Goal: Task Accomplishment & Management: Manage account settings

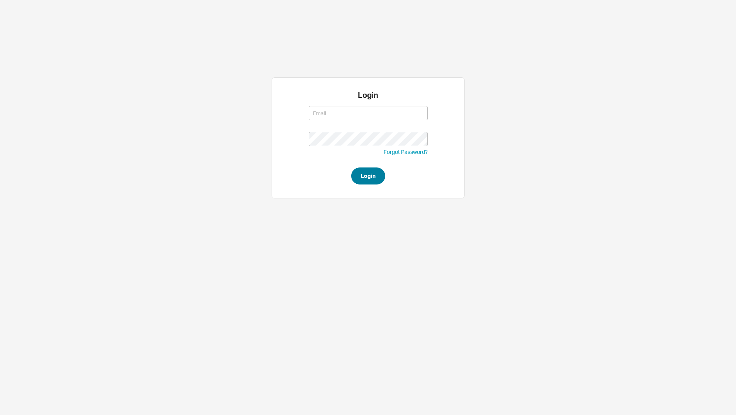
type input "lea@qualitybath.com"
click at [367, 167] on button "Login" at bounding box center [368, 175] width 34 height 17
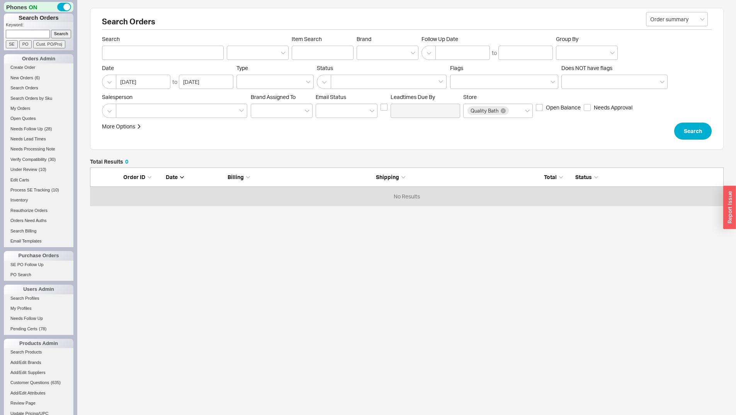
click at [42, 33] on input at bounding box center [28, 34] width 44 height 8
paste input "ROBERT J MENTZER"
type input "ROBERT J MENTZER"
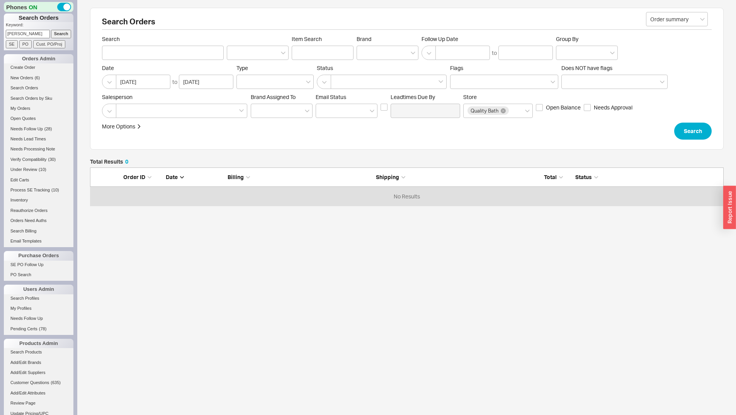
click at [51, 33] on input "Search" at bounding box center [61, 34] width 20 height 8
type input "ROBERT J MENTZER"
click at [131, 53] on input "ROBERT J MENTZER" at bounding box center [163, 53] width 122 height 14
type input "ROBERT MENTZER"
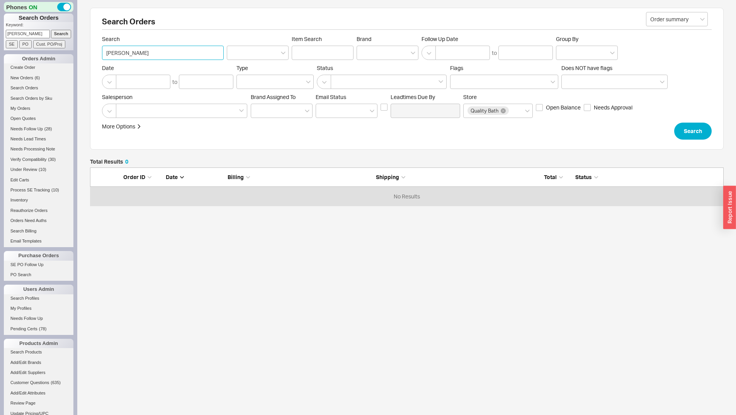
click button "Search" at bounding box center [693, 131] width 37 height 17
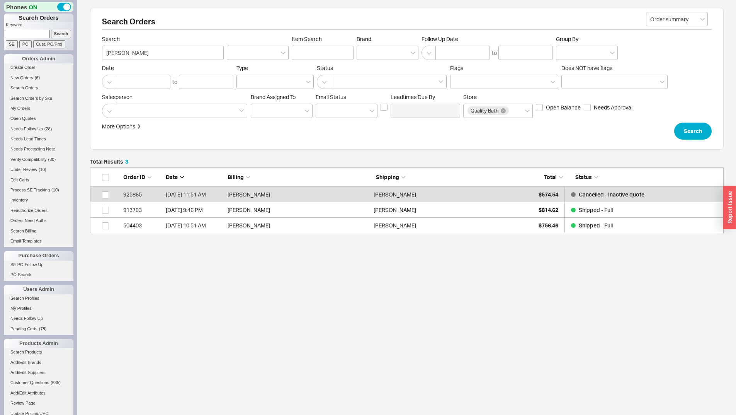
scroll to position [60, 628]
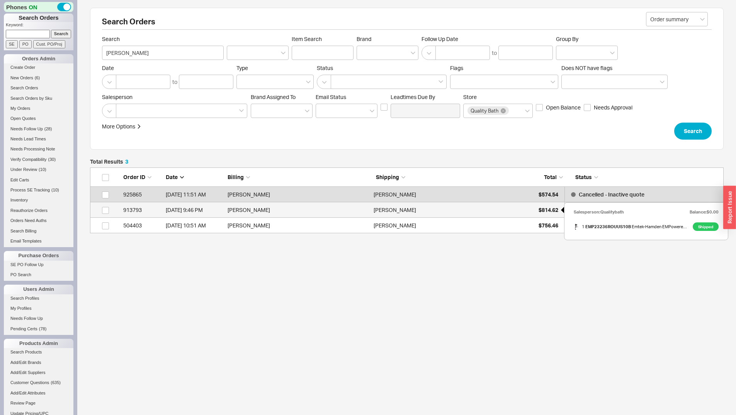
click at [554, 208] on span "$814.62" at bounding box center [549, 209] width 20 height 7
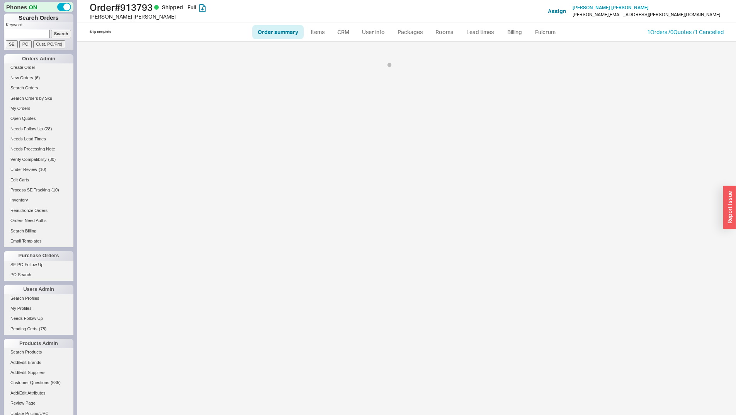
select select "LOW"
select select "3"
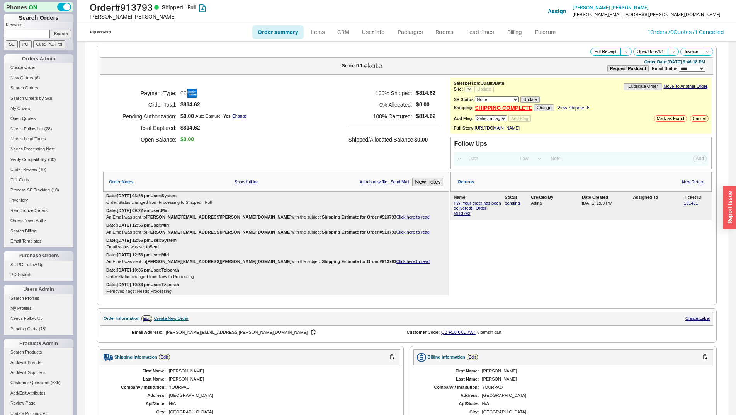
select select "*"
click at [691, 205] on link "181491" at bounding box center [691, 203] width 14 height 5
click at [38, 33] on input at bounding box center [28, 34] width 44 height 8
type input "913942"
click at [51, 30] on input "Search" at bounding box center [61, 34] width 20 height 8
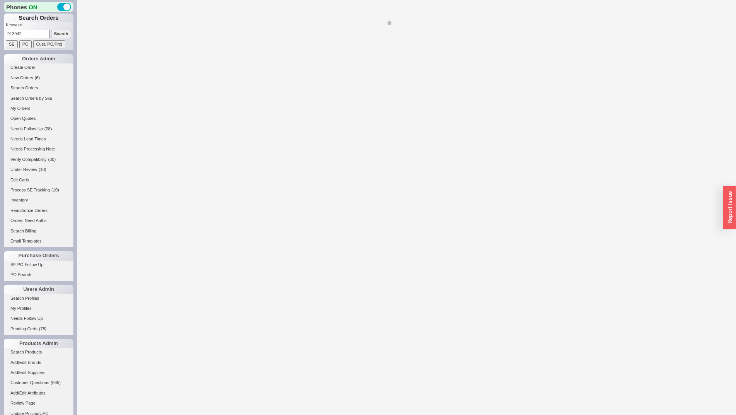
select select "*"
select select "LOW"
select select "3"
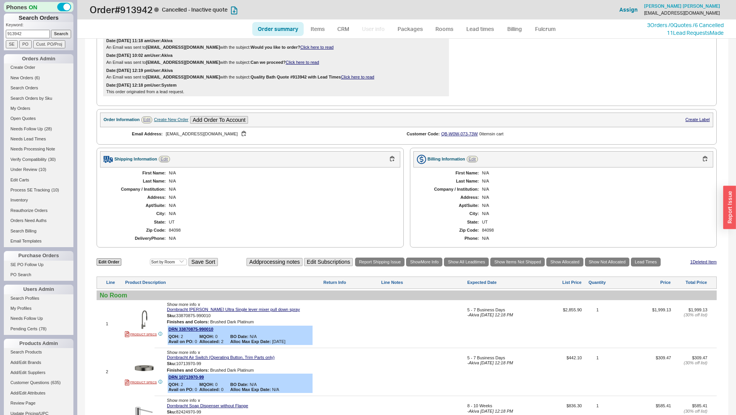
scroll to position [339, 0]
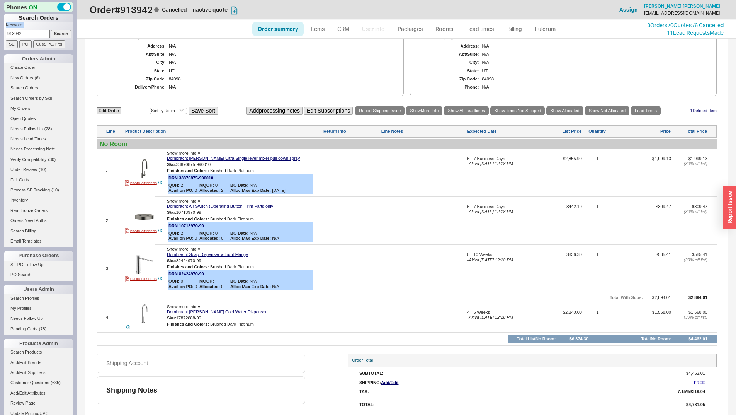
drag, startPoint x: 26, startPoint y: 31, endPoint x: 6, endPoint y: 31, distance: 19.7
click at [12, 33] on form "Keyword: 913942 Search SE PO Cust. PO/Proj" at bounding box center [40, 35] width 68 height 26
click at [29, 34] on input "913942" at bounding box center [28, 34] width 44 height 8
type input "931942"
click at [51, 30] on input "Search" at bounding box center [61, 34] width 20 height 8
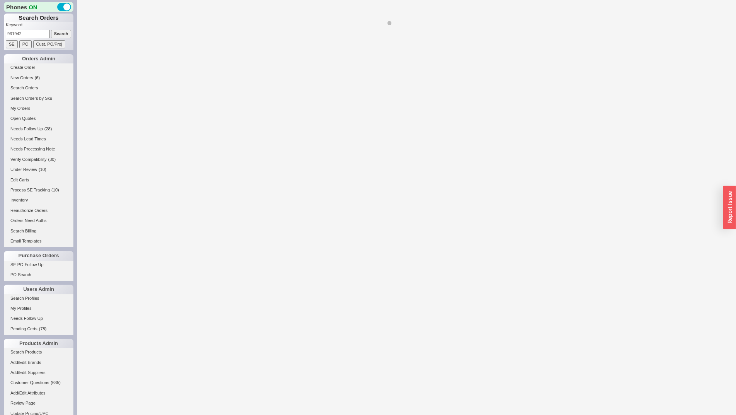
select select "*"
select select "LOW"
select select "3"
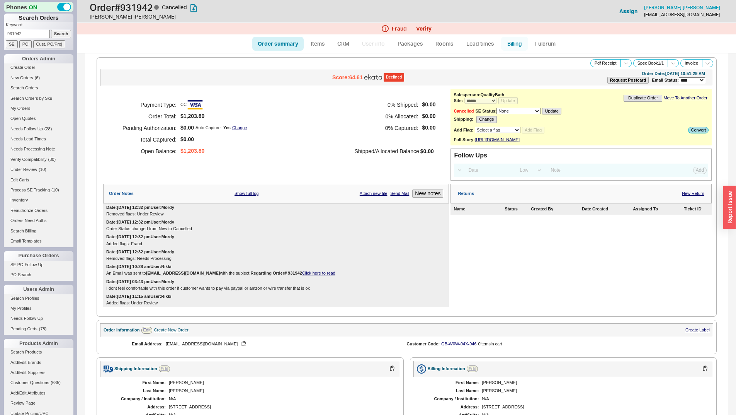
click at [503, 42] on link "Billing" at bounding box center [514, 44] width 27 height 14
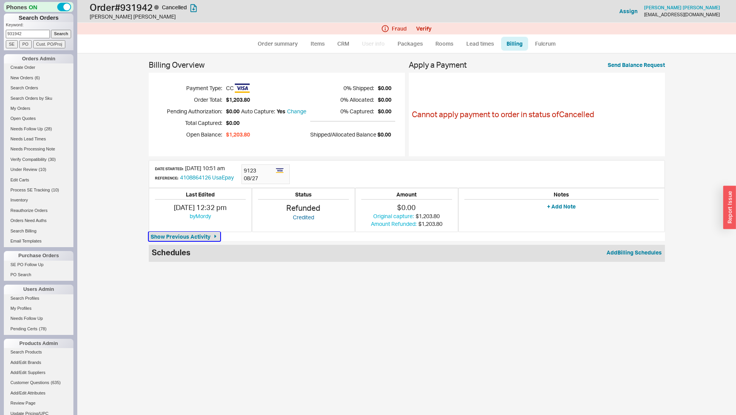
click at [164, 236] on span "Show Previous Activity" at bounding box center [181, 237] width 60 height 8
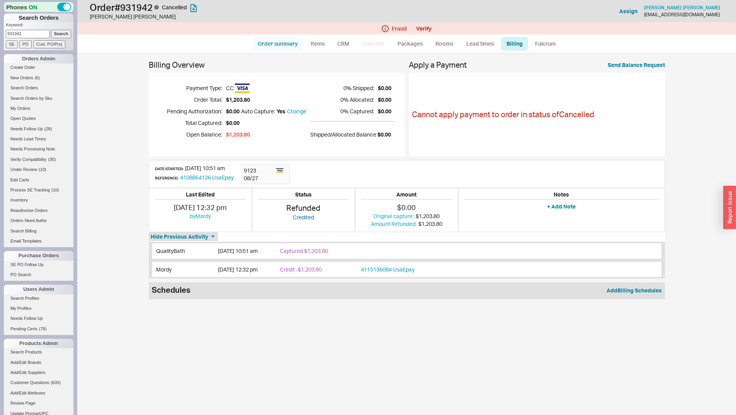
click at [272, 48] on link "Order summary" at bounding box center [277, 44] width 51 height 14
select select "*"
select select "LOW"
select select "3"
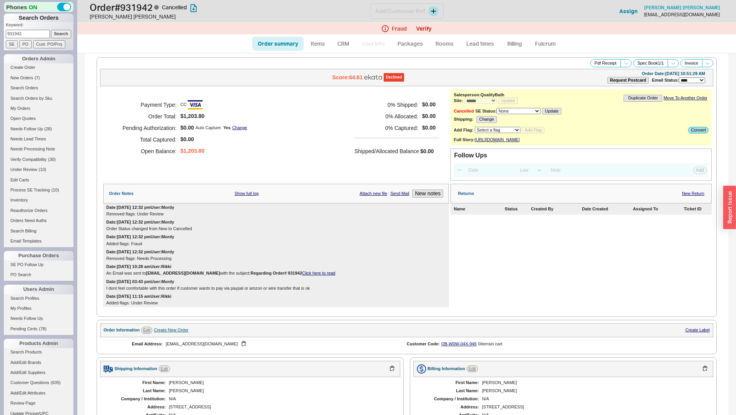
click at [142, 12] on h1 "Order # 931942 Cancelled" at bounding box center [230, 7] width 281 height 11
copy h1 "931942"
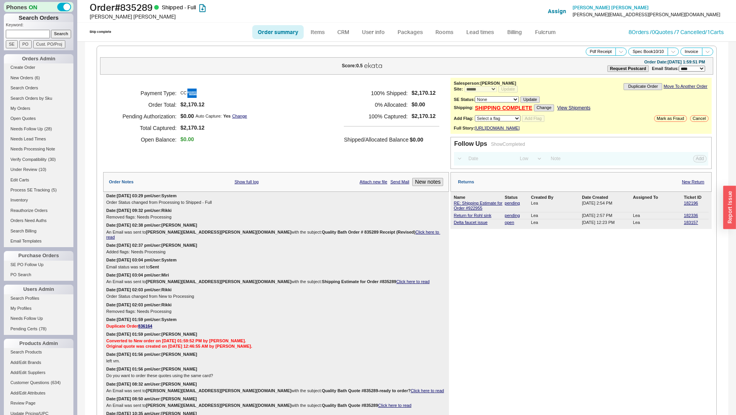
select select "*"
select select "LOW"
select select "3"
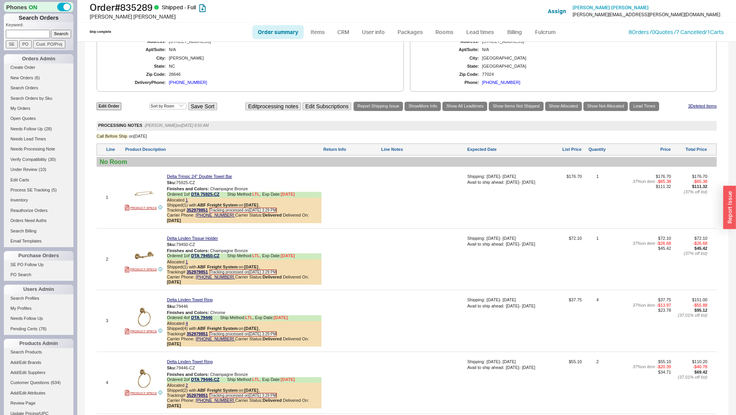
scroll to position [291, 0]
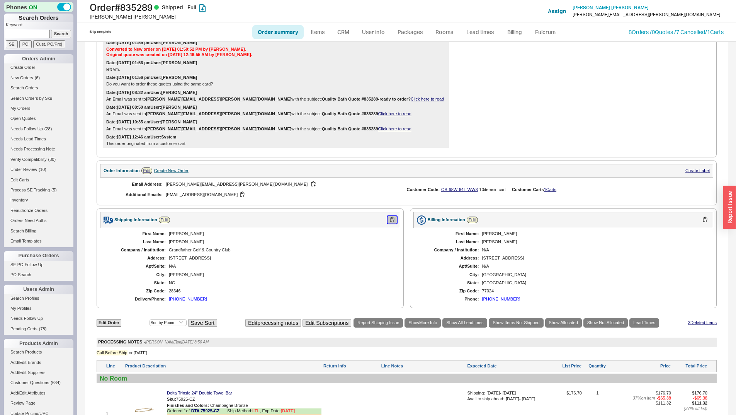
click at [388, 218] on button "button" at bounding box center [392, 219] width 9 height 7
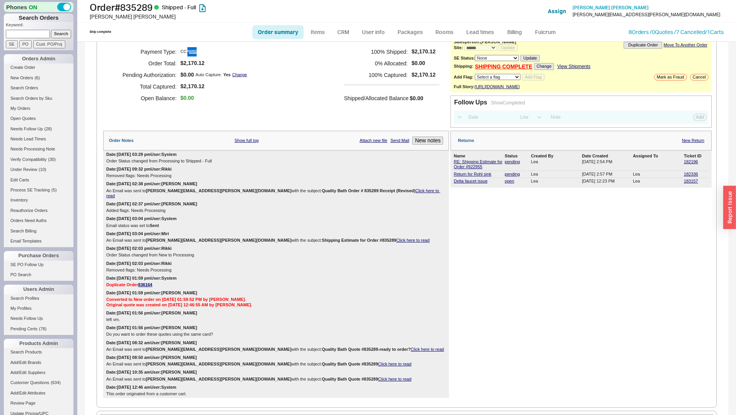
scroll to position [0, 0]
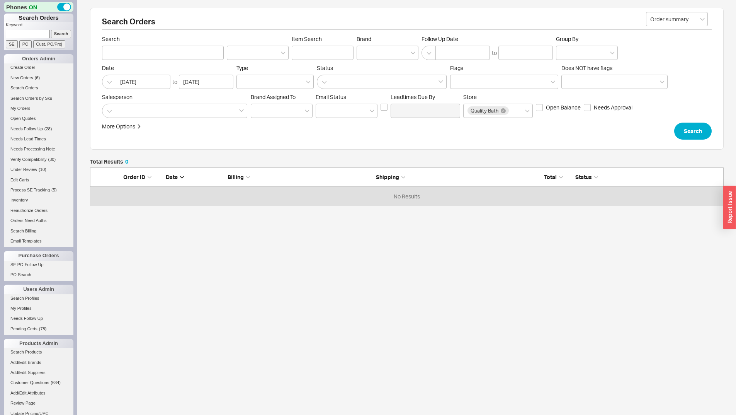
scroll to position [32, 628]
click at [29, 32] on input at bounding box center [28, 34] width 44 height 8
type input "930519"
click at [51, 30] on input "Search" at bounding box center [61, 34] width 20 height 8
type input "930519"
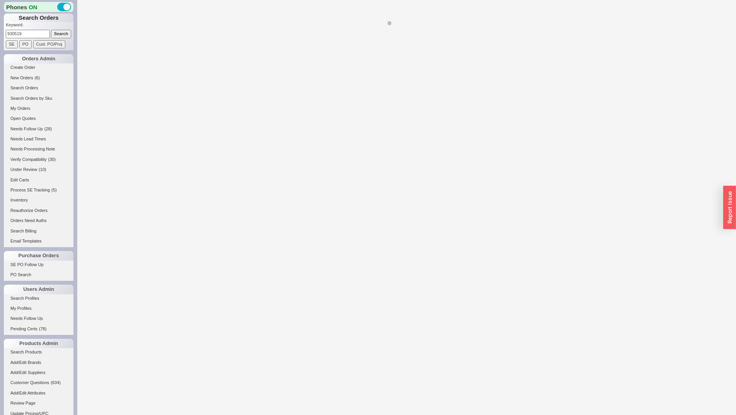
select select "LOW"
select select "3"
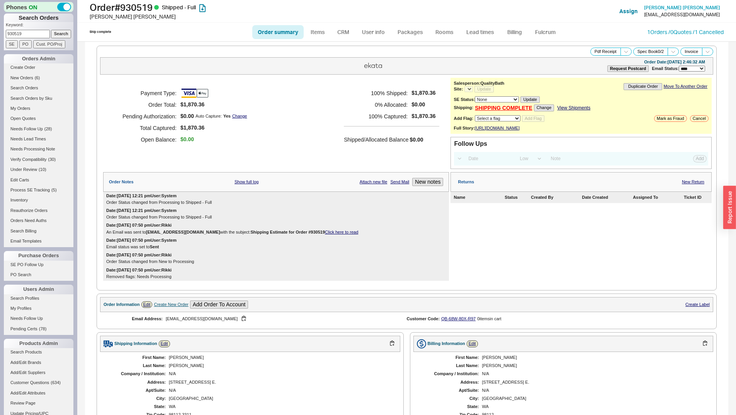
select select "*"
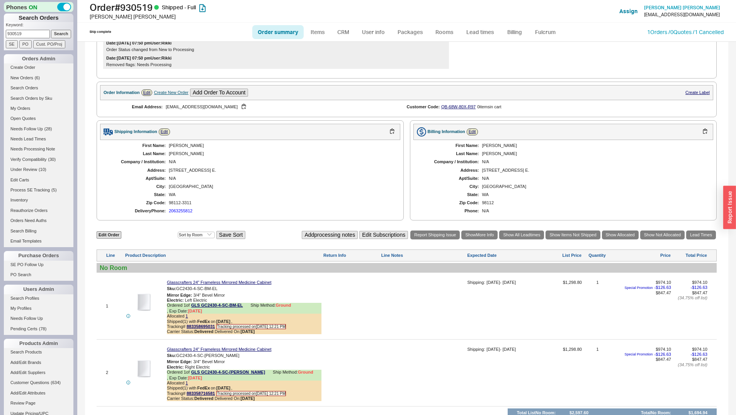
scroll to position [309, 0]
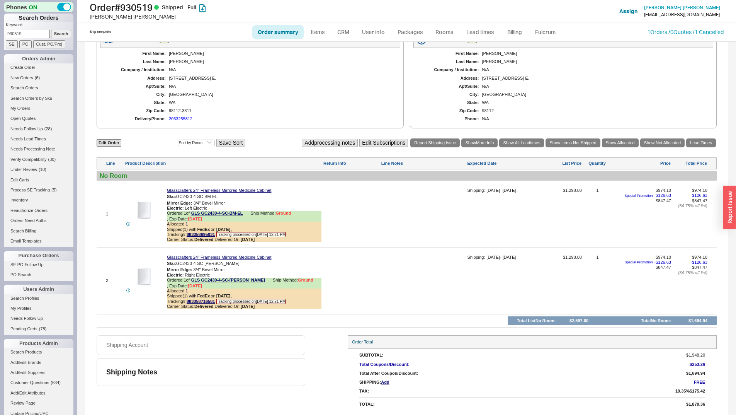
click at [263, 323] on div "Edit Order Select an option Sort by Brand Sort by Room Save Sort Add processing…" at bounding box center [407, 233] width 620 height 190
click at [143, 207] on img at bounding box center [144, 210] width 19 height 19
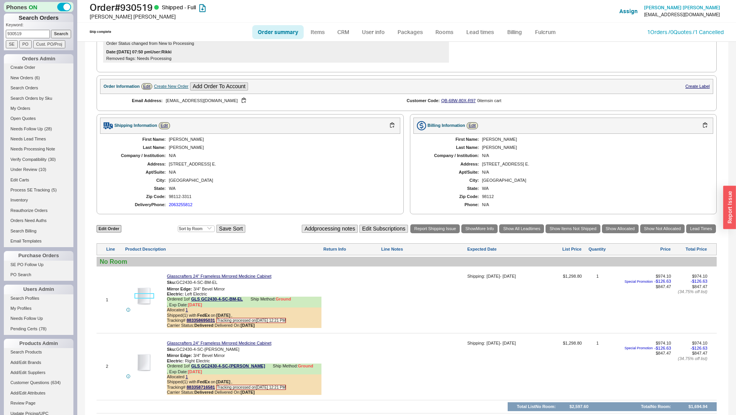
scroll to position [38, 0]
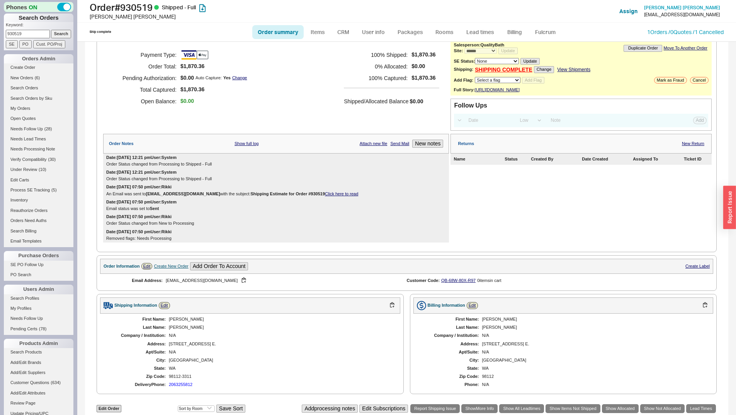
click at [267, 80] on div "Payment Type: Order Total: $1,870.36 Pending Authorization: $0.00 Auto Capture:…" at bounding box center [276, 77] width 346 height 77
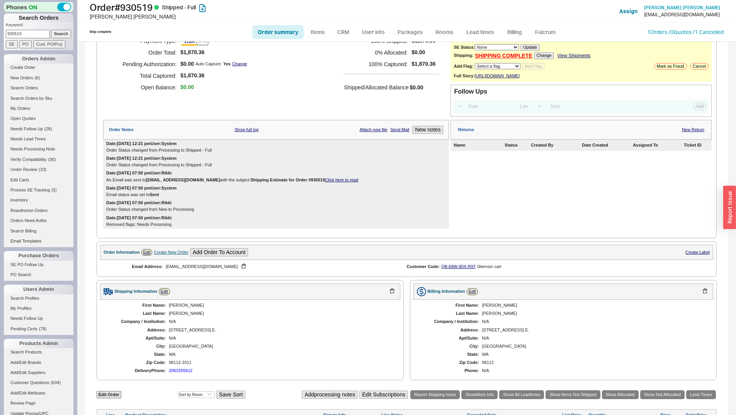
scroll to position [0, 0]
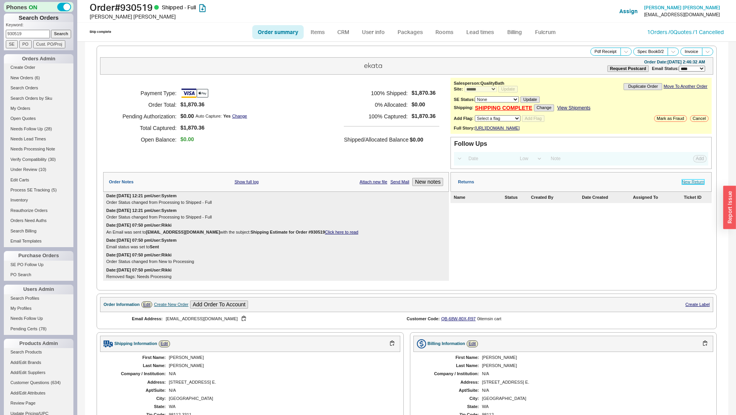
click at [692, 184] on link "New Return" at bounding box center [693, 181] width 22 height 5
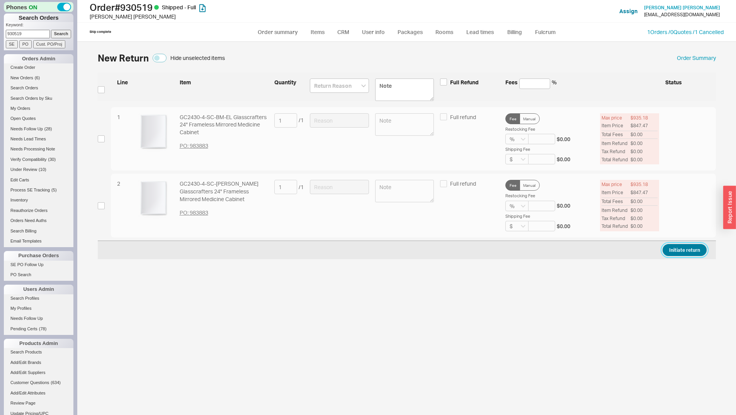
click at [695, 252] on button "Initiate return" at bounding box center [685, 250] width 44 height 12
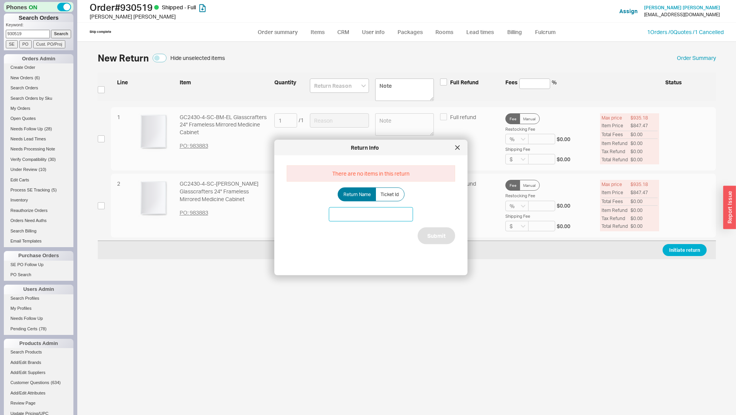
click at [406, 217] on input at bounding box center [371, 214] width 84 height 14
type input "Cabinet damage"
click at [436, 239] on button "Submit" at bounding box center [436, 235] width 37 height 17
select select "*"
select select "LOW"
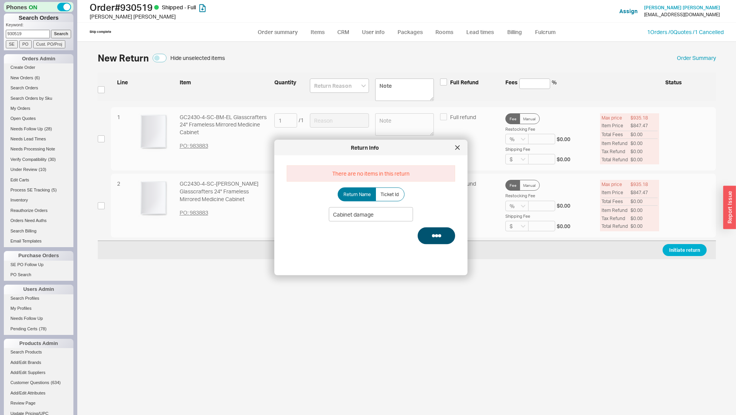
select select "3"
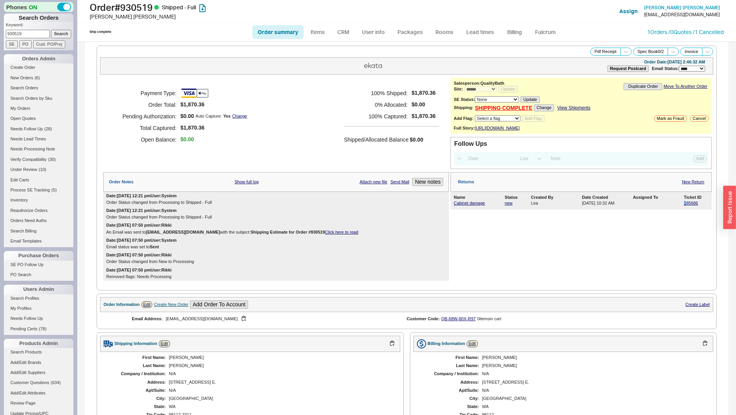
click at [681, 210] on div "Name Status Created By Date Created Assigned To Ticket ID Cabinet damage new Le…" at bounding box center [581, 201] width 261 height 18
click at [684, 205] on link "185686" at bounding box center [691, 203] width 14 height 5
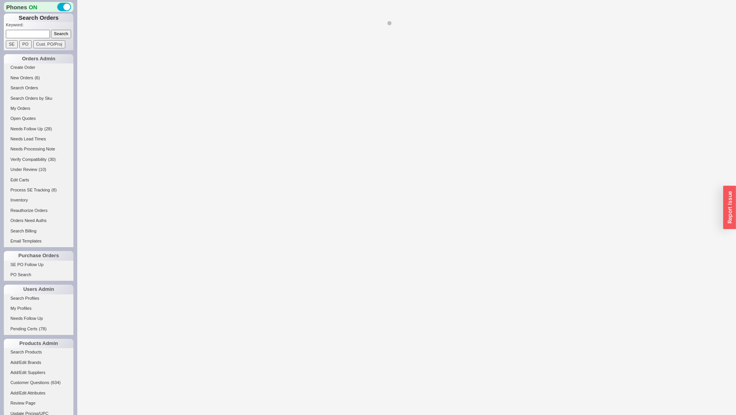
select select "LOW"
select select "3"
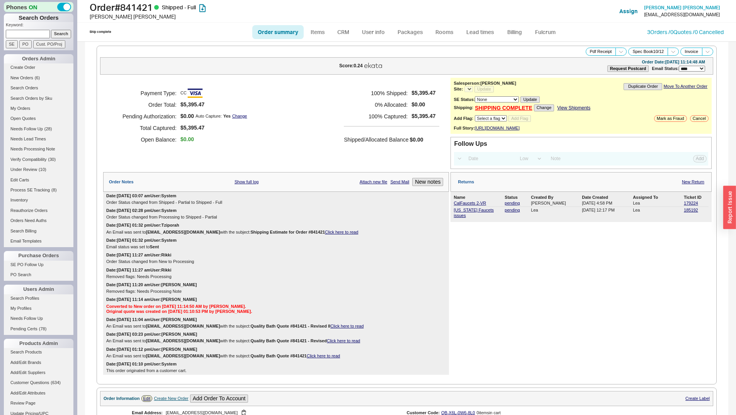
select select "*"
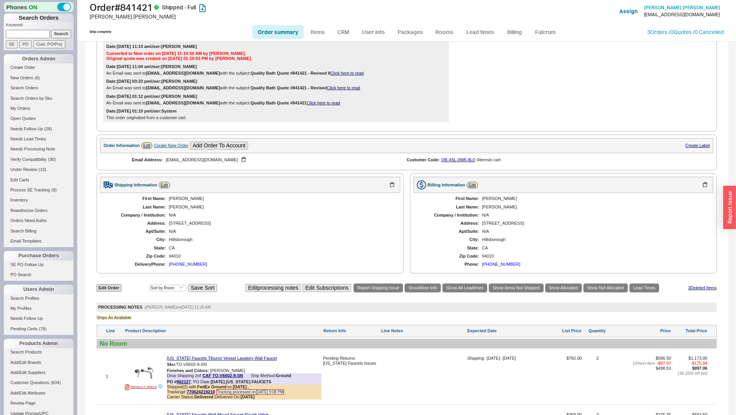
scroll to position [425, 0]
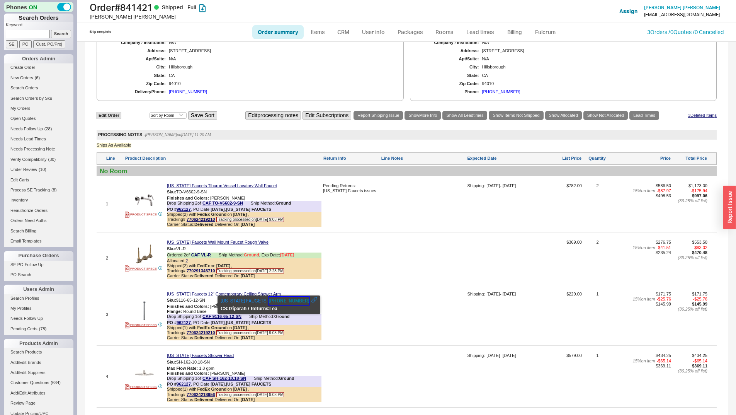
click at [275, 299] on button "800-822-8855" at bounding box center [289, 301] width 41 height 8
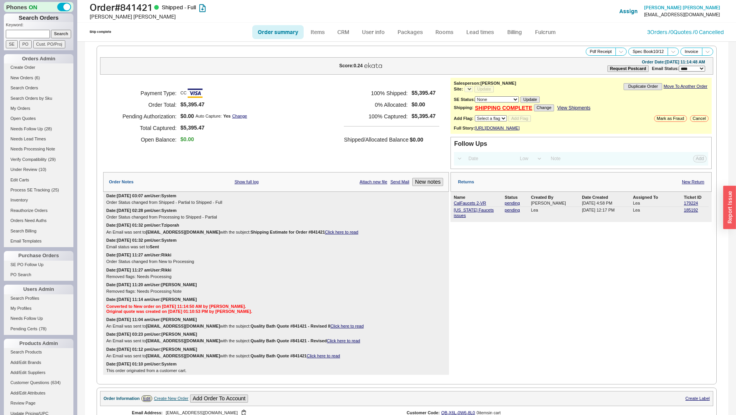
select select "LOW"
select select "3"
select select "*"
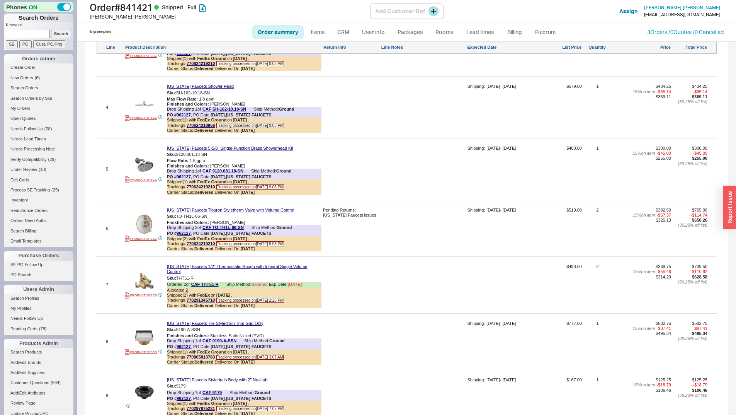
scroll to position [619, 0]
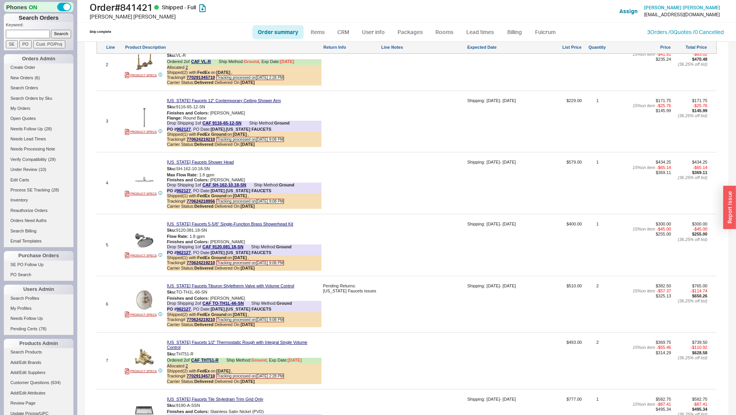
click at [155, 302] on div at bounding box center [144, 299] width 39 height 19
click at [147, 304] on img at bounding box center [144, 299] width 19 height 19
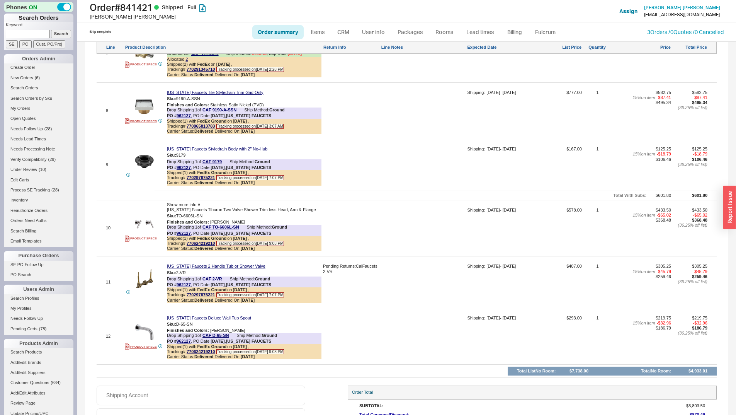
scroll to position [928, 0]
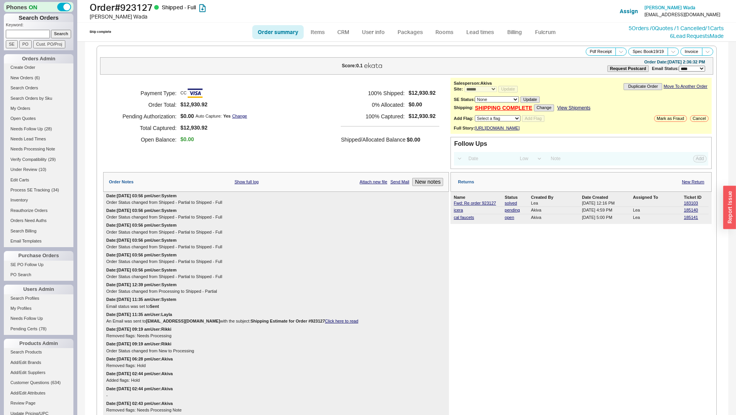
select select "*"
select select "LOW"
select select "3"
click at [688, 212] on link "185140" at bounding box center [691, 210] width 14 height 5
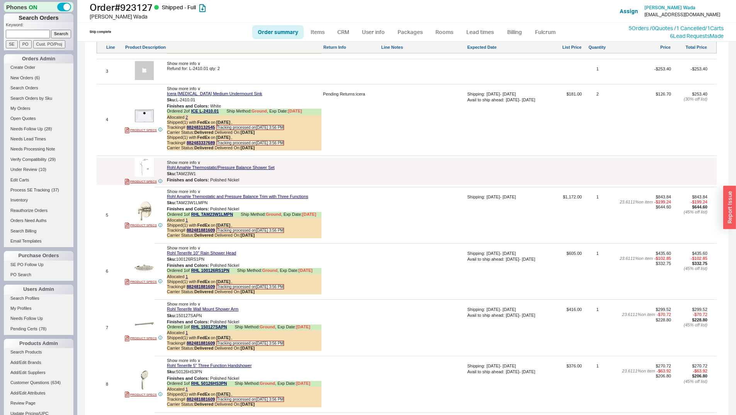
scroll to position [657, 0]
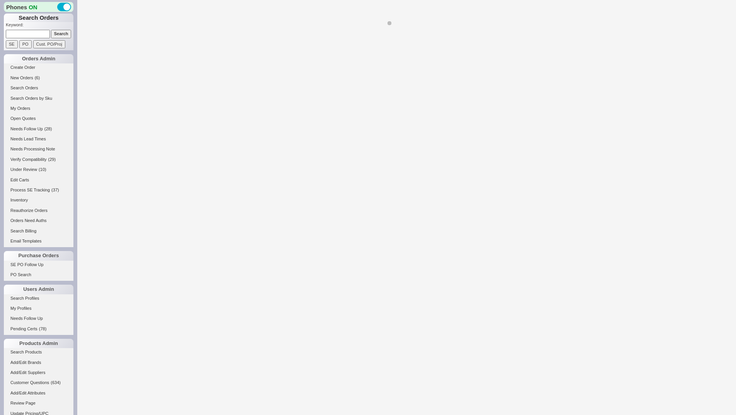
select select "*"
select select "LOW"
select select "3"
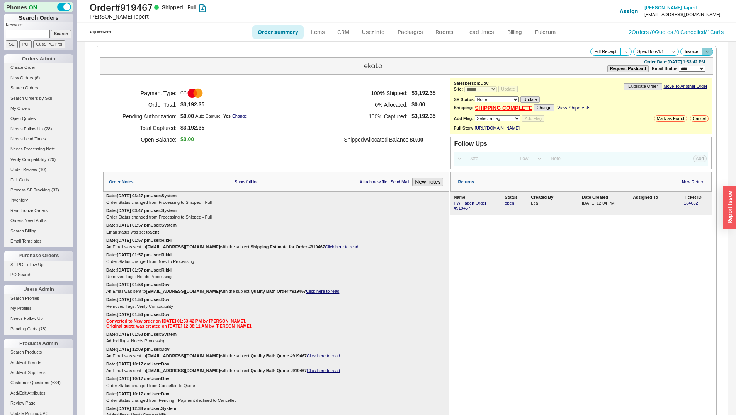
click at [705, 51] on icon at bounding box center [708, 52] width 6 height 6
click at [689, 51] on button "Invoice" at bounding box center [692, 52] width 22 height 8
click at [705, 54] on icon at bounding box center [708, 52] width 6 height 6
click at [705, 53] on icon at bounding box center [708, 52] width 6 height 6
click at [624, 49] on icon at bounding box center [627, 52] width 6 height 6
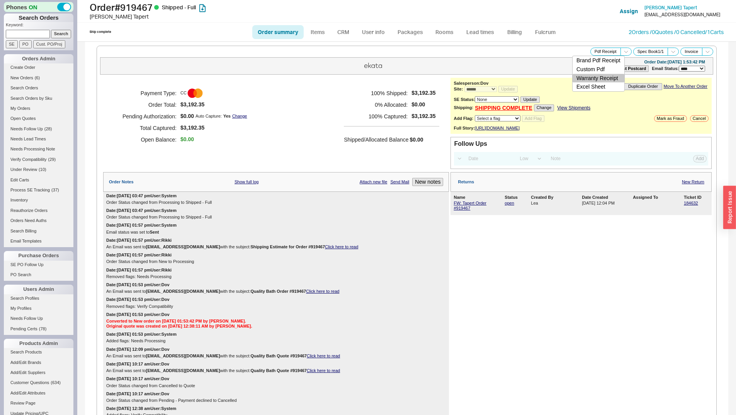
click at [609, 78] on button "Warranty Receipt" at bounding box center [599, 78] width 52 height 9
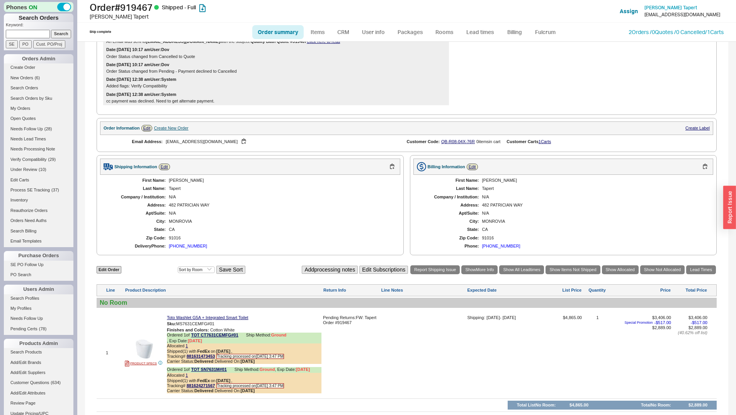
scroll to position [418, 0]
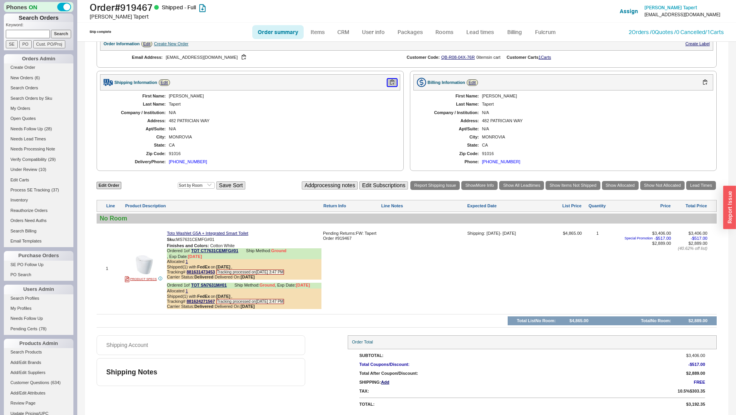
click at [392, 79] on button "button" at bounding box center [392, 82] width 9 height 7
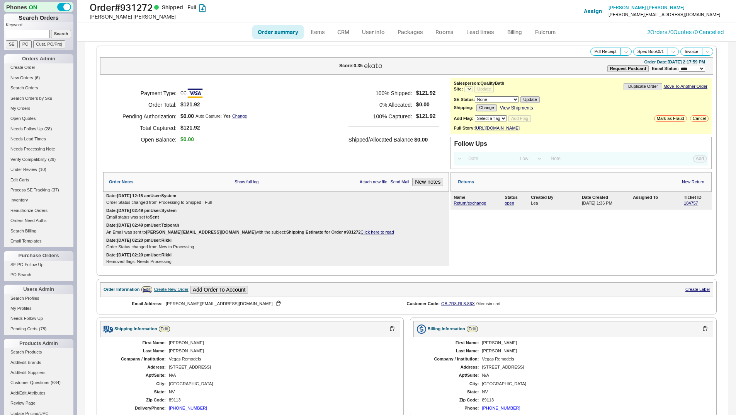
select select "LOW"
select select "3"
select select "*"
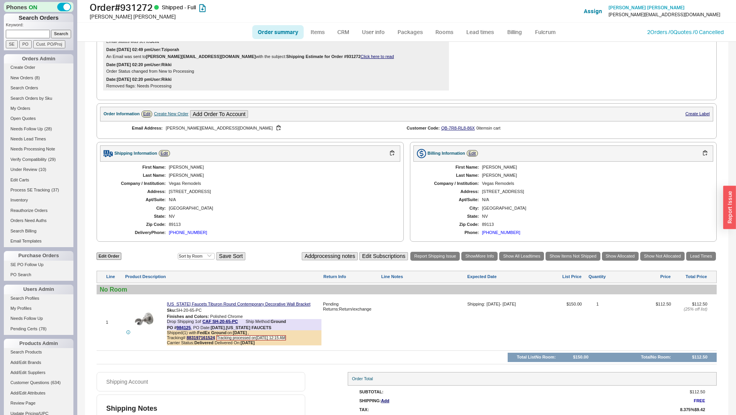
scroll to position [199, 0]
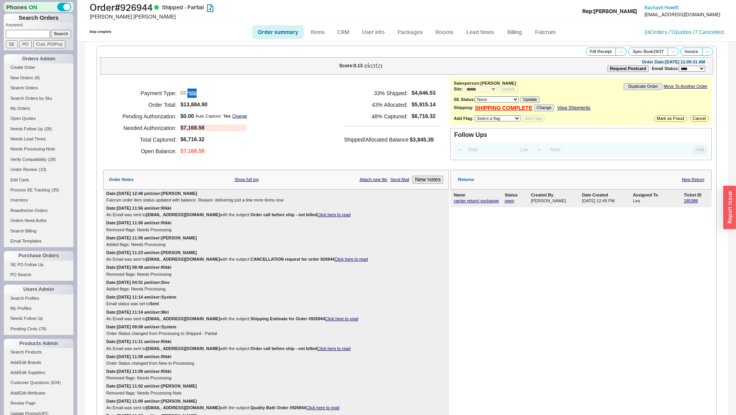
select select "*"
select select "LOW"
select select "3"
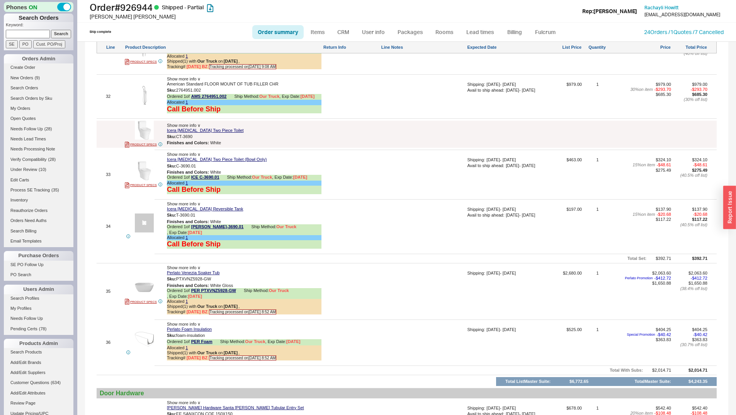
scroll to position [2571, 0]
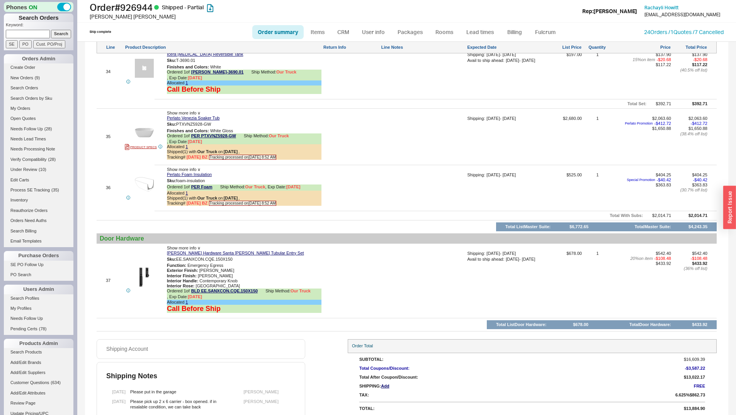
click at [395, 172] on div at bounding box center [423, 190] width 85 height 36
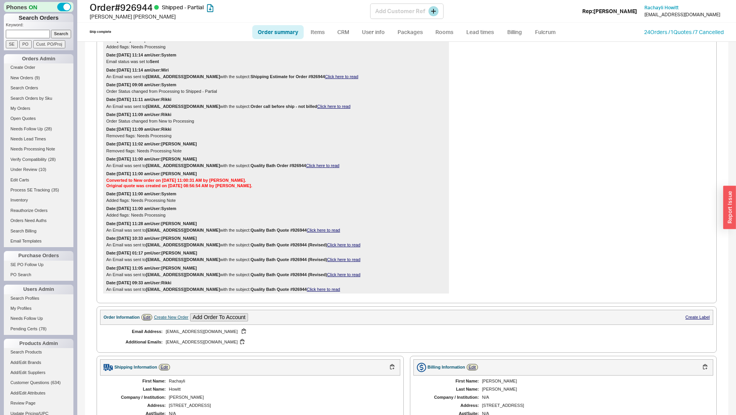
scroll to position [169, 0]
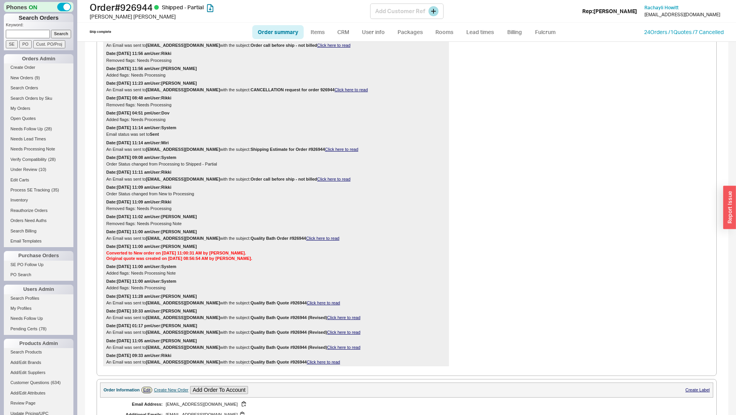
click at [151, 9] on h1 "Order # 926944 Shipped - Partial" at bounding box center [230, 7] width 281 height 11
copy h1 "926944"
click at [20, 37] on input at bounding box center [28, 34] width 44 height 8
paste input "923134"
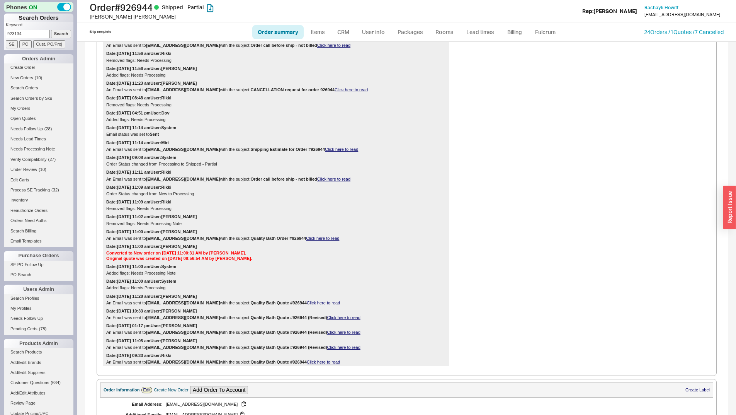
type input "923134"
click at [63, 32] on input "Search" at bounding box center [61, 34] width 20 height 8
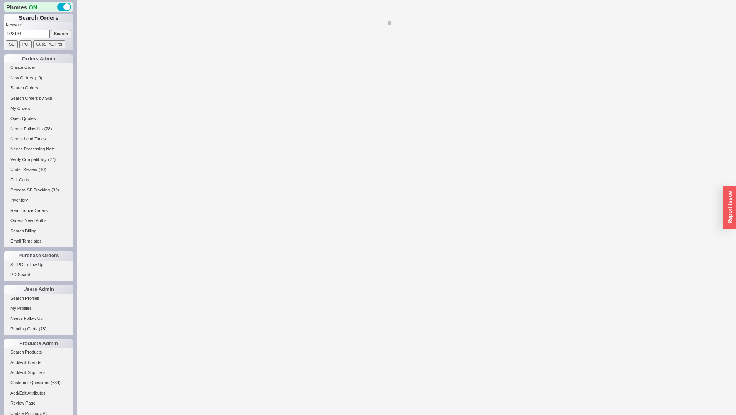
select select "*"
select select "LOW"
select select "3"
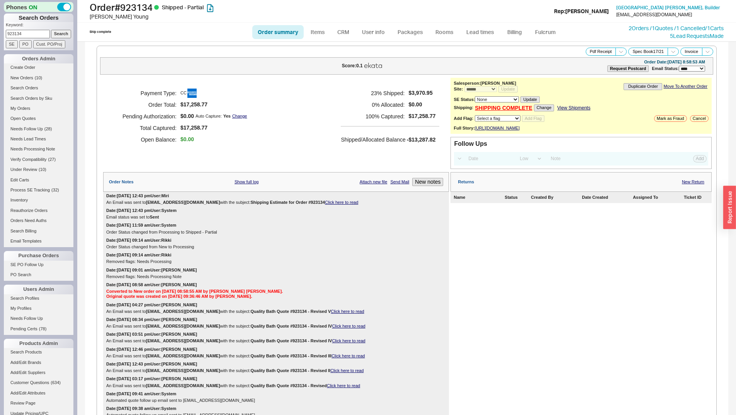
scroll to position [387, 0]
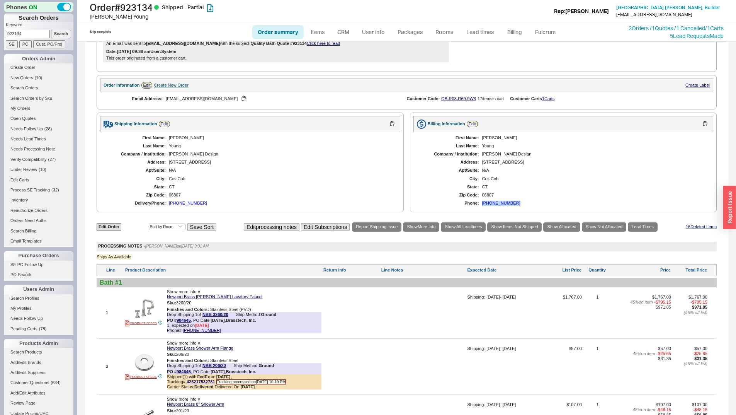
copy div "(203) 536-8691"
drag, startPoint x: 513, startPoint y: 209, endPoint x: 479, endPoint y: 212, distance: 34.2
click at [479, 209] on div "First Name: Anne Quinn Last Name: Young Company / Institution: Sydney Kent Desi…" at bounding box center [564, 170] width 300 height 77
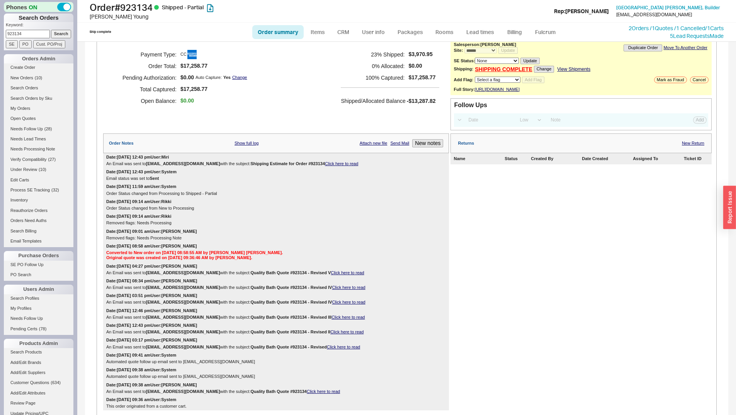
click at [694, 153] on div "Returns New Return" at bounding box center [581, 143] width 261 height 20
click at [694, 146] on link "New Return" at bounding box center [693, 143] width 22 height 5
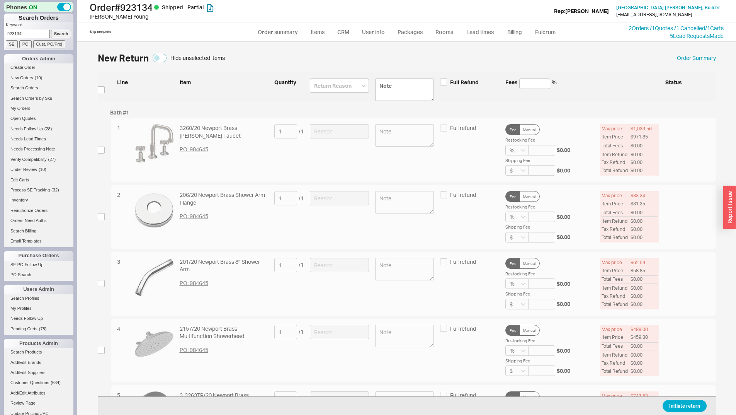
drag, startPoint x: 690, startPoint y: 412, endPoint x: 692, endPoint y: 404, distance: 7.5
click at [690, 411] on div "Initiate return" at bounding box center [407, 405] width 619 height 19
click at [692, 404] on button "Initiate return" at bounding box center [685, 406] width 44 height 12
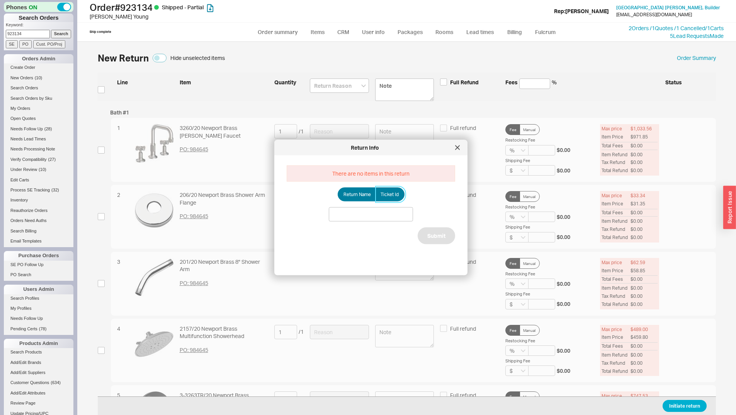
click at [398, 193] on label "Ticket Id" at bounding box center [390, 194] width 29 height 14
click at [0, 0] on input "Ticket Id" at bounding box center [0, 0] width 0 height 0
click at [404, 219] on input at bounding box center [371, 214] width 84 height 14
paste input "185661"
type input "185661"
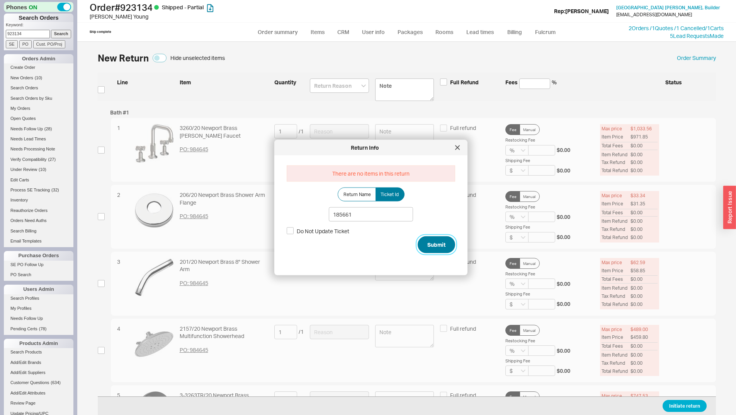
drag, startPoint x: 429, startPoint y: 237, endPoint x: 422, endPoint y: 246, distance: 11.5
click at [430, 239] on button "Submit" at bounding box center [436, 244] width 37 height 17
select select "*"
select select "LOW"
select select "3"
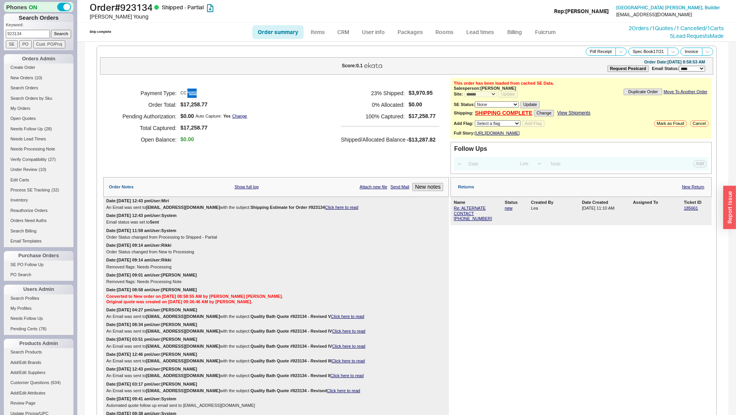
click at [25, 36] on input "923134" at bounding box center [28, 34] width 44 height 8
paste input "33285"
type input "933285"
click at [60, 32] on input "Search" at bounding box center [61, 34] width 20 height 8
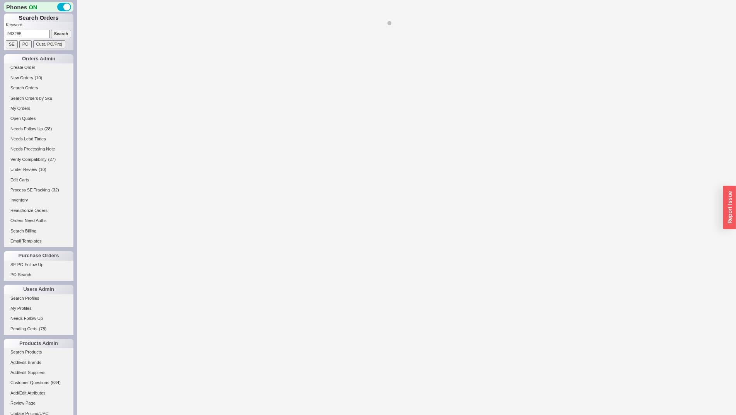
select select "*"
select select "LOW"
select select "3"
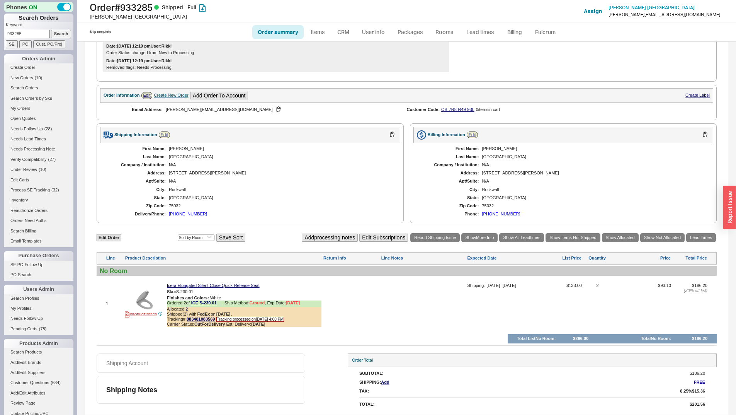
scroll to position [199, 0]
click at [222, 302] on icon at bounding box center [220, 303] width 5 height 5
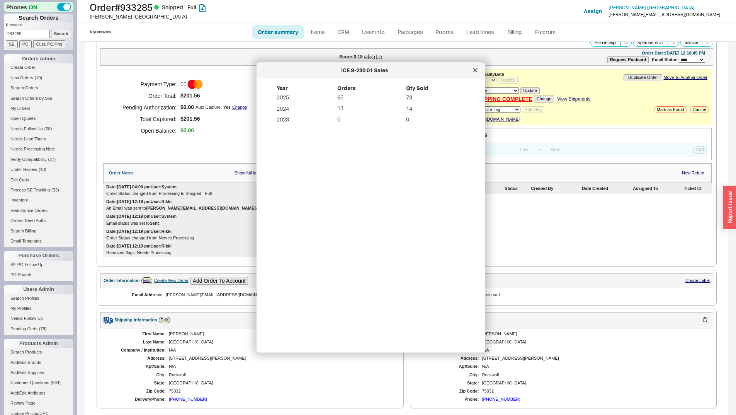
scroll to position [0, 0]
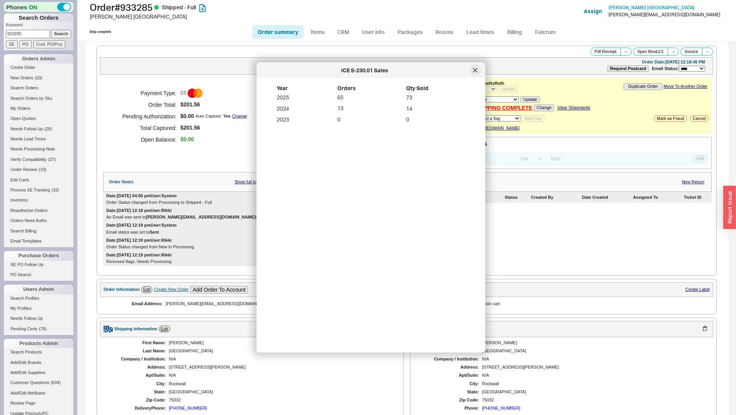
click at [475, 72] on icon at bounding box center [475, 70] width 5 height 5
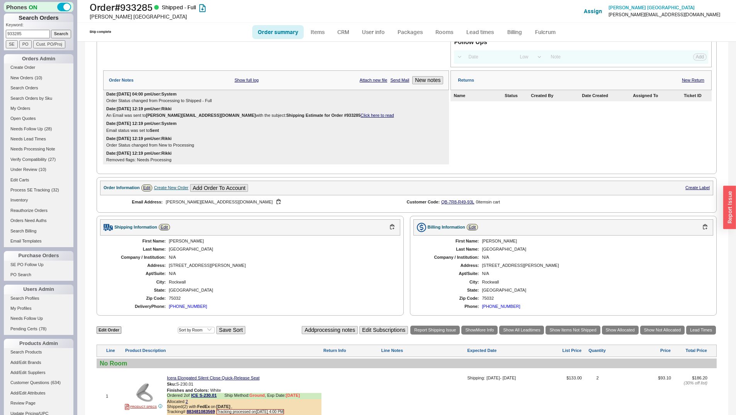
scroll to position [44, 0]
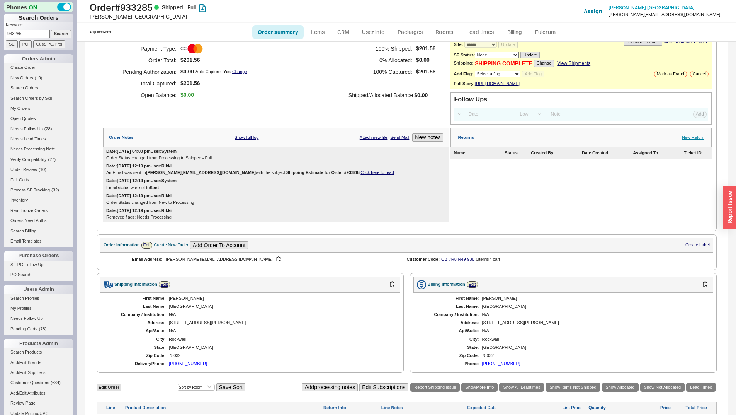
click at [693, 140] on div "Returns New Return" at bounding box center [581, 138] width 261 height 20
click at [684, 146] on div "Returns New Return" at bounding box center [581, 138] width 261 height 20
click at [685, 140] on link "New Return" at bounding box center [693, 137] width 22 height 5
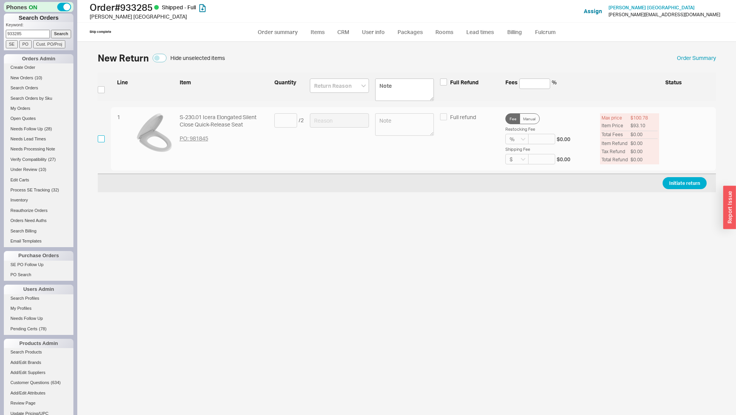
drag, startPoint x: 99, startPoint y: 140, endPoint x: 218, endPoint y: 124, distance: 120.5
click at [98, 140] on input "checkbox" at bounding box center [101, 138] width 7 height 7
checkbox input "true"
click at [277, 121] on input at bounding box center [285, 120] width 23 height 14
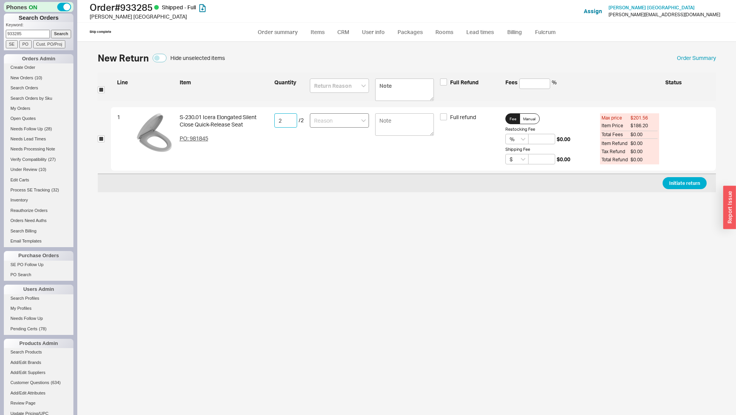
type input "2"
drag, startPoint x: 319, startPoint y: 121, endPoint x: 325, endPoint y: 127, distance: 8.2
click at [320, 123] on input at bounding box center [339, 120] width 59 height 14
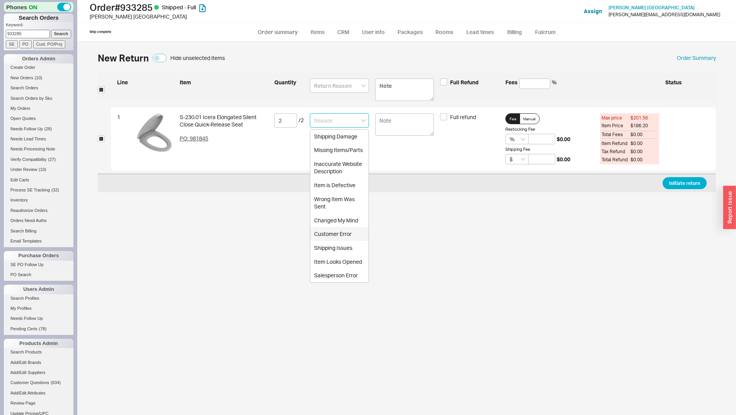
drag, startPoint x: 346, startPoint y: 234, endPoint x: 583, endPoint y: 212, distance: 238.7
click at [346, 234] on div "Customer Error" at bounding box center [339, 234] width 58 height 14
type input "Customer Error"
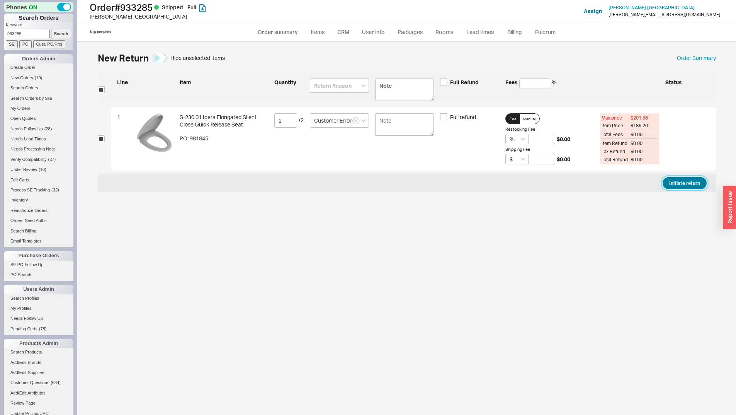
click at [677, 185] on button "Initiate return" at bounding box center [685, 183] width 44 height 12
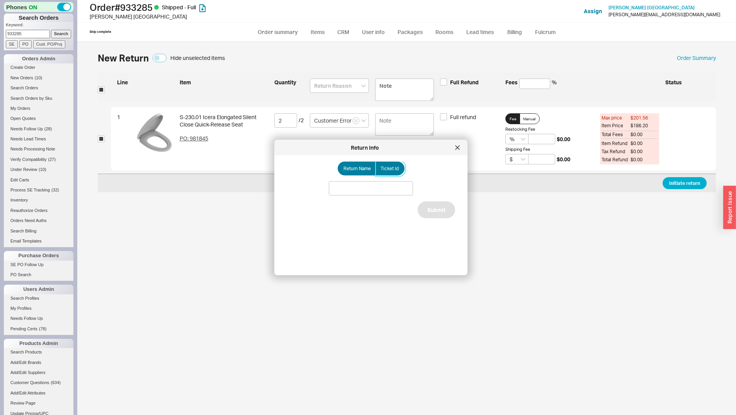
click at [392, 173] on label "Ticket Id" at bounding box center [390, 169] width 29 height 14
click at [394, 164] on label "Ticket Id" at bounding box center [390, 169] width 29 height 14
click at [0, 0] on input "Ticket Id" at bounding box center [0, 0] width 0 height 0
click at [389, 191] on input at bounding box center [371, 188] width 84 height 14
paste input "185666"
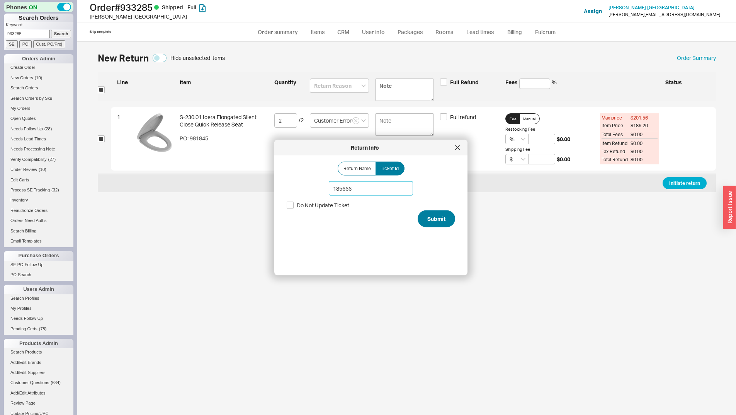
type input "185666"
click at [438, 216] on button "Submit" at bounding box center [436, 218] width 37 height 17
select select "*"
select select "LOW"
select select "3"
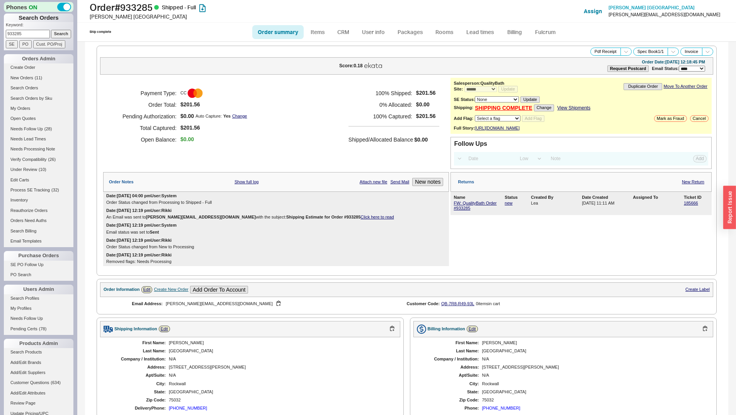
click at [24, 32] on input "933285" at bounding box center [28, 34] width 44 height 8
paste input "29297"
type input "929297"
click at [58, 34] on input "Search" at bounding box center [61, 34] width 20 height 8
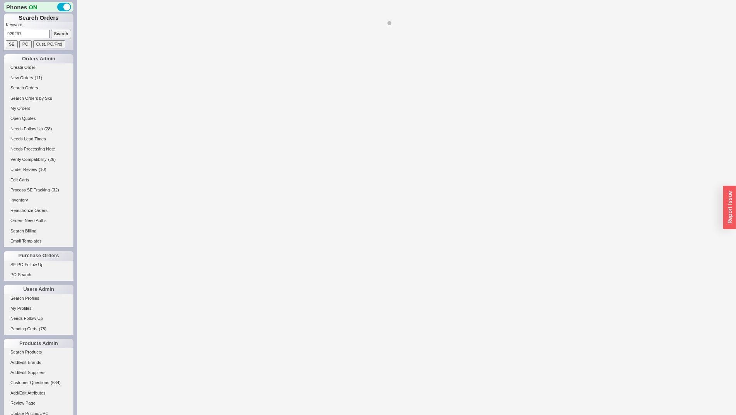
select select "*"
select select "LOW"
select select "3"
select select "*"
select select "LOW"
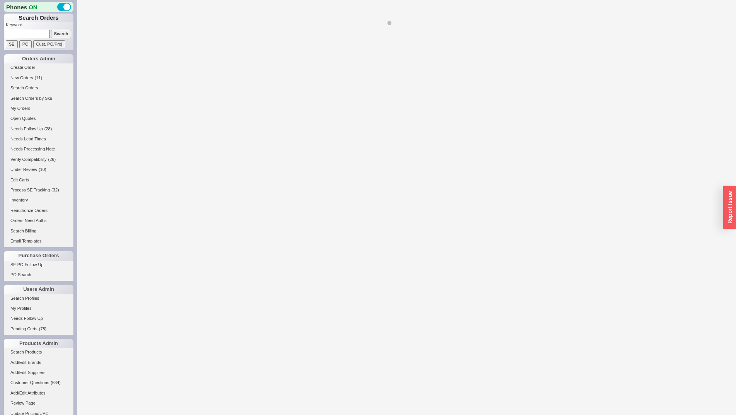
select select "3"
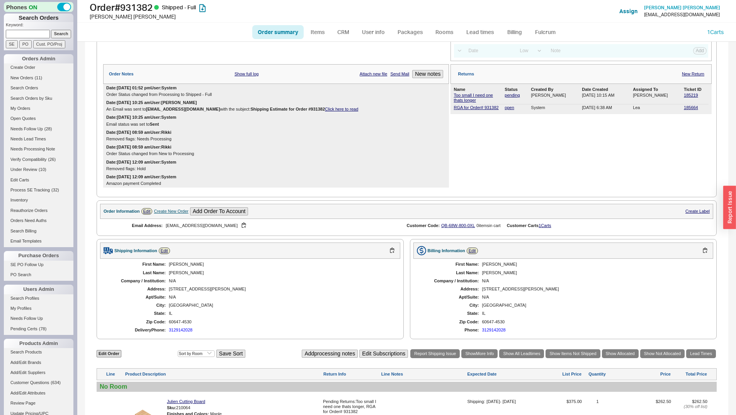
scroll to position [228, 0]
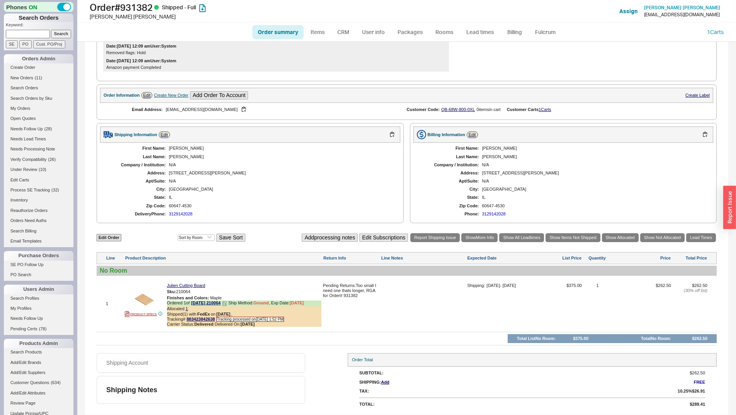
click at [222, 305] on icon at bounding box center [224, 303] width 5 height 5
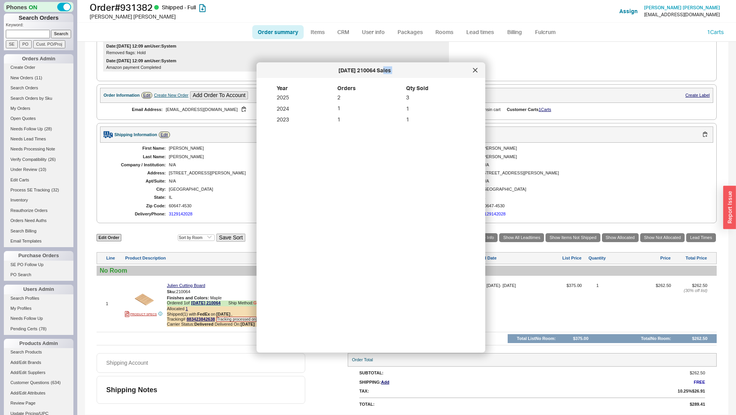
drag, startPoint x: 469, startPoint y: 70, endPoint x: 468, endPoint y: 75, distance: 4.8
click at [469, 71] on div "JUL 210064 Sales" at bounding box center [365, 70] width 209 height 8
click at [481, 68] on div at bounding box center [476, 71] width 12 height 12
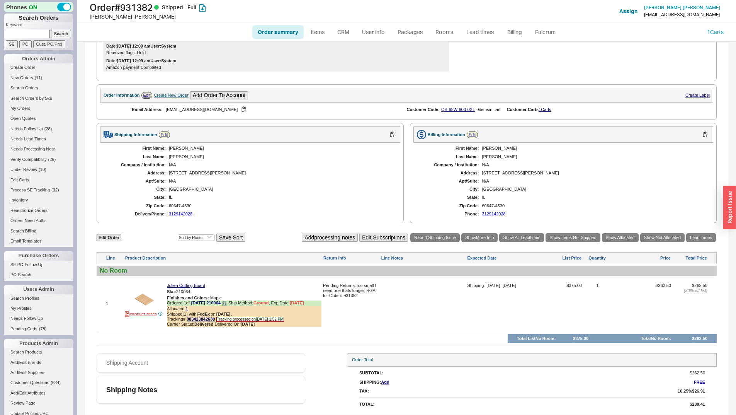
click at [186, 312] on div "Shipped ( 1 ) with FedEx on 8/8/25 ," at bounding box center [244, 314] width 155 height 5
click at [187, 309] on link "1" at bounding box center [187, 308] width 2 height 5
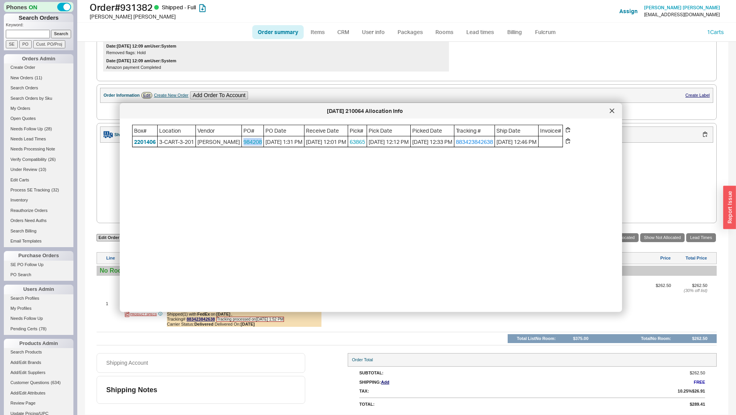
copy link "984208"
drag, startPoint x: 240, startPoint y: 145, endPoint x: 220, endPoint y: 144, distance: 20.1
click at [242, 144] on span "984208" at bounding box center [253, 141] width 22 height 11
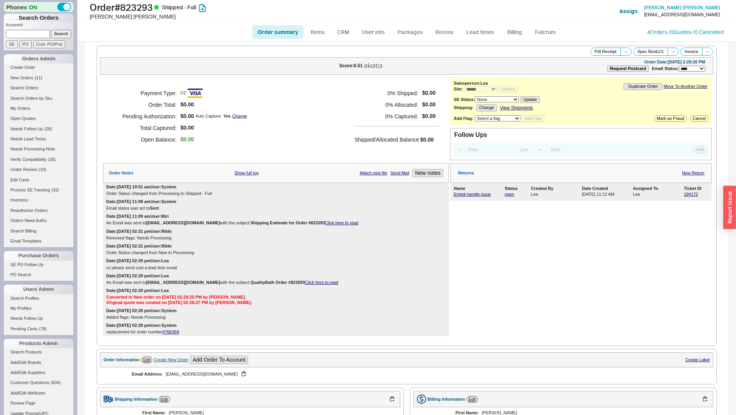
select select "*"
select select "LOW"
select select "3"
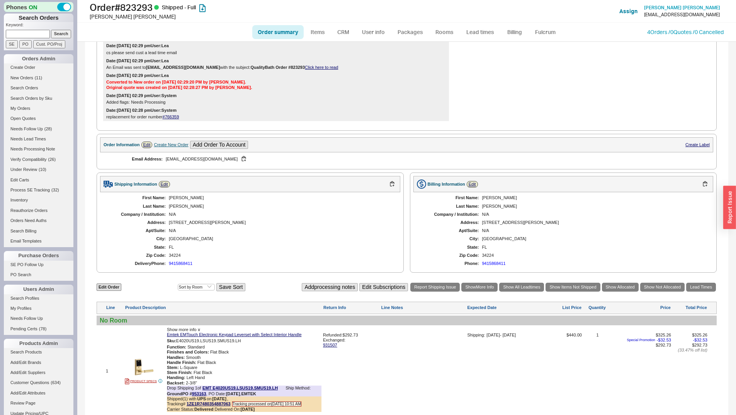
scroll to position [343, 0]
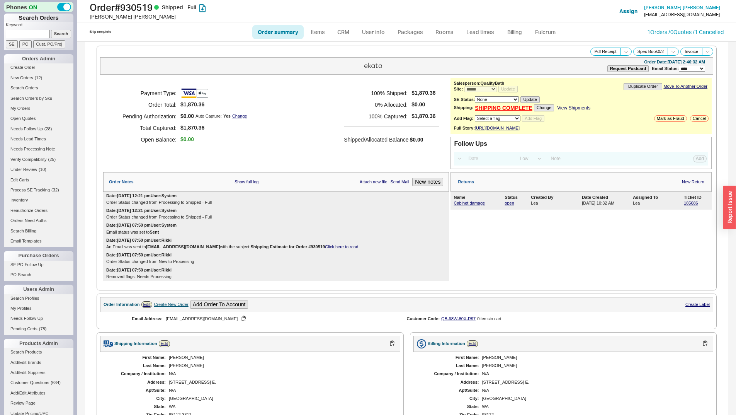
select select "*"
select select "LOW"
select select "3"
click at [466, 200] on div "Name" at bounding box center [478, 197] width 49 height 5
click at [465, 205] on link "Cabinet damage" at bounding box center [469, 203] width 31 height 5
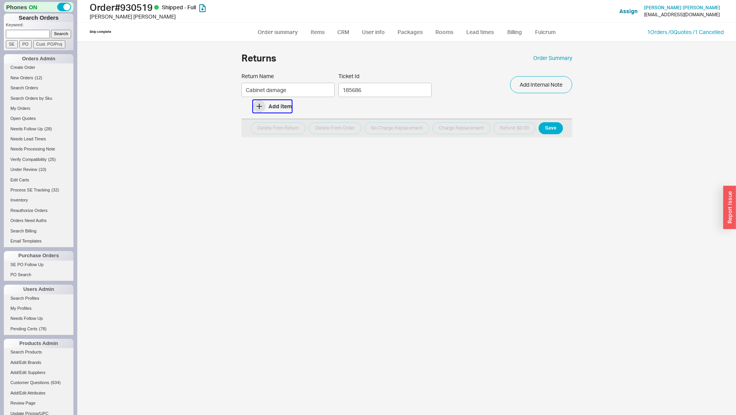
click at [273, 111] on button "Add item" at bounding box center [272, 106] width 39 height 12
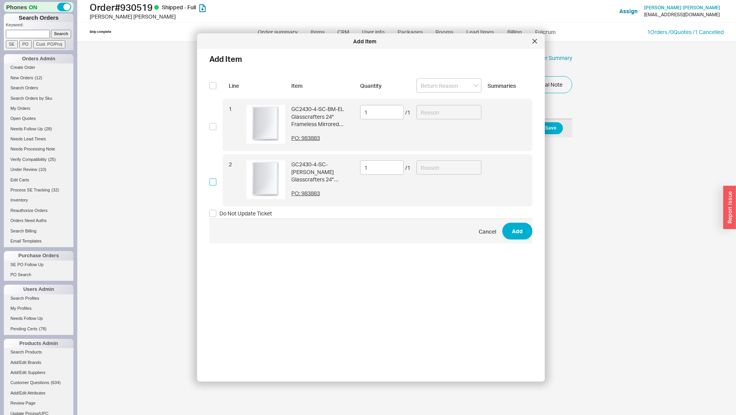
drag, startPoint x: 213, startPoint y: 181, endPoint x: 321, endPoint y: 174, distance: 108.1
click at [215, 182] on input "checkbox" at bounding box center [213, 181] width 7 height 7
checkbox input "true"
click at [443, 164] on input at bounding box center [449, 167] width 65 height 14
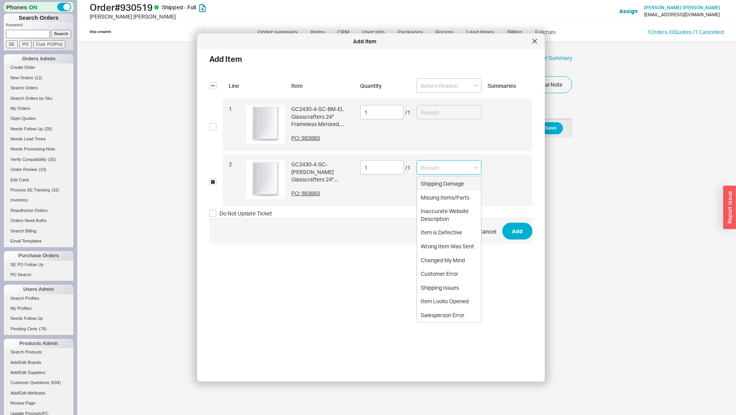
click at [436, 186] on div "Shipping Damage" at bounding box center [449, 184] width 64 height 14
type input "Shipping Damage"
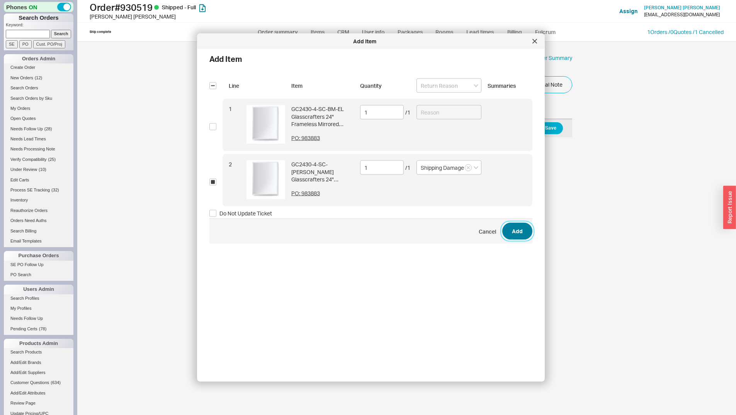
click at [507, 228] on button "Add" at bounding box center [518, 231] width 30 height 17
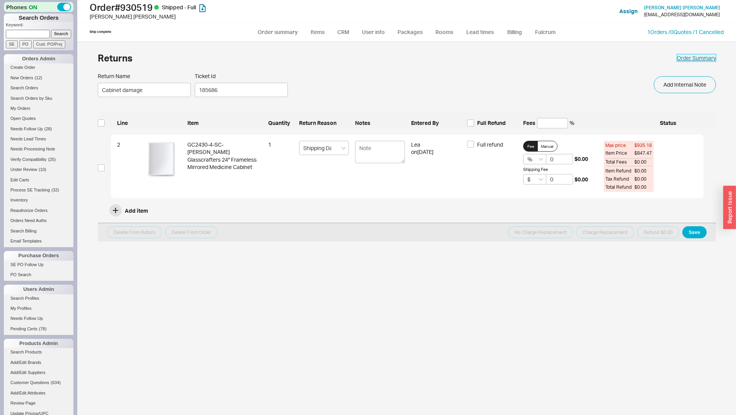
click at [707, 59] on link "Order Summary" at bounding box center [696, 58] width 39 height 8
select select "*"
select select "LOW"
select select "3"
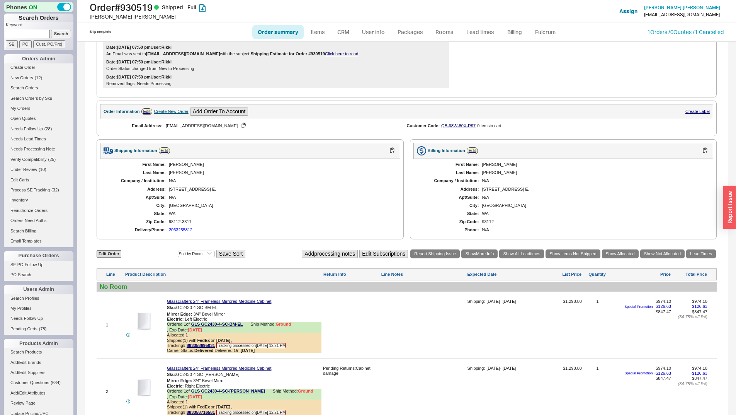
scroll to position [309, 0]
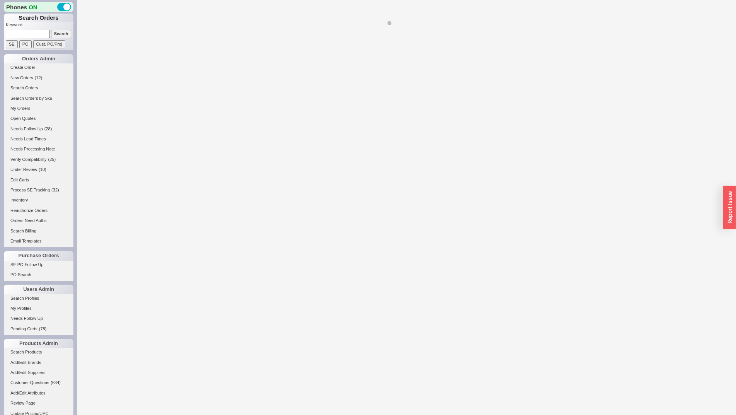
select select "*"
select select "LOW"
select select "3"
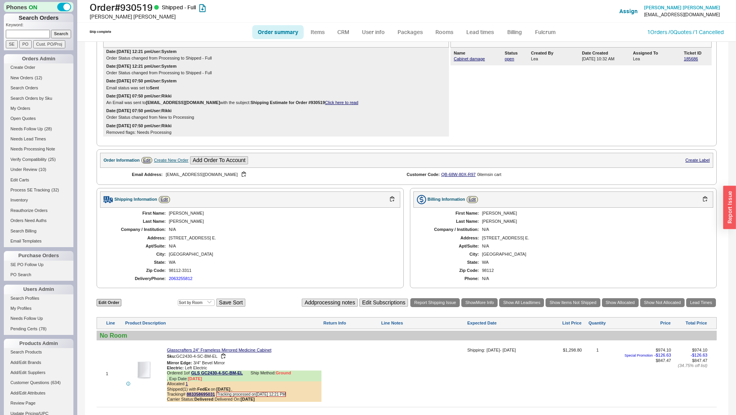
scroll to position [309, 0]
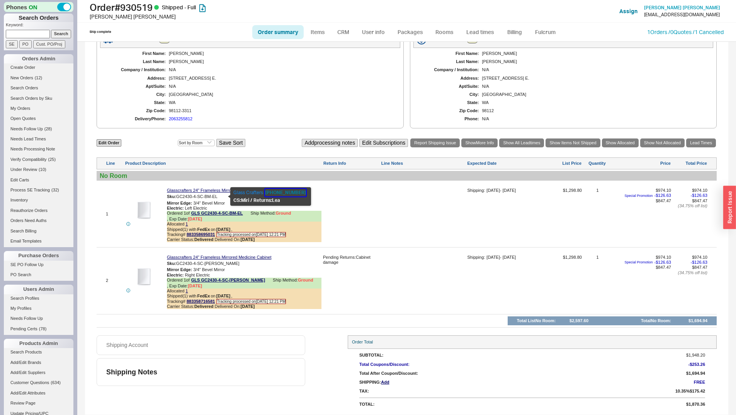
click at [271, 192] on button "888-683-1362" at bounding box center [285, 193] width 41 height 8
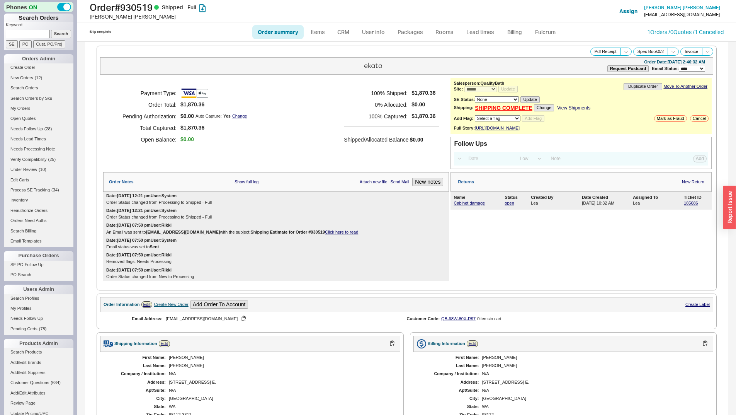
select select "*"
select select "LOW"
select select "3"
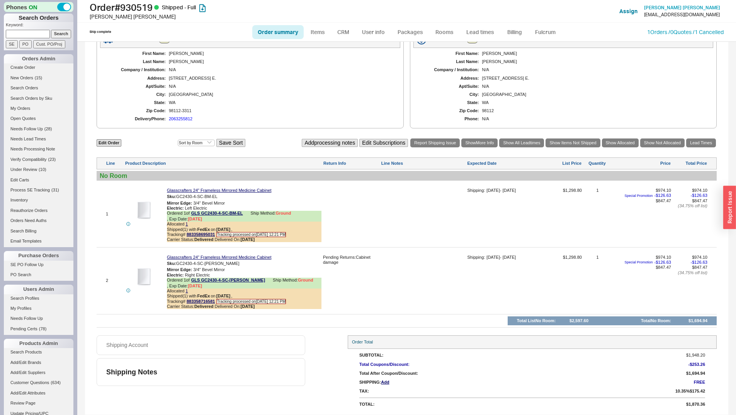
click at [36, 37] on input at bounding box center [28, 34] width 44 height 8
paste input "[PERSON_NAME][EMAIL_ADDRESS][DOMAIN_NAME]"
type input "[PERSON_NAME][EMAIL_ADDRESS][DOMAIN_NAME]"
click at [56, 34] on input "Search" at bounding box center [61, 34] width 20 height 8
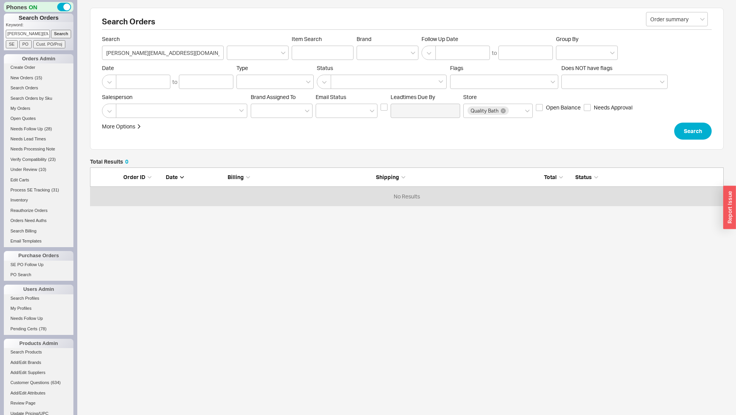
scroll to position [32, 628]
click at [15, 33] on input "[PERSON_NAME][EMAIL_ADDRESS][DOMAIN_NAME]" at bounding box center [28, 34] width 44 height 8
click at [15, 33] on input "DAVID@ALLAMERICANINSURE.COM" at bounding box center [28, 34] width 44 height 8
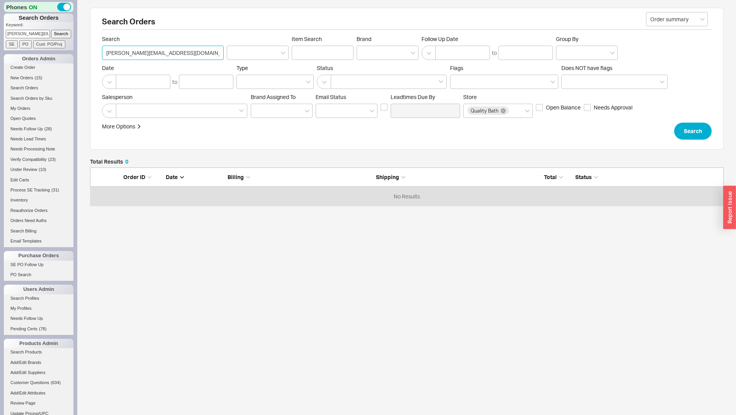
click at [157, 51] on input "DAVID@ALLAMERICANINSURE.COM" at bounding box center [163, 53] width 122 height 14
click at [178, 49] on input "DAVID@ALLAMERICANINSURE.COM" at bounding box center [163, 53] width 122 height 14
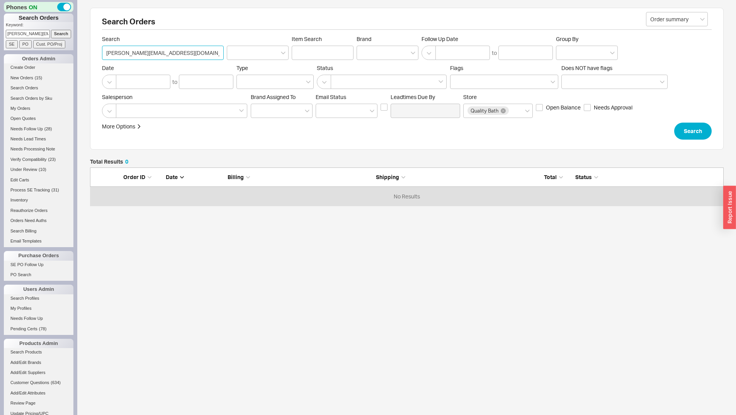
click at [178, 49] on input "DAVID@ALLAMERICANINSURE.COM" at bounding box center [163, 53] width 122 height 14
click at [197, 53] on input "DAVID@ALLAMERICANINSURE.COM" at bounding box center [163, 53] width 122 height 14
paste input "avid Treusch"
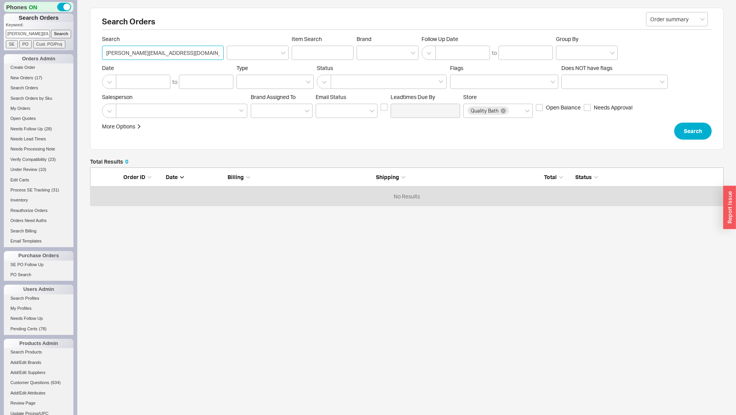
type input "David Treusch"
click button "Search" at bounding box center [693, 131] width 37 height 17
click at [116, 49] on input "David Treusch" at bounding box center [163, 53] width 122 height 14
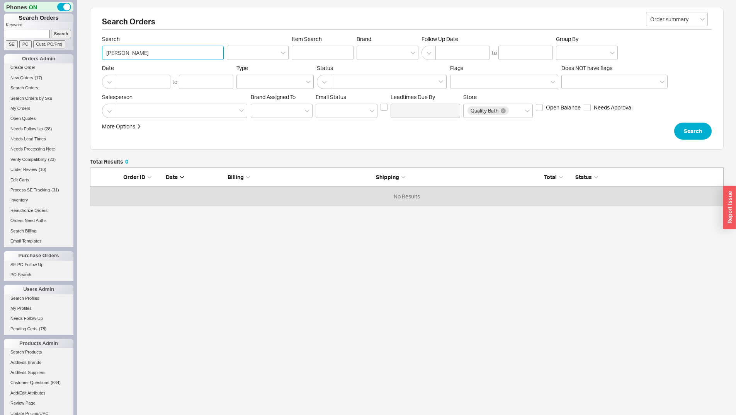
drag, startPoint x: 116, startPoint y: 49, endPoint x: 150, endPoint y: 51, distance: 33.3
click at [117, 49] on input "David Treusch" at bounding box center [163, 53] width 122 height 14
paste input "625853"
type input "625853"
click at [699, 129] on button "Search" at bounding box center [693, 131] width 37 height 17
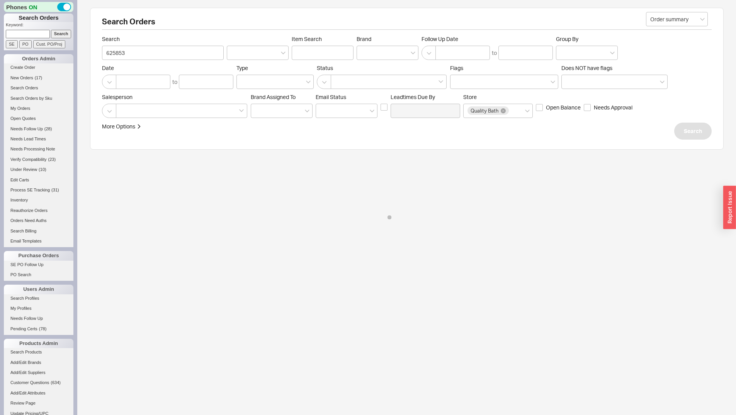
select select "*"
select select "LOW"
select select "3"
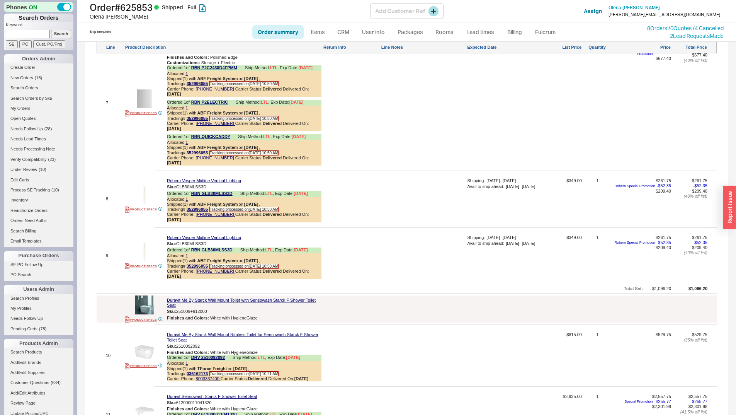
scroll to position [1121, 0]
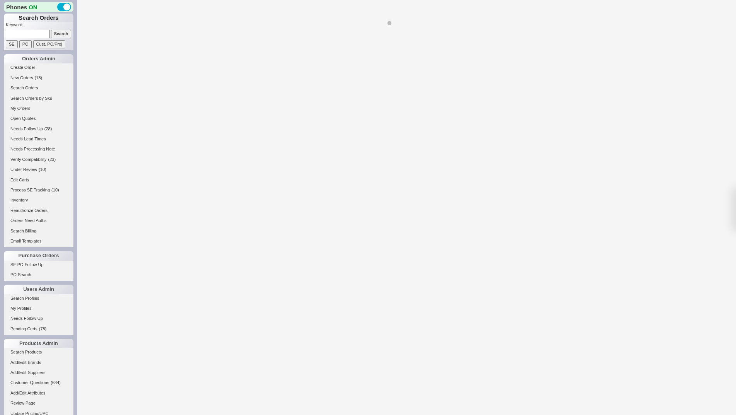
select select "*"
select select "LOW"
select select "3"
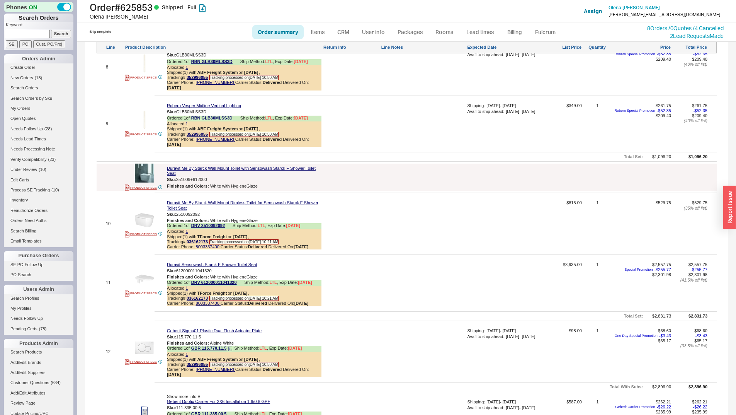
scroll to position [1211, 0]
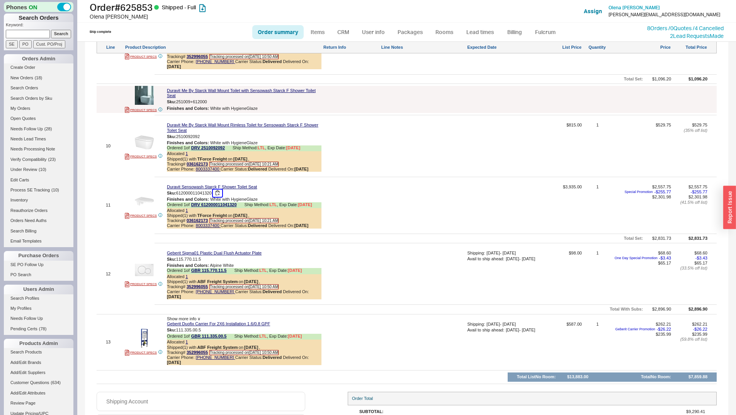
click at [218, 189] on button "button" at bounding box center [217, 192] width 9 height 7
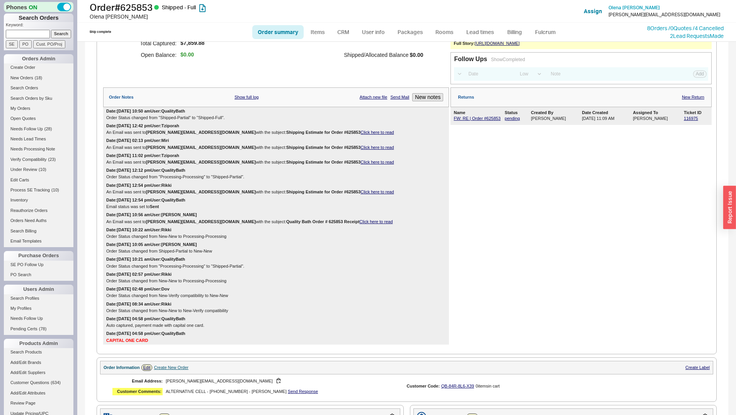
scroll to position [0, 0]
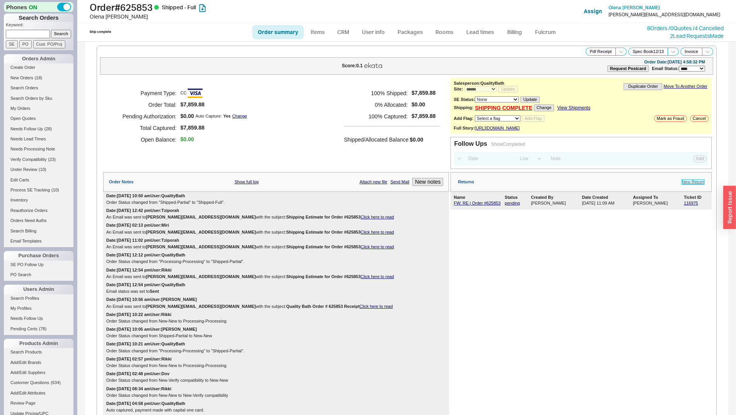
click at [690, 180] on link "New Return" at bounding box center [693, 181] width 22 height 5
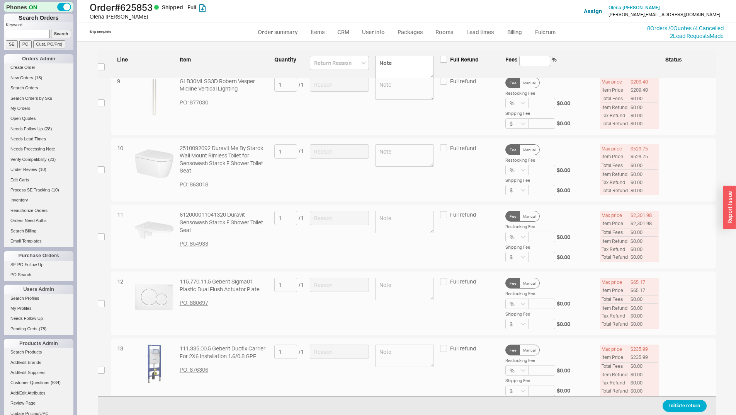
scroll to position [579, 0]
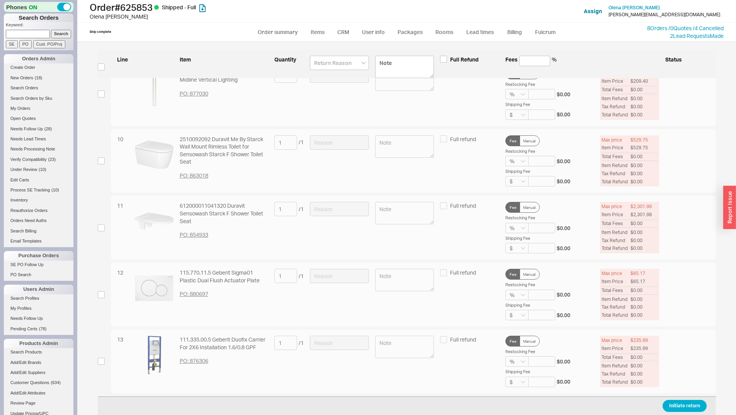
click at [105, 227] on div "11 612000011041320 Duravit Sensowash Starck F Shower Toilet Seat PO: 854933 1 /…" at bounding box center [407, 228] width 619 height 64
click at [100, 228] on input "checkbox" at bounding box center [101, 227] width 7 height 7
checkbox input "true"
drag, startPoint x: 341, startPoint y: 204, endPoint x: 341, endPoint y: 209, distance: 4.7
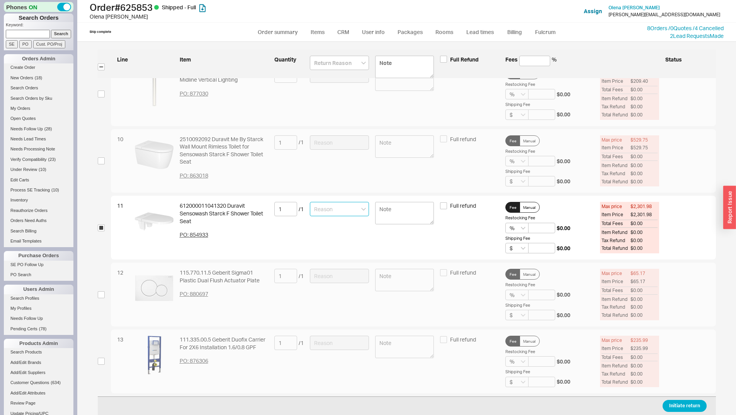
click at [341, 205] on input at bounding box center [339, 209] width 59 height 14
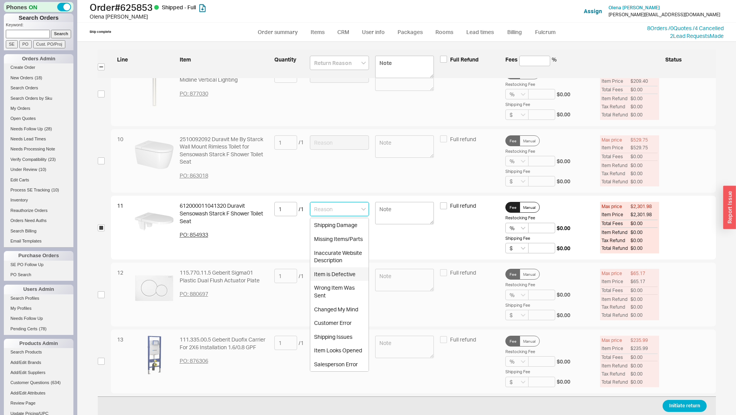
click at [346, 278] on div "Item is Defective" at bounding box center [339, 274] width 58 height 14
type input "Item is Defective"
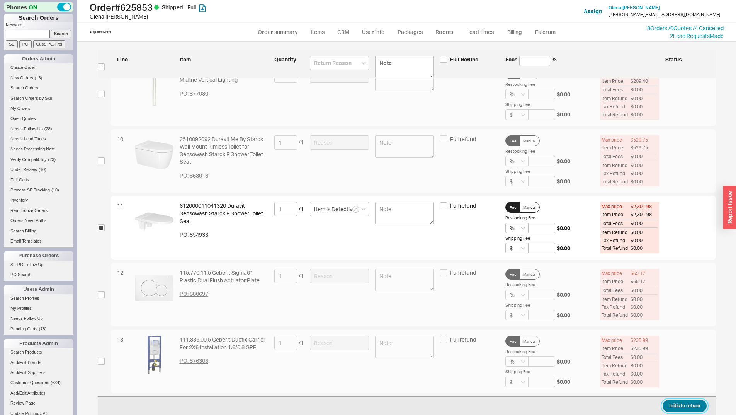
drag, startPoint x: 696, startPoint y: 406, endPoint x: 615, endPoint y: 390, distance: 82.8
click at [696, 406] on button "Initiate return" at bounding box center [685, 406] width 44 height 12
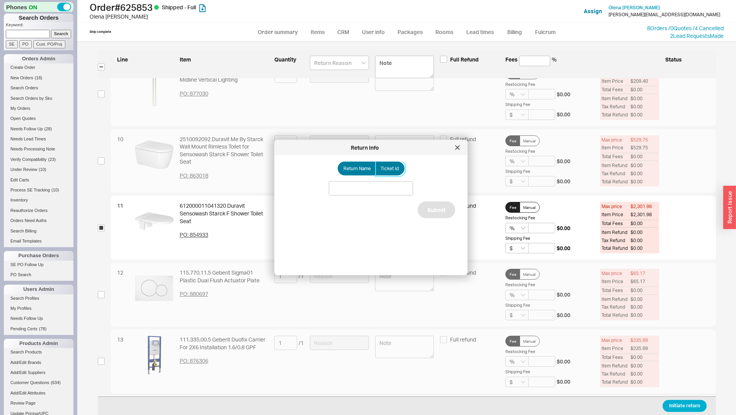
drag, startPoint x: 383, startPoint y: 171, endPoint x: 381, endPoint y: 175, distance: 4.2
click at [383, 171] on span "Ticket Id" at bounding box center [390, 168] width 18 height 6
click at [0, 0] on input "Ticket Id" at bounding box center [0, 0] width 0 height 0
drag, startPoint x: 358, startPoint y: 200, endPoint x: 365, endPoint y: 190, distance: 12.4
click at [358, 200] on div "Return Name Ticket Id Do Not Update Ticket Submit" at bounding box center [377, 212] width 181 height 101
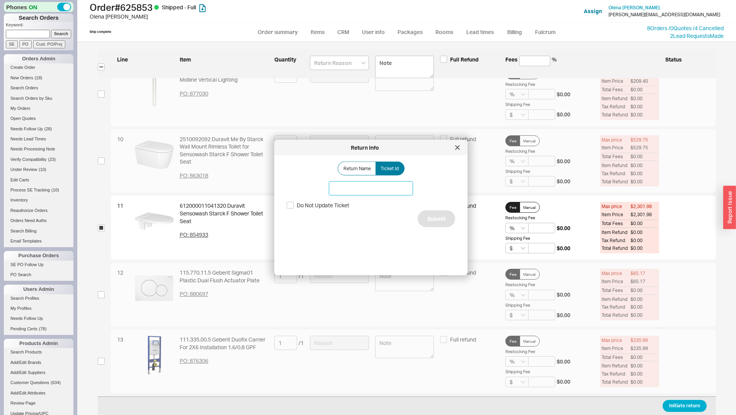
paste input "185139"
drag, startPoint x: 365, startPoint y: 190, endPoint x: 374, endPoint y: 192, distance: 9.5
click at [365, 190] on input "185139" at bounding box center [371, 188] width 84 height 14
type input "185139"
click at [431, 232] on div "Return Name Ticket Id 185139 Do Not Update Ticket Submit" at bounding box center [377, 212] width 181 height 101
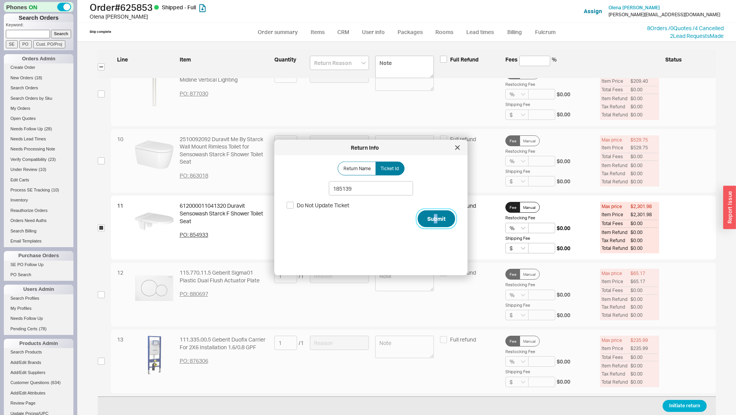
click at [430, 221] on button "Submit" at bounding box center [436, 218] width 37 height 17
select select "*"
select select "LOW"
select select "3"
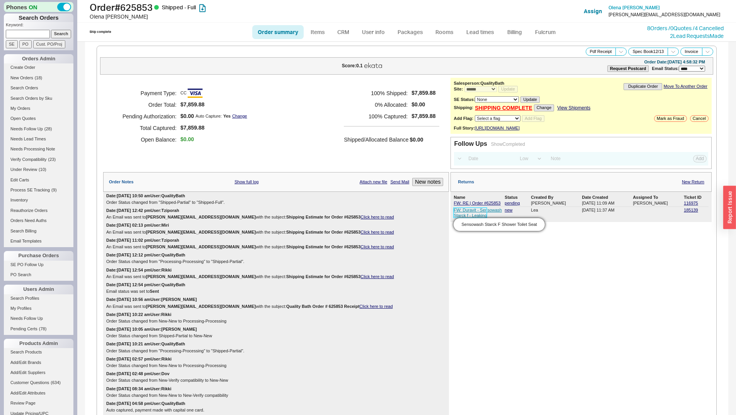
click at [462, 209] on link "FW: Duravit - Sensowash Starck f - Leaking" at bounding box center [478, 213] width 48 height 10
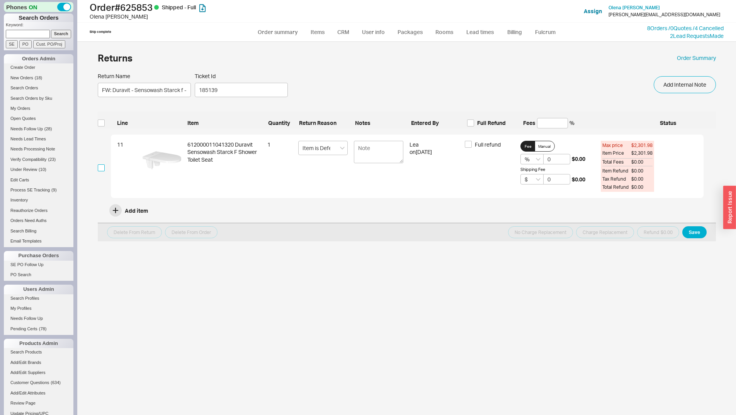
click at [100, 165] on input "checkbox" at bounding box center [101, 167] width 7 height 7
checkbox input "true"
click at [547, 234] on button "No Charge Replacement" at bounding box center [540, 232] width 65 height 12
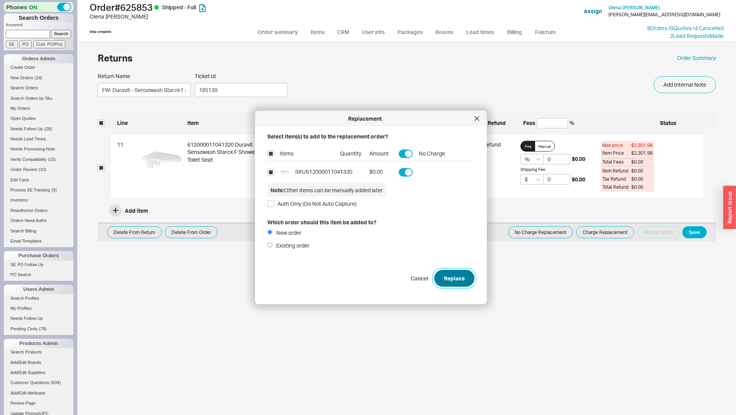
click at [437, 281] on button "Replace" at bounding box center [455, 277] width 40 height 17
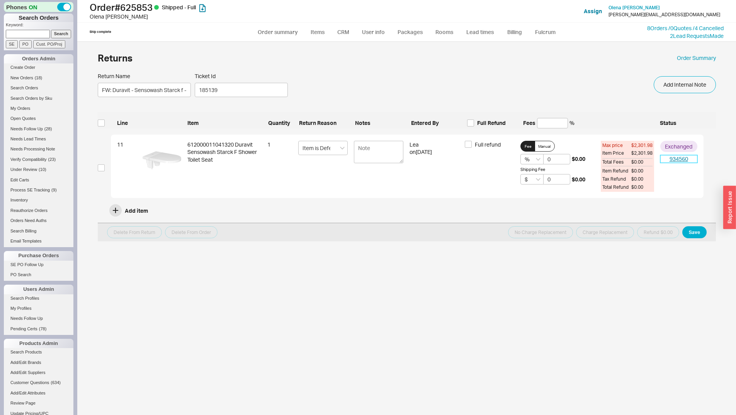
click at [677, 159] on link "934560" at bounding box center [679, 159] width 37 height 8
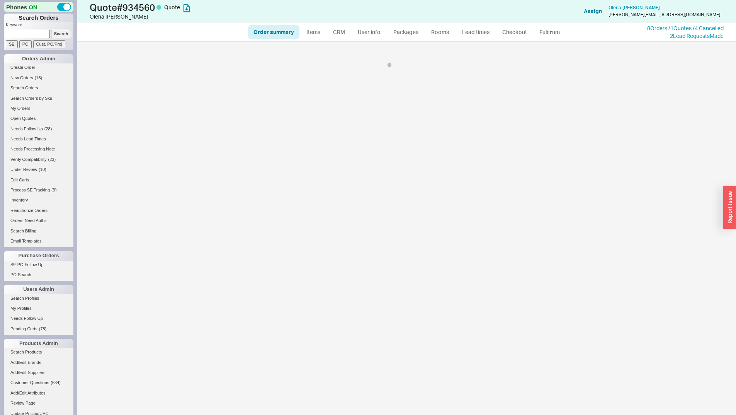
select select "*"
select select "LOW"
select select "3"
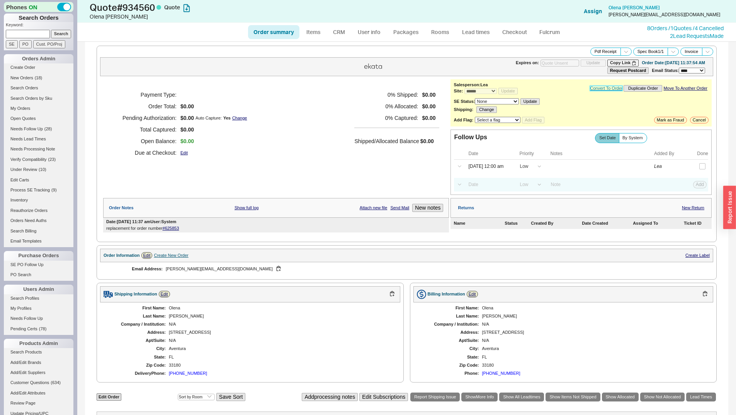
click at [606, 89] on link "Convert To Order" at bounding box center [606, 88] width 32 height 5
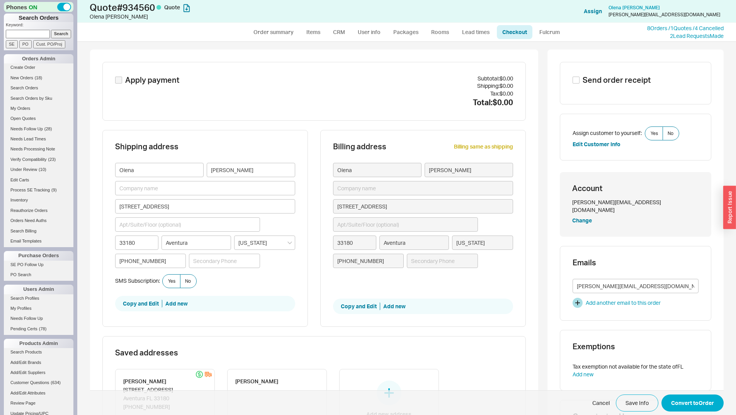
click at [595, 71] on div "Send order receipt" at bounding box center [636, 83] width 152 height 43
click at [588, 81] on span "Send order receipt" at bounding box center [617, 80] width 68 height 11
click at [580, 81] on input "Send order receipt" at bounding box center [576, 80] width 7 height 7
checkbox input "true"
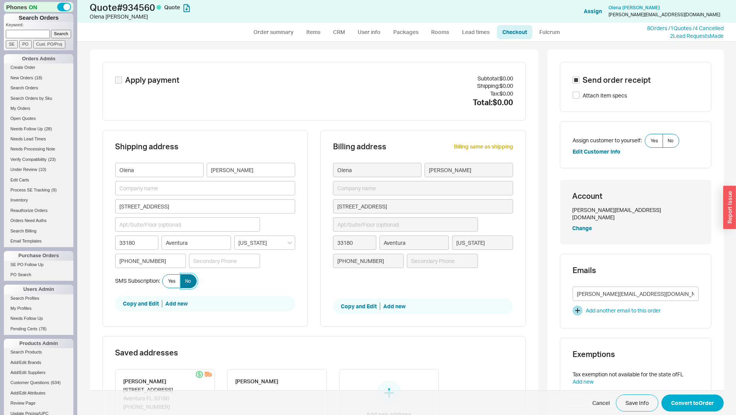
click at [187, 278] on span "No" at bounding box center [188, 281] width 6 height 6
click at [0, 0] on input "No" at bounding box center [0, 0] width 0 height 0
drag, startPoint x: 716, startPoint y: 405, endPoint x: 698, endPoint y: 401, distance: 17.8
click at [715, 405] on button "Convert to Order" at bounding box center [693, 402] width 62 height 17
click at [673, 141] on label "No Required" at bounding box center [671, 141] width 17 height 14
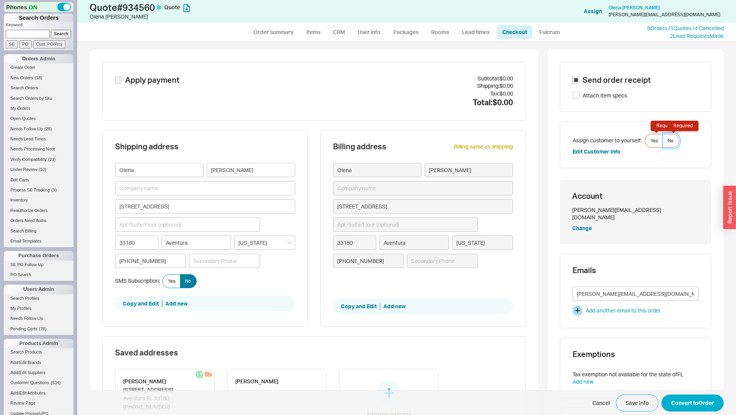
click at [0, 0] on input "No Required" at bounding box center [0, 0] width 0 height 0
drag, startPoint x: 693, startPoint y: 409, endPoint x: 689, endPoint y: 406, distance: 4.7
click at [693, 408] on button "Convert to Order" at bounding box center [693, 402] width 62 height 17
select select "*"
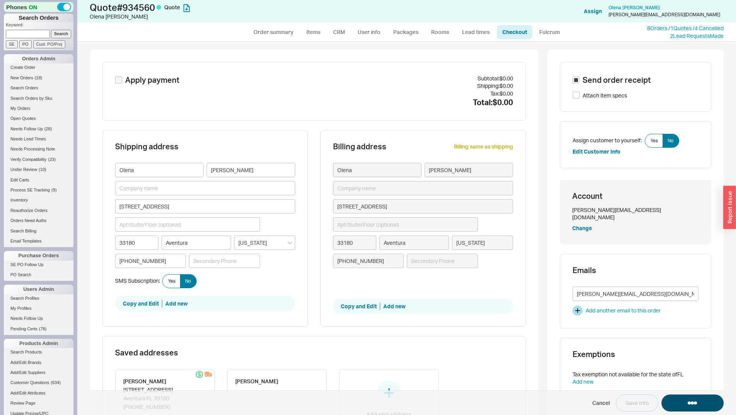
select select "LOW"
select select "3"
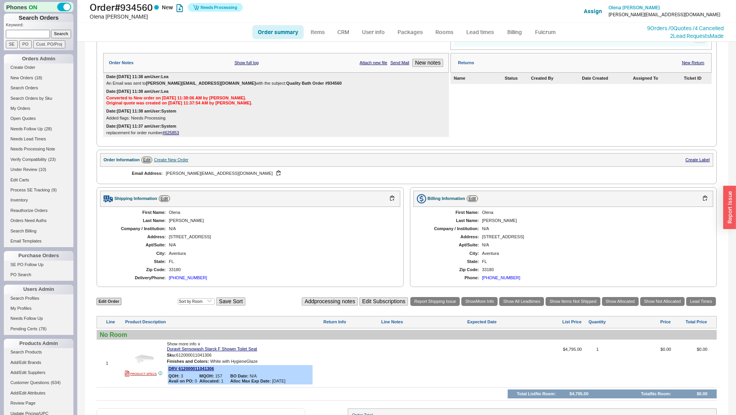
scroll to position [165, 0]
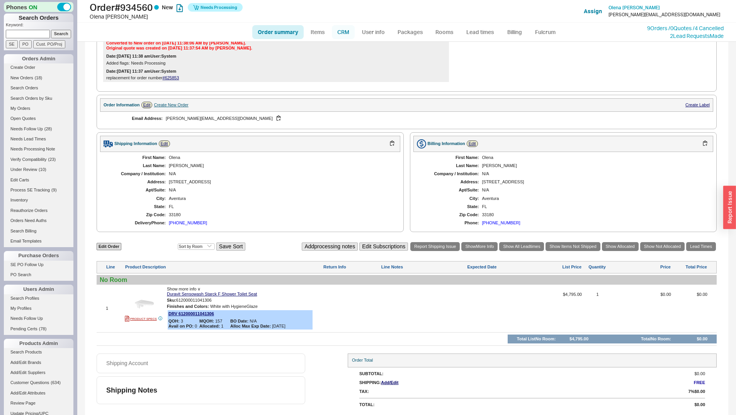
click at [348, 30] on link "CRM" at bounding box center [343, 32] width 23 height 14
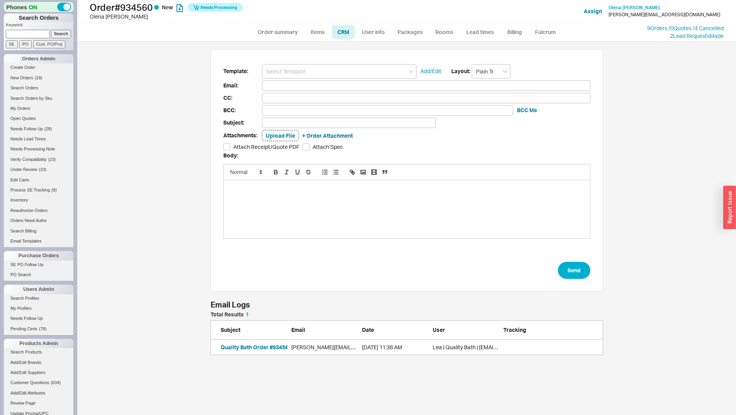
scroll to position [37, 387]
click at [271, 33] on link "Order summary" at bounding box center [277, 32] width 51 height 14
select select "*"
select select "LOW"
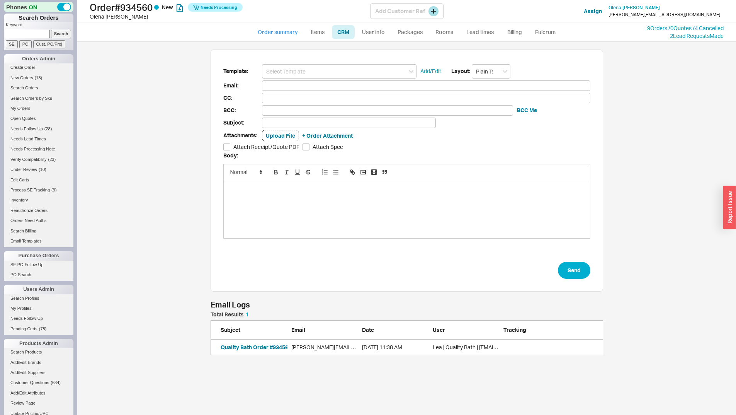
select select "3"
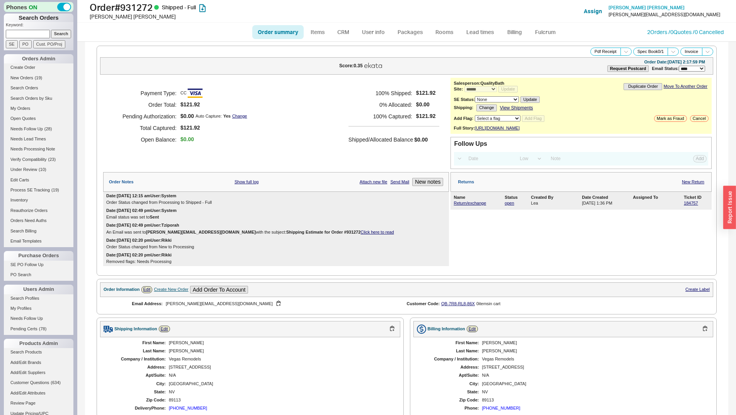
select select "*"
select select "LOW"
select select "3"
click at [454, 206] on span "Return/exchange Tiburon Round Contemporary Decorative Wall Bracket" at bounding box center [478, 203] width 49 height 5
click at [459, 205] on link "Return/exchange" at bounding box center [470, 203] width 32 height 5
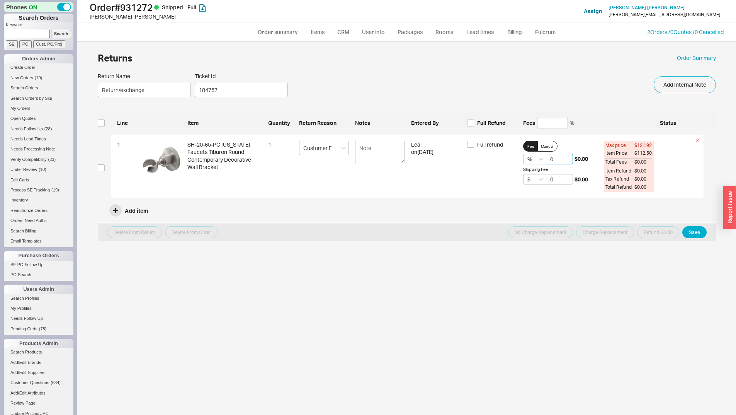
click at [549, 160] on input "0" at bounding box center [559, 159] width 27 height 10
type input "20"
click at [101, 165] on input "checkbox" at bounding box center [101, 167] width 7 height 7
checkbox input "true"
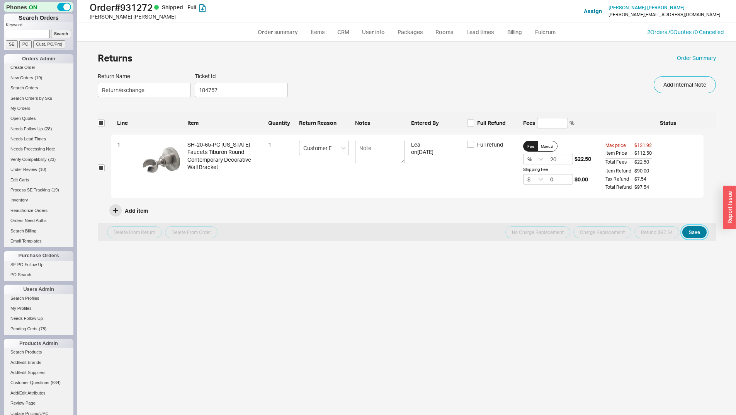
click at [690, 233] on button "Save" at bounding box center [695, 232] width 24 height 12
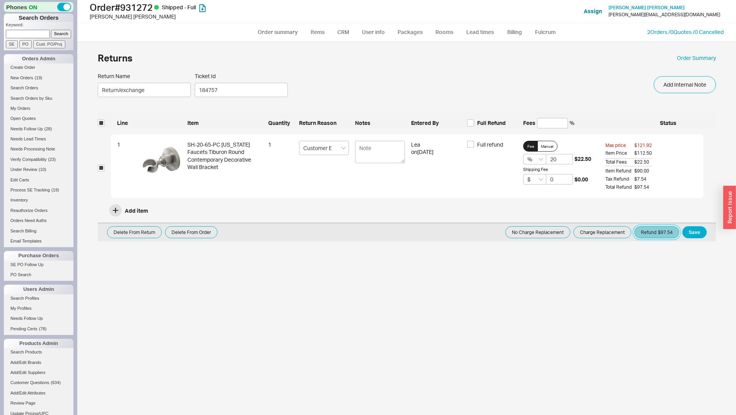
click at [655, 233] on button "Refund $97.54" at bounding box center [657, 232] width 45 height 12
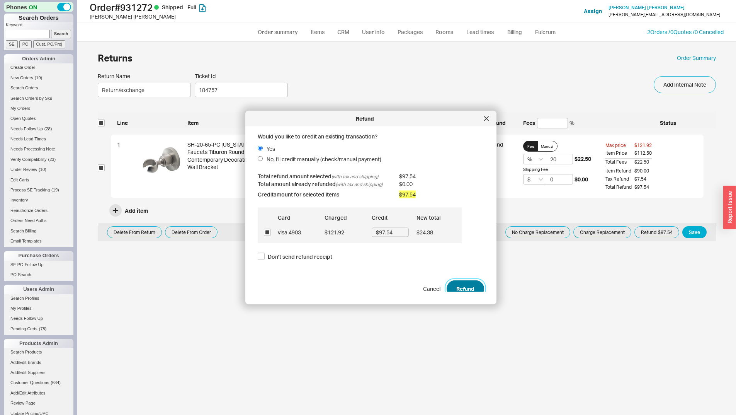
click at [459, 291] on button "Refund" at bounding box center [465, 288] width 37 height 17
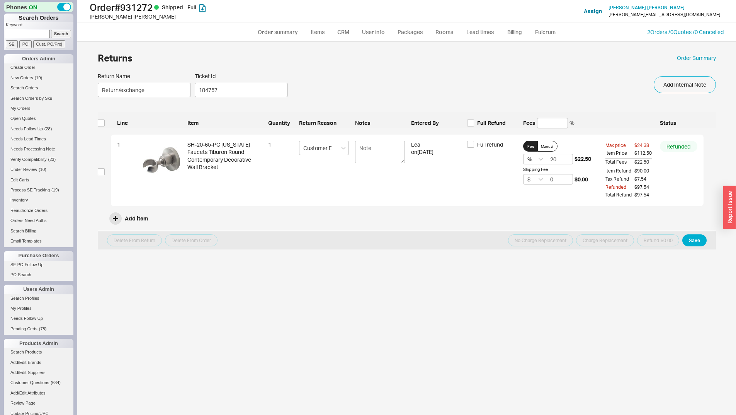
click at [26, 32] on input at bounding box center [28, 34] width 44 height 8
paste input "933262"
type input "933262"
drag, startPoint x: 50, startPoint y: 36, endPoint x: 58, endPoint y: 34, distance: 8.3
click at [51, 35] on input "Search" at bounding box center [61, 34] width 20 height 8
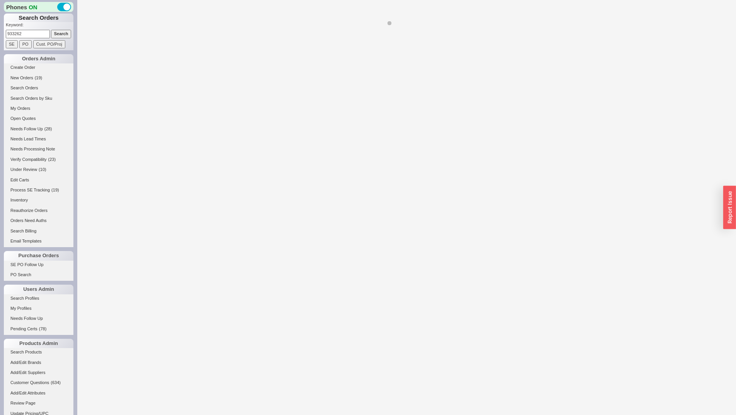
select select "*"
select select "LOW"
select select "3"
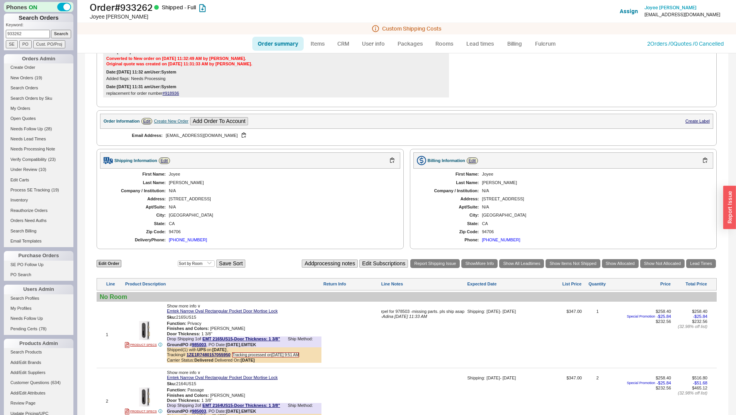
scroll to position [395, 0]
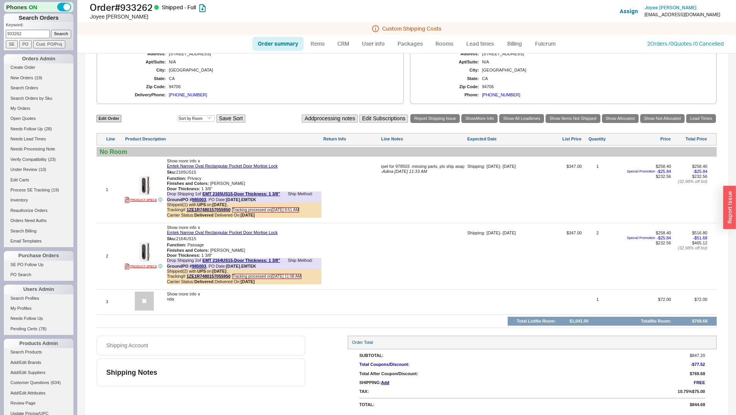
click at [195, 162] on span "Show more info ∨" at bounding box center [184, 161] width 34 height 5
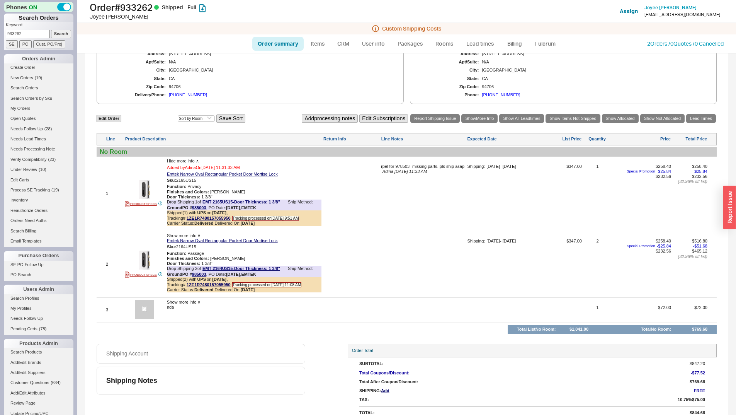
click at [195, 161] on span "Hide more info ∧" at bounding box center [183, 161] width 32 height 5
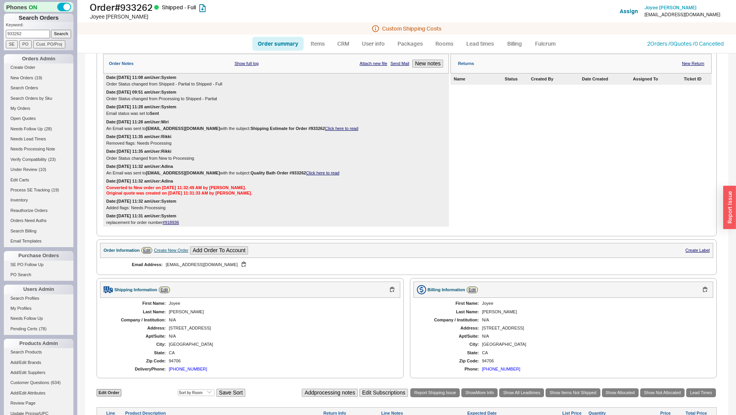
scroll to position [124, 0]
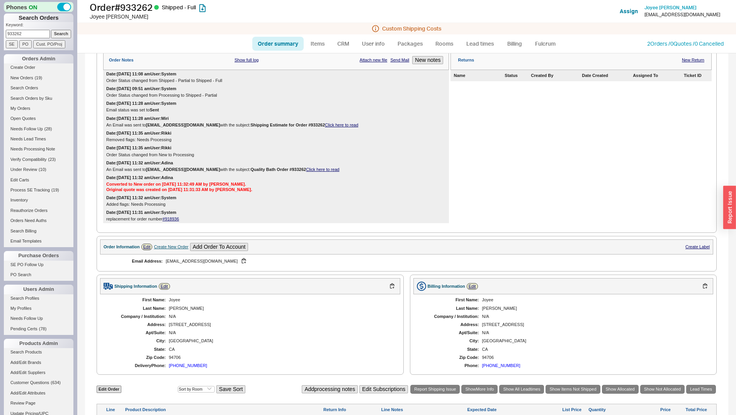
click at [170, 247] on div "Create New Order" at bounding box center [171, 246] width 34 height 5
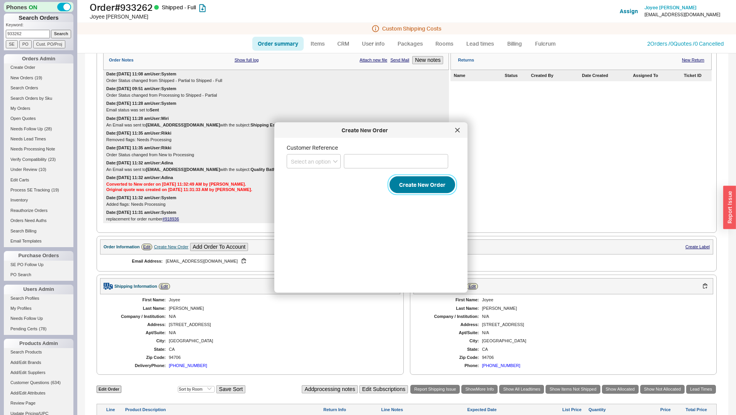
drag, startPoint x: 433, startPoint y: 186, endPoint x: 405, endPoint y: 198, distance: 30.7
click at [433, 185] on button "Create New Order" at bounding box center [423, 184] width 66 height 17
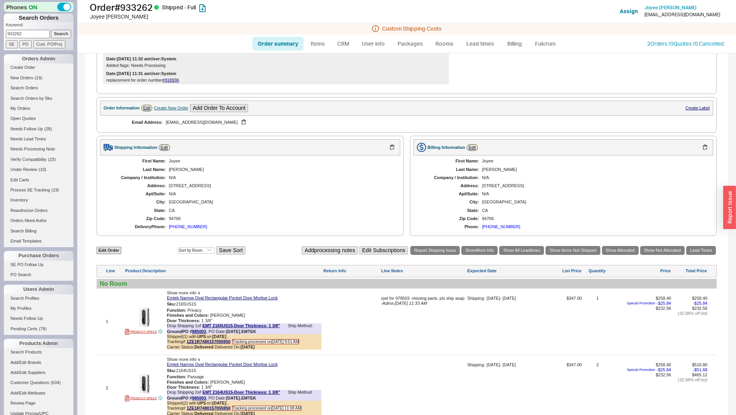
scroll to position [395, 0]
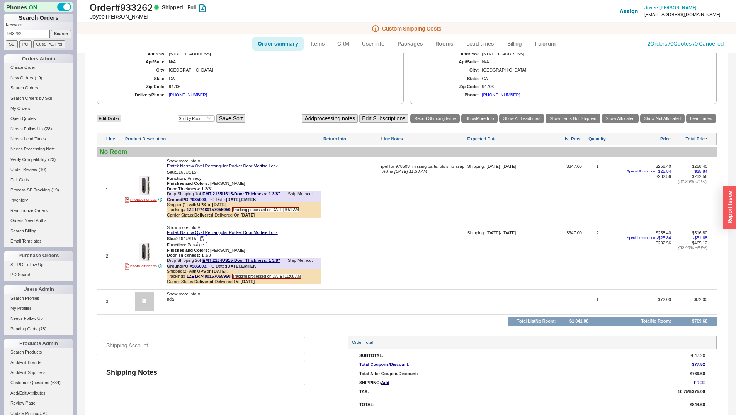
click at [200, 238] on button "button" at bounding box center [202, 238] width 9 height 7
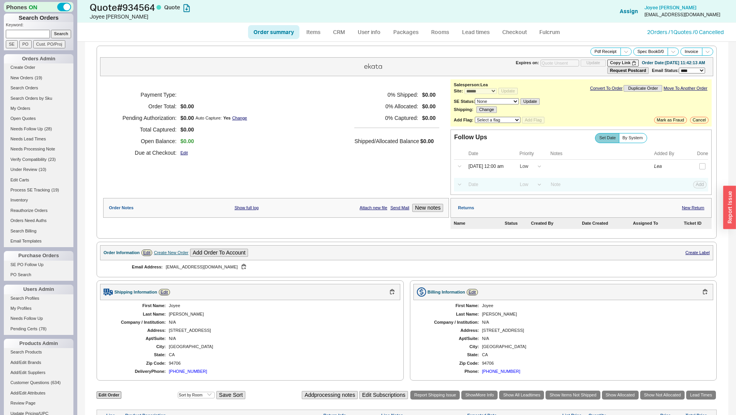
select select "*"
select select "LOW"
select select "3"
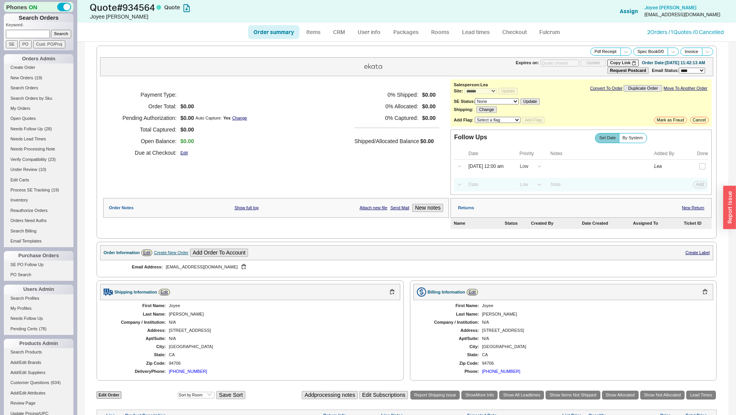
scroll to position [76, 0]
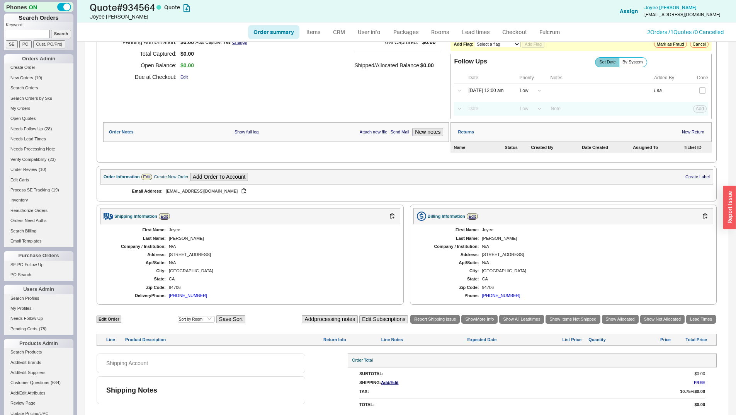
click at [113, 324] on div "Edit Order Select an option Sort by Brand Sort by Room Save Sort Add processing…" at bounding box center [407, 319] width 620 height 10
click at [117, 320] on link "Edit Order" at bounding box center [109, 318] width 25 height 7
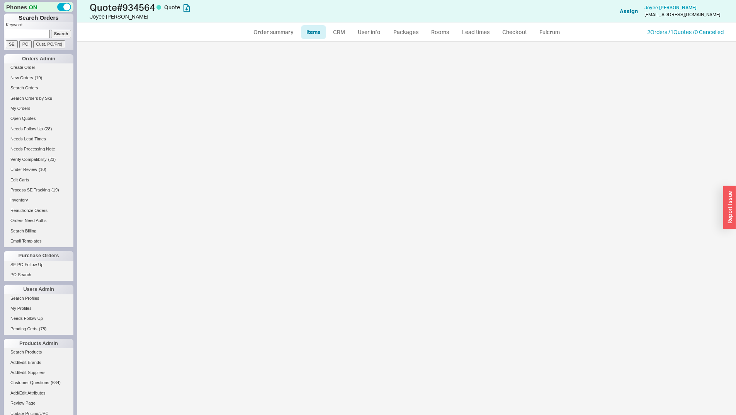
select select "3"
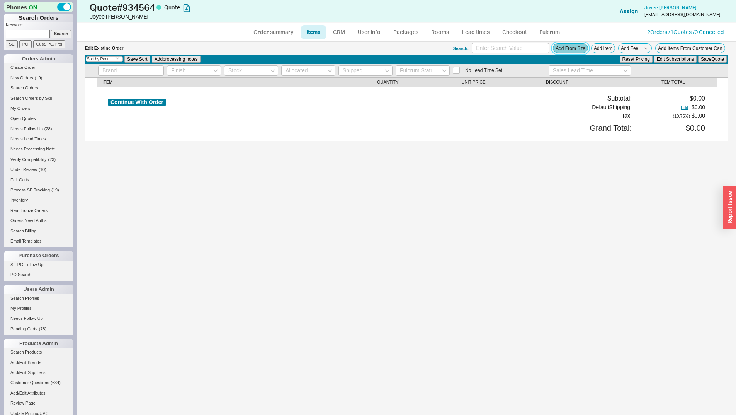
click at [580, 46] on button "Add From Site" at bounding box center [570, 48] width 35 height 10
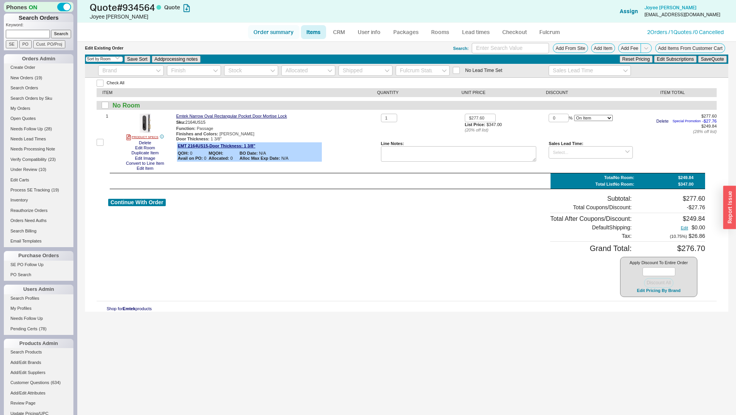
click at [272, 27] on link "Order summary" at bounding box center [273, 32] width 51 height 14
select select "*"
select select "LOW"
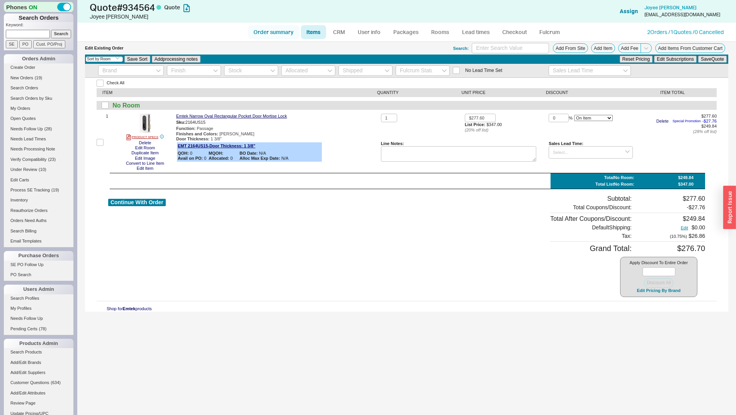
select select "3"
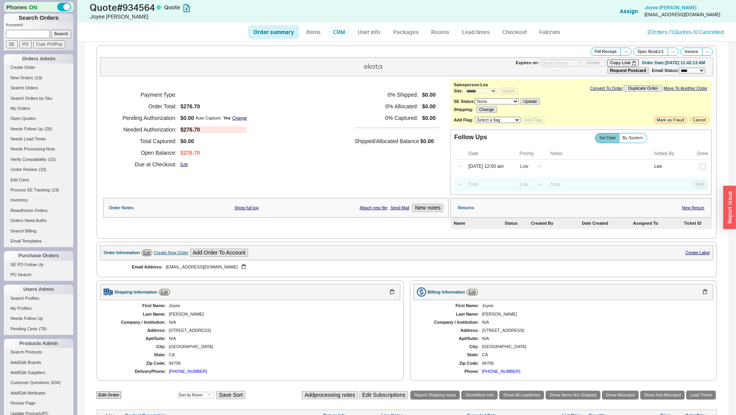
drag, startPoint x: 336, startPoint y: 29, endPoint x: 334, endPoint y: 36, distance: 7.1
click at [335, 29] on link "CRM" at bounding box center [339, 32] width 23 height 14
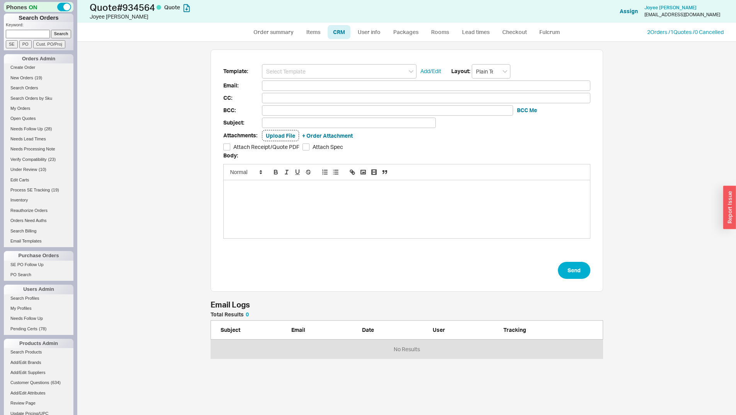
scroll to position [368, 653]
click at [322, 63] on div "Template: Add/Edit Layout: Plain Text Email: CC: BCC: BCC Me Subject: Attachmen…" at bounding box center [407, 170] width 393 height 242
drag, startPoint x: 319, startPoint y: 71, endPoint x: 318, endPoint y: 76, distance: 5.1
click at [319, 72] on input at bounding box center [339, 71] width 155 height 14
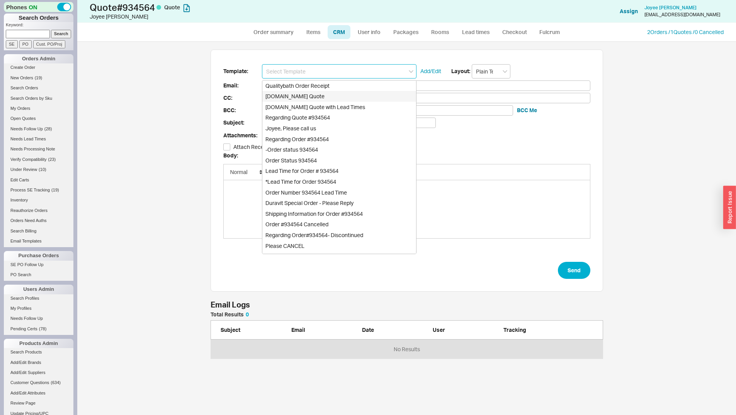
click at [314, 100] on div "[DOMAIN_NAME] Quote" at bounding box center [339, 96] width 154 height 11
type input "[DOMAIN_NAME] Quote"
type input "Receipt"
type input "[EMAIL_ADDRESS][DOMAIN_NAME]"
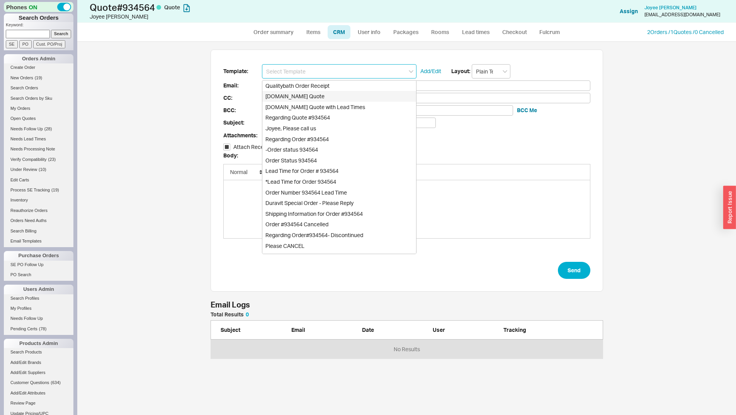
type input "Quality Bath Quote #934564"
checkbox input "true"
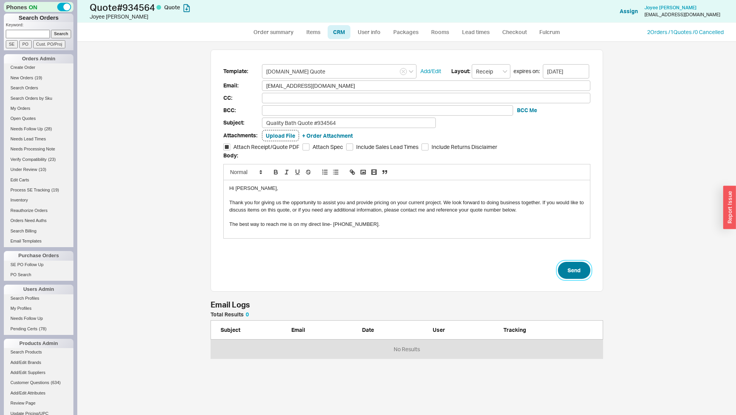
click at [579, 273] on button "Send" at bounding box center [574, 270] width 32 height 17
select select "*"
select select "LOW"
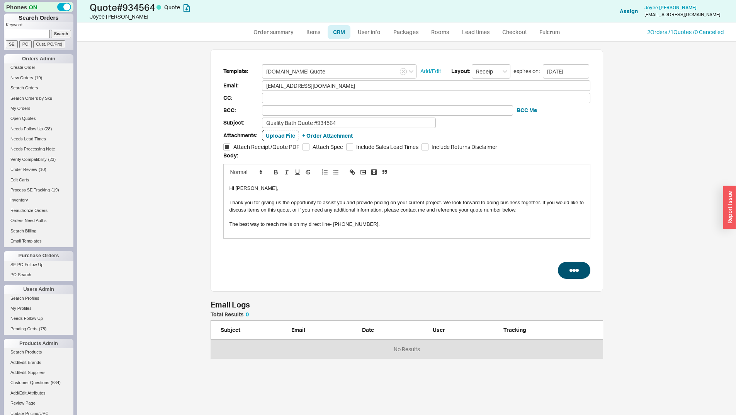
select select "3"
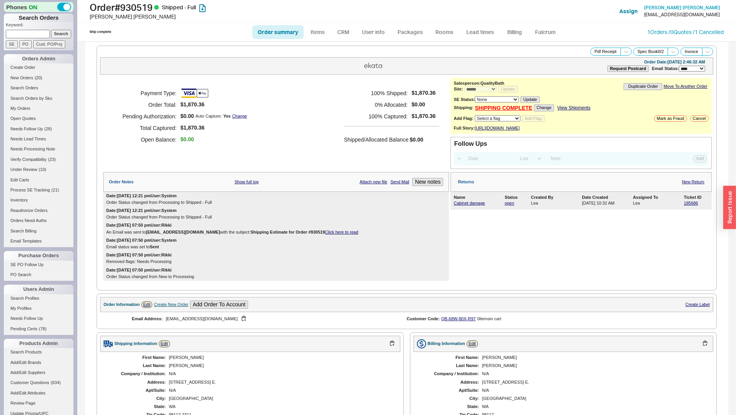
select select "*"
select select "LOW"
select select "3"
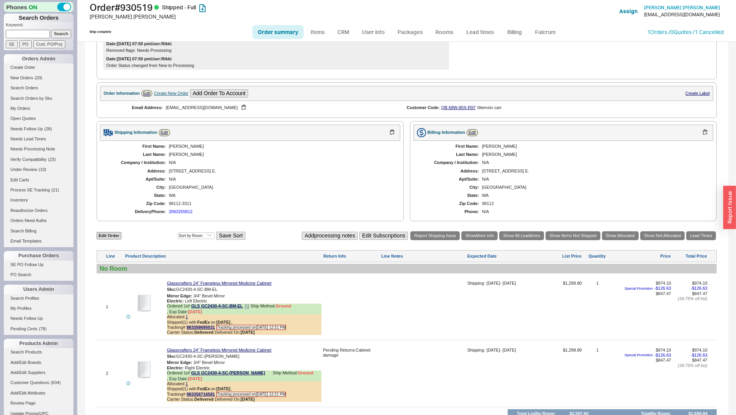
scroll to position [309, 0]
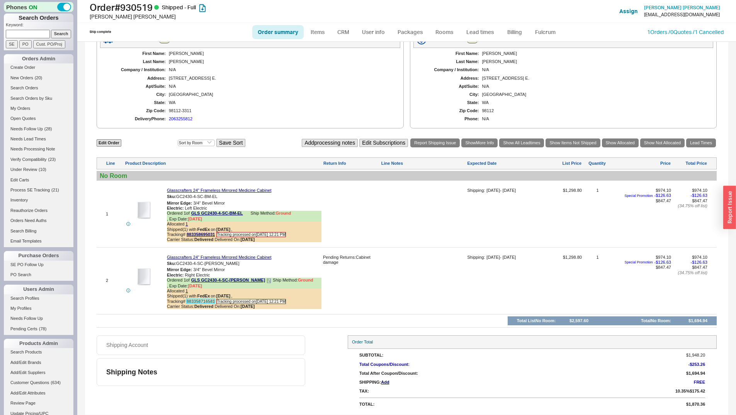
click at [198, 303] on link "883358716581" at bounding box center [201, 301] width 28 height 5
click at [268, 266] on div "Sku: GC2430-4-SC-BM-ER" at bounding box center [244, 263] width 155 height 7
copy link "883358716581"
drag, startPoint x: 215, startPoint y: 300, endPoint x: 187, endPoint y: 301, distance: 27.9
click at [187, 301] on span "Tracking# 883358716581" at bounding box center [191, 301] width 48 height 5
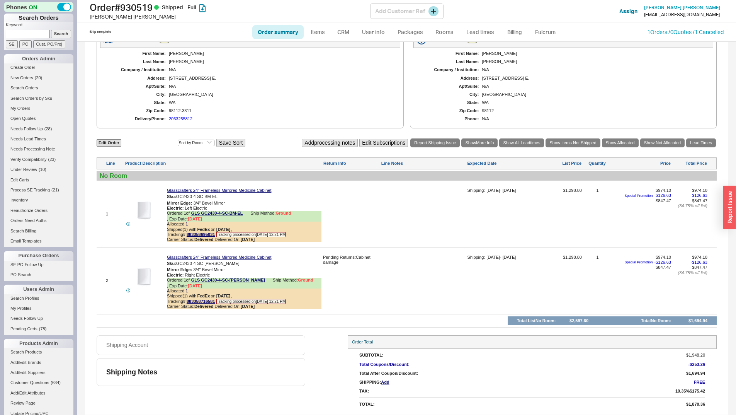
click at [141, 3] on h1 "Order # 930519 Shipped - Full" at bounding box center [230, 7] width 281 height 11
copy h1 "930519"
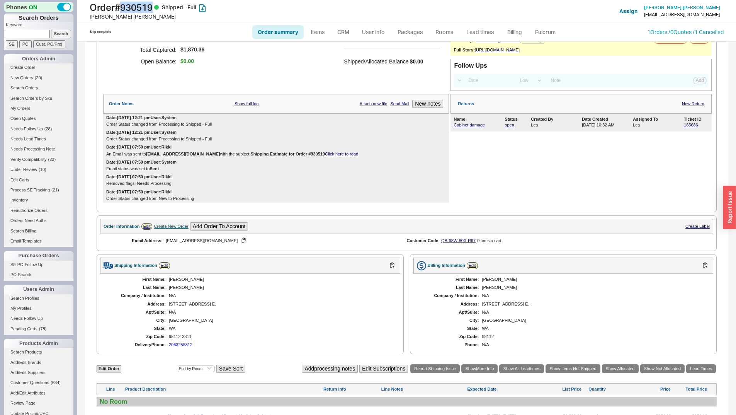
scroll to position [0, 0]
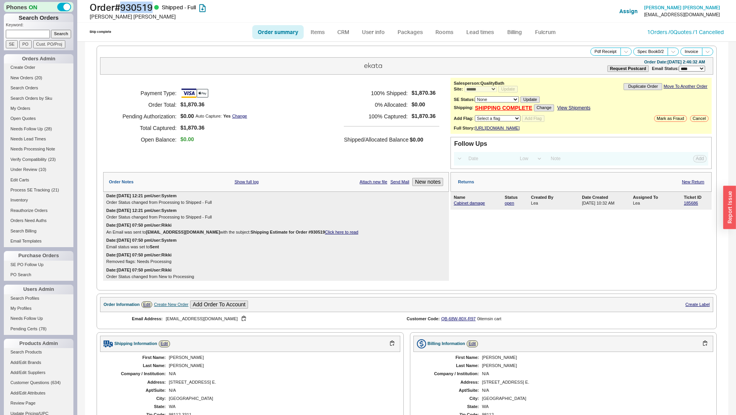
click at [567, 109] on link "View Shipments" at bounding box center [573, 107] width 33 height 5
click at [149, 8] on h1 "Order # 930519 Shipped - Full" at bounding box center [230, 7] width 281 height 11
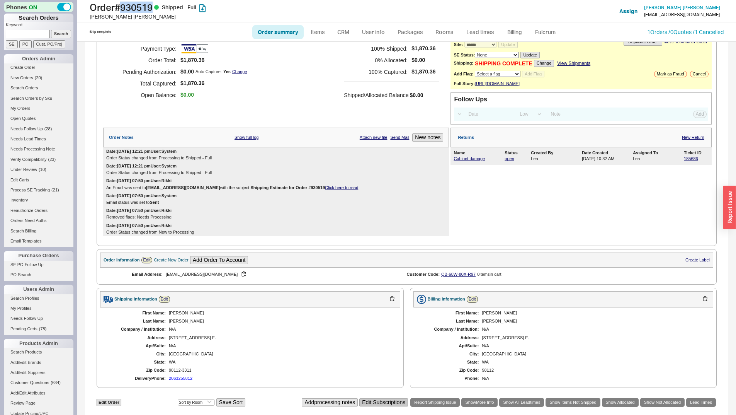
scroll to position [309, 0]
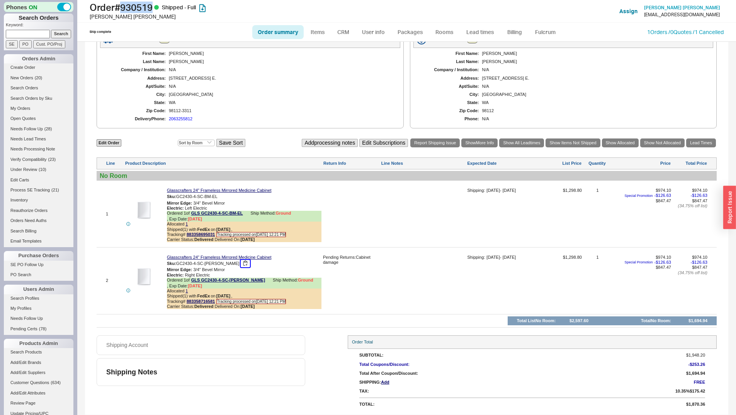
click at [241, 264] on button "button" at bounding box center [245, 263] width 9 height 7
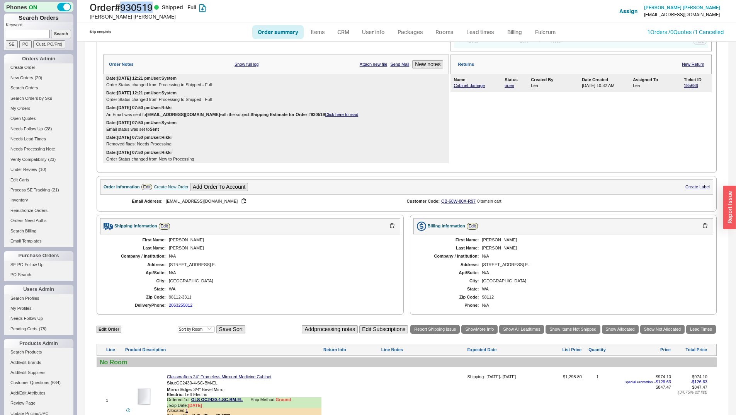
scroll to position [155, 0]
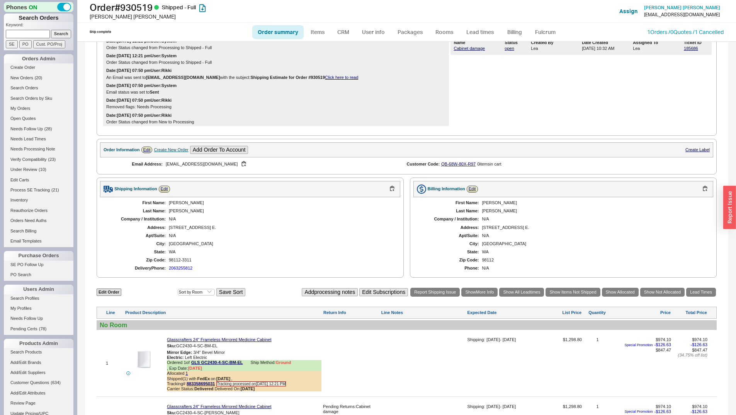
click at [175, 152] on div "Create New Order" at bounding box center [171, 149] width 34 height 5
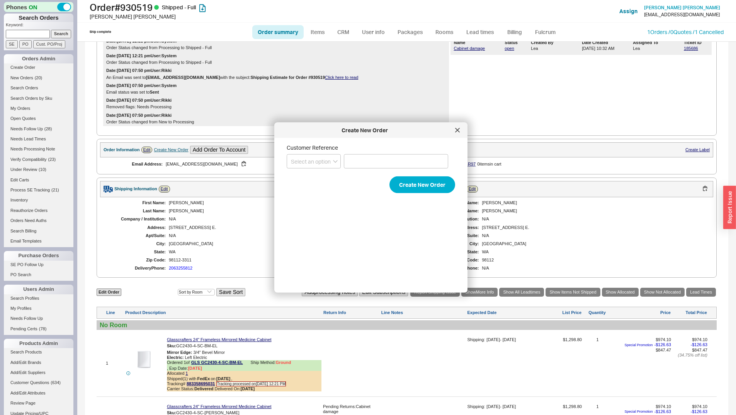
click at [434, 196] on div "Customer Reference Select an option PO Number Project Name Create New Order" at bounding box center [377, 212] width 181 height 136
click at [432, 182] on button "Create New Order" at bounding box center [423, 184] width 66 height 17
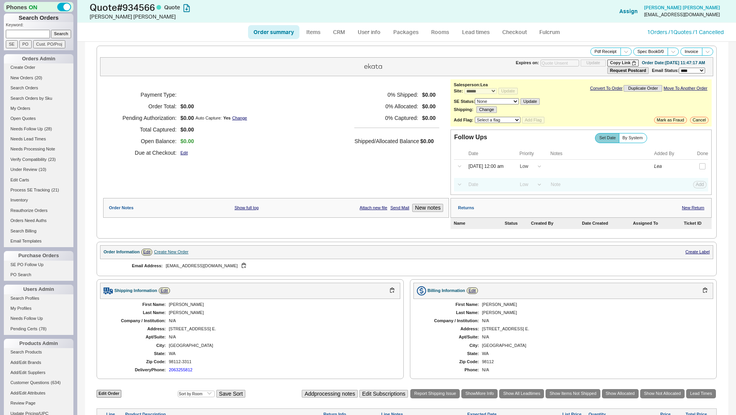
select select "*"
select select "LOW"
select select "3"
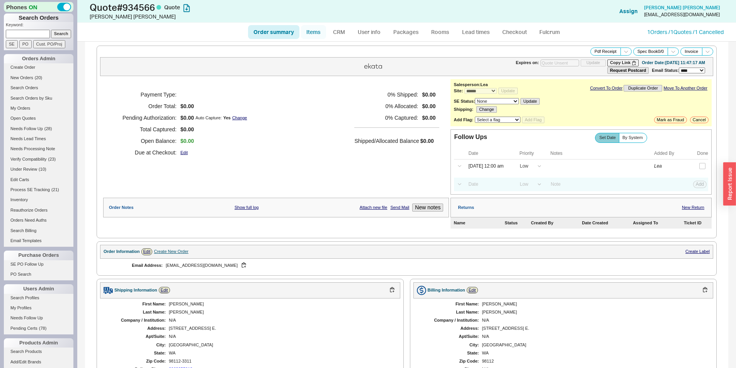
click at [311, 32] on link "Items" at bounding box center [313, 32] width 25 height 14
select select "3"
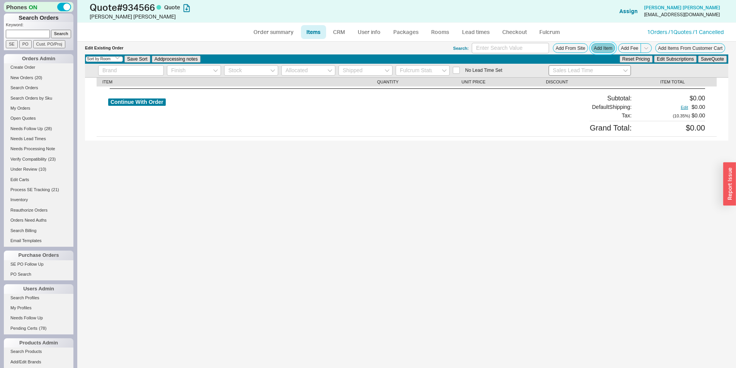
drag, startPoint x: 609, startPoint y: 47, endPoint x: 570, endPoint y: 68, distance: 44.1
click at [609, 47] on button "Add Item" at bounding box center [603, 48] width 24 height 10
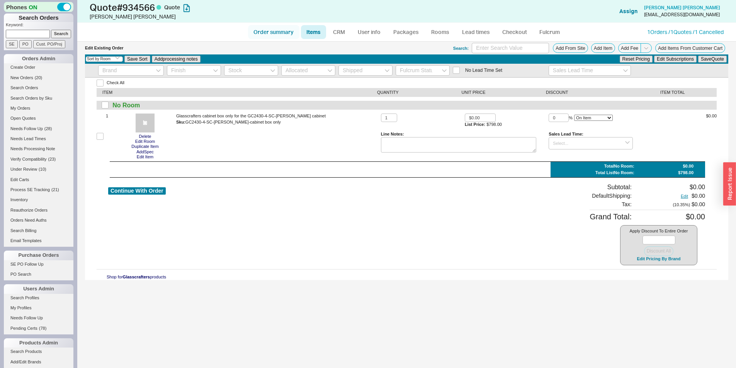
click at [263, 26] on link "Order summary" at bounding box center [273, 32] width 51 height 14
select select "*"
select select "LOW"
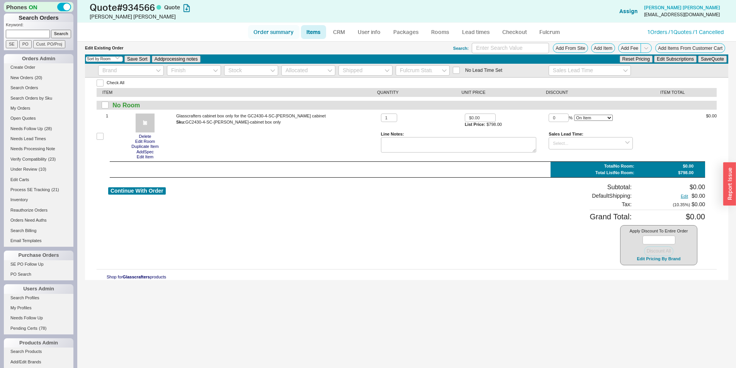
select select "3"
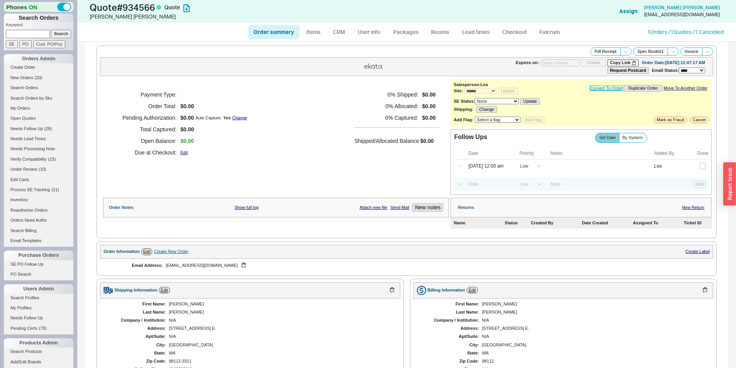
click at [596, 86] on link "Convert To Order" at bounding box center [606, 88] width 32 height 5
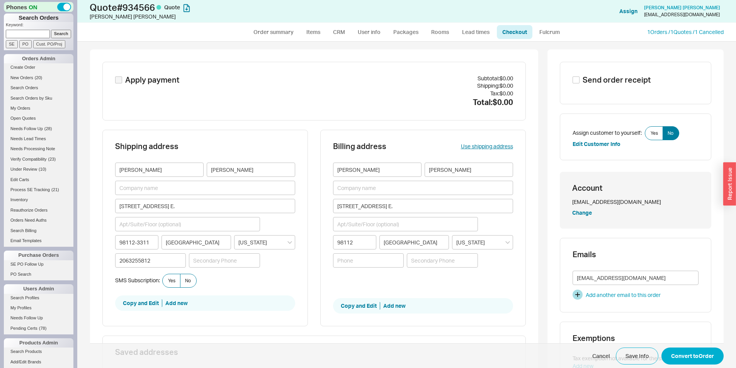
click at [587, 77] on span "Send order receipt" at bounding box center [617, 80] width 68 height 11
click at [580, 77] on input "Send order receipt" at bounding box center [576, 80] width 7 height 7
checkbox input "true"
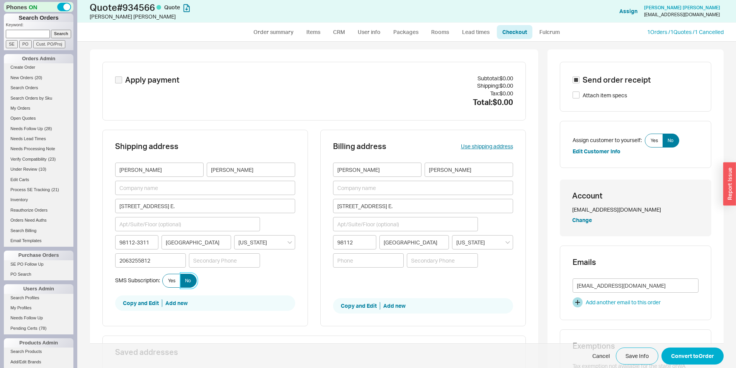
click at [186, 288] on label "No" at bounding box center [188, 281] width 17 height 14
click at [0, 0] on input "No" at bounding box center [0, 0] width 0 height 0
drag, startPoint x: 681, startPoint y: 357, endPoint x: 677, endPoint y: 353, distance: 5.7
click at [681, 354] on button "Convert to Order" at bounding box center [693, 356] width 62 height 17
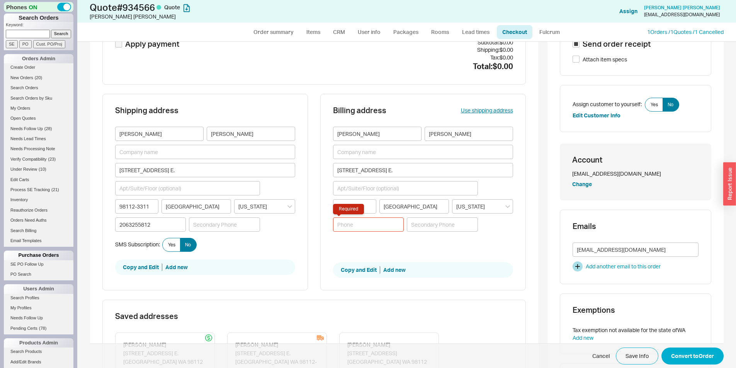
scroll to position [56, 0]
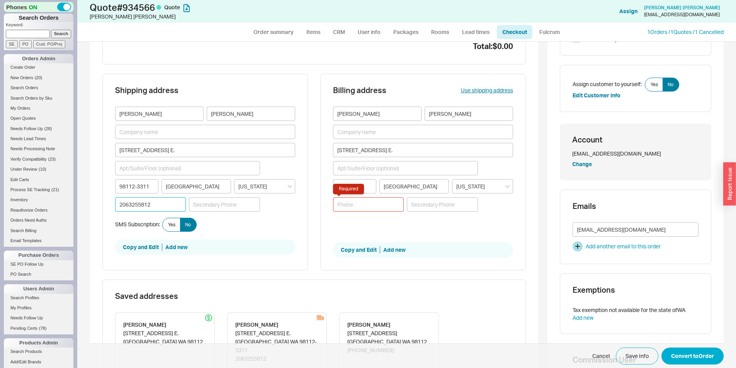
click at [145, 201] on input "2063255812" at bounding box center [150, 205] width 71 height 14
click at [357, 202] on input "Required" at bounding box center [368, 205] width 71 height 14
paste input "2063255812"
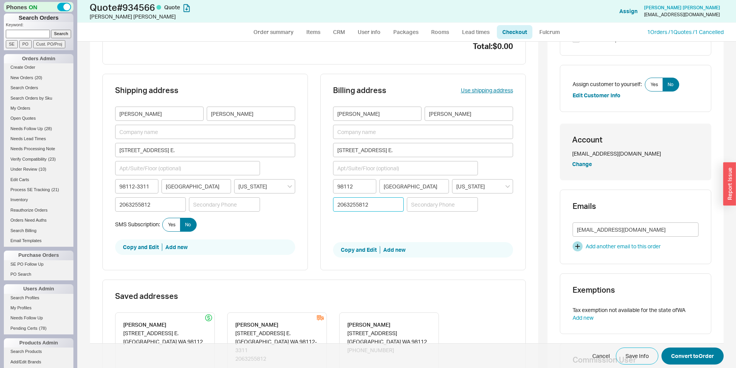
type input "2063255812"
click at [698, 354] on button "Convert to Order" at bounding box center [693, 356] width 62 height 17
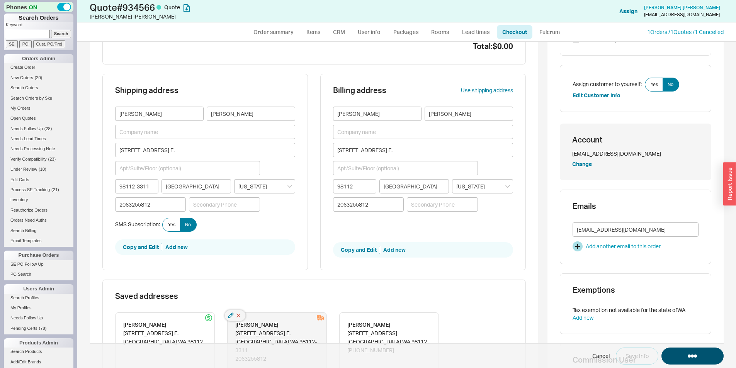
select select "*"
select select "LOW"
select select "3"
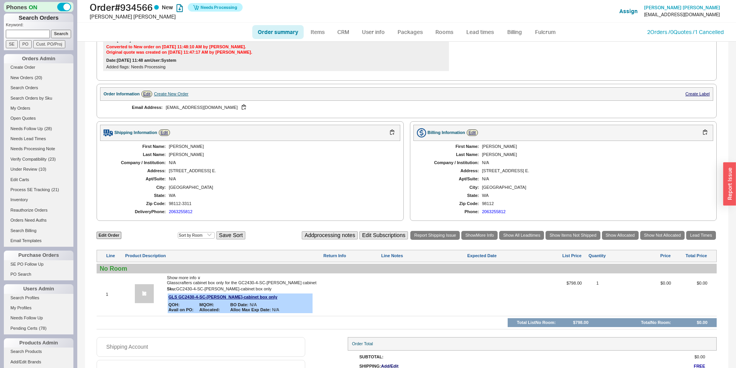
scroll to position [222, 0]
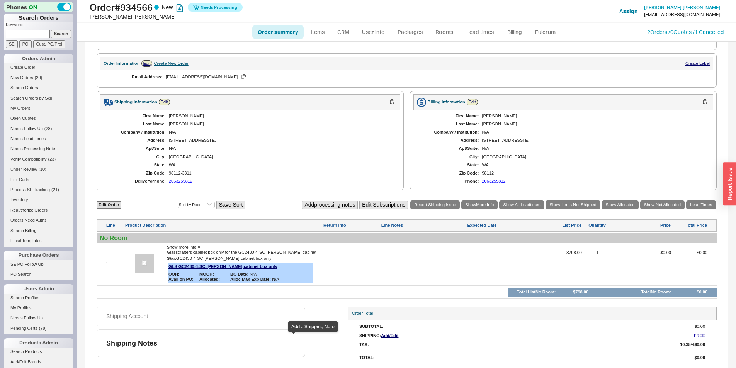
drag, startPoint x: 293, startPoint y: 343, endPoint x: 249, endPoint y: 328, distance: 46.0
click at [293, 343] on button at bounding box center [294, 341] width 10 height 10
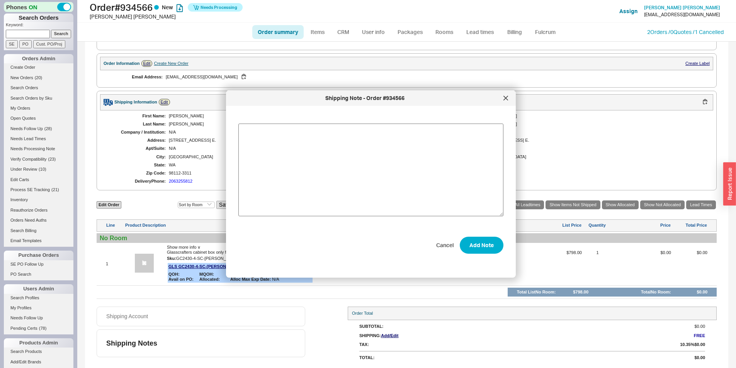
click at [283, 190] on textarea at bounding box center [371, 170] width 265 height 93
type textarea "s"
type textarea "replacement for damaged cabinet please pack very well"
click at [471, 247] on button "Add Note" at bounding box center [482, 245] width 44 height 17
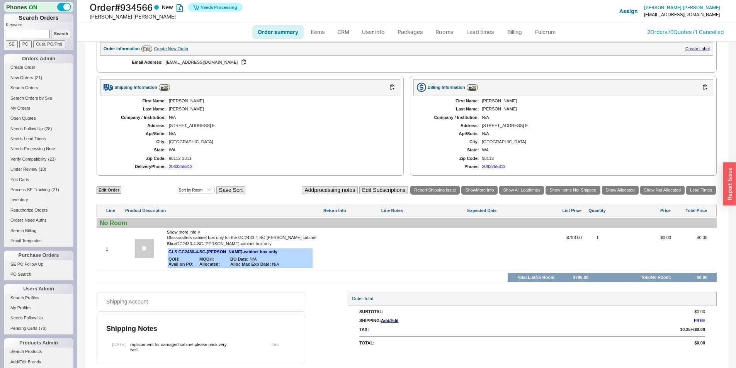
scroll to position [206, 0]
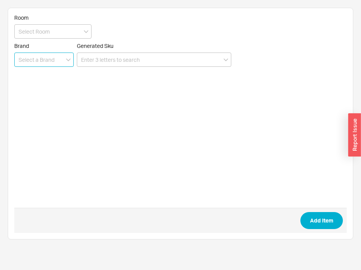
click at [52, 66] on input at bounding box center [44, 60] width 60 height 14
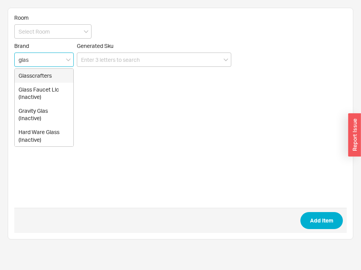
click at [62, 77] on div "Glasscrafters" at bounding box center [44, 76] width 59 height 14
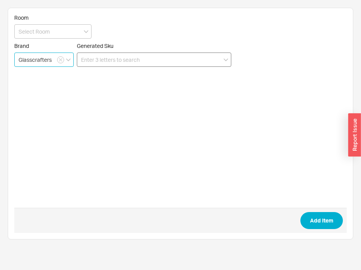
type input "Glasscrafters"
click at [93, 60] on input at bounding box center [154, 60] width 155 height 14
paste input "GC2430-4-SC-[PERSON_NAME]"
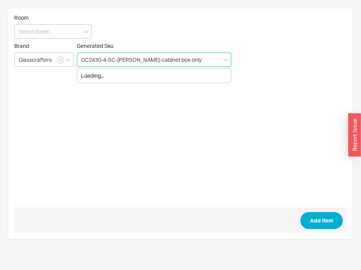
type input "GC2430-4-SC-[PERSON_NAME]-cabinet box only"
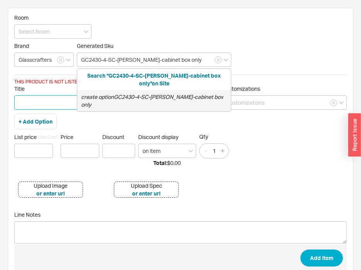
click at [60, 109] on input "Title" at bounding box center [110, 102] width 193 height 14
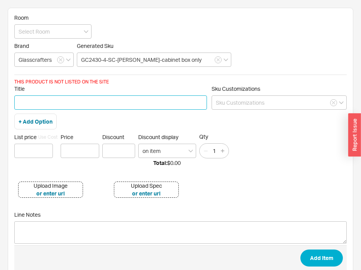
click at [77, 106] on input "Title" at bounding box center [110, 102] width 193 height 14
paste input "GC2430-4-SC-[PERSON_NAME]"
type input "cabinet box only for the GC2430-4-SC-[PERSON_NAME] cabinet"
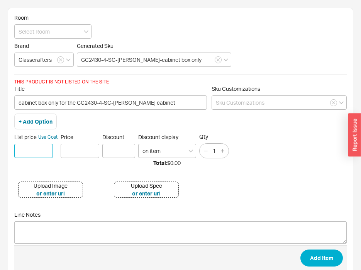
click at [20, 151] on input at bounding box center [33, 151] width 39 height 14
type input "$ 798"
type input "$0.00"
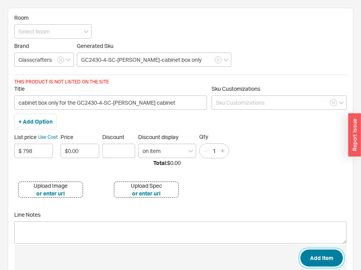
drag, startPoint x: 330, startPoint y: 260, endPoint x: 111, endPoint y: 123, distance: 258.2
click at [329, 260] on button "Add Item" at bounding box center [322, 258] width 43 height 17
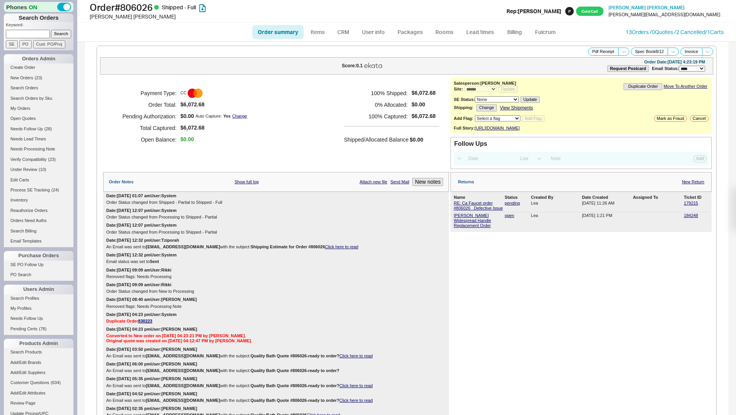
select select "*"
select select "LOW"
select select "3"
click at [691, 205] on link "179215" at bounding box center [691, 203] width 14 height 5
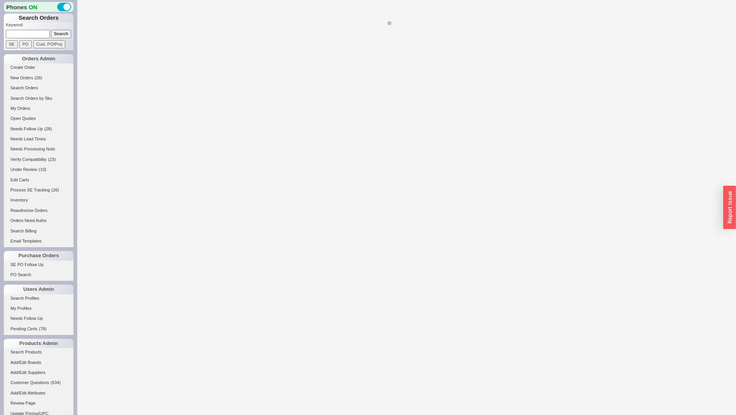
select select "**"
select select "LOW"
select select "3"
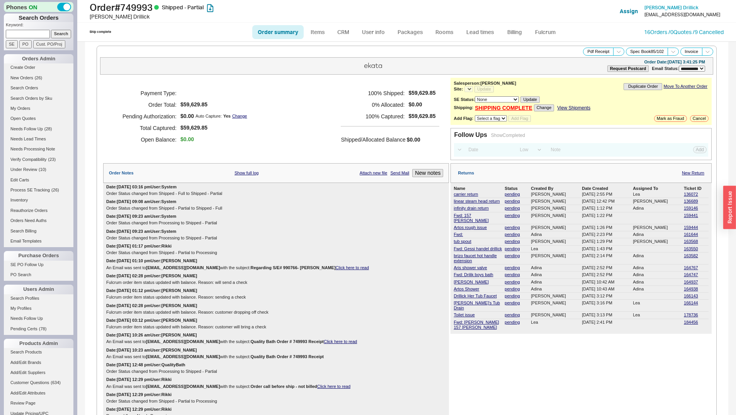
select select "*"
click at [684, 312] on link "178736" at bounding box center [691, 314] width 14 height 5
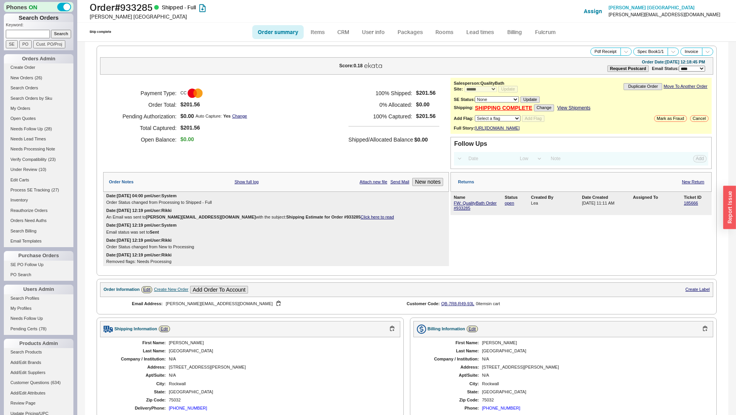
select select "*"
select select "LOW"
select select "3"
click at [147, 7] on h1 "Order # 933285 Shipped - Full" at bounding box center [230, 7] width 281 height 11
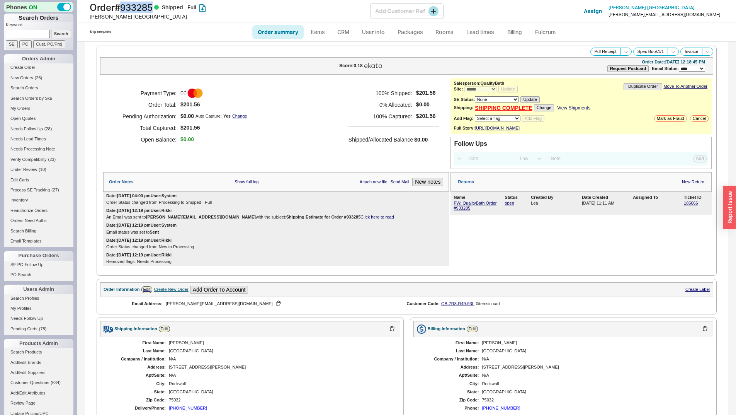
copy h1 "933285"
click at [34, 31] on input at bounding box center [28, 34] width 44 height 8
paste input "722674"
type input "722674"
click at [61, 35] on input "Search" at bounding box center [61, 34] width 20 height 8
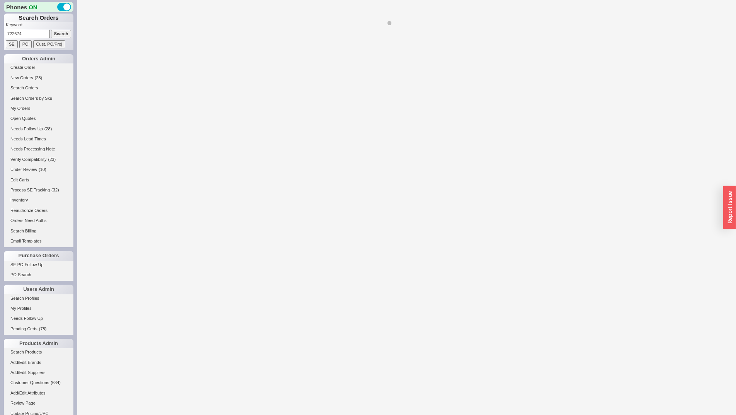
select select "*"
select select "LOW"
select select "3"
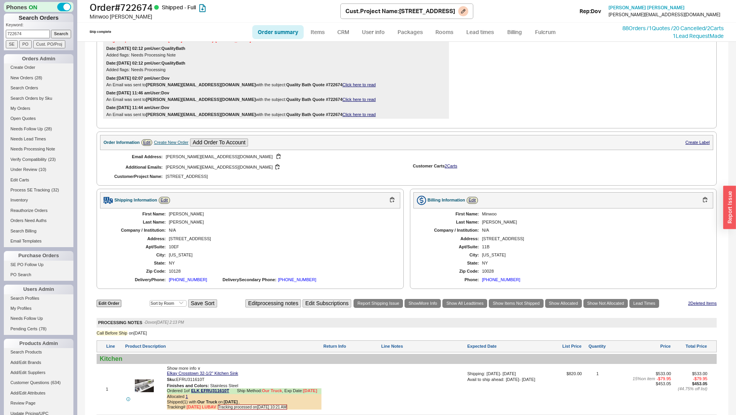
scroll to position [1528, 0]
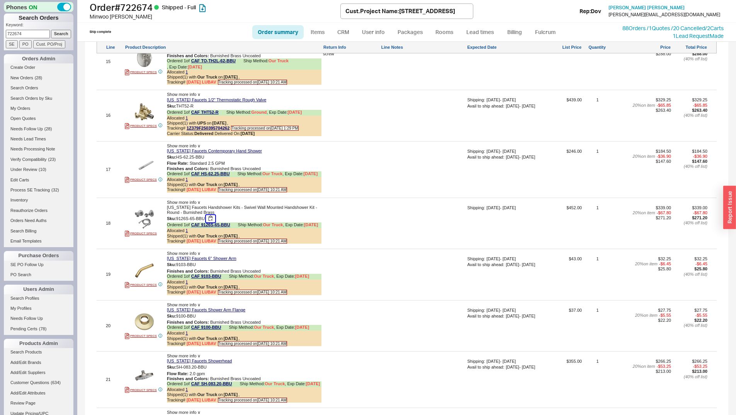
click at [212, 222] on button "button" at bounding box center [210, 218] width 9 height 7
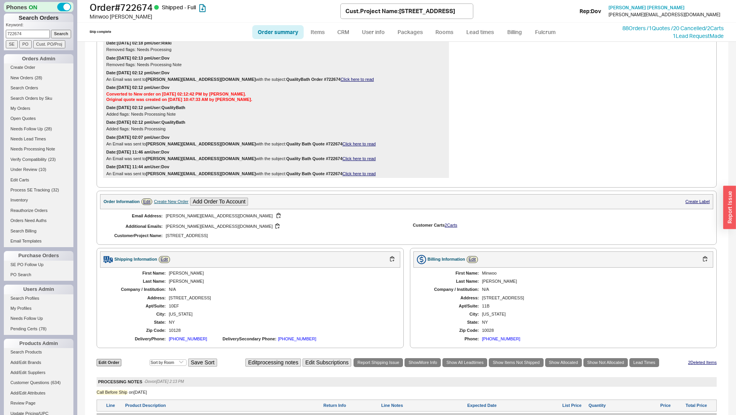
scroll to position [98, 0]
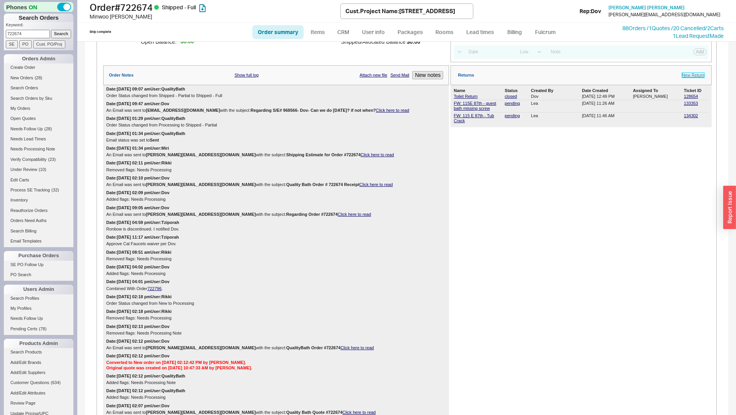
click at [687, 74] on link "New Return" at bounding box center [693, 75] width 22 height 5
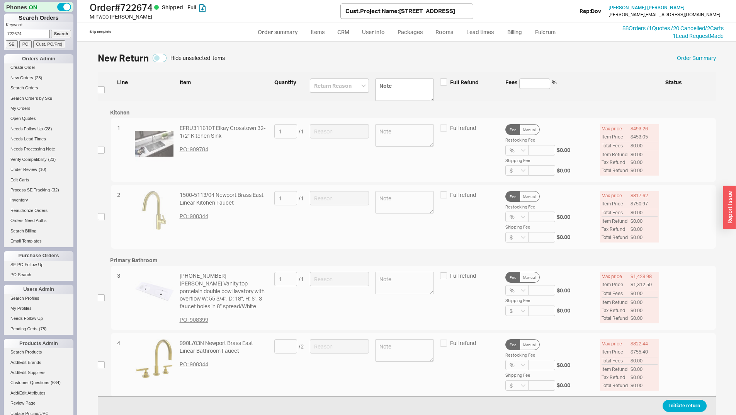
scroll to position [1060, 0]
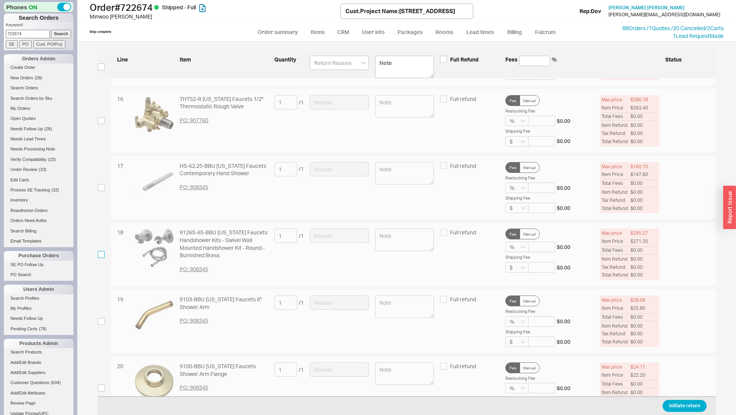
click at [100, 253] on input "checkbox" at bounding box center [101, 254] width 7 height 7
checkbox input "true"
drag, startPoint x: 284, startPoint y: 241, endPoint x: 312, endPoint y: 242, distance: 27.5
click at [301, 241] on div "1 / 1" at bounding box center [288, 235] width 29 height 14
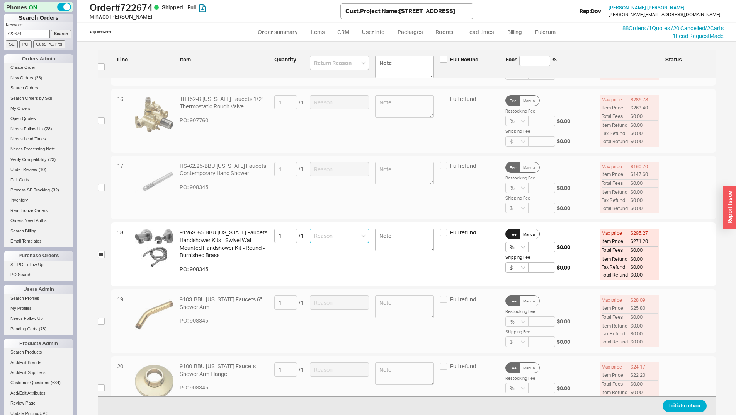
click at [324, 242] on input at bounding box center [339, 235] width 59 height 14
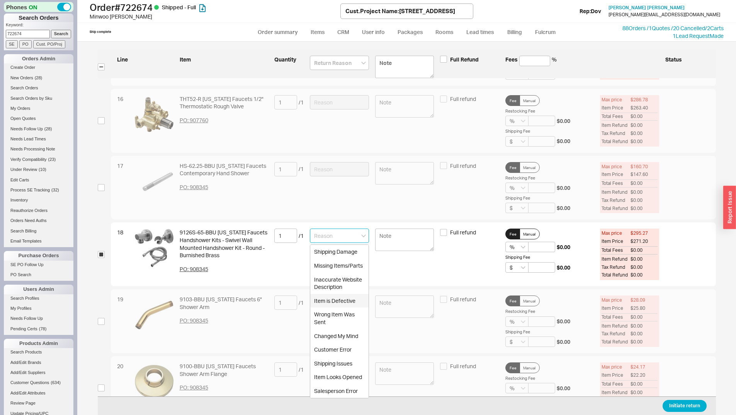
drag, startPoint x: 349, startPoint y: 305, endPoint x: 353, endPoint y: 298, distance: 7.6
click at [349, 302] on div "Item is Defective" at bounding box center [339, 301] width 58 height 14
type input "Item is Defective"
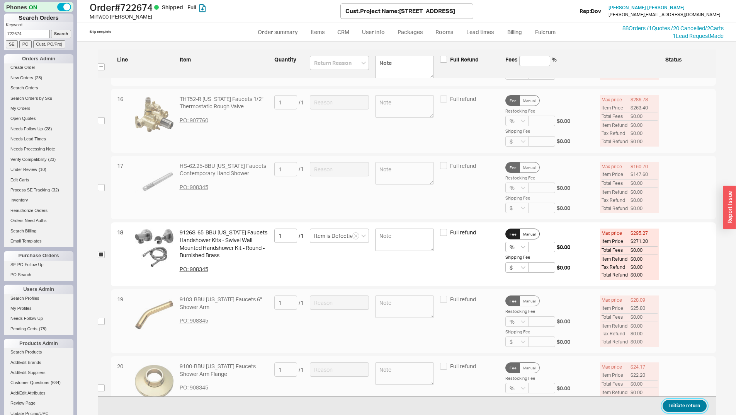
drag, startPoint x: 693, startPoint y: 402, endPoint x: 683, endPoint y: 409, distance: 12.2
click at [689, 404] on button "Initiate return" at bounding box center [685, 406] width 44 height 12
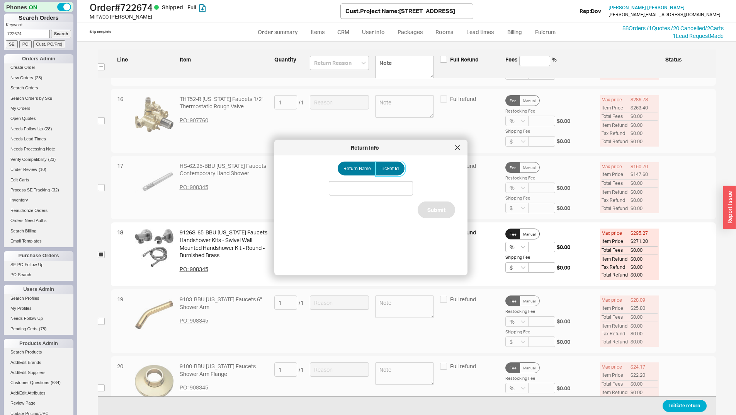
click at [389, 169] on span "Ticket Id" at bounding box center [390, 168] width 18 height 6
click at [0, 0] on input "Ticket Id" at bounding box center [0, 0] width 0 height 0
drag, startPoint x: 366, startPoint y: 186, endPoint x: 363, endPoint y: 183, distance: 4.5
click at [364, 184] on input at bounding box center [371, 188] width 84 height 14
paste input "185703"
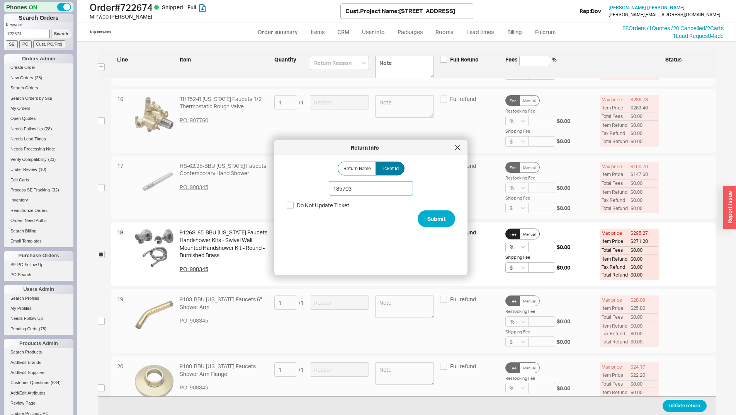
type input "185703"
click at [438, 210] on div "Return Name Ticket Id 185703 Do Not Update Ticket Submit" at bounding box center [377, 212] width 181 height 101
click at [433, 215] on button "Submit" at bounding box center [436, 218] width 37 height 17
select select "*"
select select "LOW"
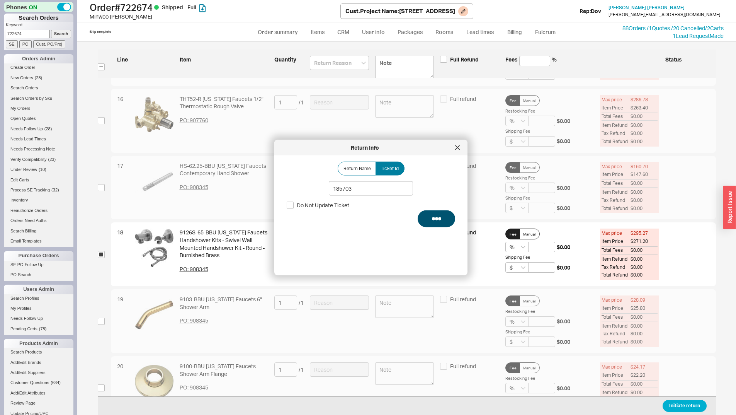
select select "3"
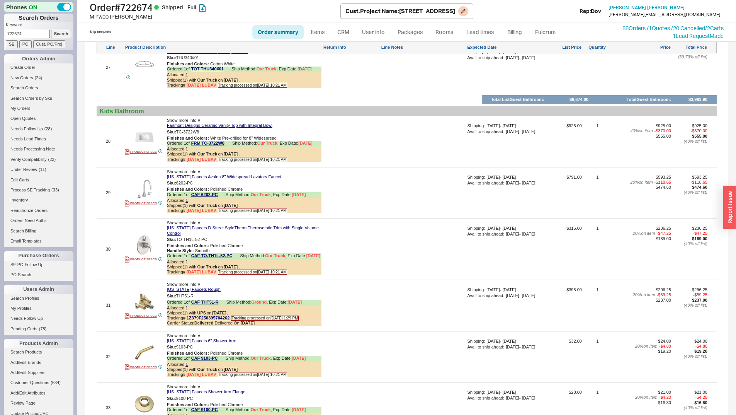
scroll to position [2358, 0]
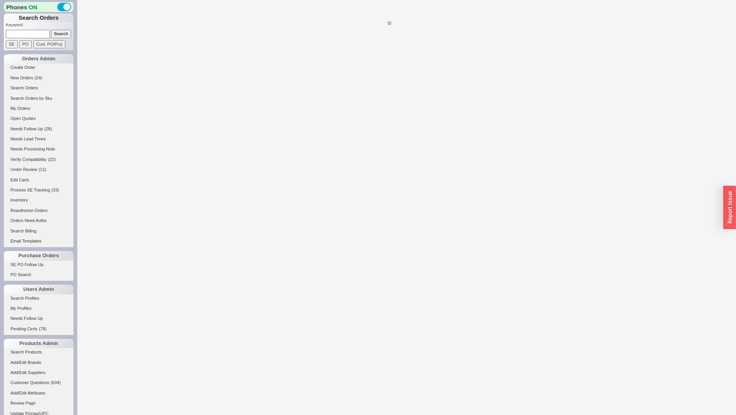
select select "LOW"
select select "3"
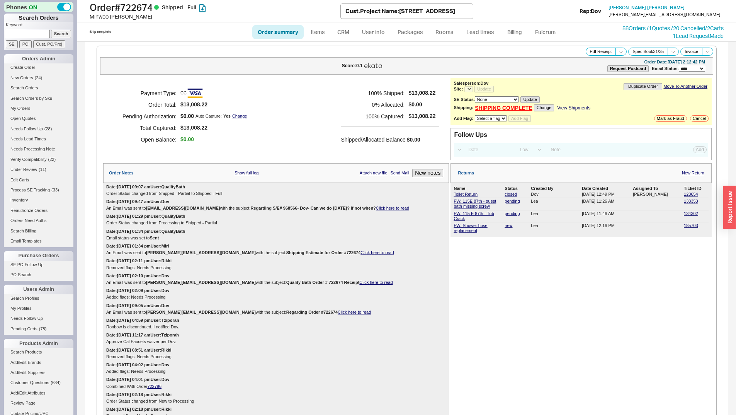
select select "*"
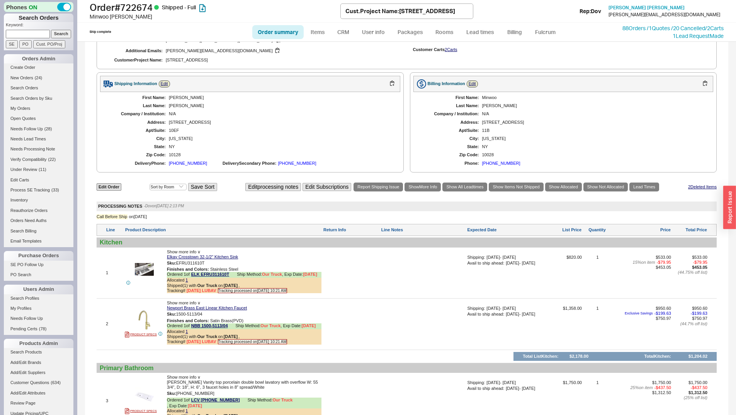
scroll to position [464, 0]
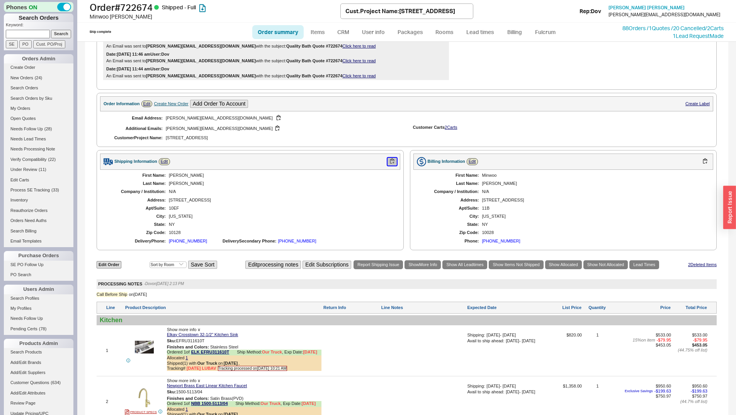
click at [388, 165] on button "button" at bounding box center [392, 161] width 9 height 7
click at [20, 33] on input at bounding box center [28, 34] width 44 height 8
paste input "925122"
type input "925122"
click at [64, 35] on input "Search" at bounding box center [61, 34] width 20 height 8
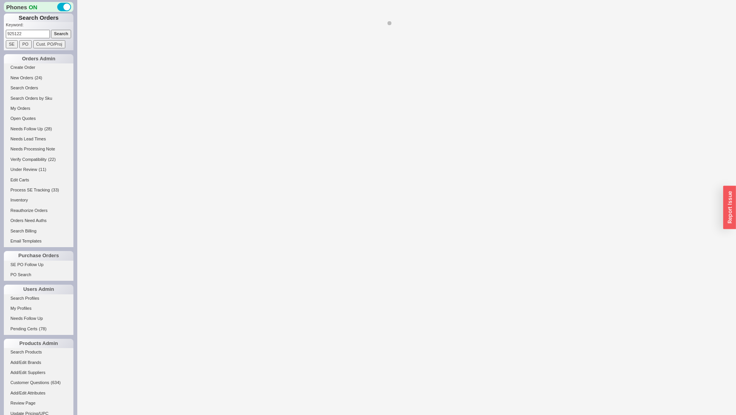
select select "*"
select select "LOW"
select select "3"
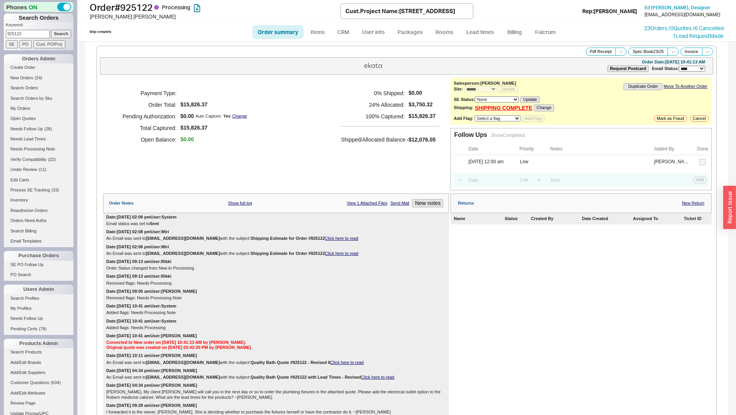
scroll to position [931, 0]
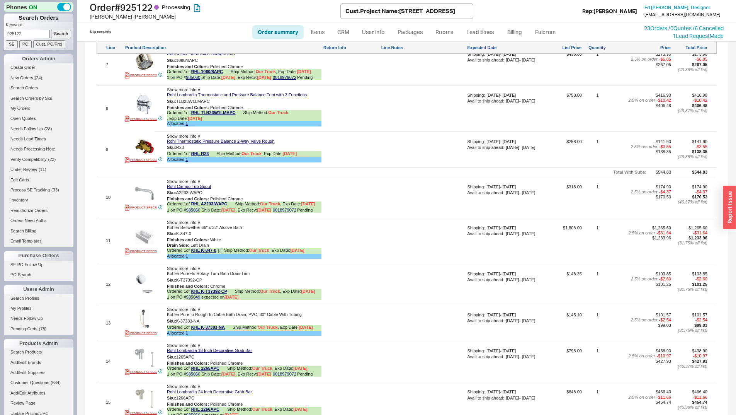
click at [223, 249] on icon at bounding box center [220, 251] width 5 height 5
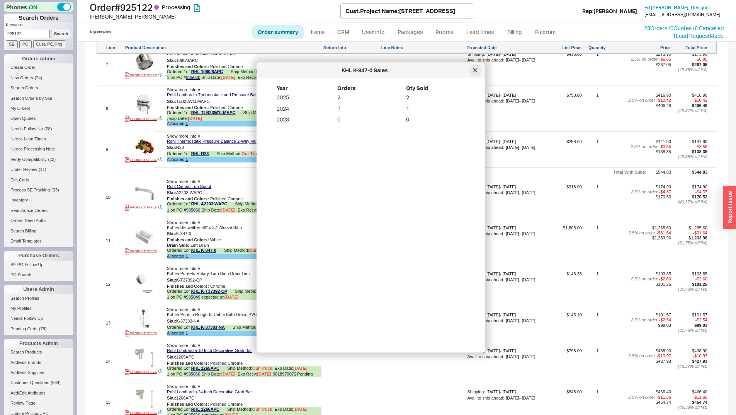
click at [479, 71] on div at bounding box center [475, 70] width 12 height 12
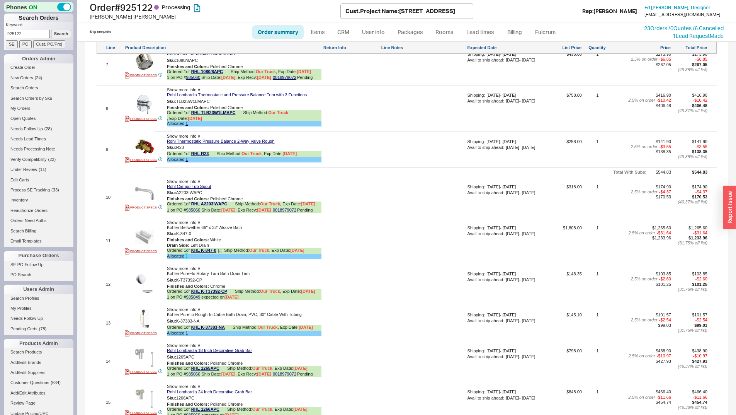
click at [187, 254] on link "1" at bounding box center [187, 256] width 2 height 5
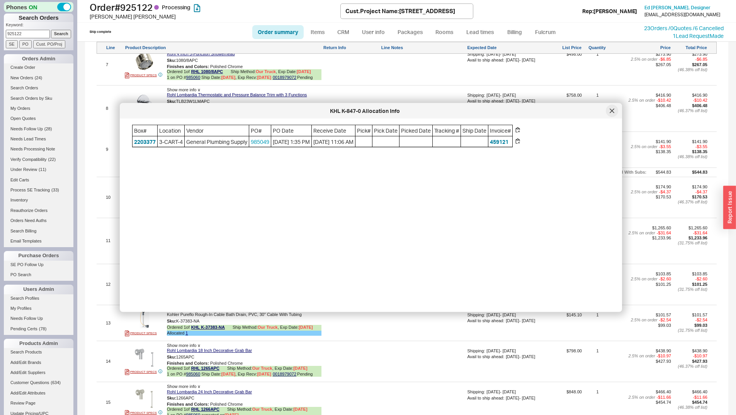
click at [613, 114] on div at bounding box center [612, 111] width 12 height 12
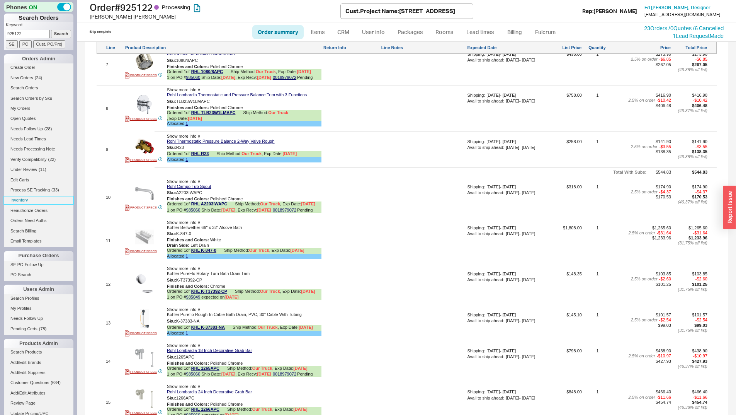
click at [19, 202] on link "Inventory" at bounding box center [39, 200] width 70 height 8
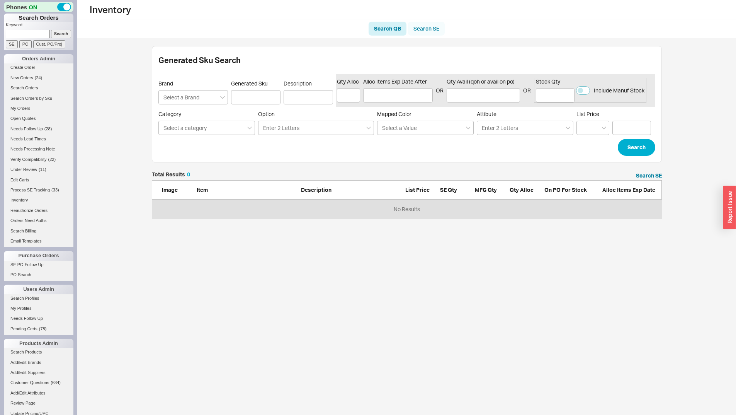
scroll to position [41, 505]
click at [433, 27] on link "Search SE" at bounding box center [426, 29] width 37 height 14
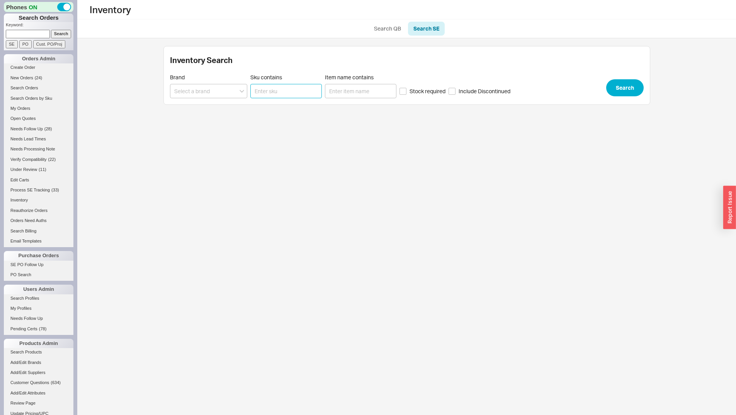
click at [262, 85] on input "Sku contains" at bounding box center [287, 91] width 72 height 14
paste input "IHX-G-3218"
type input "IHX-G-3218"
click at [637, 87] on button "Search" at bounding box center [625, 87] width 37 height 17
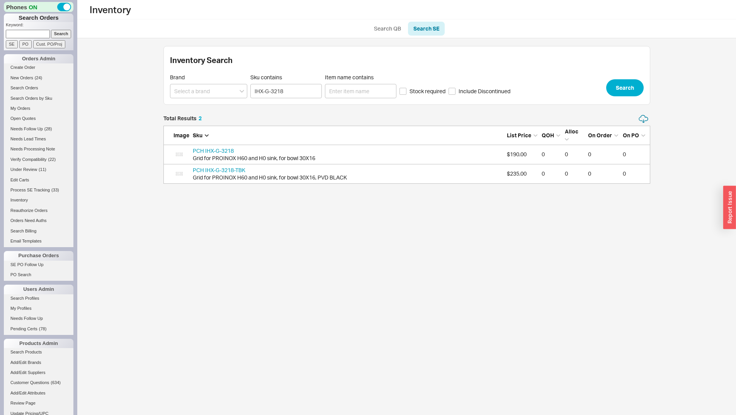
scroll to position [63, 481]
click at [321, 154] on icon "grid" at bounding box center [320, 154] width 5 height 5
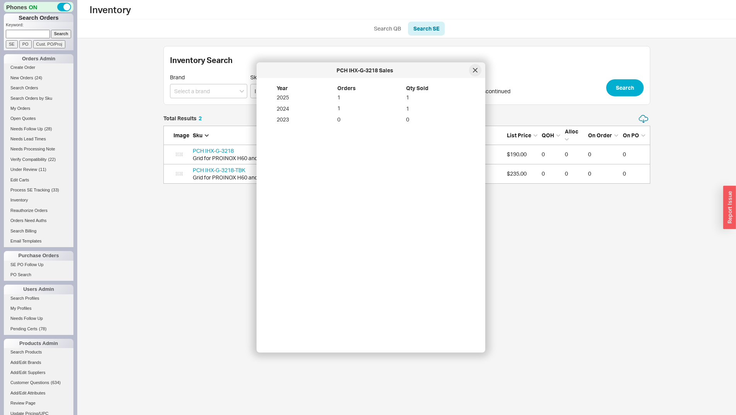
click at [481, 70] on div at bounding box center [475, 70] width 12 height 12
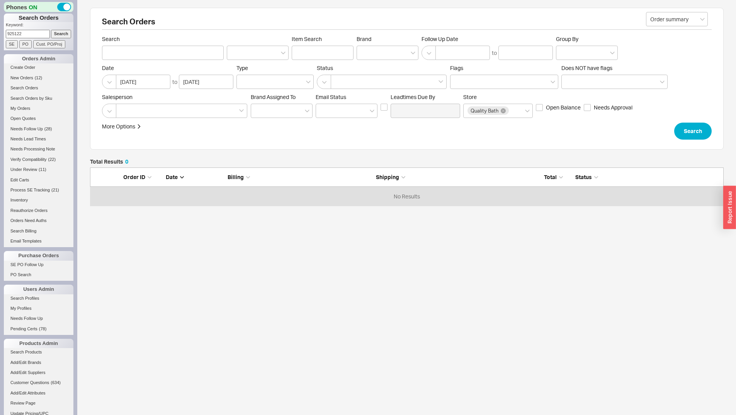
scroll to position [32, 628]
type input "925122"
drag, startPoint x: 49, startPoint y: 35, endPoint x: 58, endPoint y: 35, distance: 8.9
click at [51, 36] on input "Search" at bounding box center [61, 34] width 20 height 8
type input "925122"
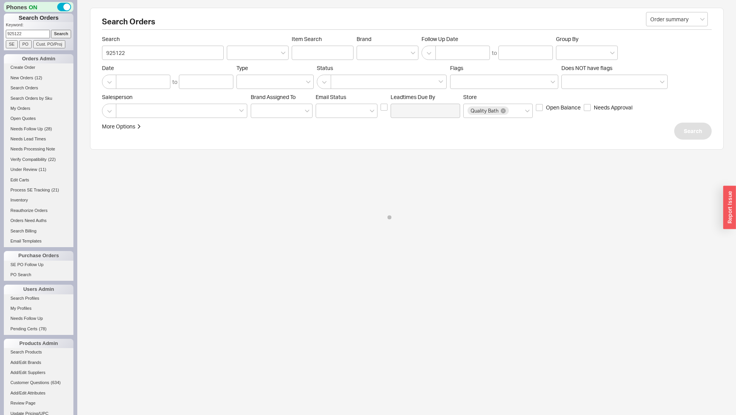
drag, startPoint x: 58, startPoint y: 35, endPoint x: 189, endPoint y: 2, distance: 135.3
click at [60, 34] on input "Search" at bounding box center [61, 34] width 20 height 8
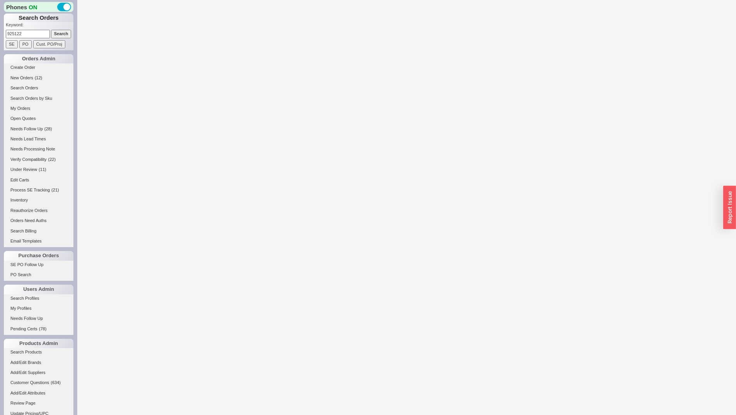
select select "LOW"
select select "3"
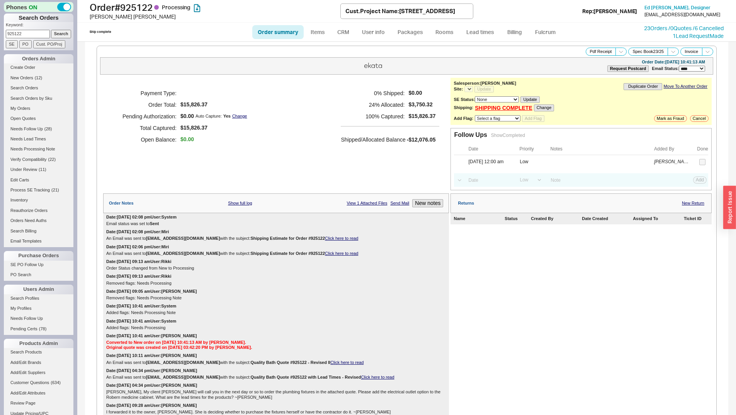
select select "*"
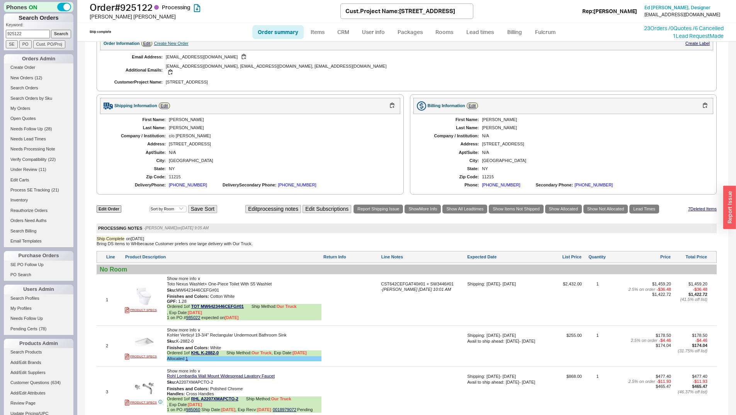
scroll to position [931, 0]
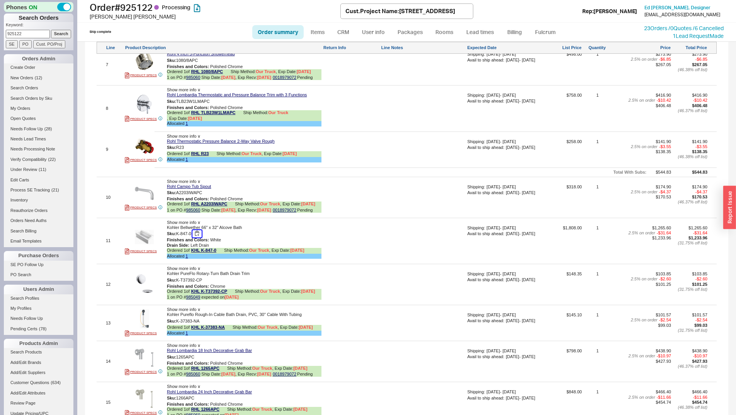
click at [198, 230] on button "button" at bounding box center [197, 233] width 9 height 7
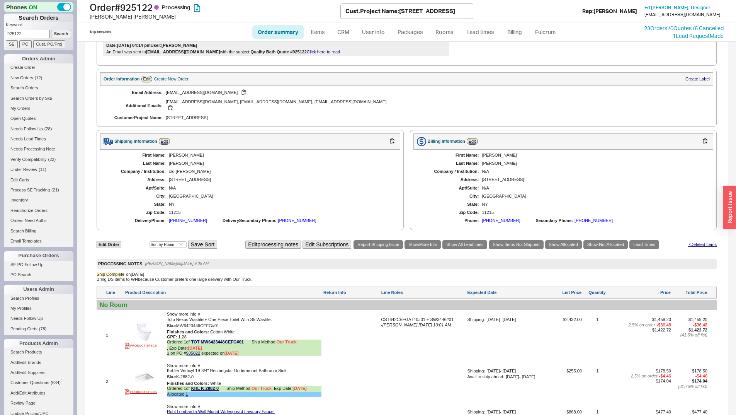
scroll to position [0, 0]
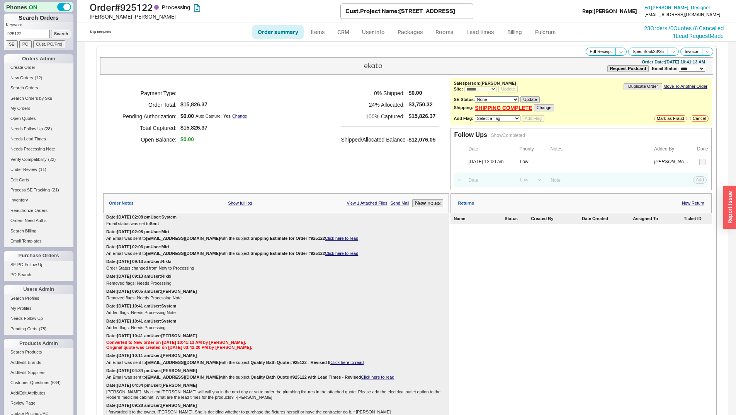
click at [698, 206] on div "Returns New Return" at bounding box center [581, 203] width 261 height 20
click at [698, 205] on link "New Return" at bounding box center [693, 203] width 22 height 5
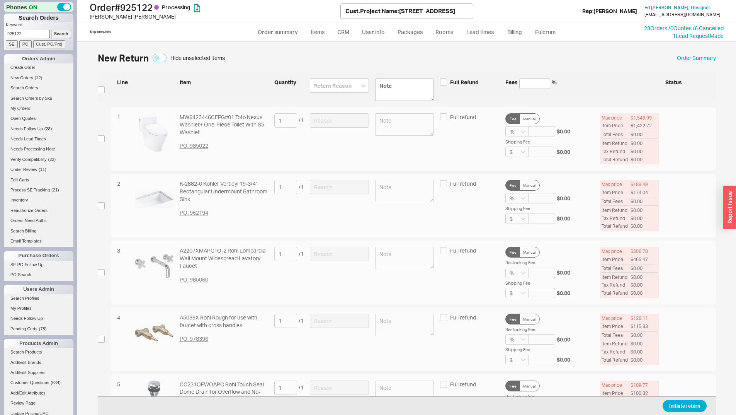
scroll to position [553, 0]
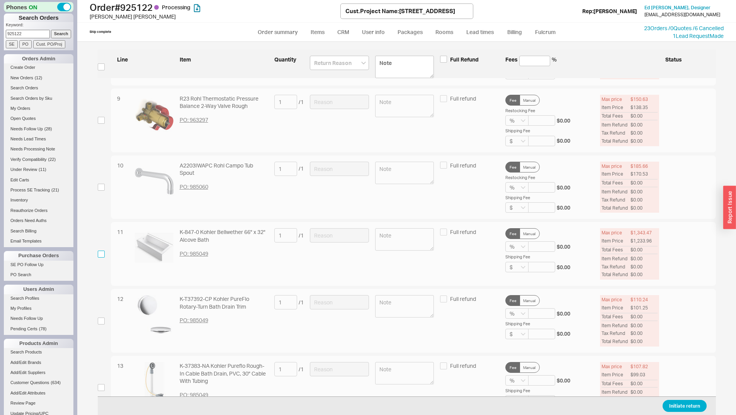
click at [100, 252] on input "checkbox" at bounding box center [101, 254] width 7 height 7
checkbox input "true"
click at [326, 234] on input at bounding box center [339, 235] width 59 height 14
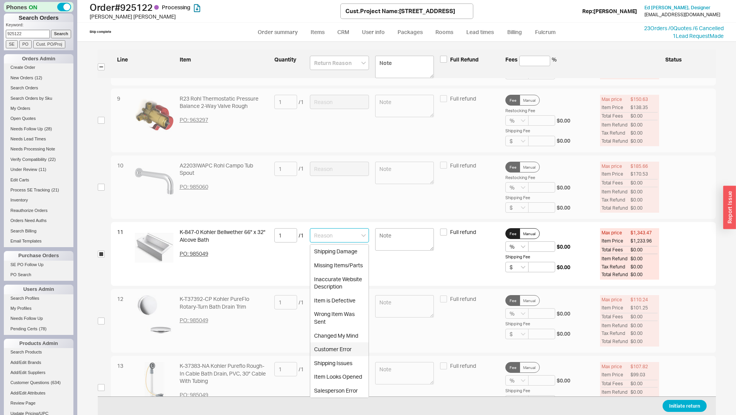
click at [343, 347] on div "Customer Error" at bounding box center [339, 349] width 58 height 14
type input "Customer Error"
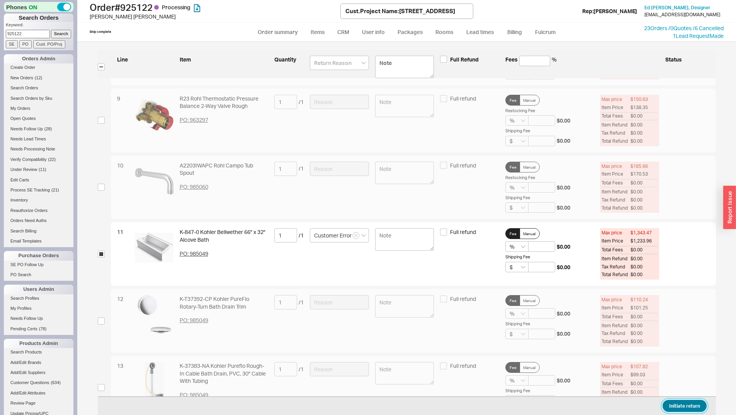
click at [673, 411] on button "Initiate return" at bounding box center [685, 406] width 44 height 12
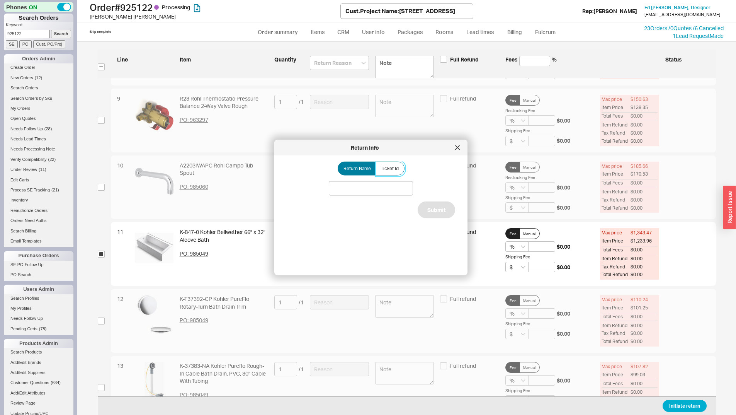
click at [381, 174] on label "Ticket Id" at bounding box center [390, 169] width 29 height 14
click at [0, 0] on input "Ticket Id" at bounding box center [0, 0] width 0 height 0
paste input "185700"
click at [398, 184] on input "185700" at bounding box center [371, 188] width 84 height 14
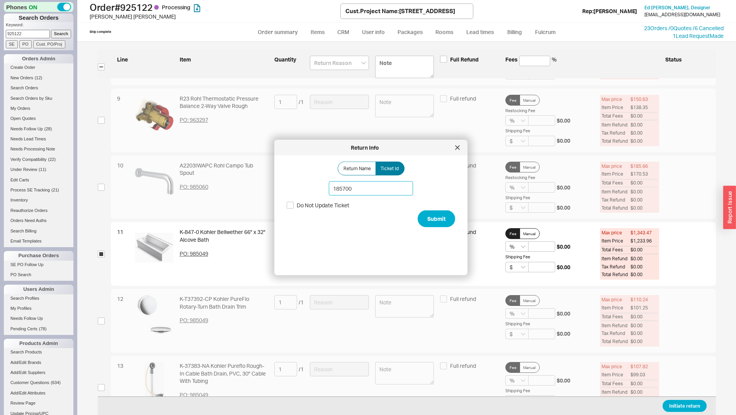
type input "185700"
click at [450, 220] on div "Return Name Ticket Id 185700 Do Not Update Ticket Submit" at bounding box center [377, 212] width 181 height 101
click at [443, 219] on button "Submit" at bounding box center [436, 218] width 37 height 17
select select "*"
select select "LOW"
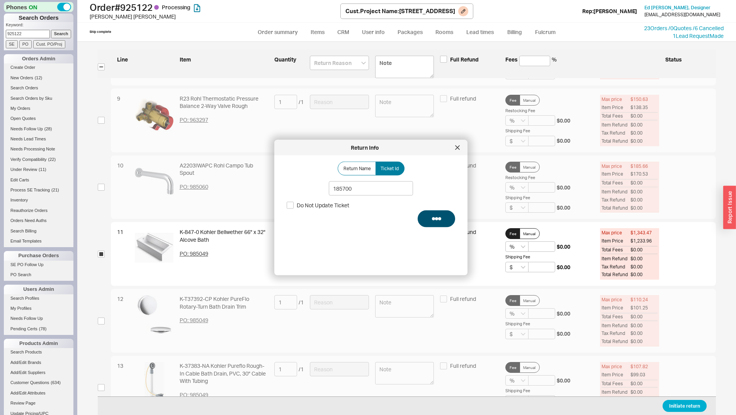
select select "3"
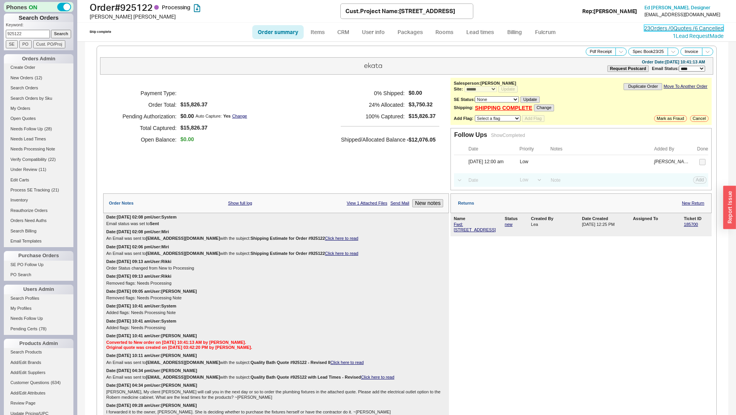
click at [676, 28] on link "23 Orders / 0 Quotes / 6 Cancelled" at bounding box center [684, 28] width 80 height 7
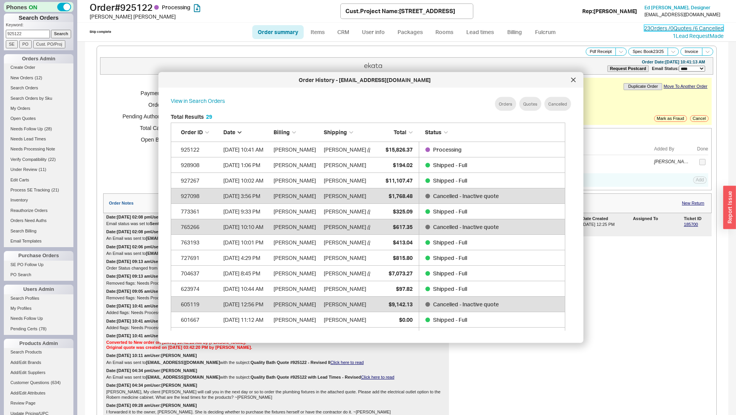
scroll to position [231, 401]
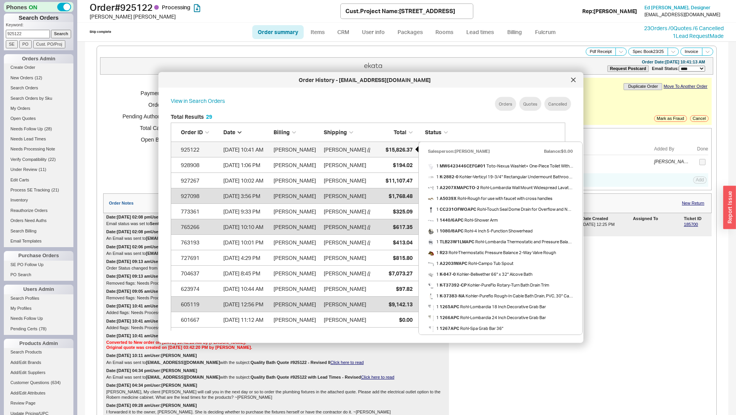
click at [390, 148] on span "$15,826.37" at bounding box center [399, 149] width 27 height 7
select select "*"
select select "LOW"
select select "3"
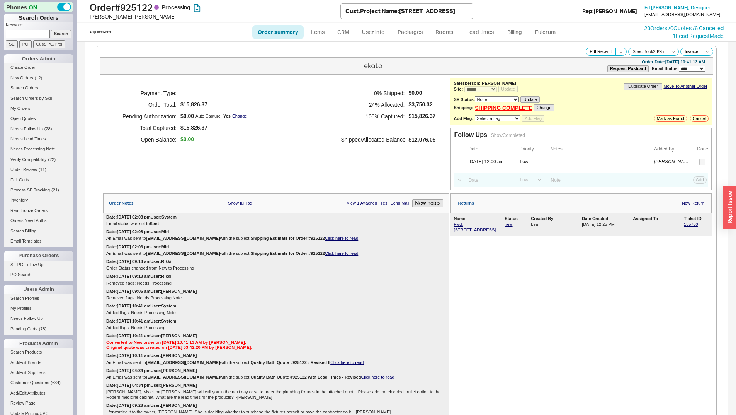
select select "*"
select select "LOW"
select select "3"
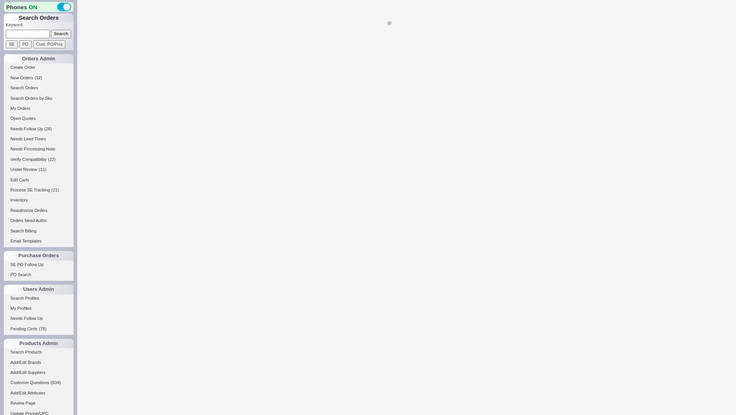
select select "*"
select select "LOW"
select select "3"
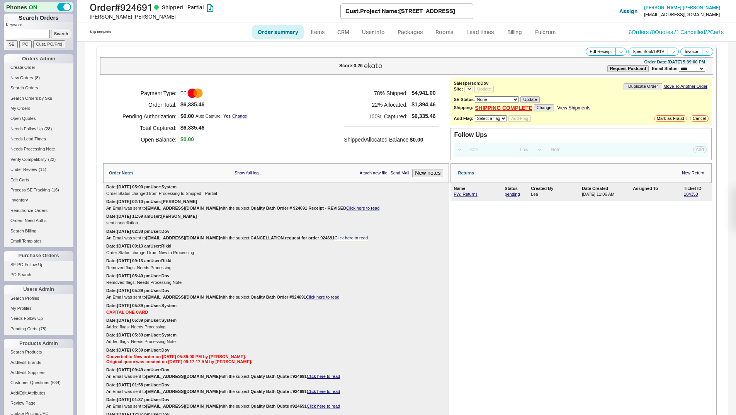
select select "*"
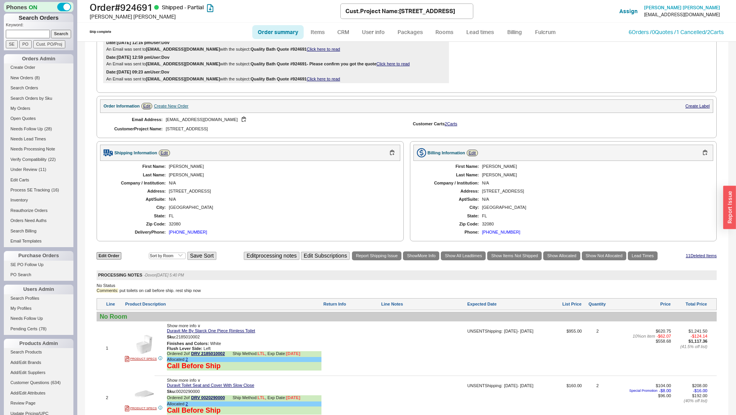
scroll to position [39, 0]
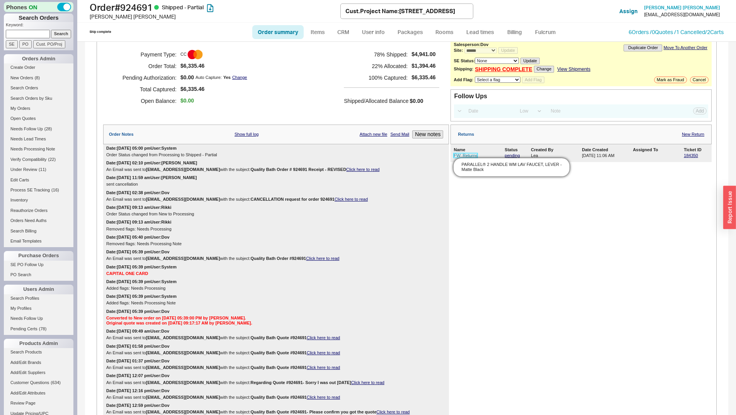
click at [459, 155] on link "FW: Returns" at bounding box center [466, 155] width 24 height 5
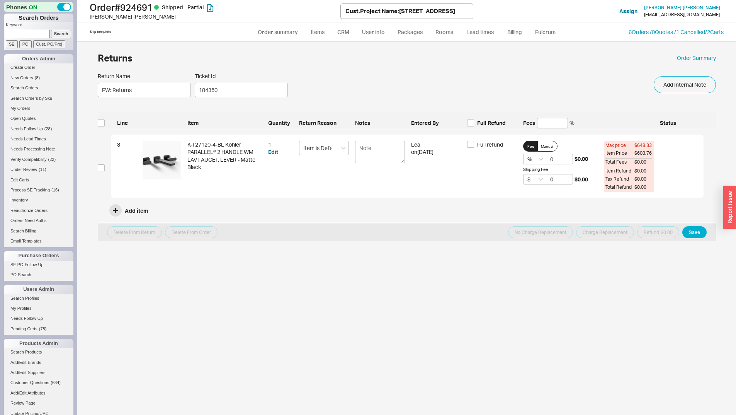
click at [488, 130] on form "Return Name FW: Returns Ticket Id 184350 Add Internal Note Line Item Quantity R…" at bounding box center [407, 157] width 619 height 169
click at [482, 115] on div "Line Item Quantity Return Reason Notes Entered By Full Refund Fees % Status" at bounding box center [407, 120] width 619 height 17
click at [481, 123] on span "Full Refund" at bounding box center [491, 123] width 29 height 8
click at [474, 123] on input "Full Refund" at bounding box center [470, 122] width 7 height 7
checkbox input "true"
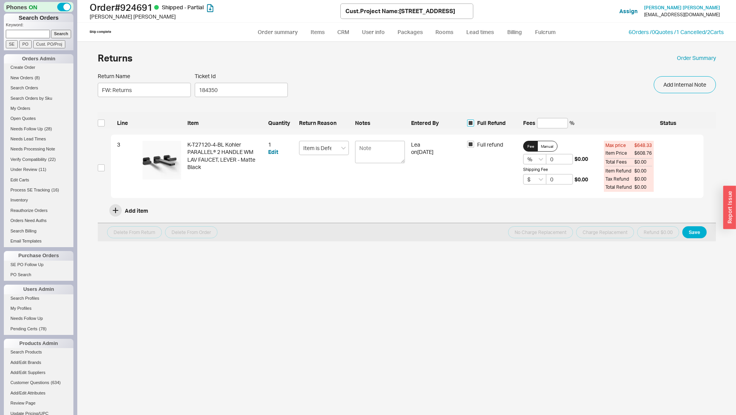
checkbox input "true"
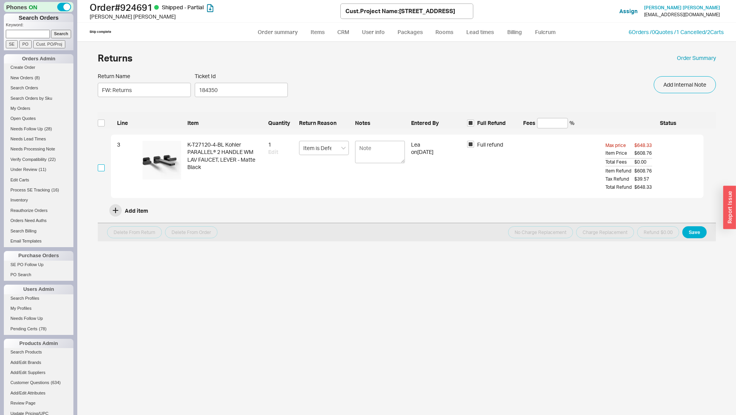
click at [102, 169] on input "checkbox" at bounding box center [101, 167] width 7 height 7
checkbox input "true"
drag, startPoint x: 698, startPoint y: 235, endPoint x: 689, endPoint y: 235, distance: 8.5
click at [698, 235] on button "Save" at bounding box center [695, 232] width 24 height 12
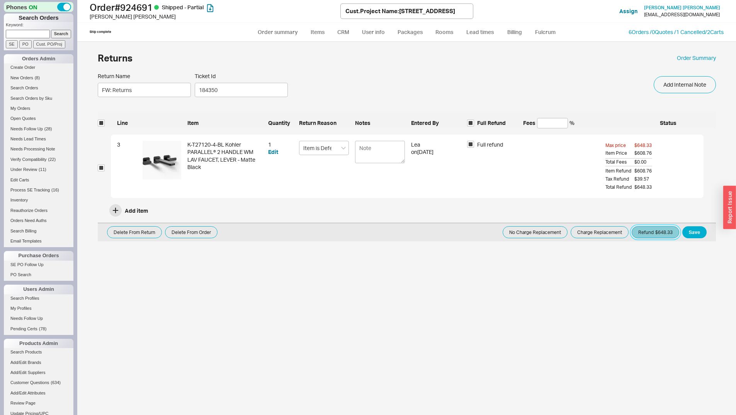
click at [652, 231] on button "Refund $648.33" at bounding box center [656, 232] width 48 height 12
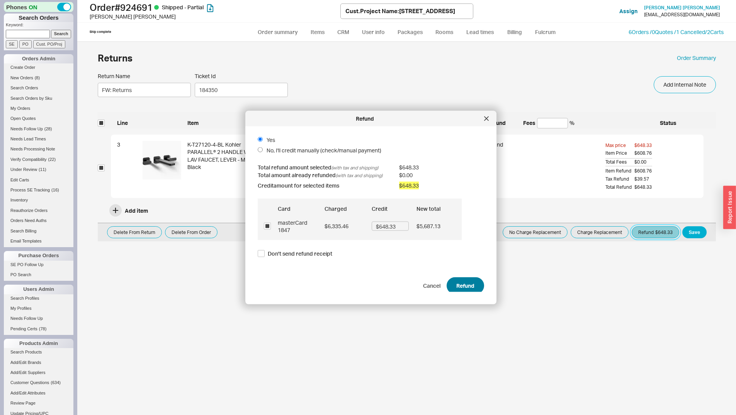
scroll to position [11, 0]
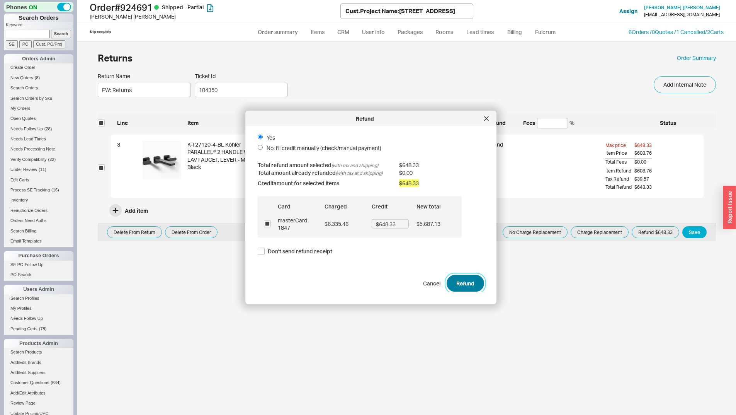
drag, startPoint x: 461, startPoint y: 281, endPoint x: 453, endPoint y: 281, distance: 8.5
click at [462, 281] on button "Refund" at bounding box center [465, 283] width 37 height 17
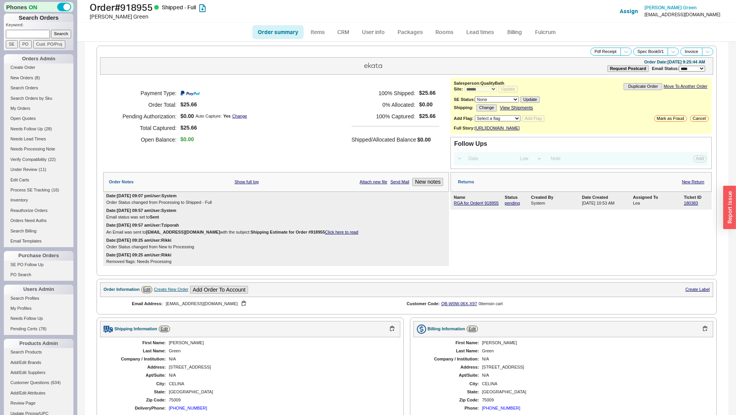
select select "*"
select select "LOW"
select select "3"
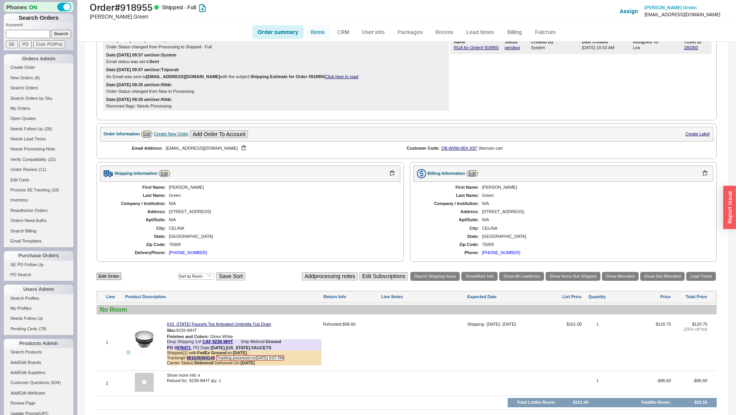
scroll to position [224, 0]
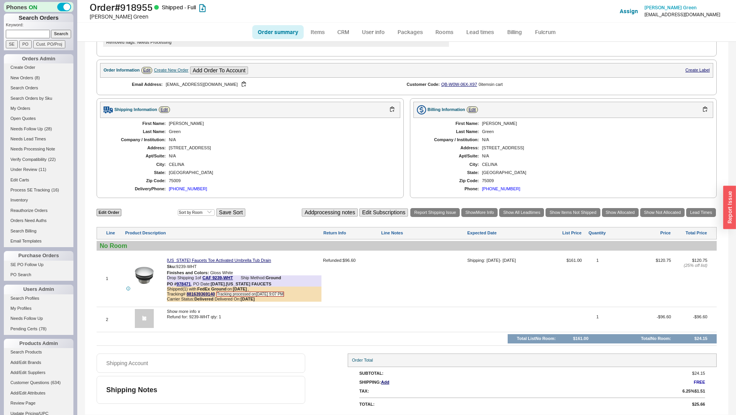
click at [26, 37] on input at bounding box center [28, 34] width 44 height 8
type input "930210"
click at [51, 30] on input "Search" at bounding box center [61, 34] width 20 height 8
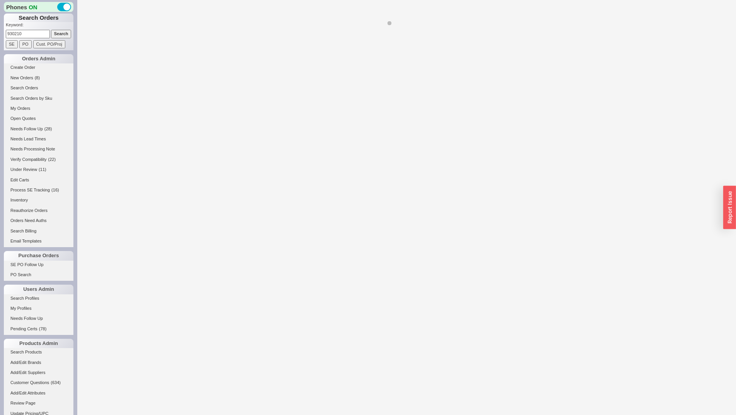
select select "*"
select select "LOW"
select select "3"
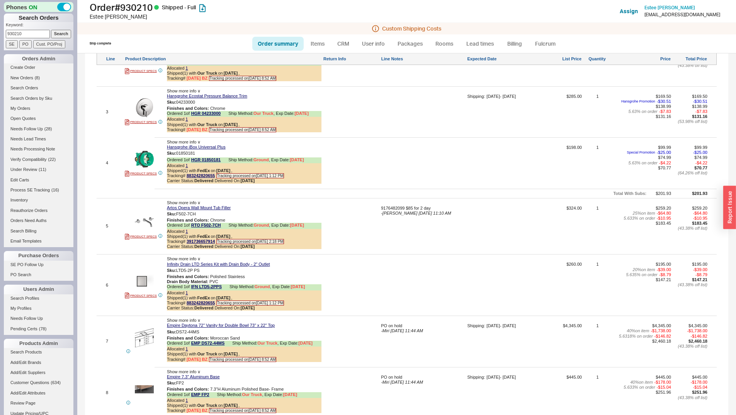
scroll to position [966, 0]
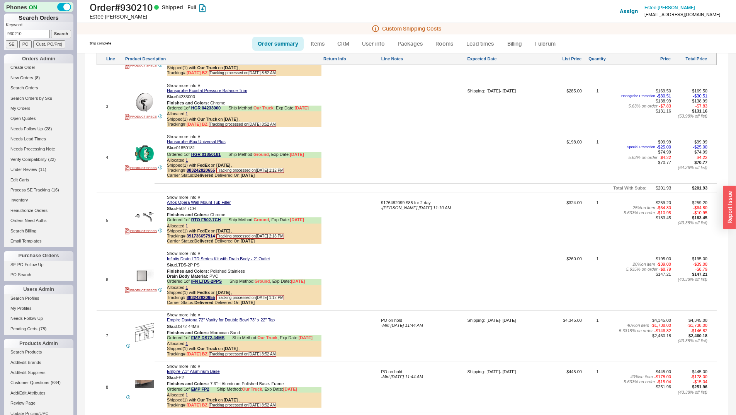
click at [430, 151] on div at bounding box center [423, 161] width 85 height 42
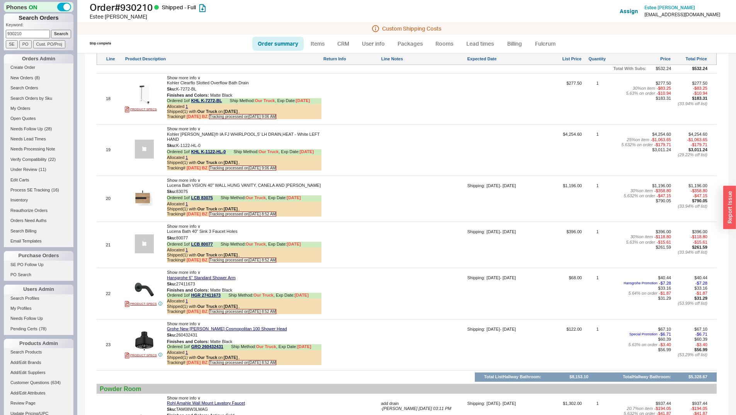
scroll to position [1778, 0]
click at [140, 193] on img at bounding box center [144, 196] width 19 height 19
click at [186, 223] on span "Show more info ∨" at bounding box center [184, 225] width 34 height 5
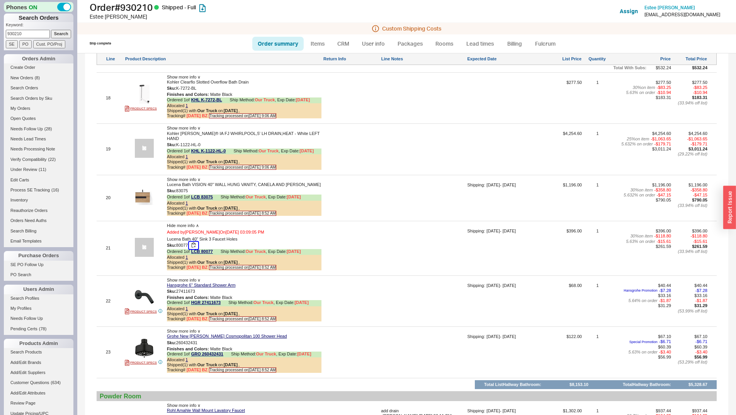
click at [196, 242] on button "button" at bounding box center [193, 245] width 9 height 7
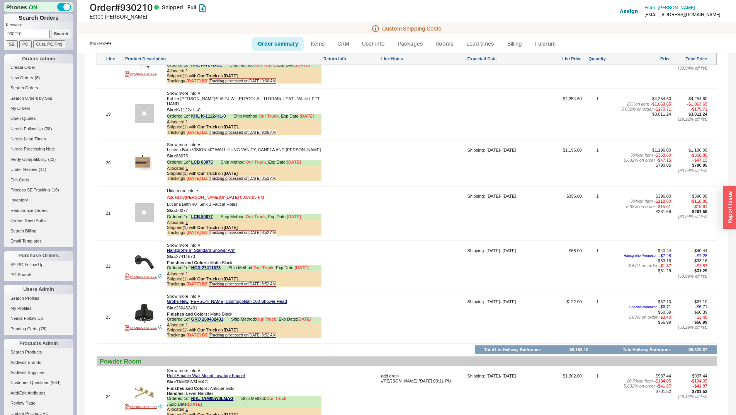
scroll to position [1817, 0]
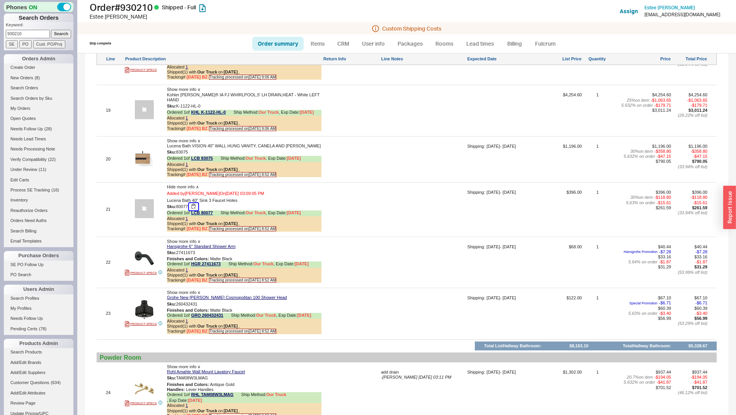
click at [196, 203] on button "button" at bounding box center [193, 206] width 9 height 7
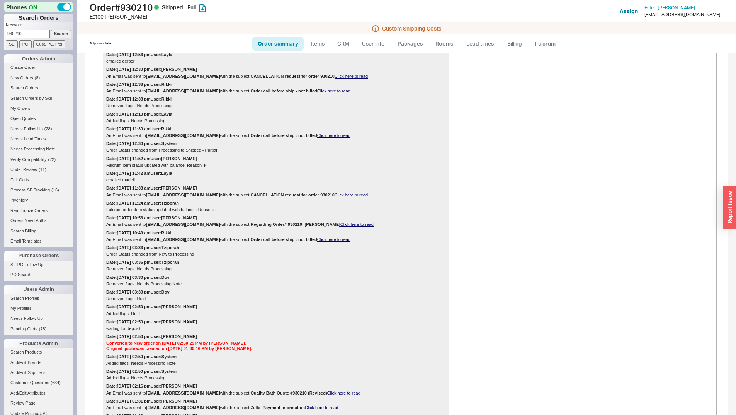
scroll to position [0, 0]
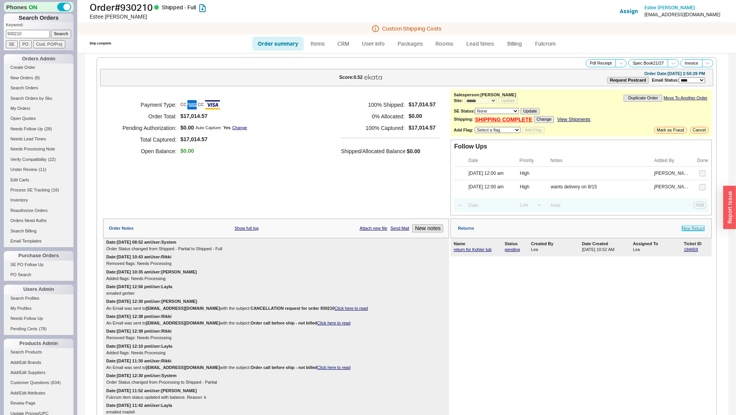
click at [685, 228] on link "New Return" at bounding box center [693, 228] width 22 height 5
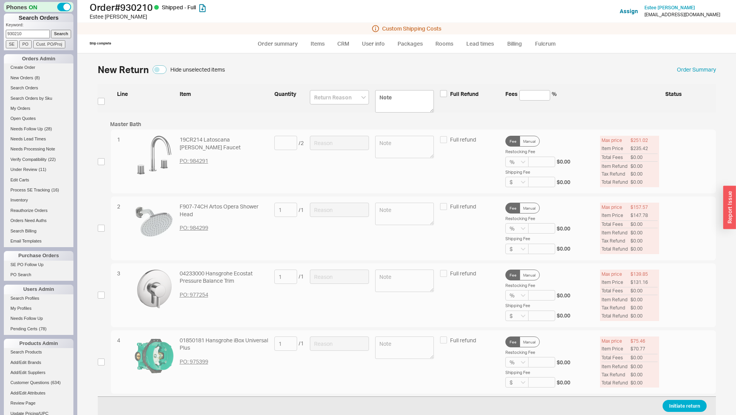
scroll to position [1252, 0]
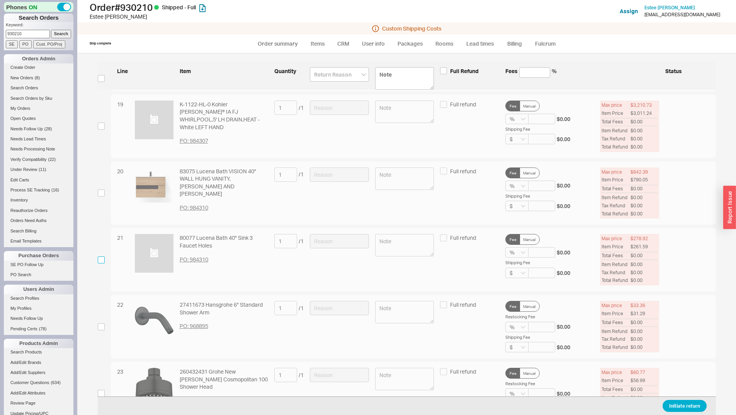
click at [99, 262] on input "checkbox" at bounding box center [101, 259] width 7 height 7
checkbox input "true"
click at [344, 234] on div "21 80077 Lucena Bath 40" Sink 3 Faucet Holes PO: 984310 1 / 1 Full refund Fee M…" at bounding box center [413, 260] width 605 height 64
click at [345, 244] on input at bounding box center [339, 241] width 59 height 14
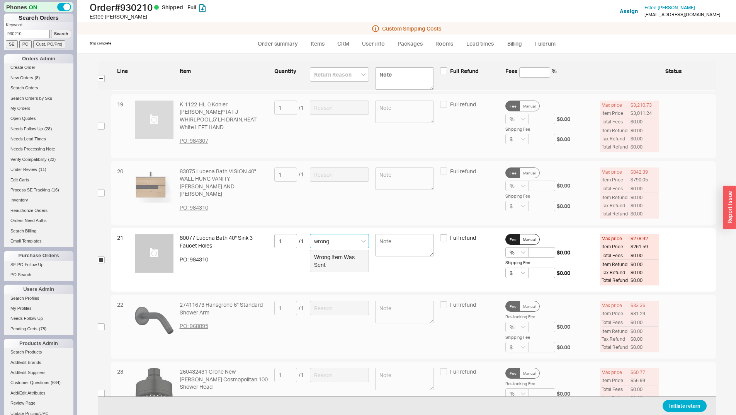
click at [314, 262] on div "Wrong Item Was Sent" at bounding box center [339, 260] width 58 height 21
type input "Wrong Item Was Sent"
click at [678, 406] on button "Initiate return" at bounding box center [685, 406] width 44 height 12
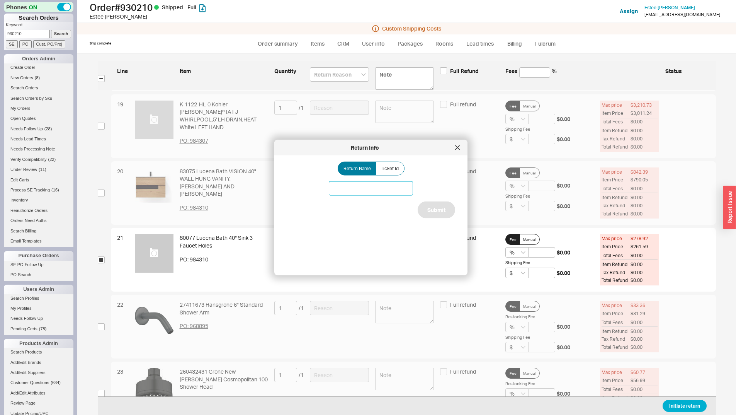
click at [384, 187] on input at bounding box center [371, 188] width 84 height 14
type input "K"
type input "Lucena bath hallway vanity issue"
click at [423, 207] on button "Submit" at bounding box center [436, 209] width 37 height 17
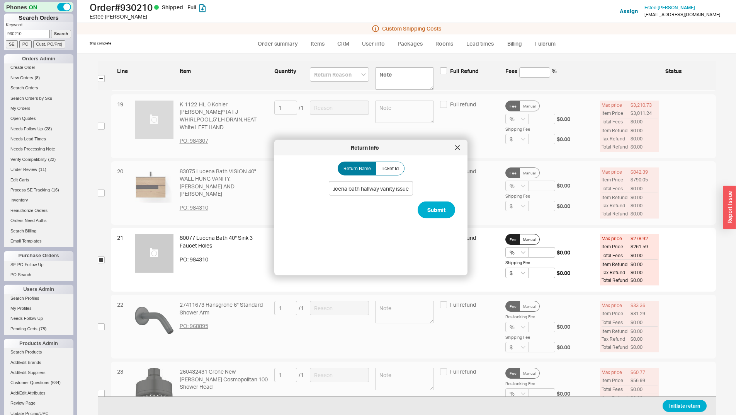
scroll to position [0, 0]
select select "*"
select select "LOW"
select select "3"
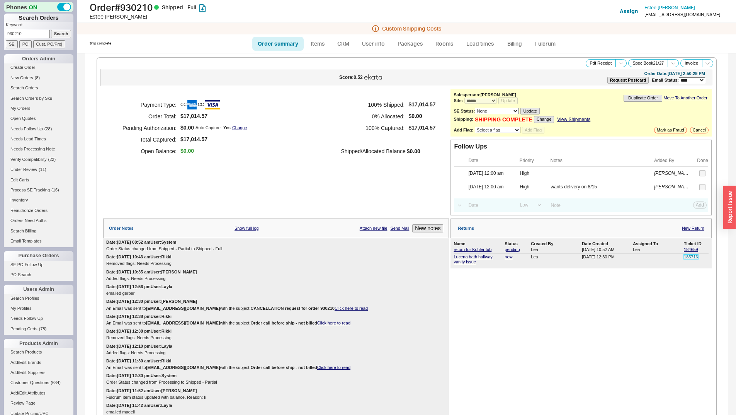
click at [689, 256] on link "185716" at bounding box center [691, 256] width 14 height 5
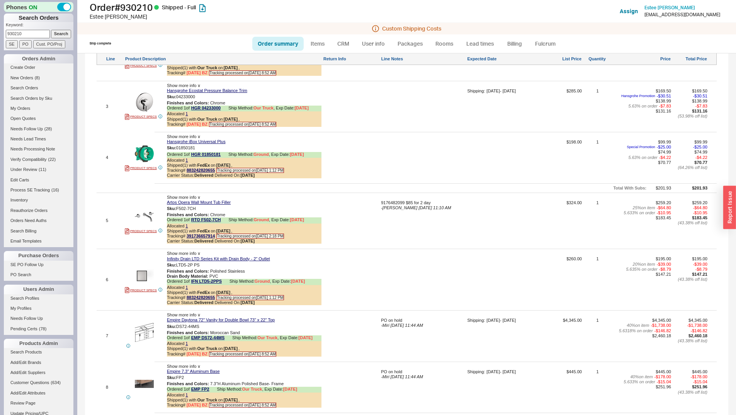
scroll to position [657, 0]
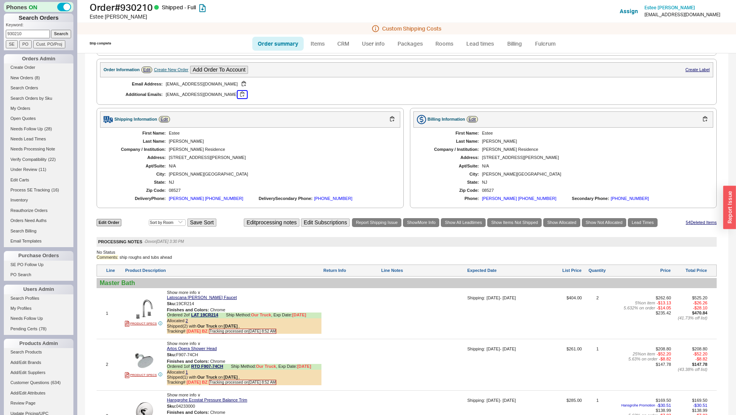
drag, startPoint x: 225, startPoint y: 97, endPoint x: 314, endPoint y: 90, distance: 89.6
click at [238, 97] on button "button" at bounding box center [242, 94] width 9 height 7
click at [25, 34] on input "930210" at bounding box center [28, 34] width 44 height 8
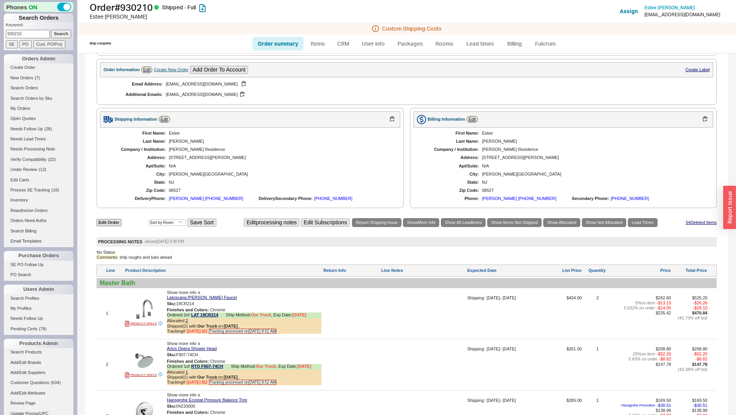
paste input "25012"
type input "925012"
click at [51, 30] on input "Search" at bounding box center [61, 34] width 20 height 8
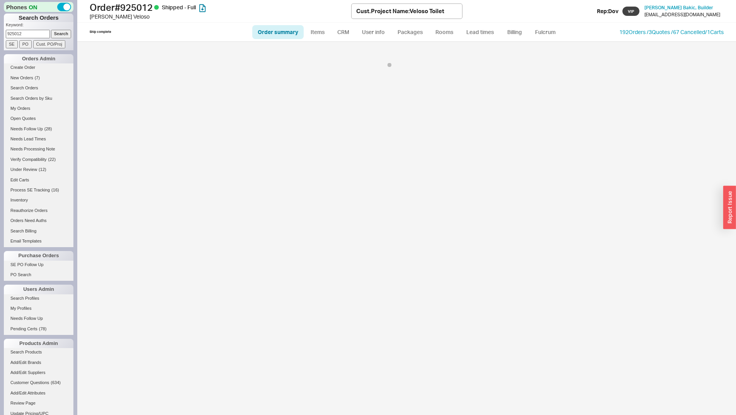
select select "*"
select select "LOW"
select select "3"
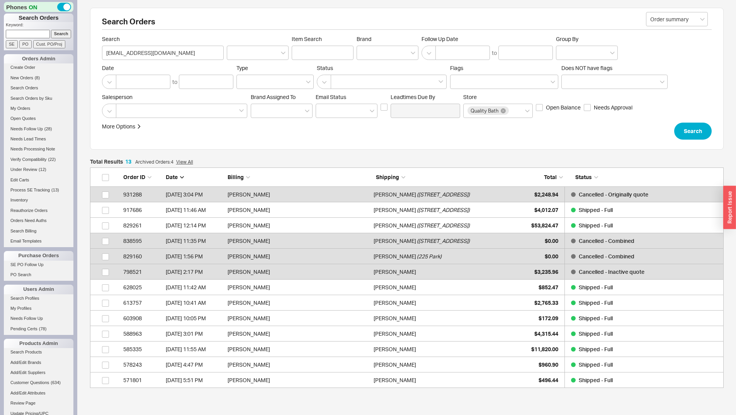
scroll to position [215, 628]
drag, startPoint x: 377, startPoint y: 55, endPoint x: 370, endPoint y: 55, distance: 7.8
click at [373, 55] on div at bounding box center [388, 53] width 62 height 14
click at [366, 55] on input "Brand" at bounding box center [363, 52] width 5 height 9
type input "kohler"
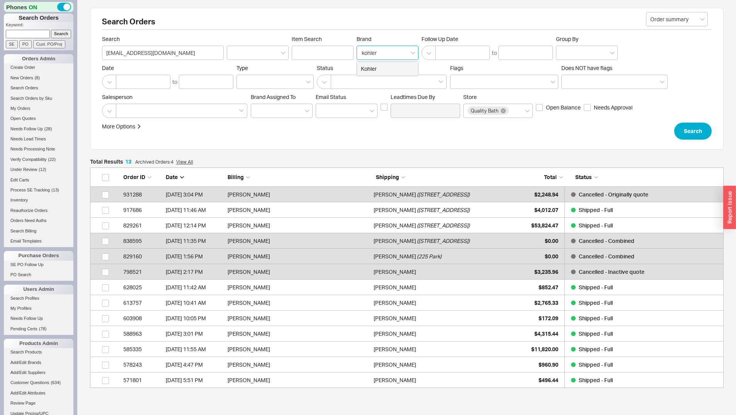
type input "Brand"
click at [694, 133] on button "Search" at bounding box center [693, 131] width 37 height 17
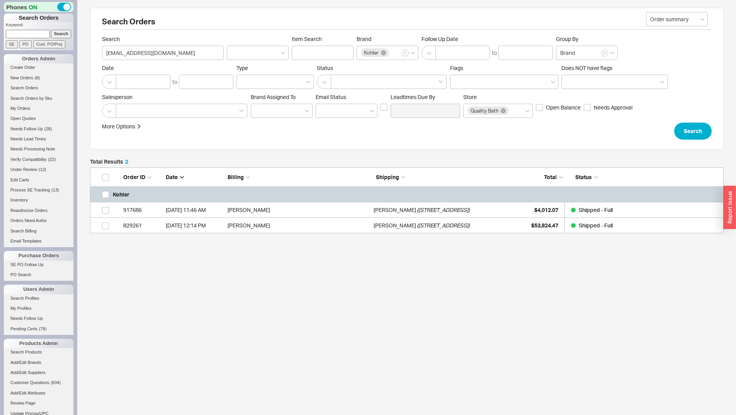
scroll to position [60, 628]
click at [327, 51] on input "Item Search" at bounding box center [323, 53] width 62 height 14
type input "tub spout"
click button "Search" at bounding box center [693, 131] width 37 height 17
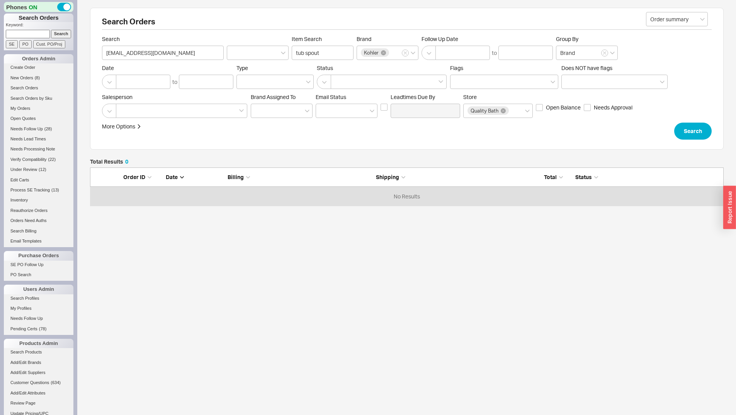
scroll to position [32, 628]
click at [322, 48] on input "tub spout" at bounding box center [323, 53] width 62 height 14
type input "tub"
click button "Search" at bounding box center [693, 131] width 37 height 17
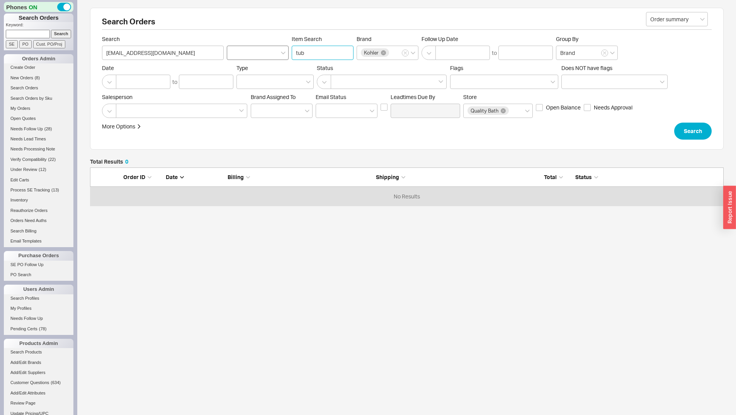
drag, startPoint x: 326, startPoint y: 54, endPoint x: 275, endPoint y: 58, distance: 51.2
click at [275, 58] on div "Search [EMAIL_ADDRESS][DOMAIN_NAME] Item Search tub Brand Kohler Follow Up Date…" at bounding box center [407, 48] width 610 height 24
type input "spout"
click button "Search" at bounding box center [693, 131] width 37 height 17
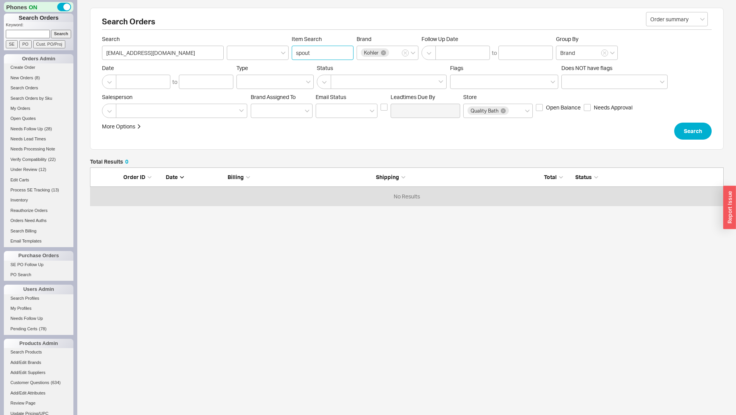
click at [331, 56] on input "spout" at bounding box center [323, 53] width 62 height 14
click at [330, 56] on input "spout" at bounding box center [323, 53] width 62 height 14
click button "Search" at bounding box center [693, 131] width 37 height 17
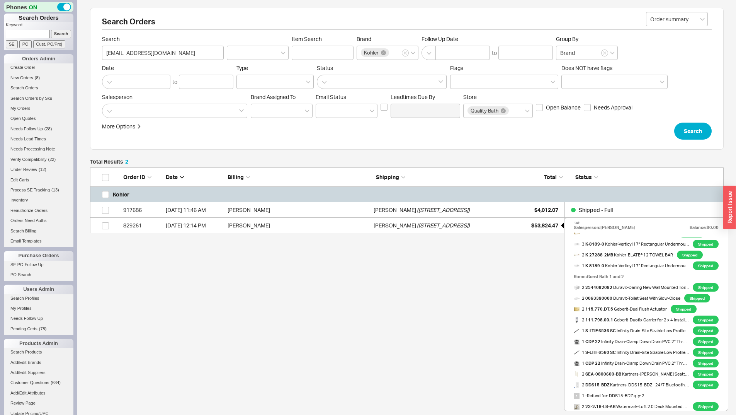
scroll to position [193, 0]
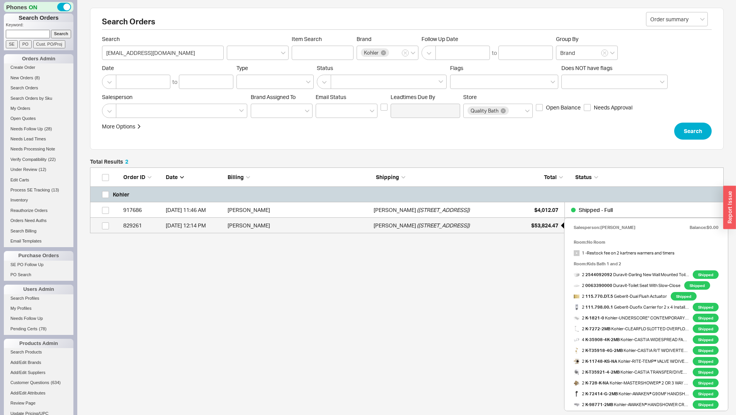
click at [535, 227] on span "$53,824.47" at bounding box center [545, 225] width 27 height 7
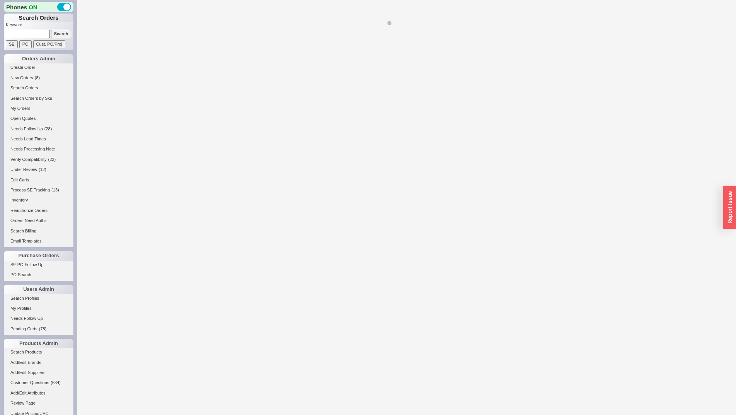
select select "*"
select select "LOW"
select select "3"
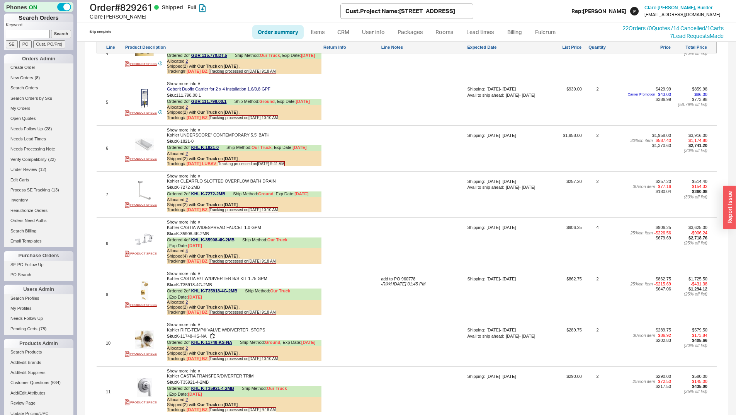
scroll to position [1948, 0]
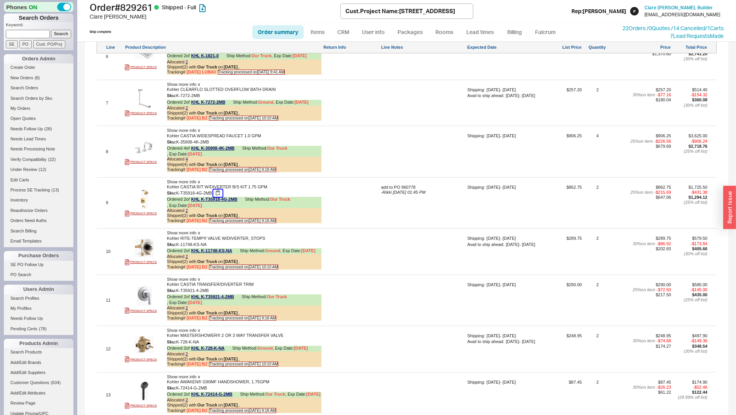
click at [218, 197] on button "button" at bounding box center [217, 192] width 9 height 7
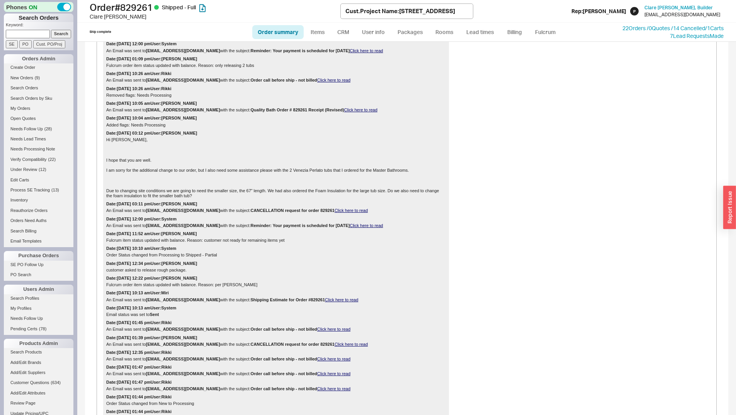
scroll to position [0, 0]
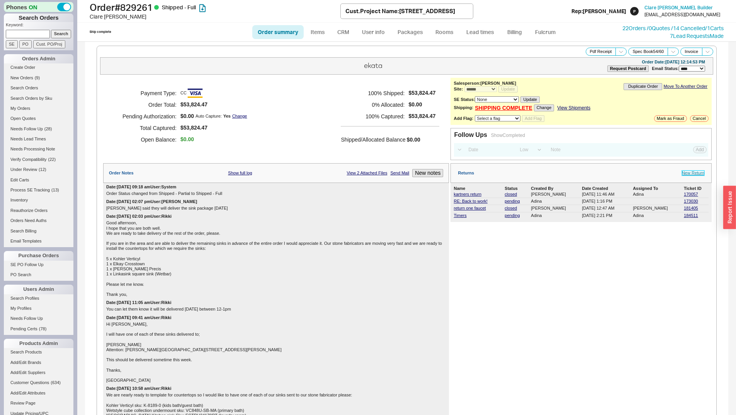
click at [690, 173] on link "New Return" at bounding box center [693, 172] width 22 height 5
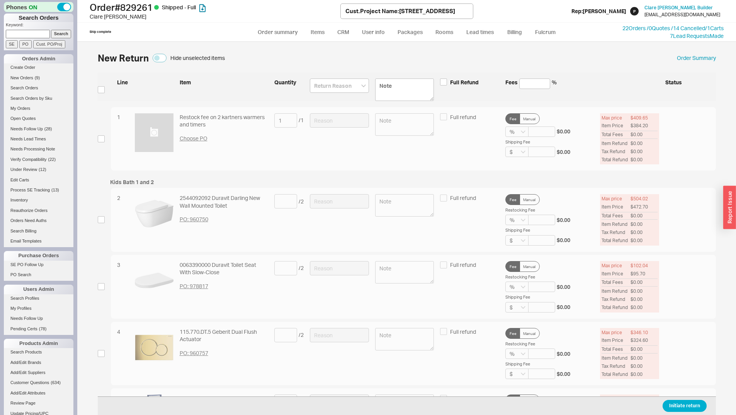
scroll to position [433, 0]
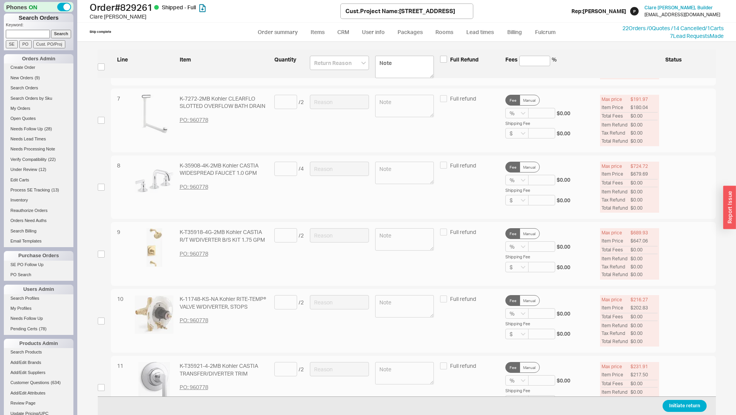
click at [107, 255] on div "9 K-T35918-4G-2MB Kohler CASTIA R/T W/DIVERTER B/S KIT 1.75 GPM PO: 960778 / 2 …" at bounding box center [407, 254] width 619 height 64
click at [101, 254] on input "checkbox" at bounding box center [101, 254] width 7 height 7
checkbox input "true"
click at [287, 233] on input at bounding box center [285, 235] width 23 height 14
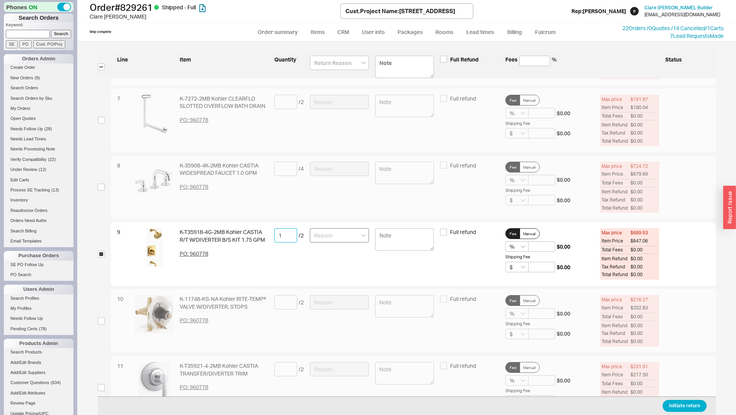
type input "1"
click at [314, 235] on input at bounding box center [339, 235] width 59 height 14
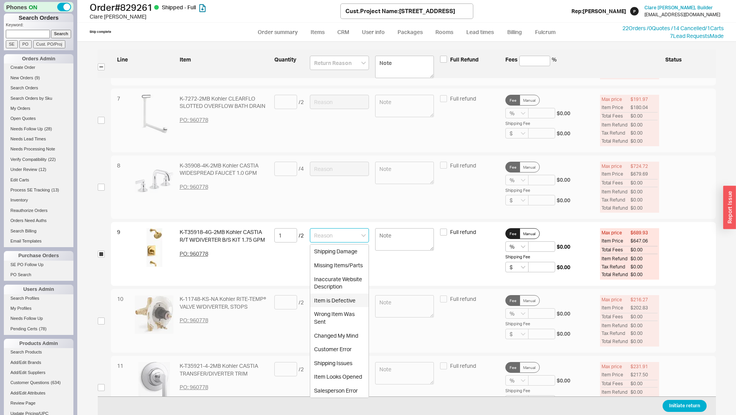
click at [339, 304] on div "Item is Defective" at bounding box center [339, 300] width 58 height 14
type input "Item is Defective"
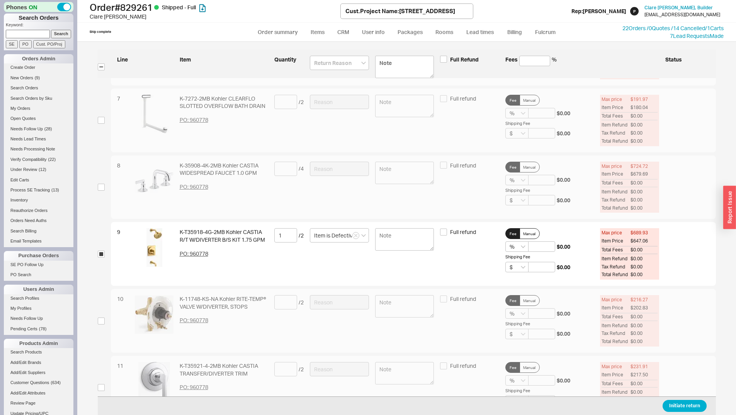
drag, startPoint x: 687, startPoint y: 399, endPoint x: 673, endPoint y: 407, distance: 16.0
click at [687, 399] on div "Initiate return" at bounding box center [407, 405] width 619 height 19
click at [669, 402] on button "Initiate return" at bounding box center [685, 406] width 44 height 12
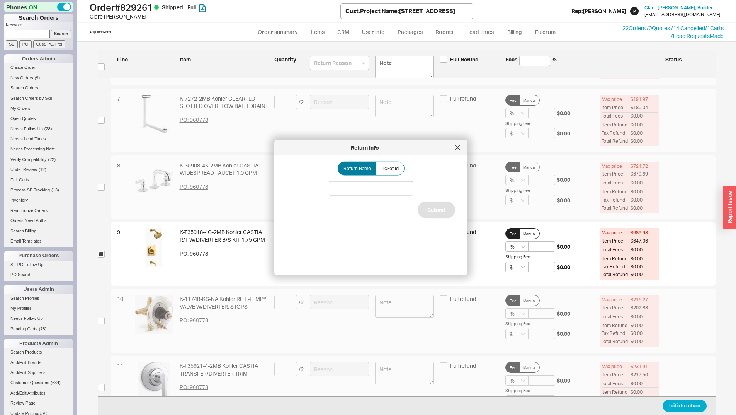
drag, startPoint x: 400, startPoint y: 180, endPoint x: 390, endPoint y: 165, distance: 17.7
click at [399, 179] on div "Return Name Ticket Id Submit" at bounding box center [377, 212] width 181 height 101
click at [390, 165] on span "Ticket Id" at bounding box center [390, 168] width 18 height 6
click at [0, 0] on input "Ticket Id" at bounding box center [0, 0] width 0 height 0
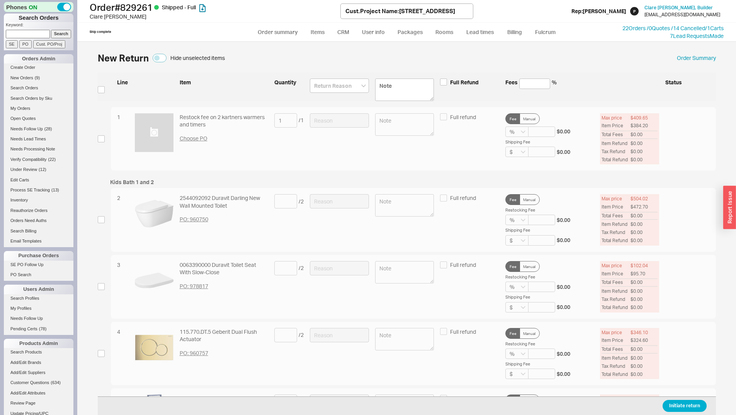
drag, startPoint x: 533, startPoint y: 80, endPoint x: 252, endPoint y: 159, distance: 291.9
click at [252, 159] on div "1 Restock fee on 2 kartners warmers and timers Choose PO 1 / 1 Full refund Fee …" at bounding box center [407, 139] width 619 height 64
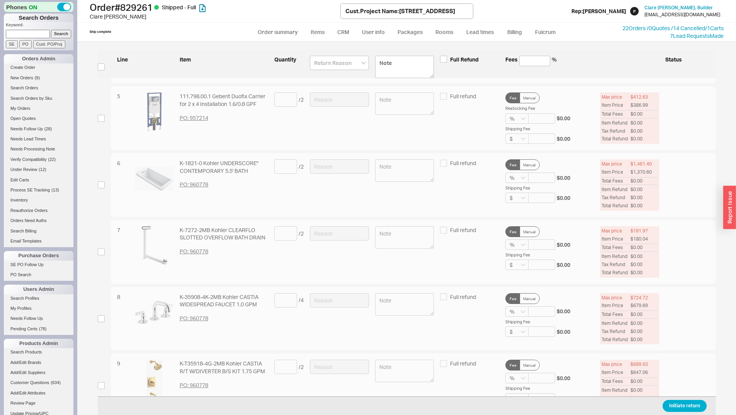
scroll to position [464, 0]
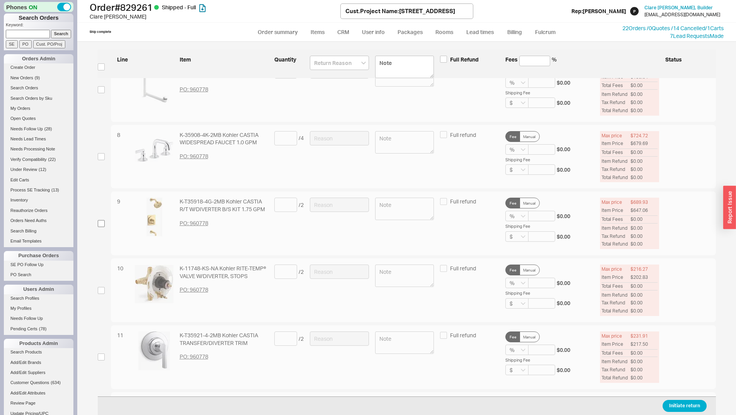
drag, startPoint x: 105, startPoint y: 220, endPoint x: 99, endPoint y: 225, distance: 8.0
click at [104, 221] on div "9 K-T35918-4G-2MB Kohler CASTIA R/T W/DIVERTER B/S KIT 1.75 GPM PO: 960778 / 2 …" at bounding box center [407, 223] width 619 height 64
click at [99, 224] on input "checkbox" at bounding box center [101, 223] width 7 height 7
checkbox input "true"
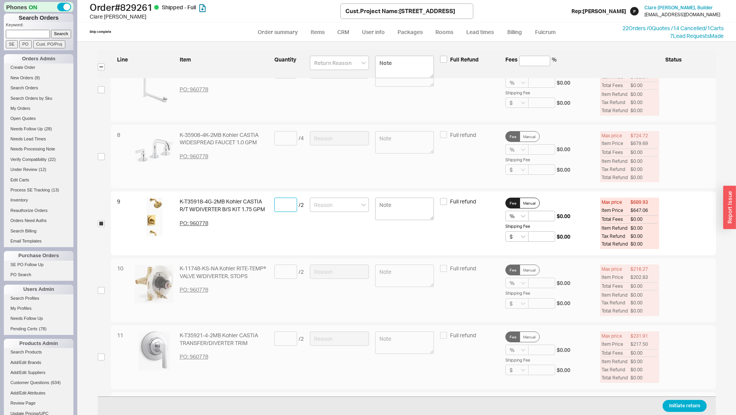
click at [284, 203] on input at bounding box center [285, 205] width 23 height 14
type input "1"
click at [327, 212] on input at bounding box center [339, 205] width 59 height 14
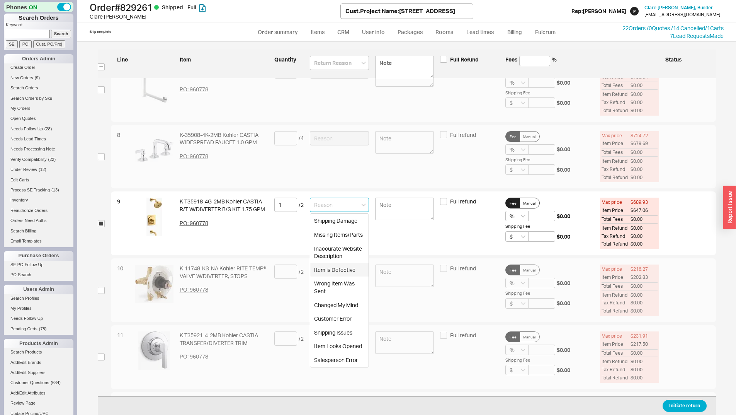
click at [360, 263] on div "Item is Defective" at bounding box center [339, 270] width 58 height 14
type input "Item is Defective"
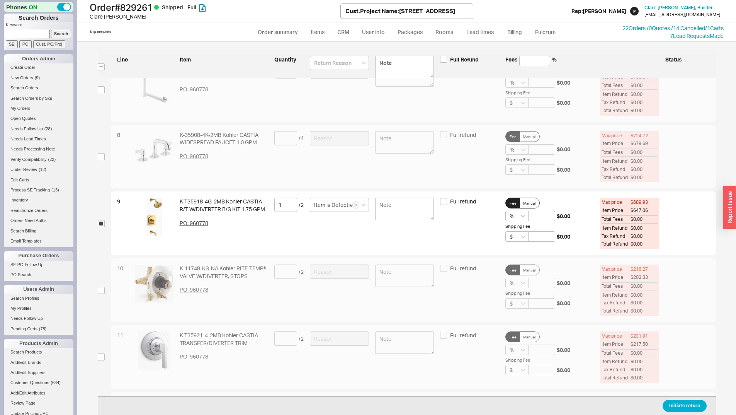
drag, startPoint x: 674, startPoint y: 405, endPoint x: 394, endPoint y: 399, distance: 279.6
click at [673, 405] on button "Initiate return" at bounding box center [685, 406] width 44 height 12
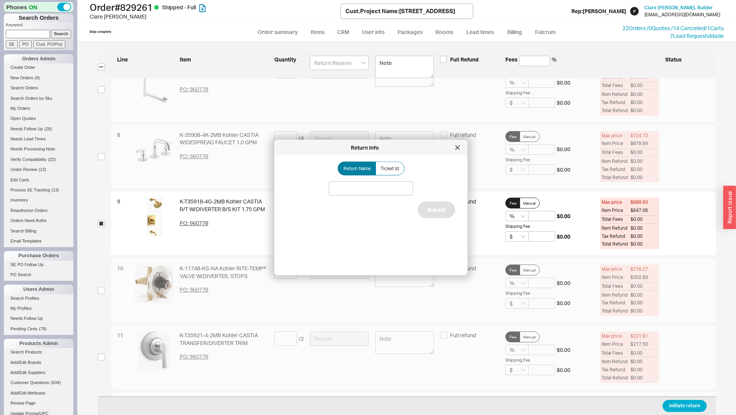
drag, startPoint x: 404, startPoint y: 165, endPoint x: 392, endPoint y: 179, distance: 18.9
click at [405, 166] on div "Return Name Ticket Id" at bounding box center [371, 169] width 169 height 14
click at [387, 169] on span "Ticket Id" at bounding box center [390, 168] width 18 height 6
click at [0, 0] on input "Ticket Id" at bounding box center [0, 0] width 0 height 0
click at [380, 188] on input at bounding box center [371, 188] width 84 height 14
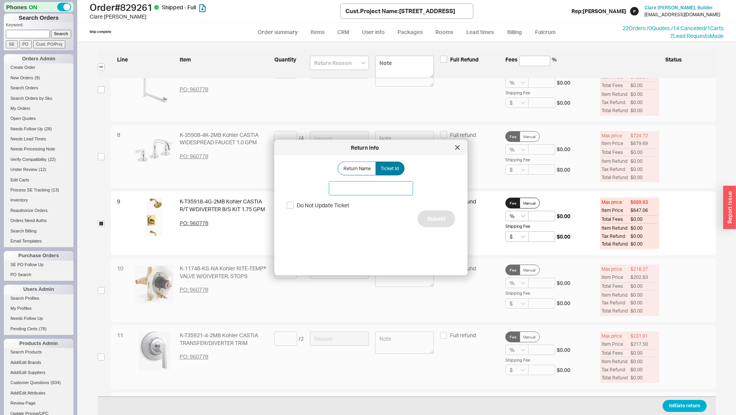
paste input "185720"
type input "185720"
click at [433, 220] on button "Submit" at bounding box center [436, 218] width 37 height 17
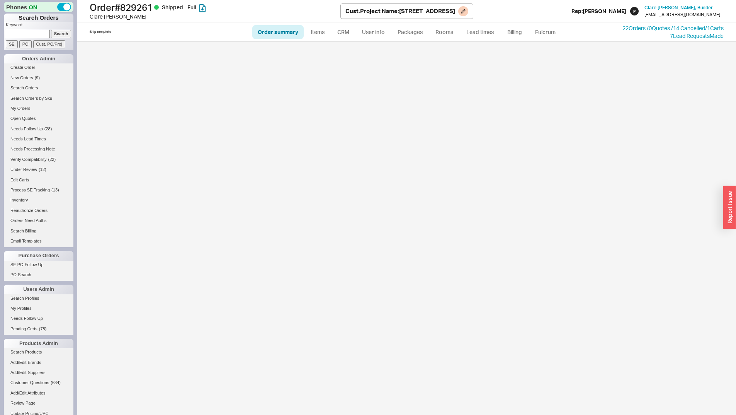
select select "LOW"
select select "3"
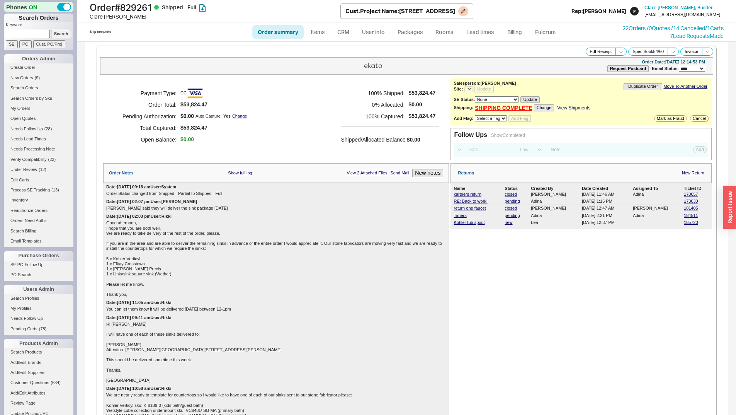
select select "*"
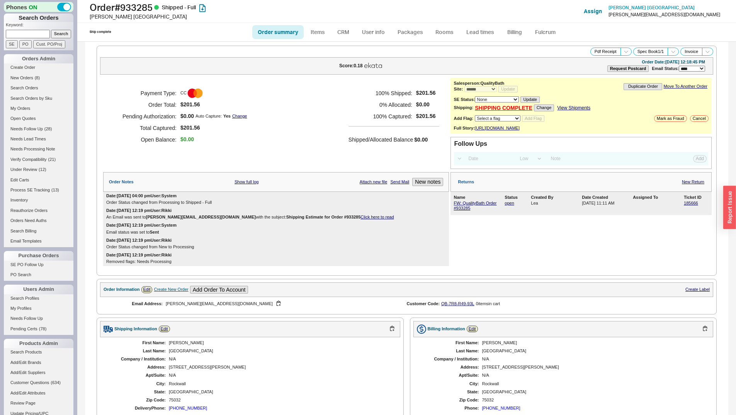
select select "*"
select select "LOW"
select select "3"
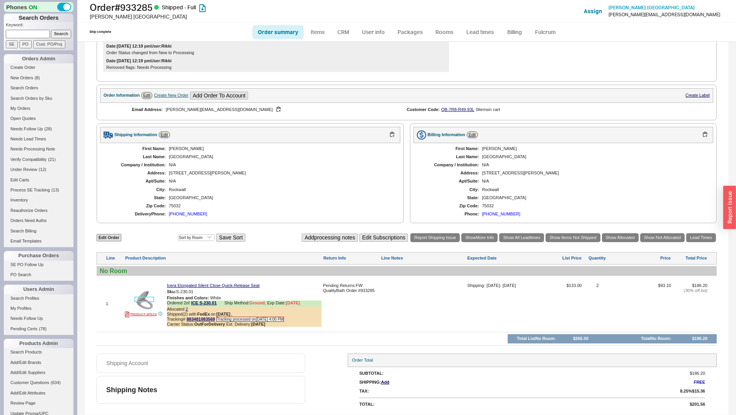
click at [150, 298] on img at bounding box center [144, 299] width 19 height 19
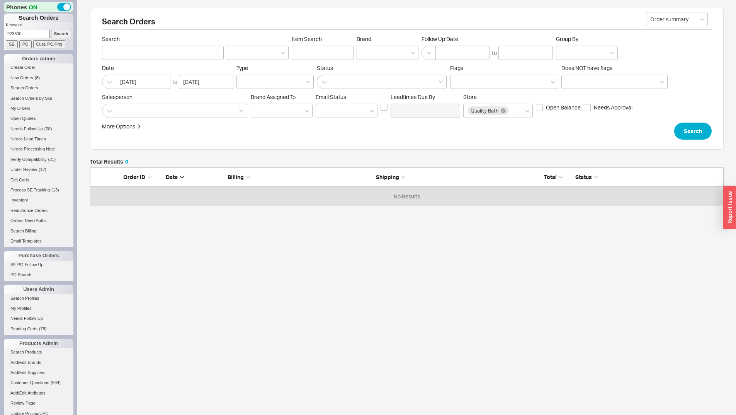
click at [22, 35] on input "923630" at bounding box center [28, 34] width 44 height 8
type input "923630"
click at [56, 30] on input "Search" at bounding box center [61, 34] width 20 height 8
type input "923630"
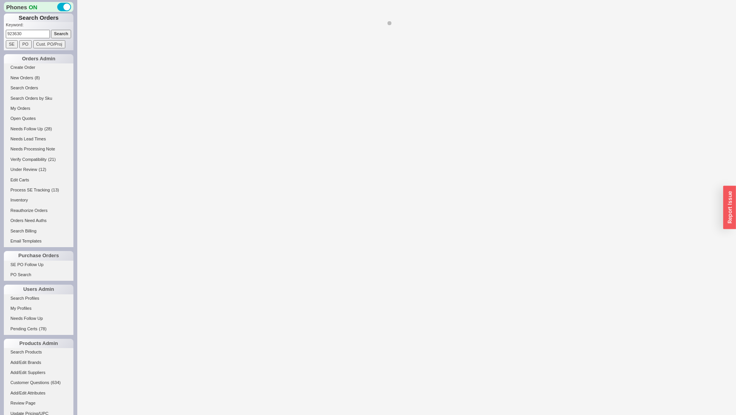
select select "*"
select select "LOW"
select select "3"
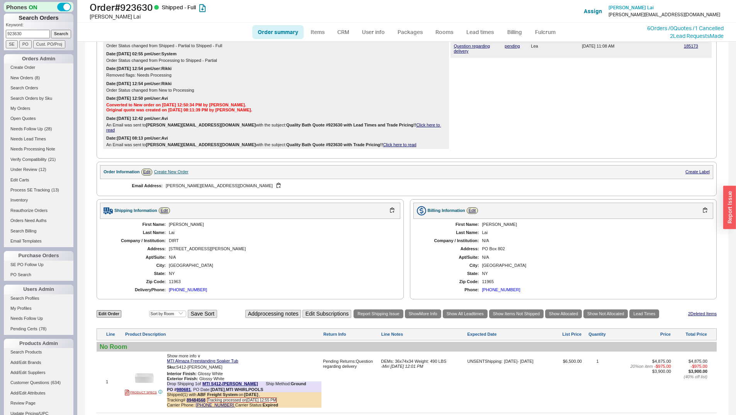
scroll to position [336, 0]
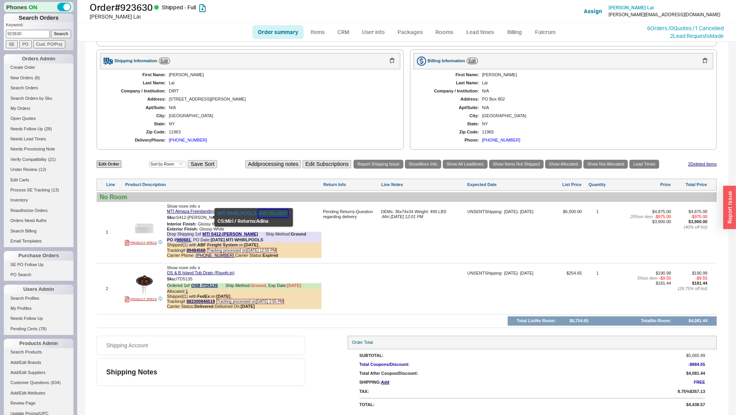
click at [261, 213] on button "800.783.8827" at bounding box center [273, 214] width 29 height 8
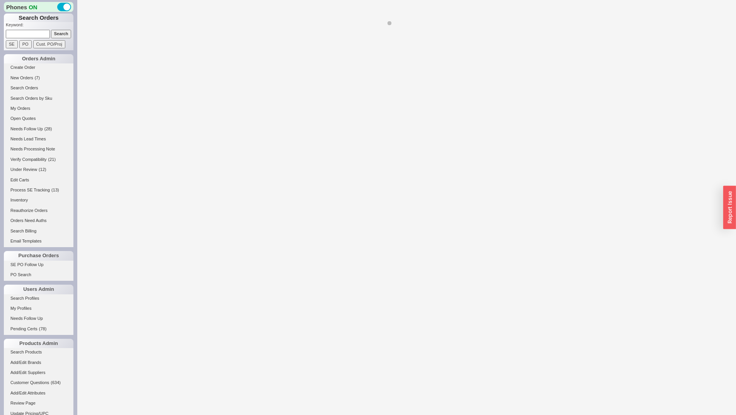
select select "*"
select select "LOW"
select select "3"
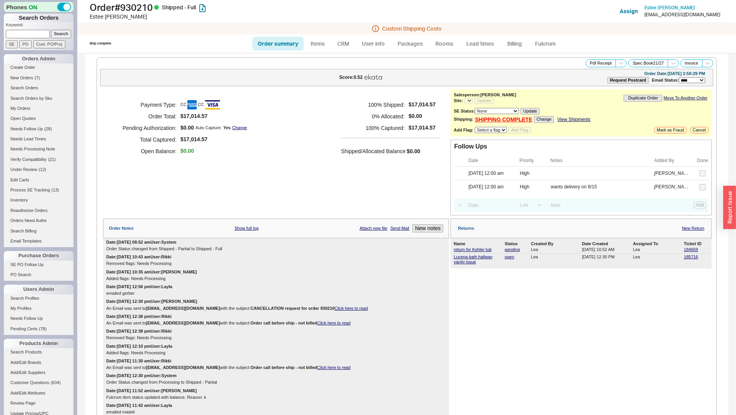
select select "*"
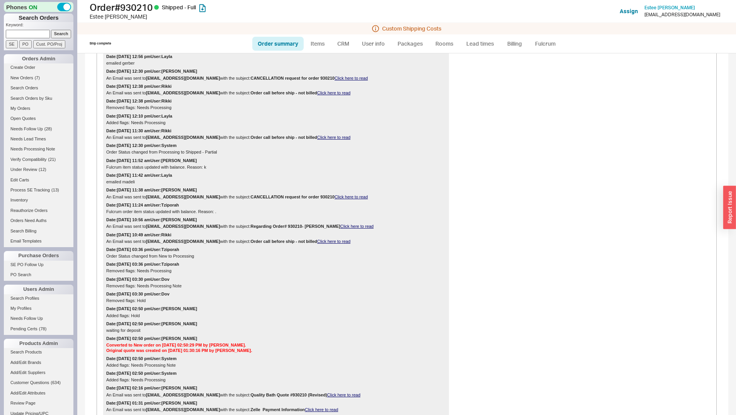
scroll to position [464, 0]
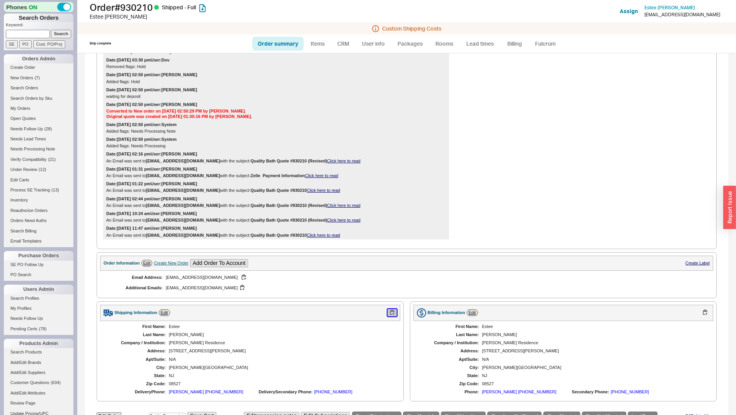
click at [391, 310] on button "button" at bounding box center [392, 312] width 9 height 7
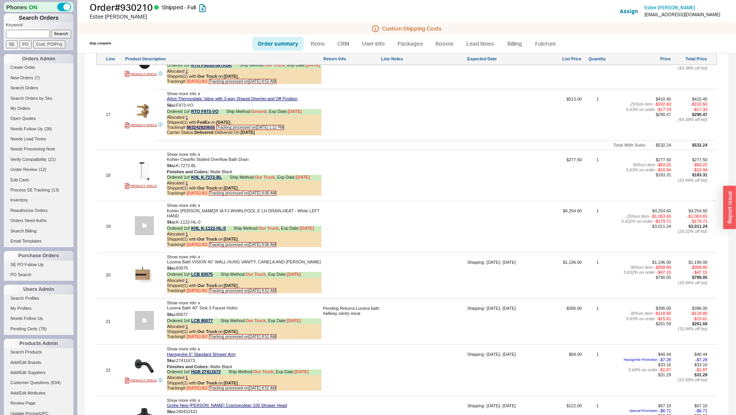
scroll to position [1778, 0]
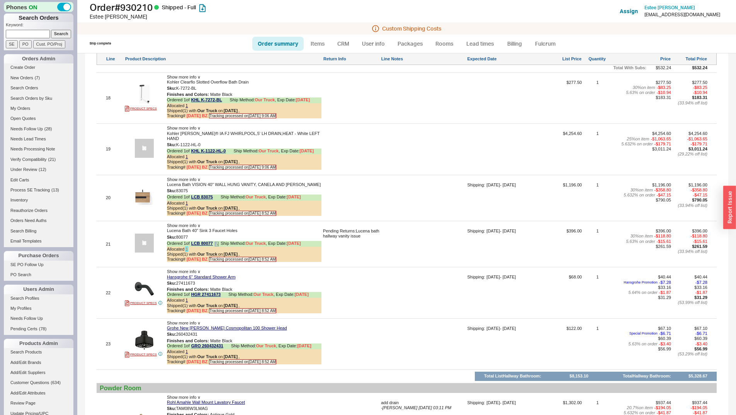
click at [186, 247] on link "1" at bounding box center [187, 249] width 2 height 5
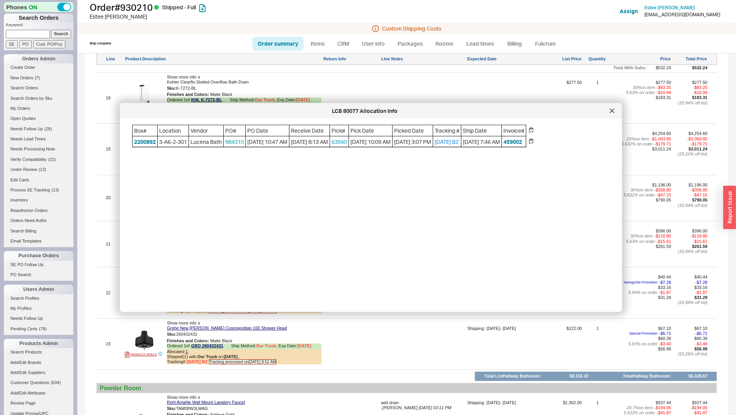
click at [244, 145] on span "984310" at bounding box center [235, 141] width 22 height 11
click at [242, 142] on link "984310" at bounding box center [234, 141] width 19 height 7
click at [612, 111] on icon at bounding box center [612, 111] width 5 height 5
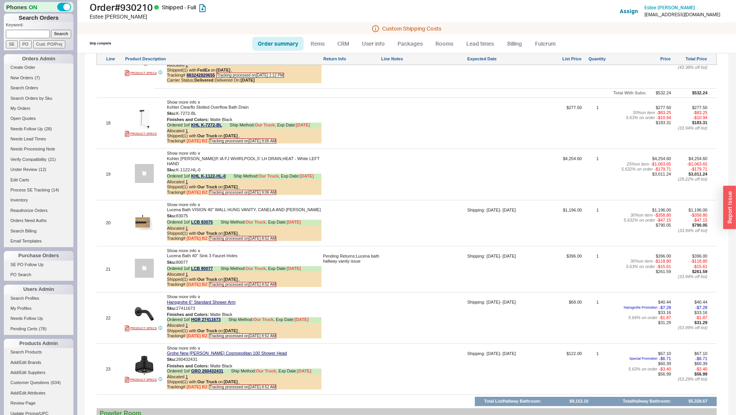
scroll to position [1740, 0]
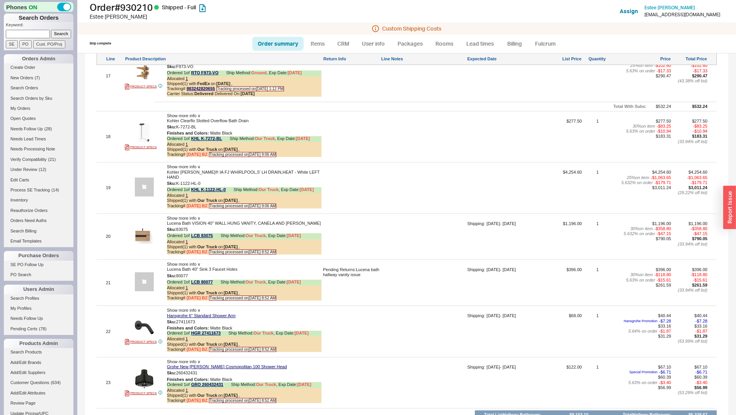
click at [25, 31] on input at bounding box center [28, 34] width 44 height 8
paste input "927309"
type input "927309"
click at [51, 34] on input "Search" at bounding box center [61, 34] width 20 height 8
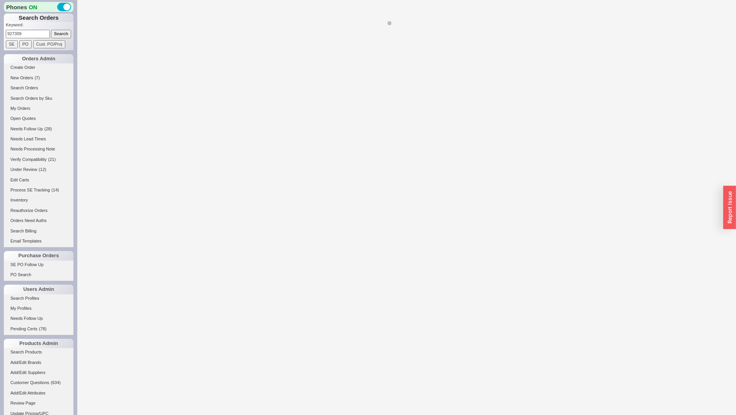
select select "*"
select select "LOW"
select select "3"
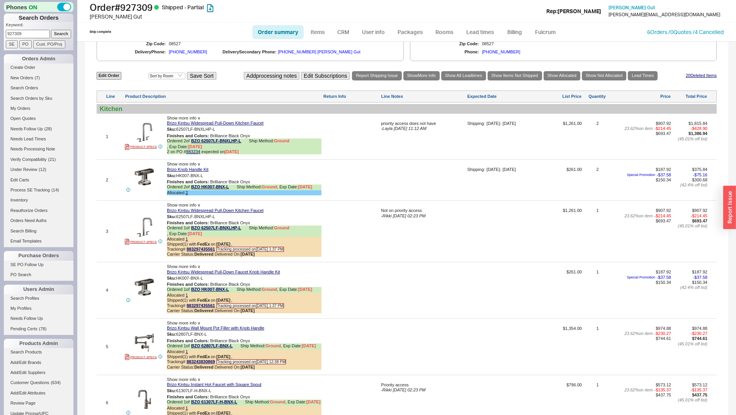
scroll to position [619, 0]
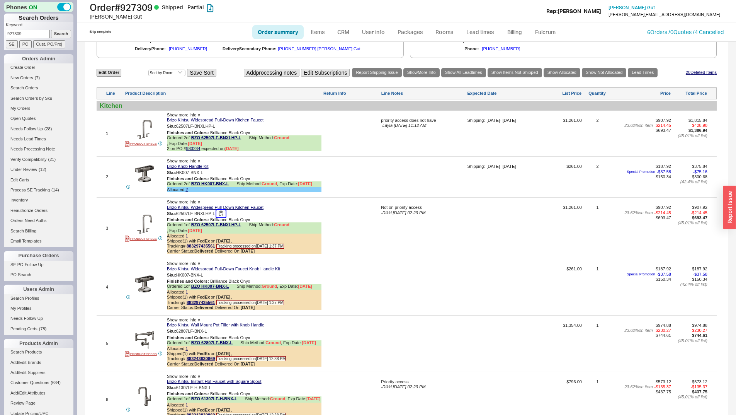
click at [224, 213] on button "button" at bounding box center [220, 213] width 9 height 7
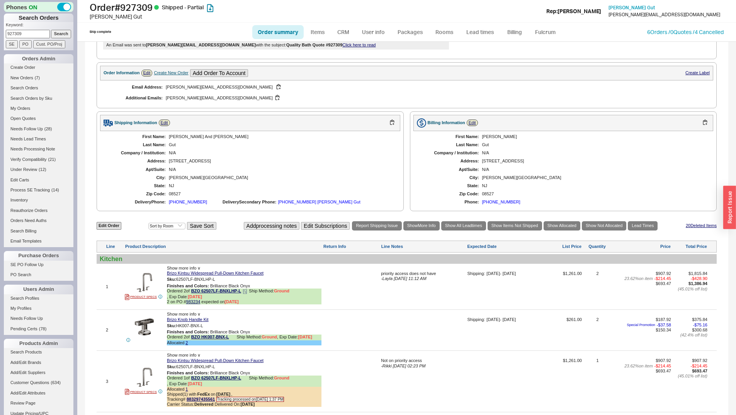
scroll to position [464, 0]
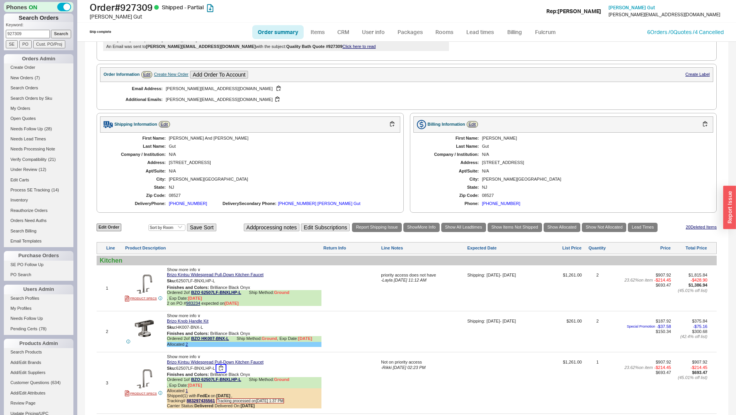
click at [223, 366] on button "button" at bounding box center [220, 368] width 9 height 7
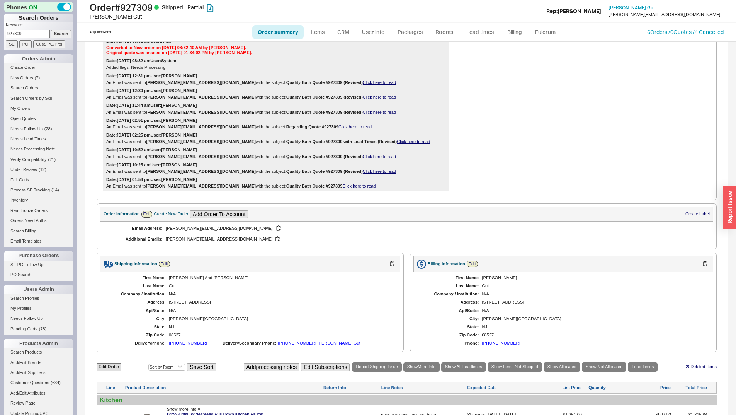
scroll to position [0, 0]
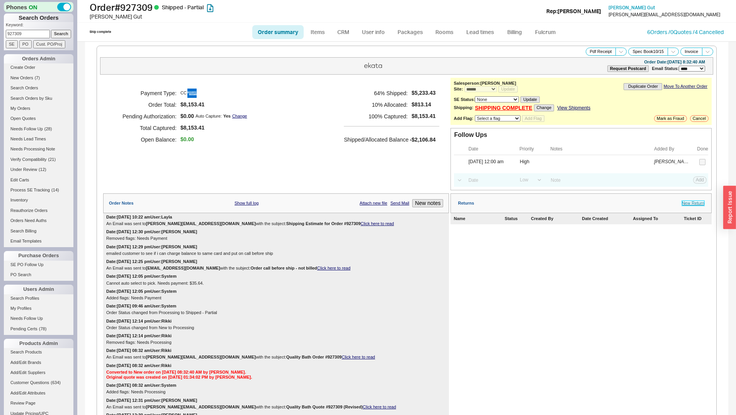
click at [684, 203] on link "New Return" at bounding box center [693, 203] width 22 height 5
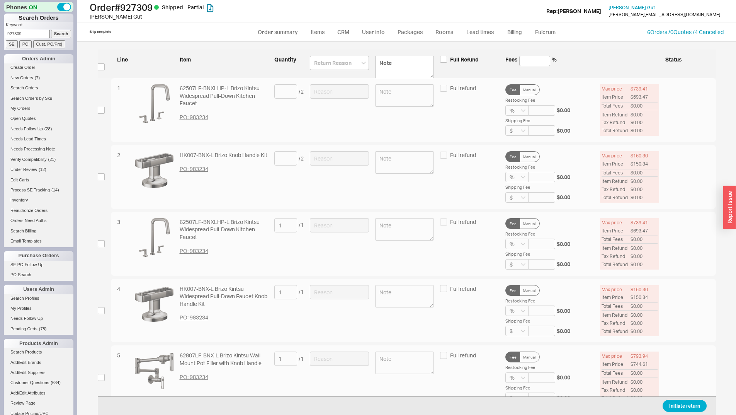
scroll to position [77, 0]
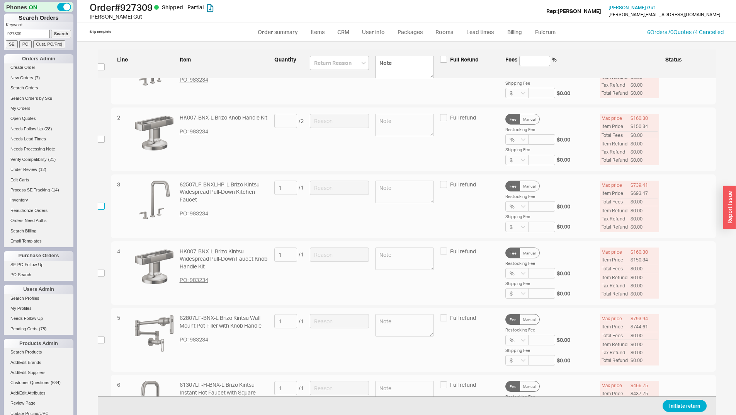
click at [104, 206] on input "checkbox" at bounding box center [101, 206] width 7 height 7
checkbox input "true"
click at [343, 189] on input at bounding box center [339, 188] width 59 height 14
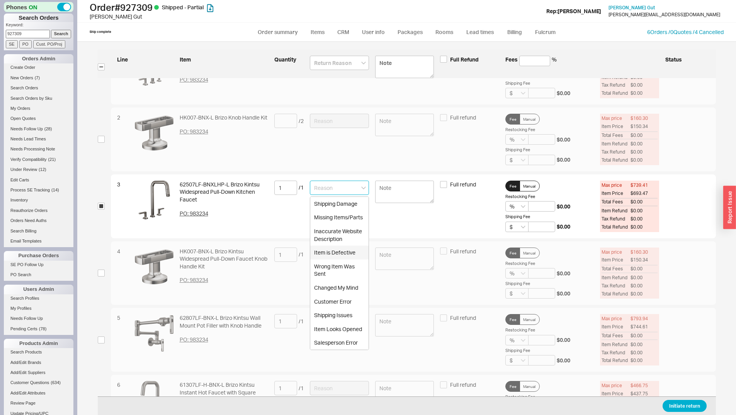
click at [329, 252] on div "Item is Defective" at bounding box center [339, 252] width 58 height 14
type input "Item is Defective"
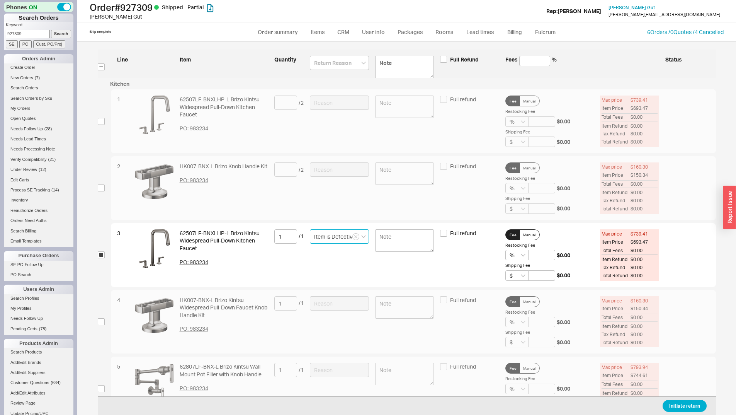
scroll to position [0, 0]
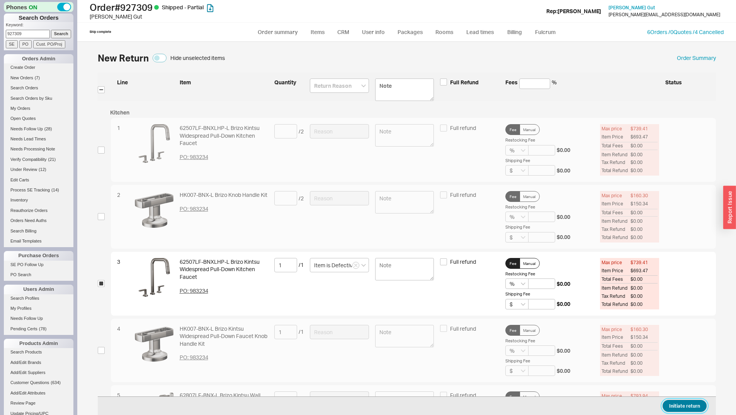
click at [697, 404] on button "Initiate return" at bounding box center [685, 406] width 44 height 12
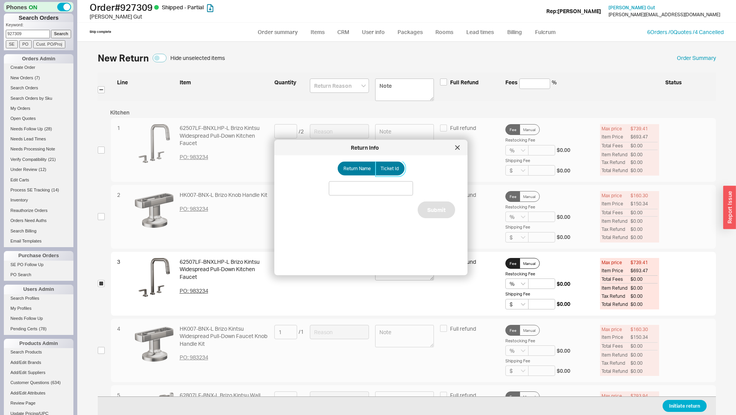
click at [397, 171] on label "Ticket Id" at bounding box center [390, 169] width 29 height 14
click at [0, 0] on input "Ticket Id" at bounding box center [0, 0] width 0 height 0
click at [371, 180] on div "Return Name Ticket Id Do Not Update Ticket Submit" at bounding box center [377, 212] width 181 height 101
drag, startPoint x: 390, startPoint y: 199, endPoint x: 390, endPoint y: 194, distance: 4.3
click at [390, 198] on div "Return Name Ticket Id Do Not Update Ticket Submit" at bounding box center [377, 212] width 181 height 101
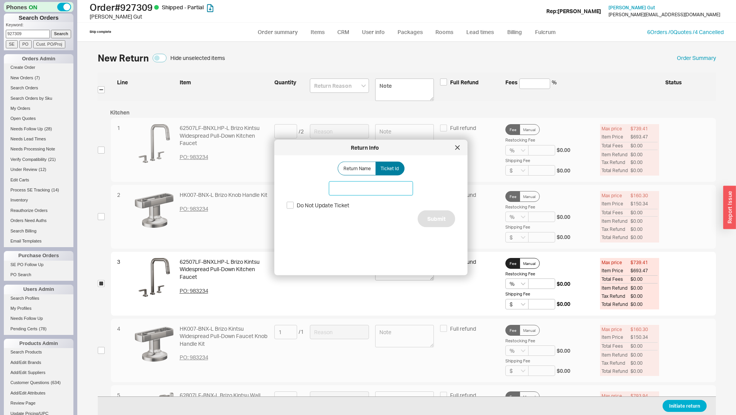
click at [389, 193] on input at bounding box center [371, 188] width 84 height 14
paste input "185698"
type input "185698"
click at [423, 213] on button "Submit" at bounding box center [436, 218] width 37 height 17
select select "*"
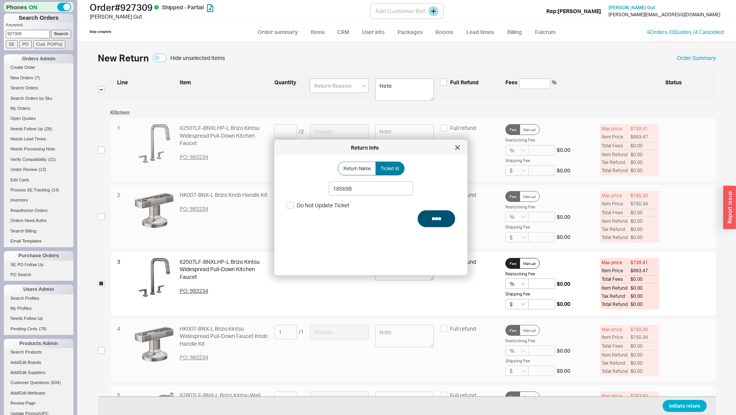
select select "*"
select select "LOW"
select select "3"
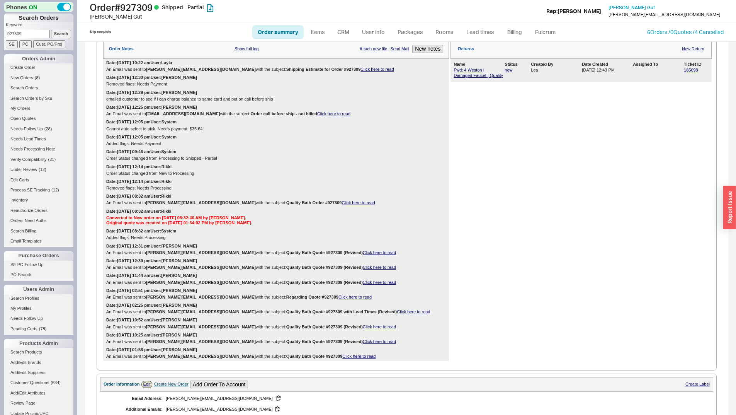
scroll to position [464, 0]
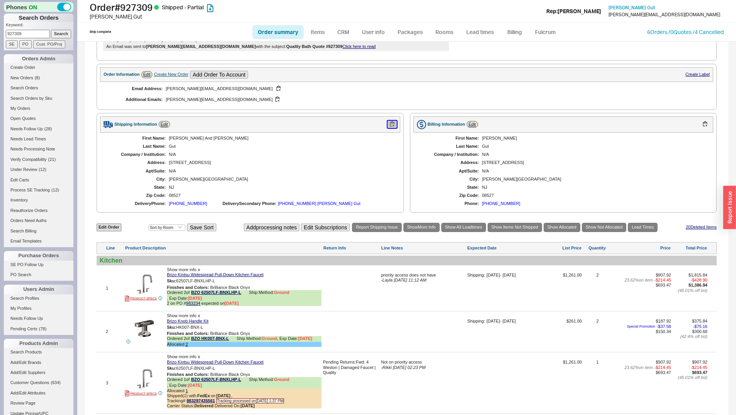
click at [388, 123] on button "button" at bounding box center [392, 124] width 9 height 7
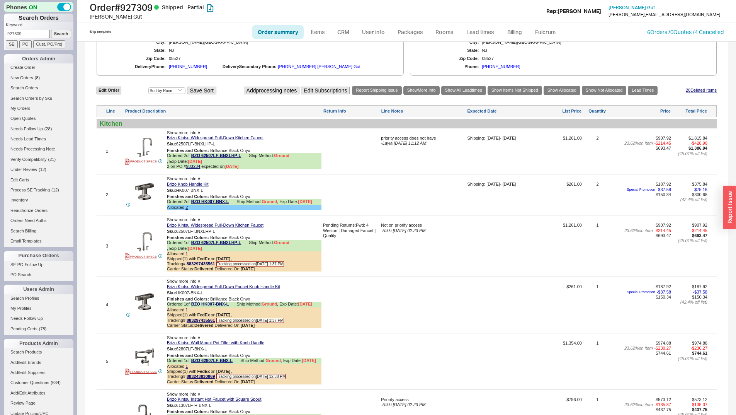
scroll to position [619, 0]
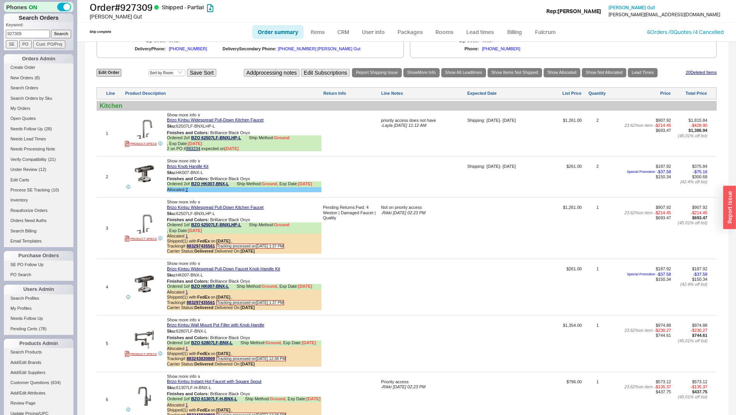
click at [13, 37] on input "927309" at bounding box center [28, 34] width 44 height 8
click at [13, 36] on input "927309" at bounding box center [28, 34] width 44 height 8
paste input "01635"
type input "901635"
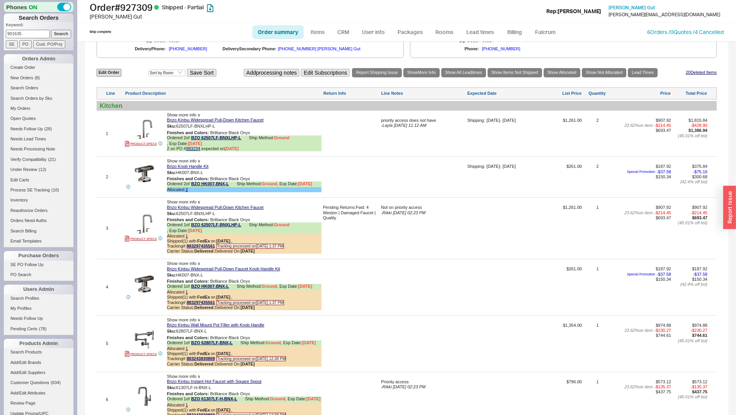
click at [56, 32] on input "Search" at bounding box center [61, 34] width 20 height 8
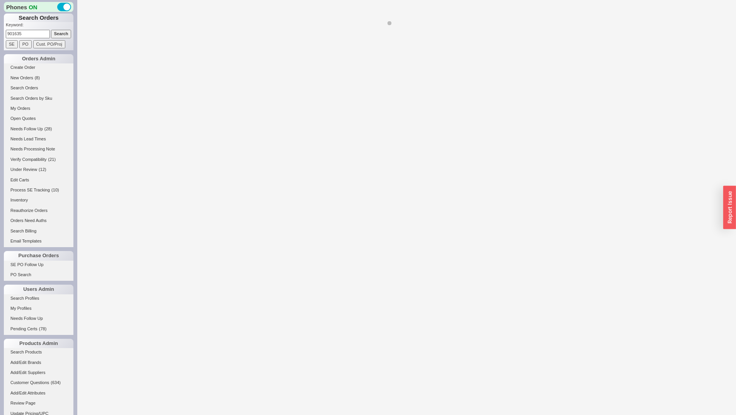
select select "*"
select select "LOW"
select select "3"
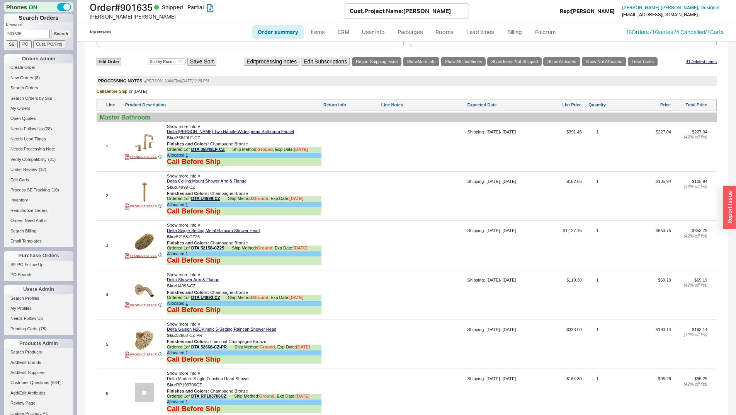
scroll to position [851, 0]
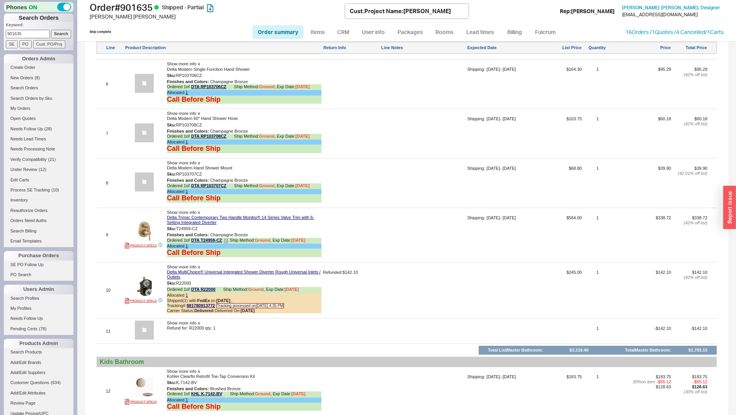
click at [228, 240] on icon at bounding box center [226, 241] width 5 height 5
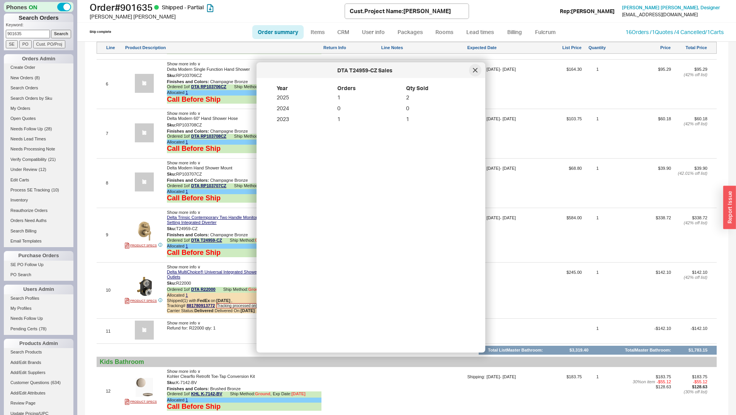
click at [474, 67] on div at bounding box center [475, 70] width 12 height 12
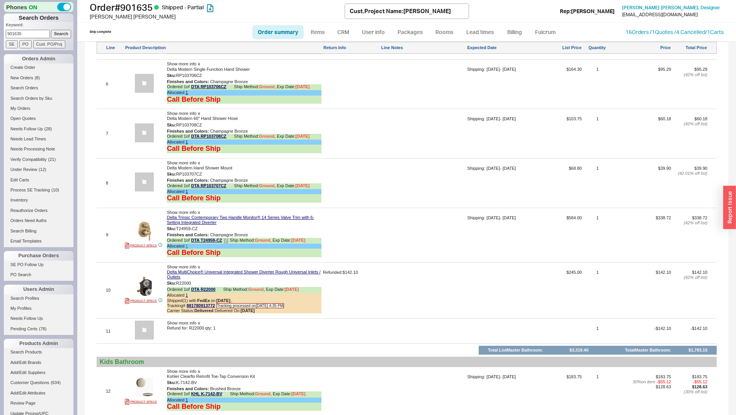
click at [185, 244] on div "Allocated 1" at bounding box center [244, 246] width 155 height 5
click at [187, 245] on link "1" at bounding box center [187, 246] width 2 height 5
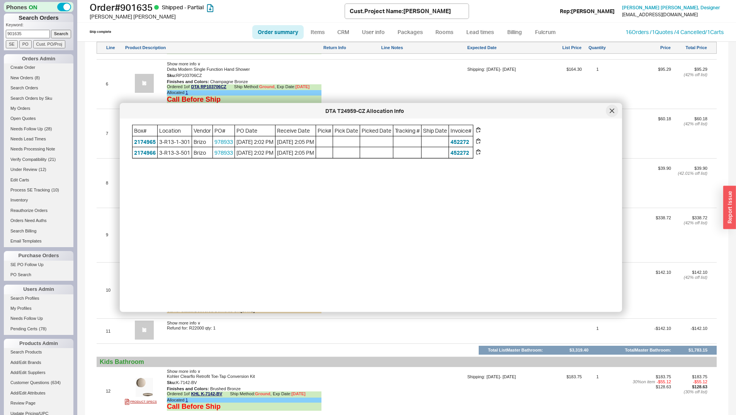
click at [612, 112] on icon at bounding box center [612, 111] width 5 height 5
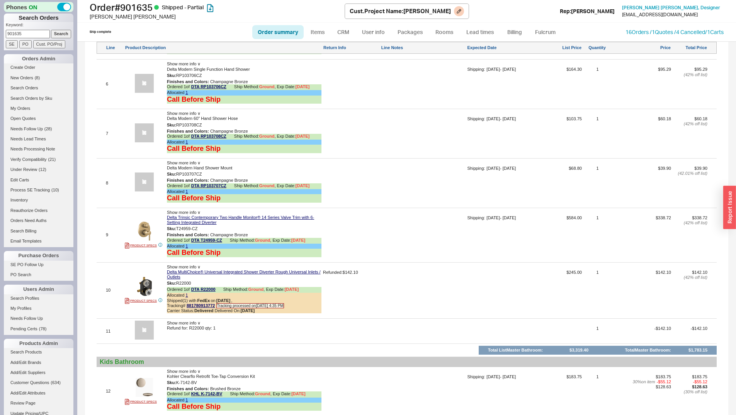
scroll to position [1860, 0]
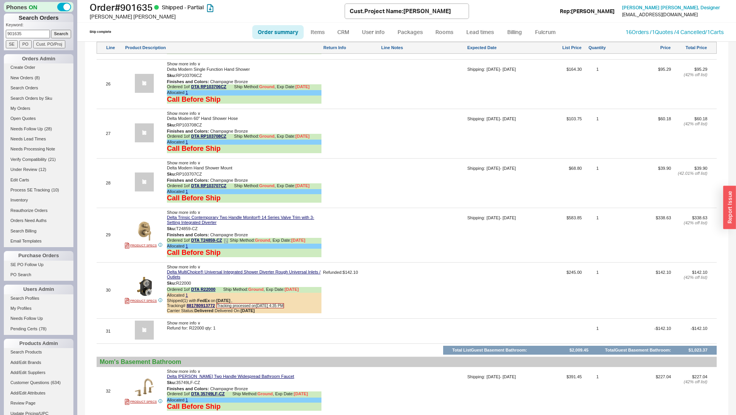
click at [227, 240] on icon at bounding box center [226, 241] width 5 height 5
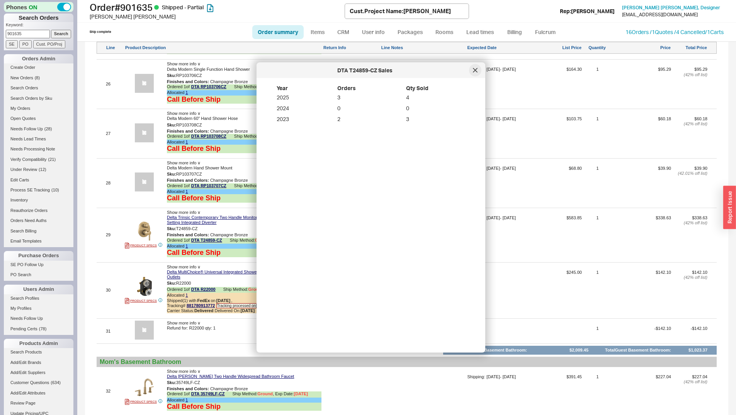
click at [478, 71] on div at bounding box center [475, 70] width 12 height 12
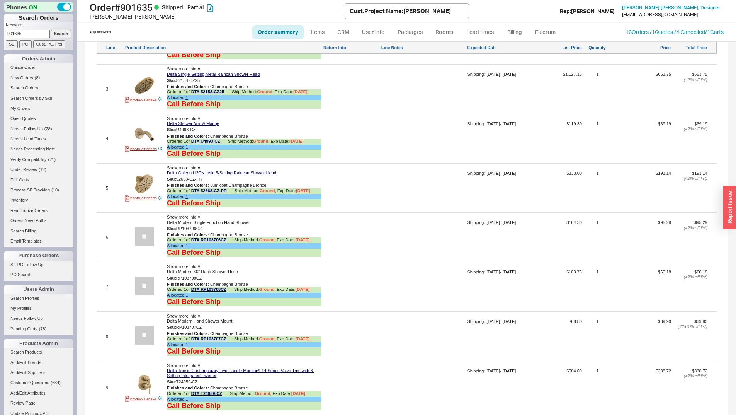
scroll to position [1202, 0]
click at [232, 241] on icon at bounding box center [231, 240] width 1 height 1
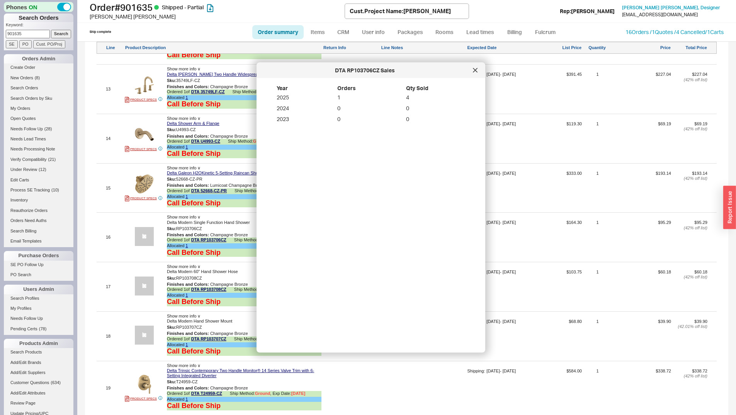
click at [470, 70] on div at bounding box center [475, 70] width 12 height 12
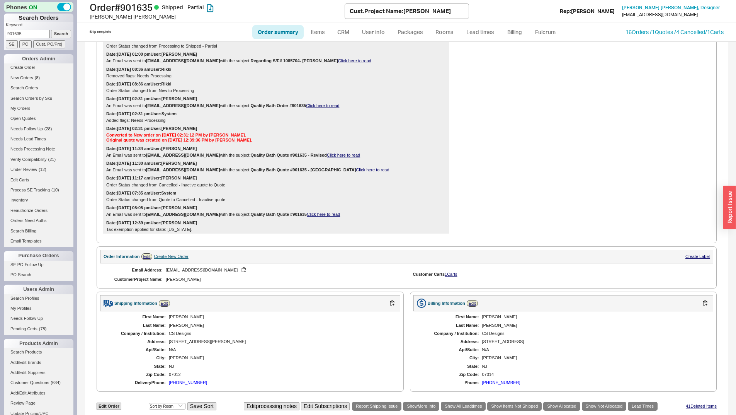
scroll to position [3, 0]
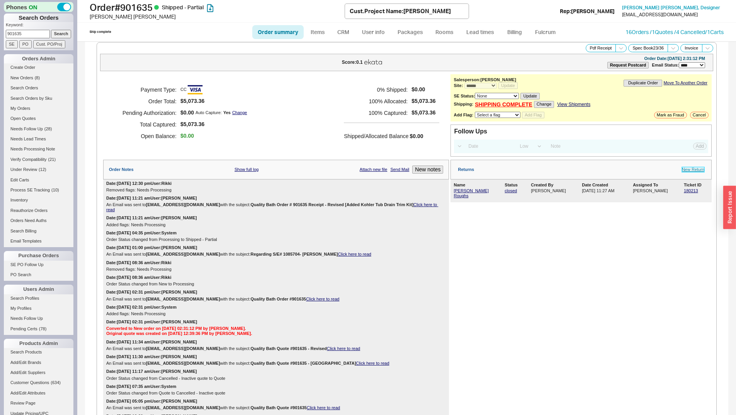
click at [689, 170] on link "New Return" at bounding box center [693, 169] width 22 height 5
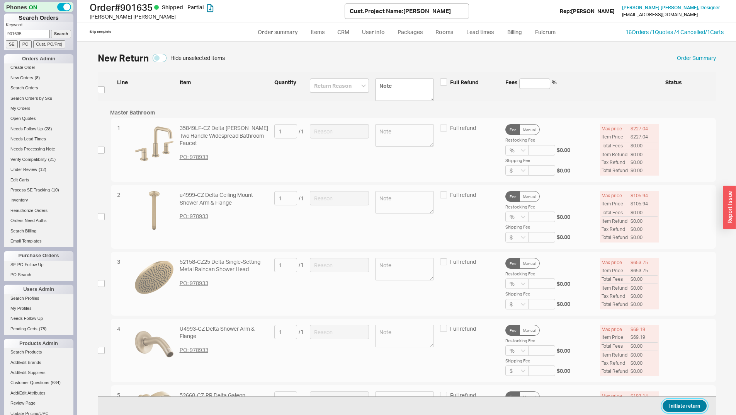
click at [689, 407] on button "Initiate return" at bounding box center [685, 406] width 44 height 12
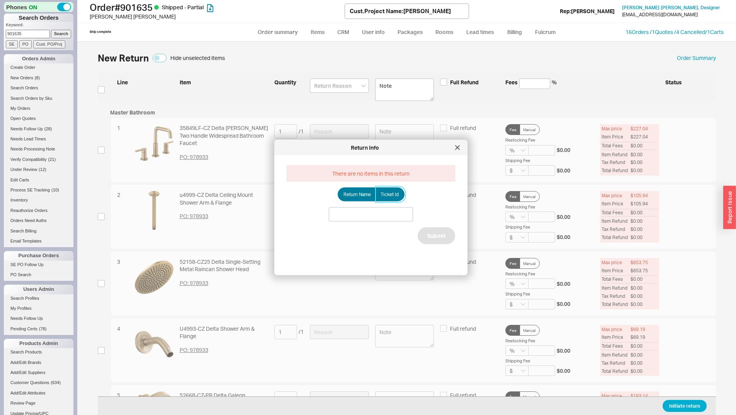
click at [387, 193] on span "Ticket Id" at bounding box center [390, 194] width 18 height 6
click at [0, 0] on input "Ticket Id" at bounding box center [0, 0] width 0 height 0
paste input "185713"
click at [388, 210] on input at bounding box center [371, 214] width 84 height 14
type input "185713"
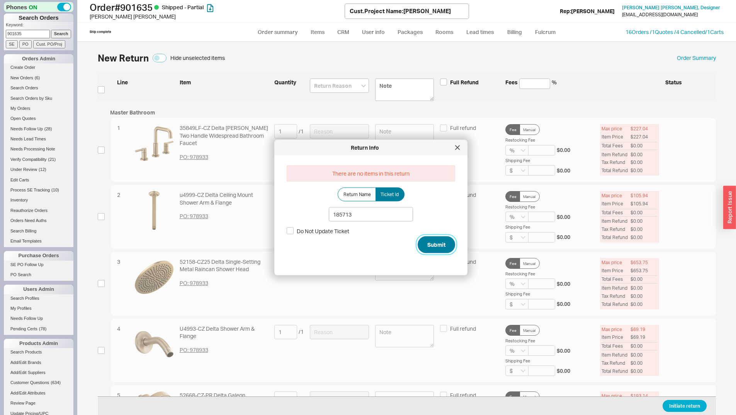
drag, startPoint x: 447, startPoint y: 249, endPoint x: 441, endPoint y: 247, distance: 5.4
click at [447, 249] on button "Submit" at bounding box center [436, 244] width 37 height 17
select select "*"
select select "LOW"
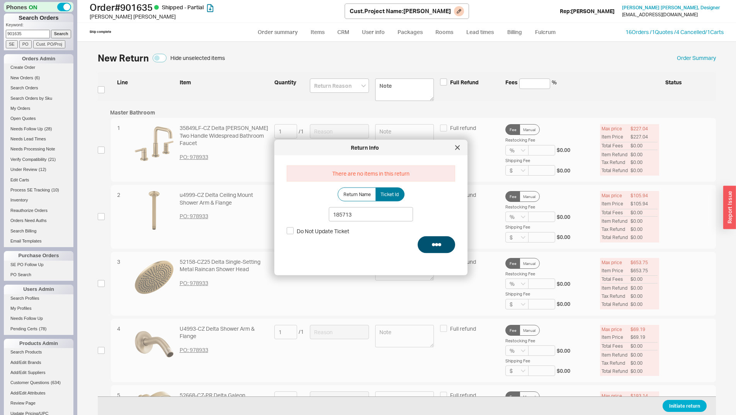
select select "3"
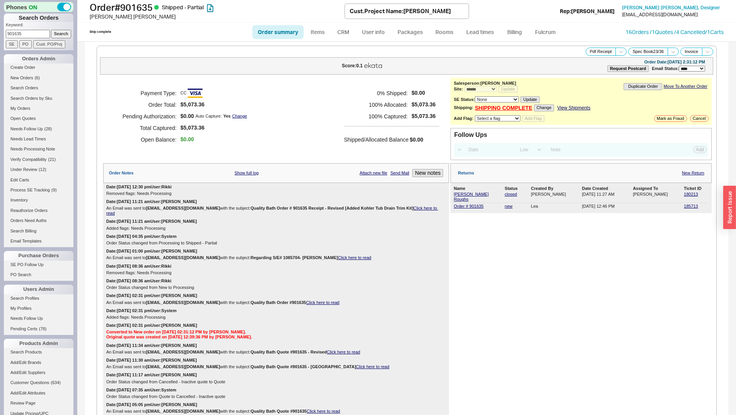
click at [36, 34] on input "901635" at bounding box center [28, 34] width 44 height 8
paste input "28701"
type input "928701"
click at [61, 36] on input "Search" at bounding box center [61, 34] width 20 height 8
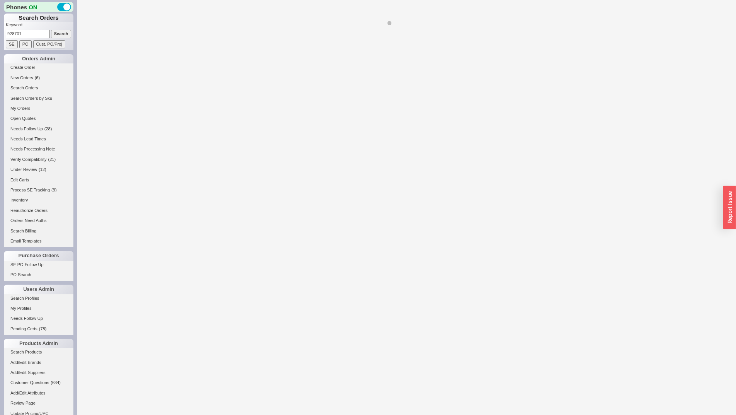
select select "*"
select select "LOW"
select select "3"
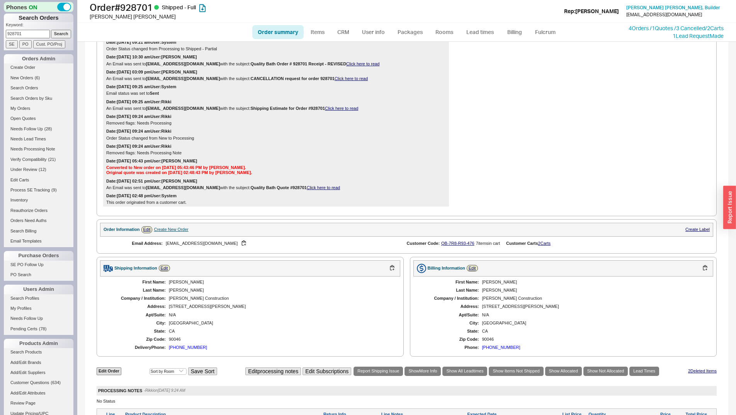
scroll to position [145, 0]
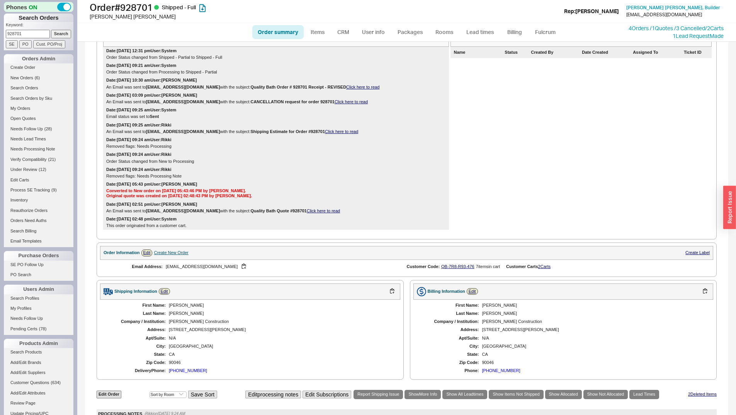
click at [690, 39] on link "New Return" at bounding box center [693, 36] width 22 height 5
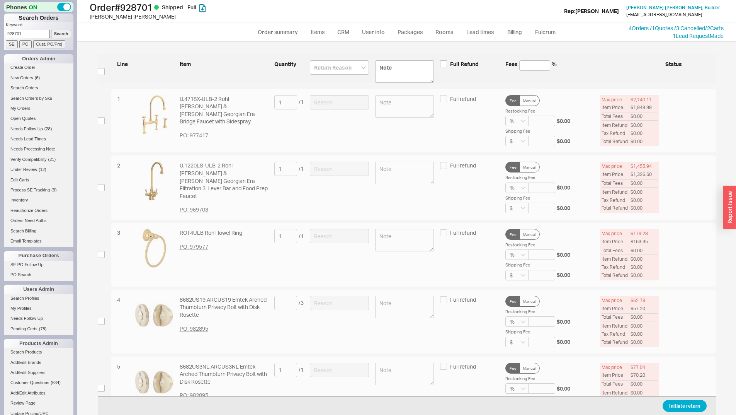
scroll to position [45, 0]
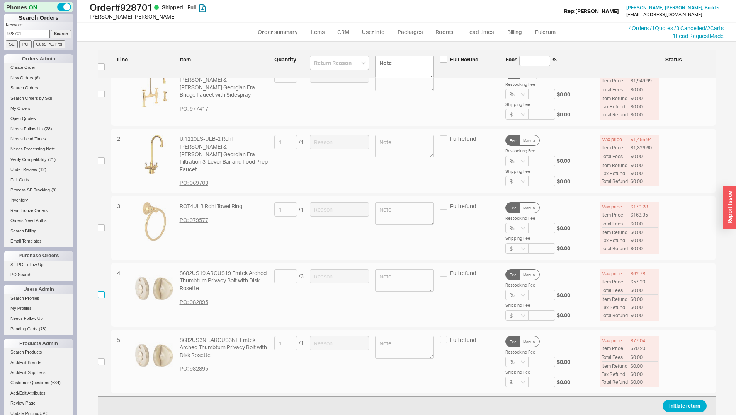
click at [100, 293] on input "checkbox" at bounding box center [101, 294] width 7 height 7
checkbox input "true"
click at [100, 359] on input "checkbox" at bounding box center [101, 361] width 7 height 7
checkbox input "true"
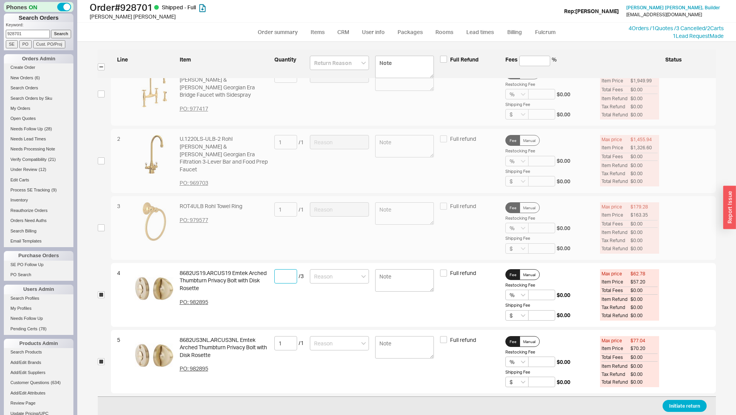
click at [282, 281] on input at bounding box center [285, 276] width 23 height 14
type input "3"
click at [321, 65] on input at bounding box center [339, 63] width 59 height 14
click at [321, 85] on div "Customer Error" at bounding box center [339, 79] width 58 height 14
type input "Customer Error"
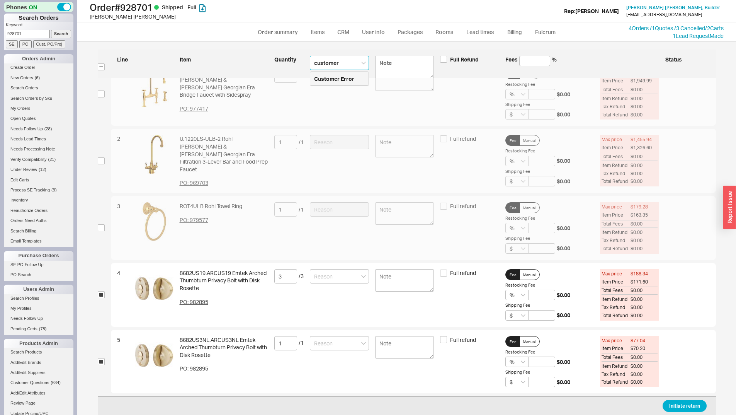
type input "Customer Error"
click at [673, 398] on div "Initiate return" at bounding box center [407, 405] width 619 height 19
click at [674, 407] on button "Initiate return" at bounding box center [685, 406] width 44 height 12
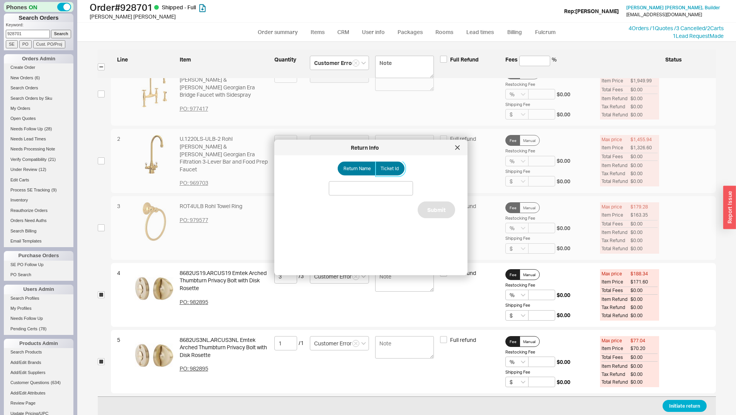
drag, startPoint x: 387, startPoint y: 169, endPoint x: 387, endPoint y: 159, distance: 10.1
click at [387, 170] on span "Ticket Id" at bounding box center [390, 168] width 18 height 6
click at [0, 0] on input "Ticket Id" at bounding box center [0, 0] width 0 height 0
drag, startPoint x: 363, startPoint y: 184, endPoint x: 378, endPoint y: 189, distance: 15.8
click at [363, 184] on input at bounding box center [371, 188] width 84 height 14
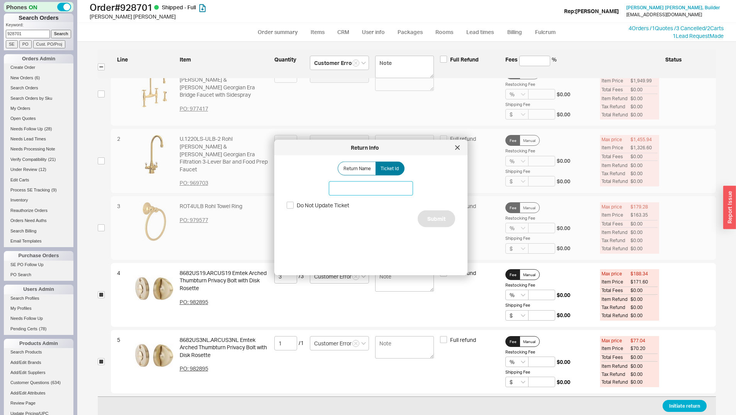
paste input "185680"
type input "185680"
click at [430, 215] on button "Submit" at bounding box center [436, 218] width 37 height 17
select select "*"
select select "LOW"
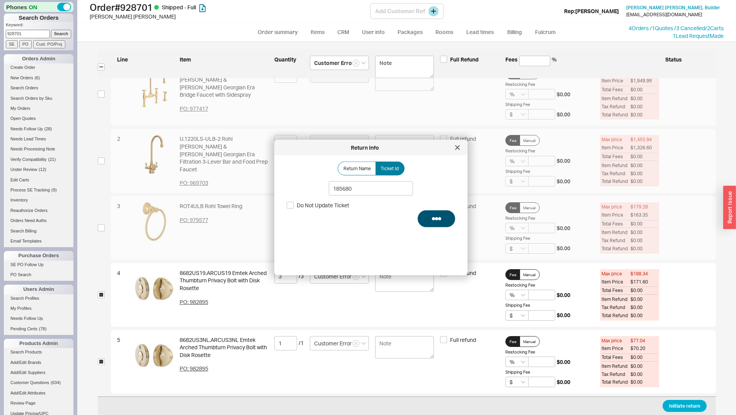
select select "3"
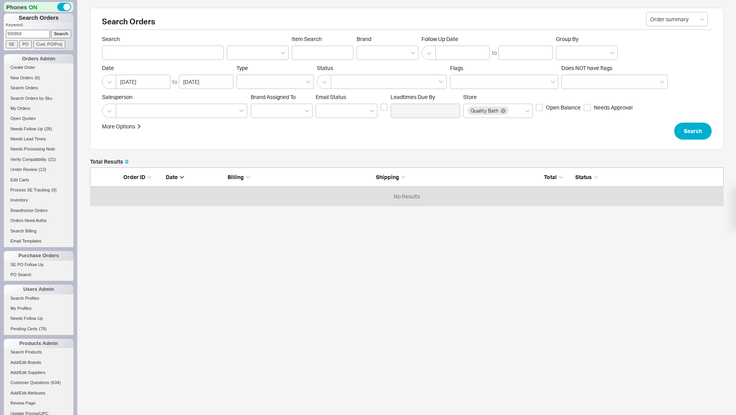
scroll to position [32, 628]
type input "930959"
drag, startPoint x: 60, startPoint y: 31, endPoint x: 163, endPoint y: 15, distance: 104.0
click at [61, 31] on input "Search" at bounding box center [61, 34] width 20 height 8
type input "930959"
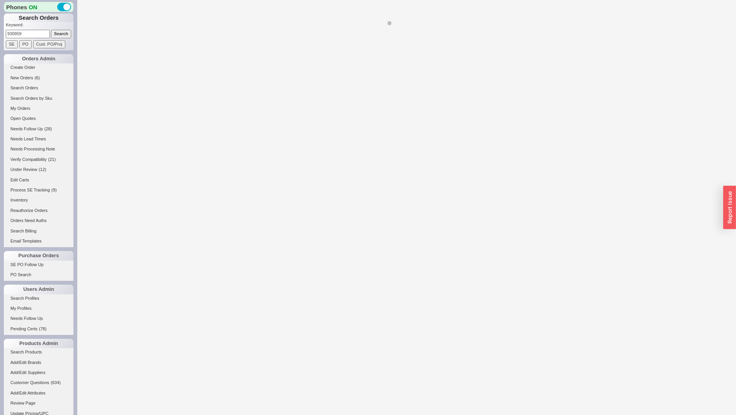
select select "LOW"
select select "3"
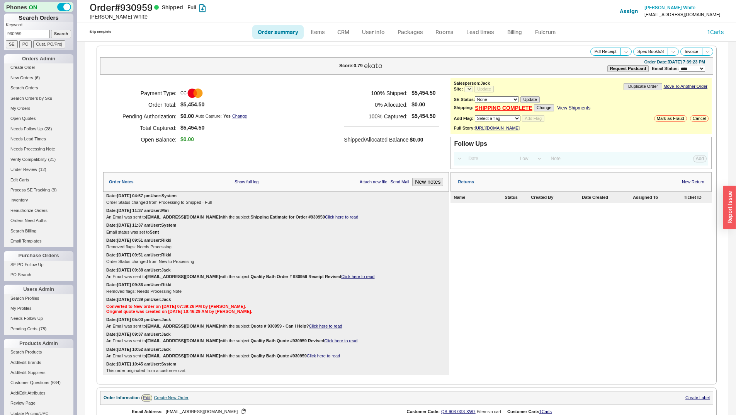
select select "*"
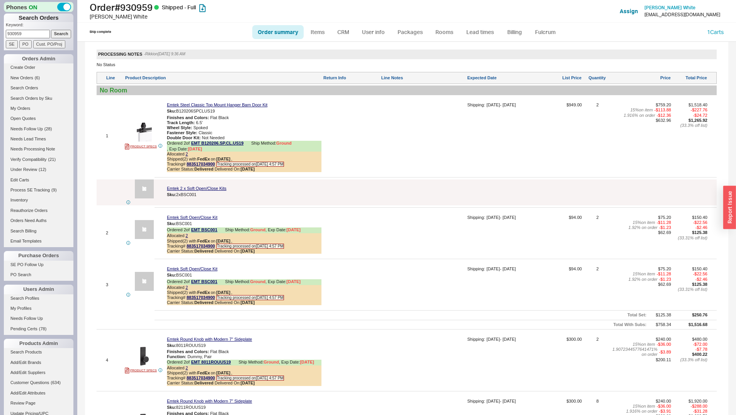
scroll to position [503, 0]
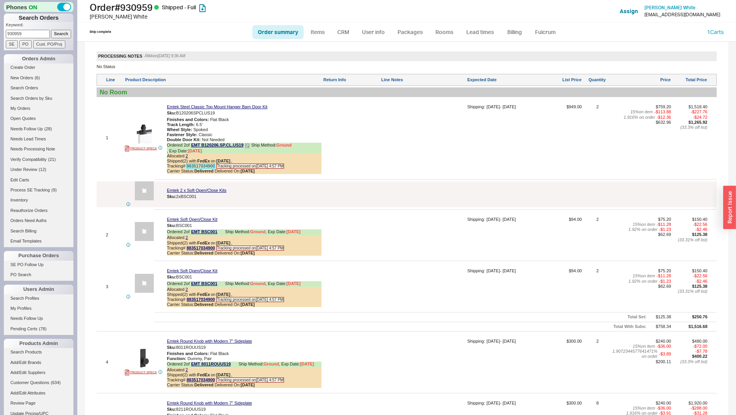
click at [212, 168] on link "883517034900" at bounding box center [201, 166] width 28 height 5
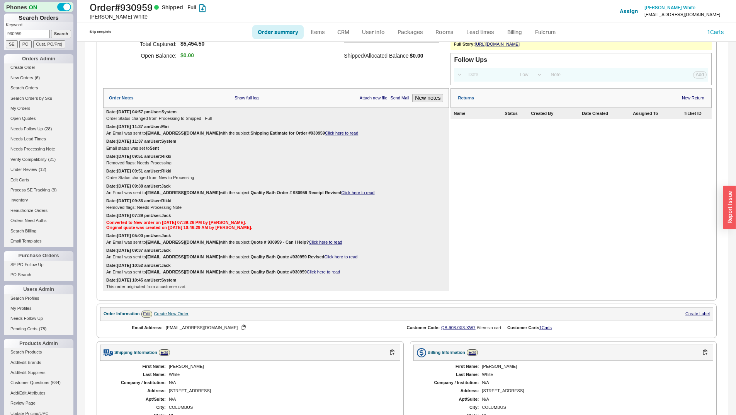
scroll to position [0, 0]
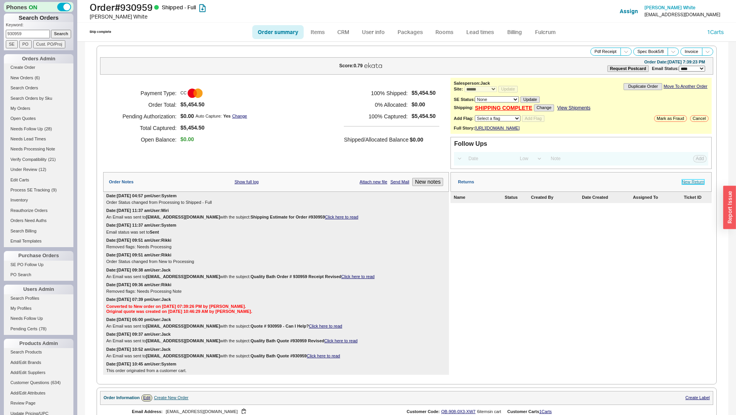
click at [689, 184] on link "New Return" at bounding box center [693, 181] width 22 height 5
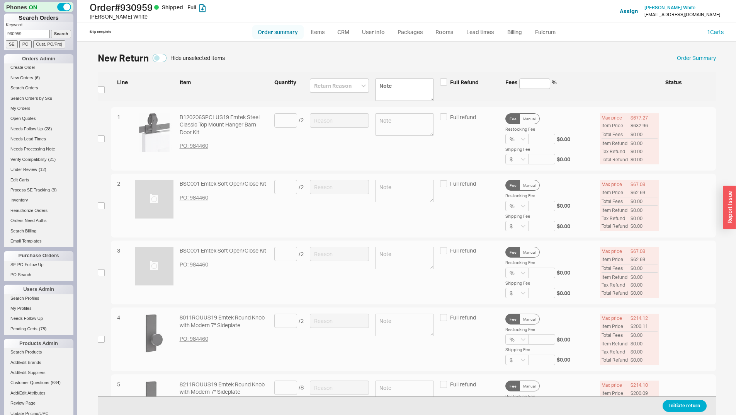
click at [286, 31] on link "Order summary" at bounding box center [277, 32] width 51 height 14
select select "*"
select select "LOW"
select select "3"
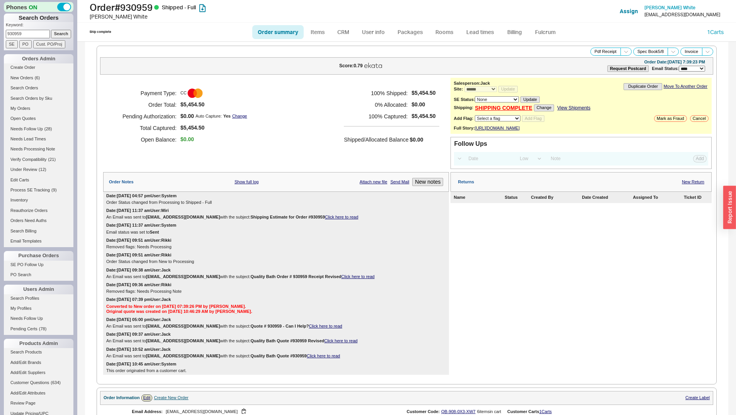
click at [683, 190] on div "Returns New Return" at bounding box center [581, 182] width 261 height 20
click at [691, 184] on link "New Return" at bounding box center [693, 181] width 22 height 5
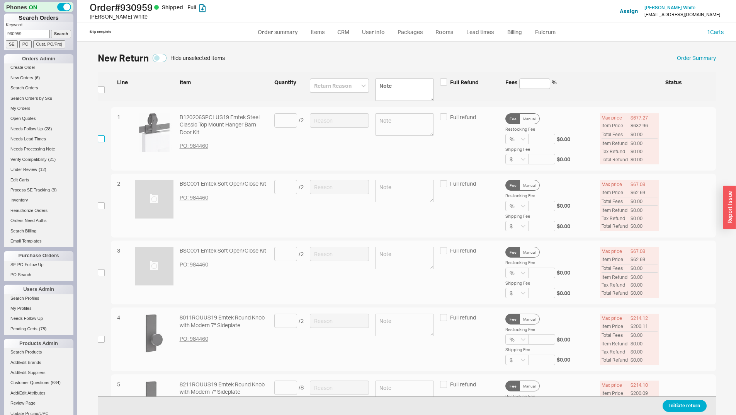
drag, startPoint x: 101, startPoint y: 141, endPoint x: 111, endPoint y: 178, distance: 39.0
click at [101, 140] on input "checkbox" at bounding box center [101, 138] width 7 height 7
checkbox input "true"
click at [102, 204] on input "checkbox" at bounding box center [101, 205] width 7 height 7
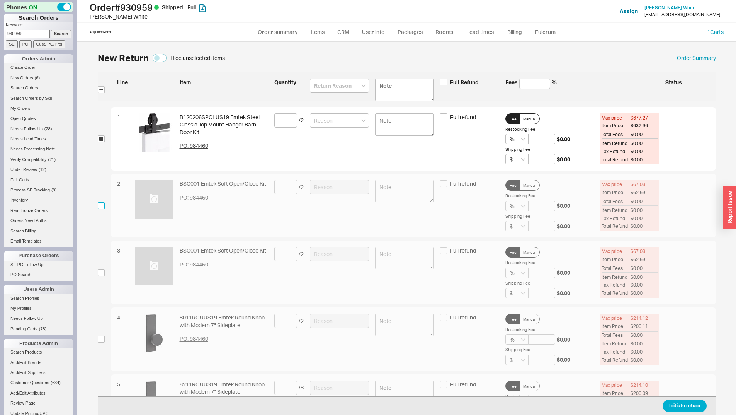
checkbox input "true"
click at [104, 271] on input "checkbox" at bounding box center [101, 272] width 7 height 7
checkbox input "true"
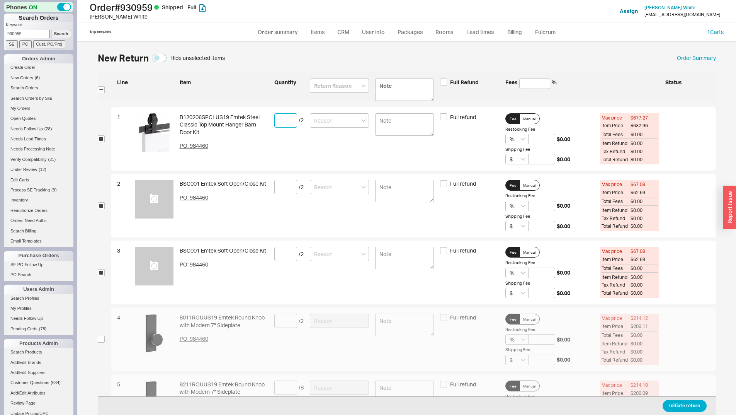
click at [286, 121] on input at bounding box center [285, 120] width 23 height 14
type input "1"
click at [287, 189] on input at bounding box center [285, 187] width 23 height 14
type input "1"
click at [280, 249] on input at bounding box center [285, 254] width 23 height 14
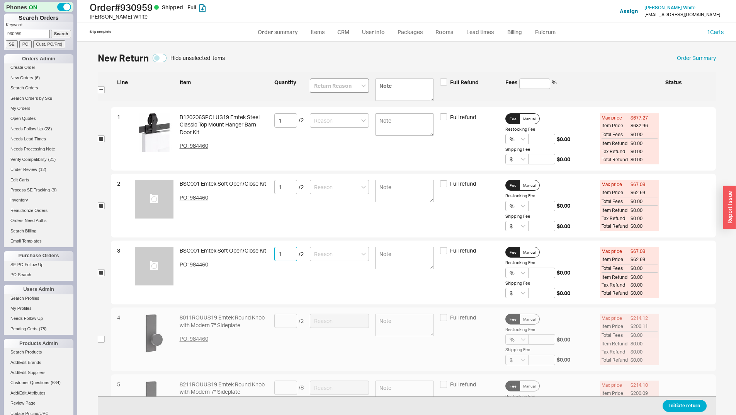
type input "1"
click at [339, 85] on input at bounding box center [339, 85] width 59 height 14
click at [346, 102] on div "Missing Items/Parts" at bounding box center [339, 105] width 58 height 21
type input "Missing Items/Parts"
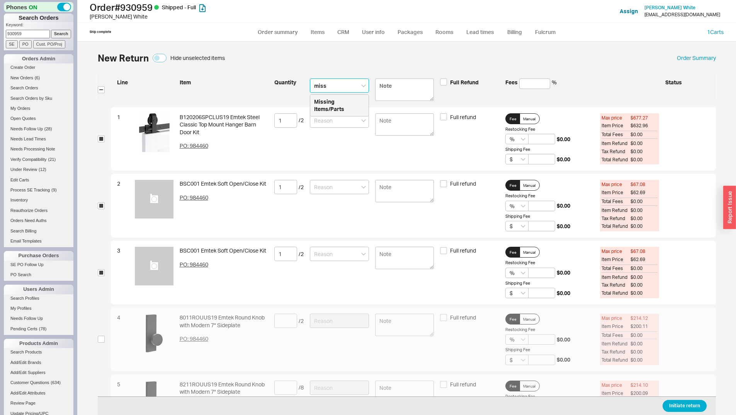
type input "Missing Items/Parts"
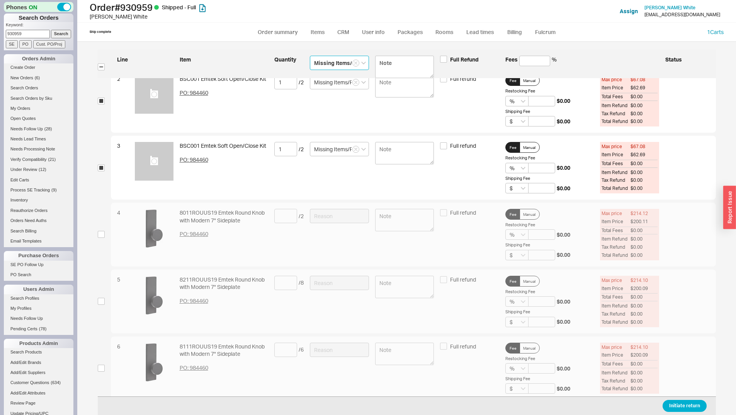
scroll to position [116, 0]
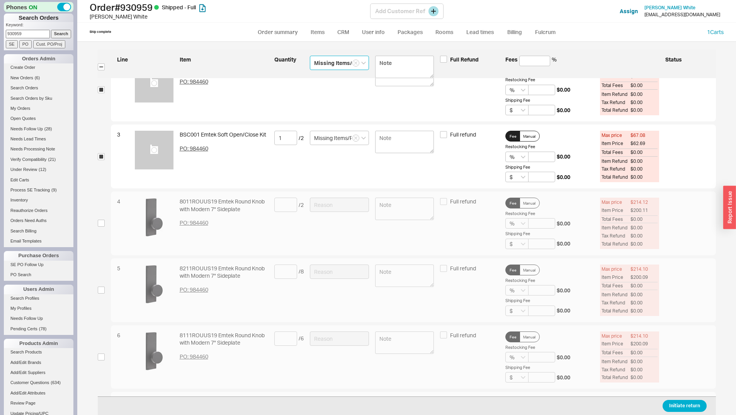
type input "Missing Items/Parts"
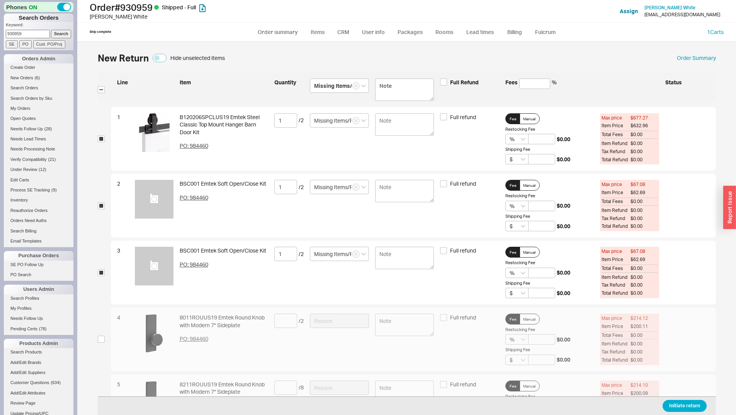
scroll to position [245, 0]
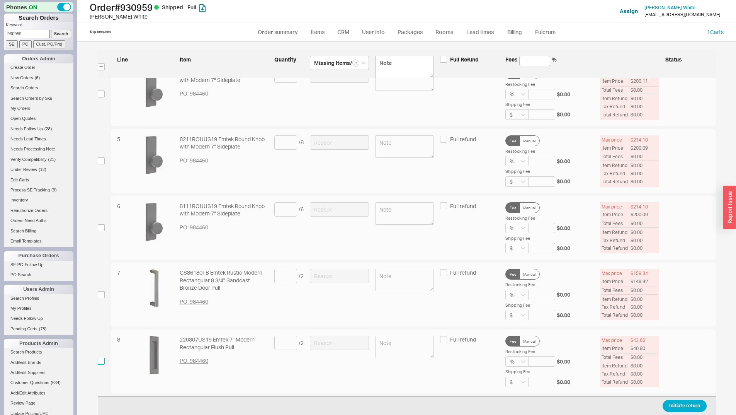
click at [100, 362] on input "checkbox" at bounding box center [101, 361] width 7 height 7
checkbox input "true"
drag, startPoint x: 288, startPoint y: 343, endPoint x: 285, endPoint y: 346, distance: 4.1
click at [288, 343] on input at bounding box center [285, 343] width 23 height 14
type input "2"
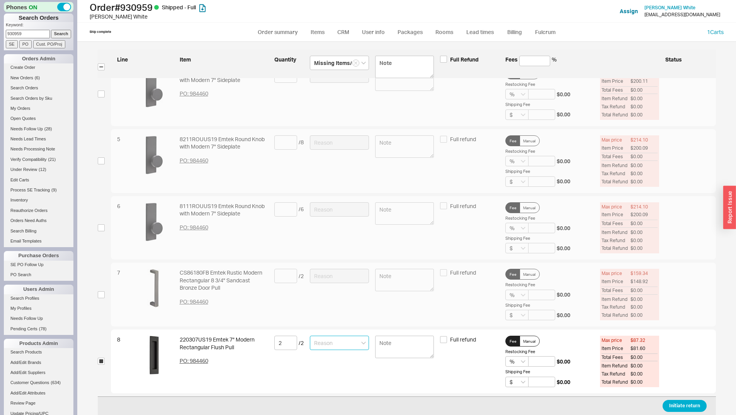
click at [341, 343] on input at bounding box center [339, 343] width 59 height 14
click at [331, 355] on div "Missing Items/Parts" at bounding box center [339, 359] width 58 height 14
type input "Missing Items/Parts"
click at [683, 406] on button "Initiate return" at bounding box center [685, 406] width 44 height 12
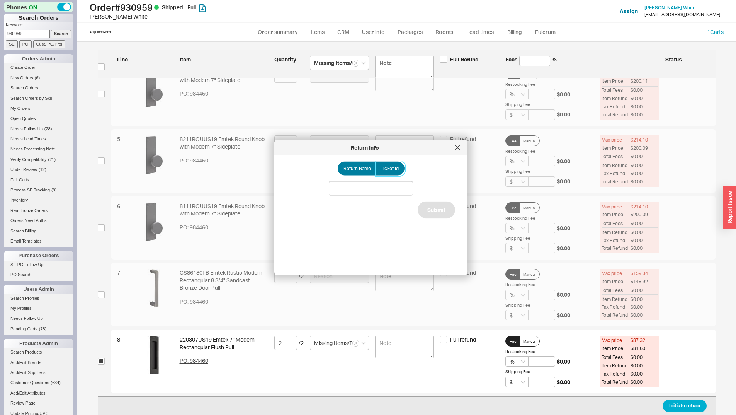
click at [389, 167] on span "Ticket Id" at bounding box center [390, 168] width 18 height 6
click at [0, 0] on input "Ticket Id" at bounding box center [0, 0] width 0 height 0
click at [386, 195] on div "Return Name Ticket Id Do Not Update Ticket Submit" at bounding box center [377, 212] width 181 height 101
click at [389, 187] on input at bounding box center [371, 188] width 84 height 14
paste input "185685"
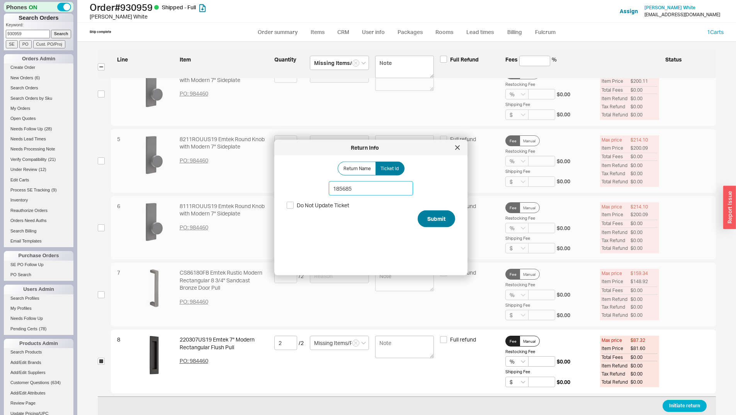
type input "185685"
click at [429, 218] on button "Submit" at bounding box center [436, 218] width 37 height 17
select select "*"
select select "LOW"
select select "3"
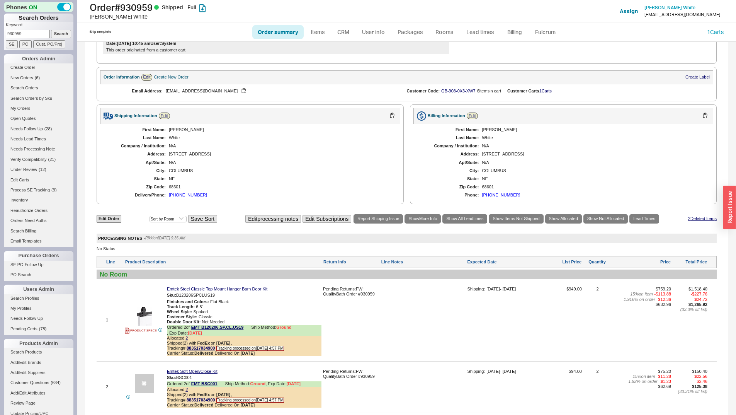
scroll to position [271, 0]
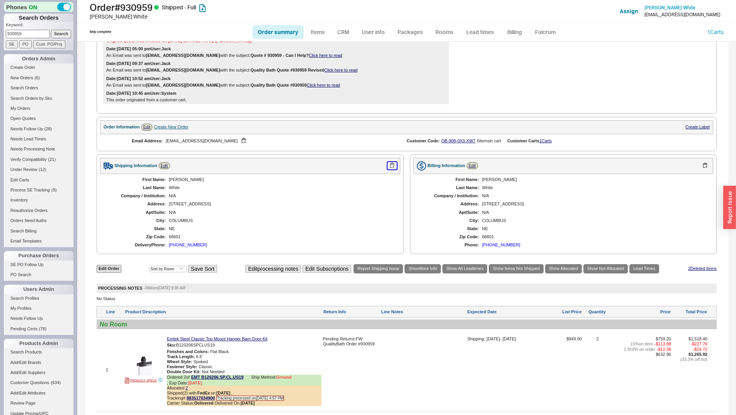
drag, startPoint x: 391, startPoint y: 170, endPoint x: 375, endPoint y: 188, distance: 23.6
click at [391, 169] on button "button" at bounding box center [392, 165] width 9 height 7
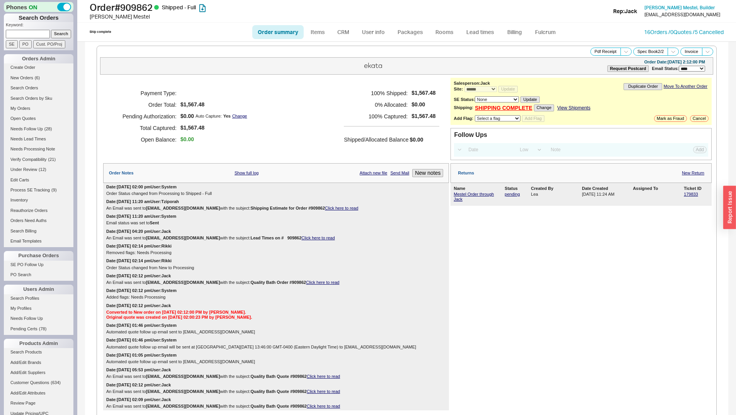
select select "*"
select select "LOW"
select select "3"
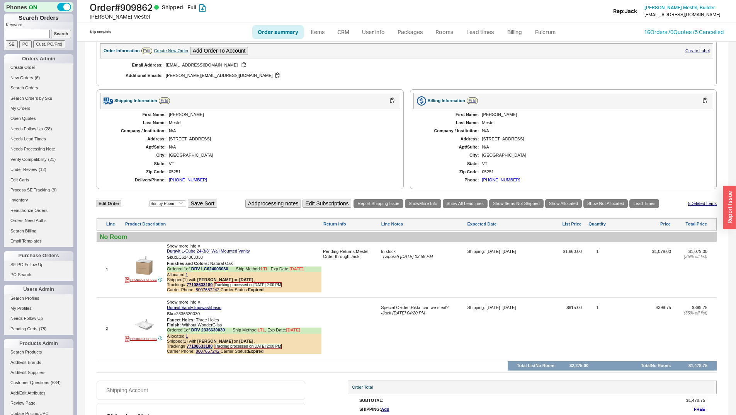
scroll to position [371, 0]
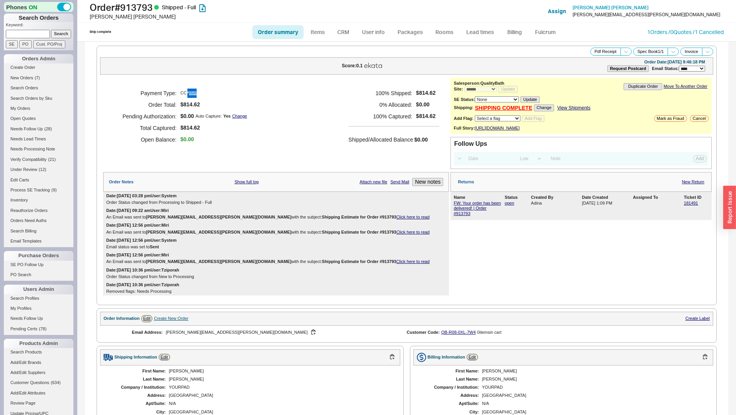
select select "*"
select select "LOW"
select select "3"
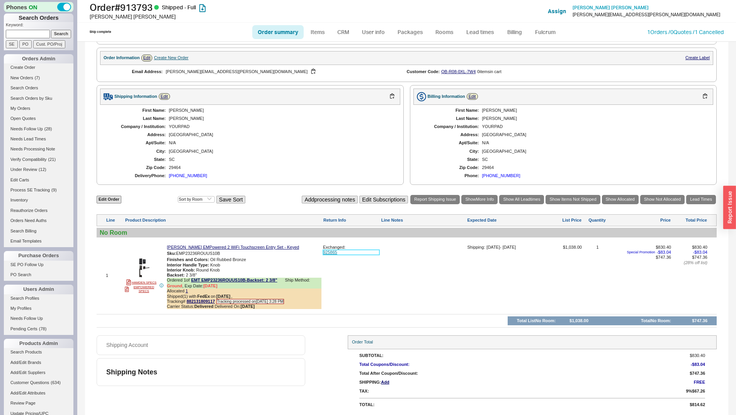
click at [329, 252] on link "925865" at bounding box center [351, 252] width 56 height 5
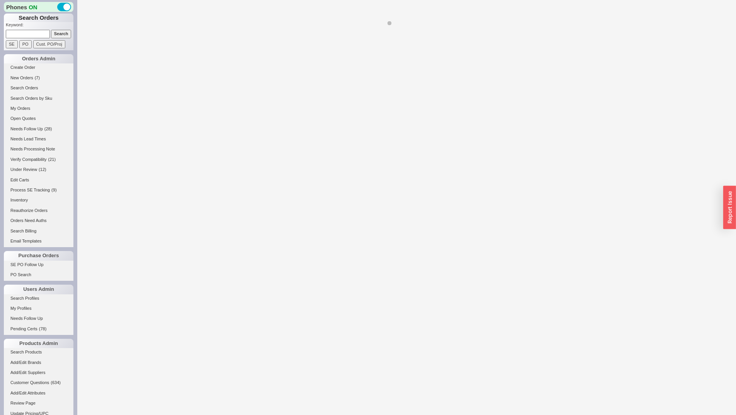
select select "*"
select select "LOW"
select select "3"
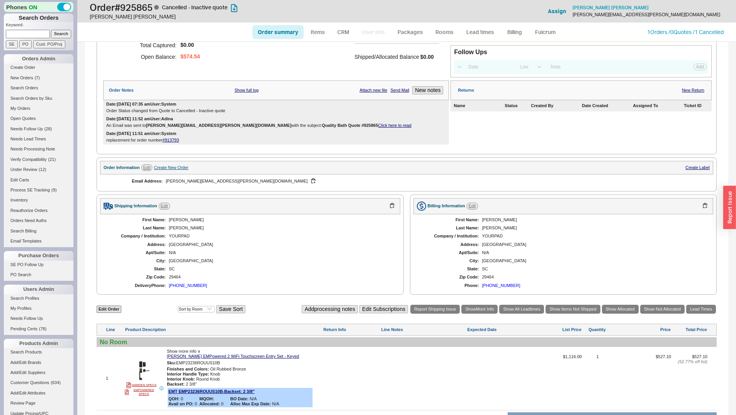
scroll to position [160, 0]
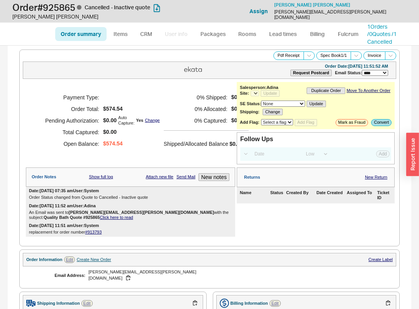
select select "*"
select select "LOW"
select select "3"
select select "*"
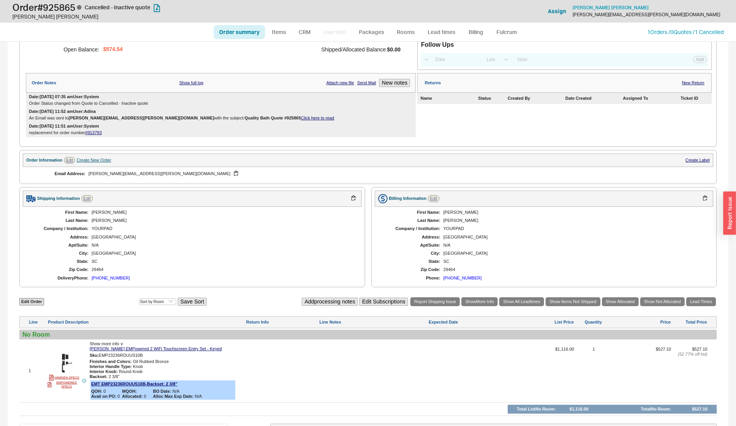
scroll to position [149, 0]
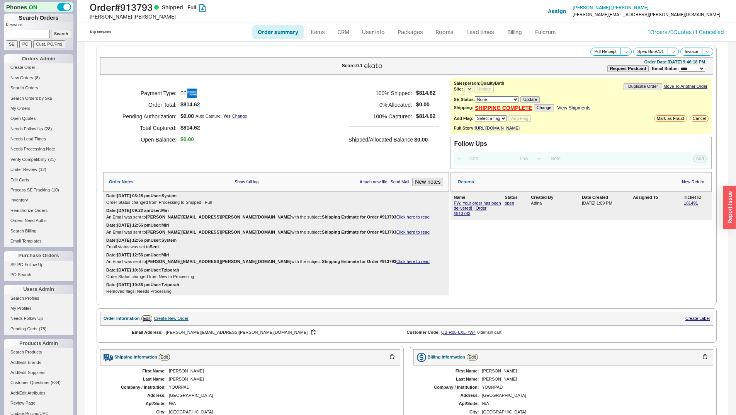
select select "LOW"
select select "3"
select select "*"
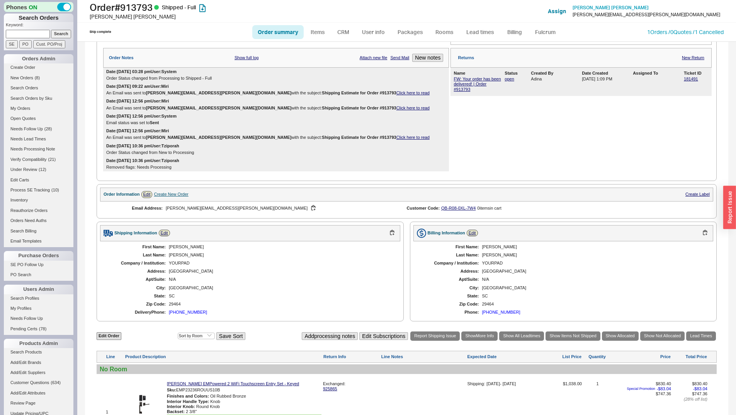
scroll to position [266, 0]
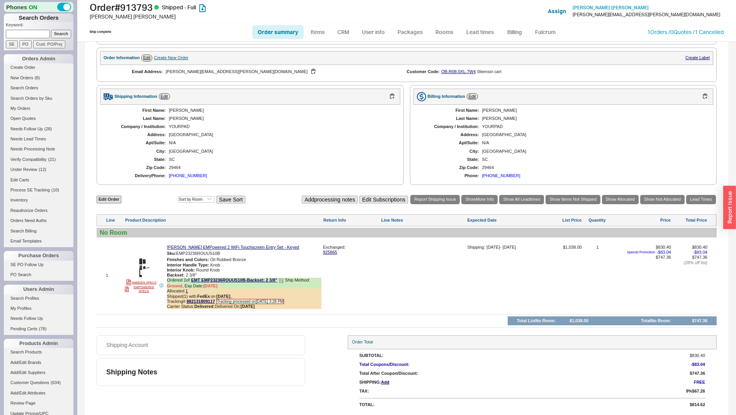
click at [204, 306] on b "Delivered" at bounding box center [203, 306] width 19 height 5
click at [204, 301] on link "882131809117" at bounding box center [201, 301] width 28 height 5
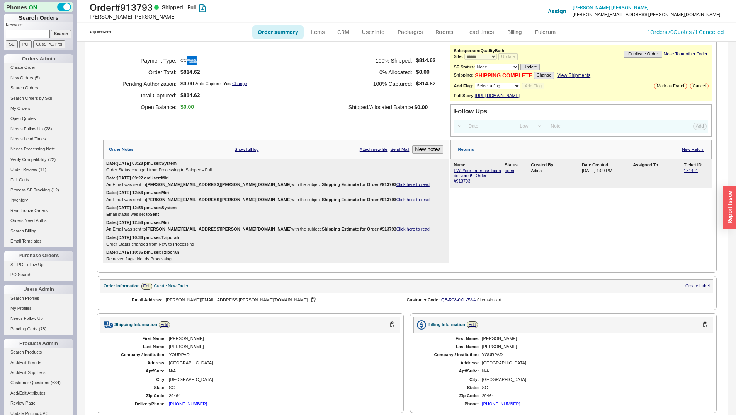
scroll to position [0, 0]
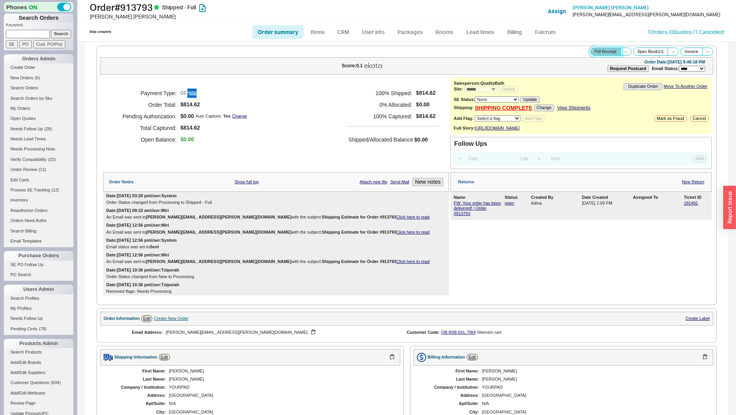
click at [603, 51] on button "Pdf Receipt" at bounding box center [606, 52] width 31 height 8
click at [351, 19] on div "[PERSON_NAME]" at bounding box center [230, 17] width 281 height 8
click at [346, 24] on ul "Order summary Items CRM User info Packages Rooms Lead times Billing Fulcrum" at bounding box center [406, 32] width 315 height 19
click at [346, 29] on link "CRM" at bounding box center [343, 32] width 23 height 14
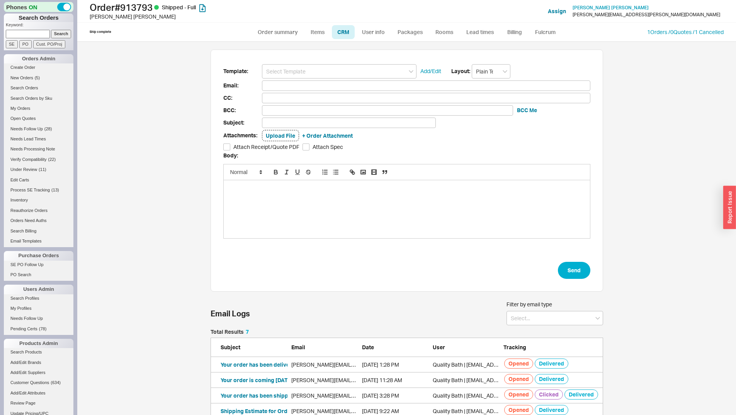
scroll to position [58, 0]
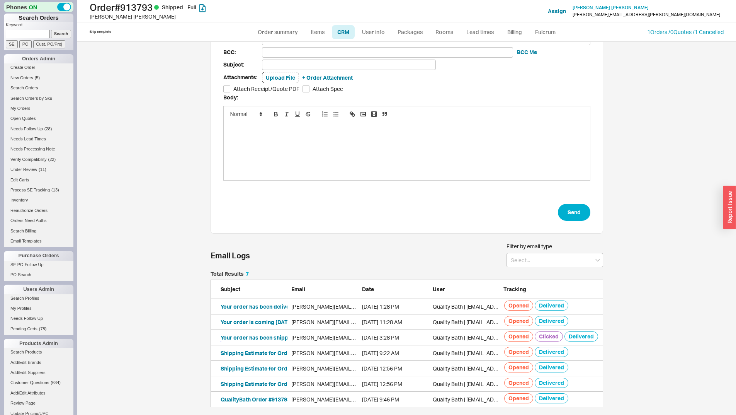
click at [269, 339] on button "Your order has been shipped! | Order #913793" at bounding box center [280, 338] width 118 height 8
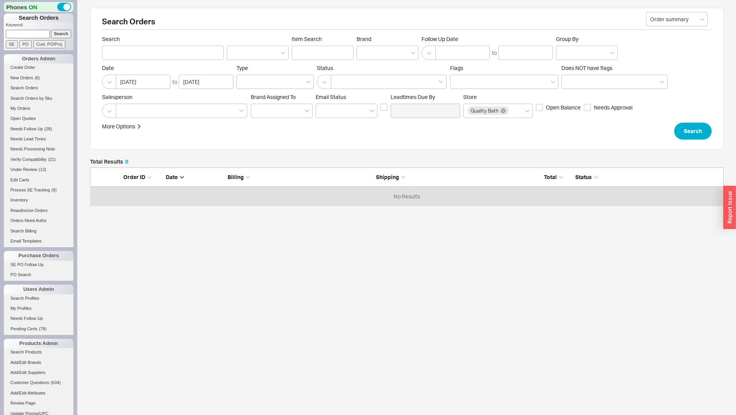
scroll to position [32, 628]
click at [14, 41] on input "SE" at bounding box center [12, 44] width 12 height 8
type input "SE Number"
click at [25, 32] on input at bounding box center [28, 34] width 44 height 8
paste input "923630"
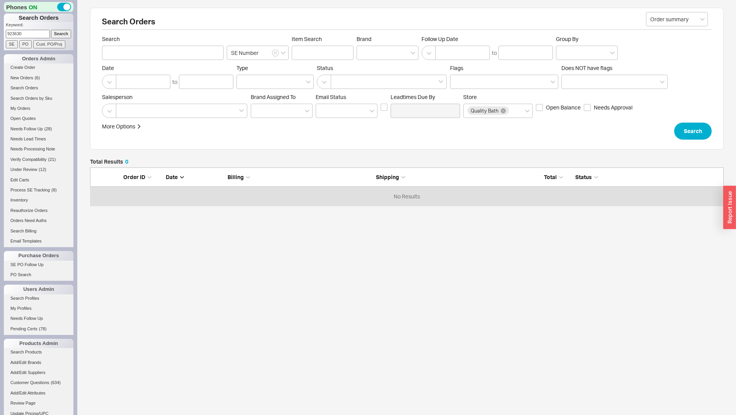
type input "923630"
click at [60, 30] on input "Search" at bounding box center [61, 34] width 20 height 8
type input "923630"
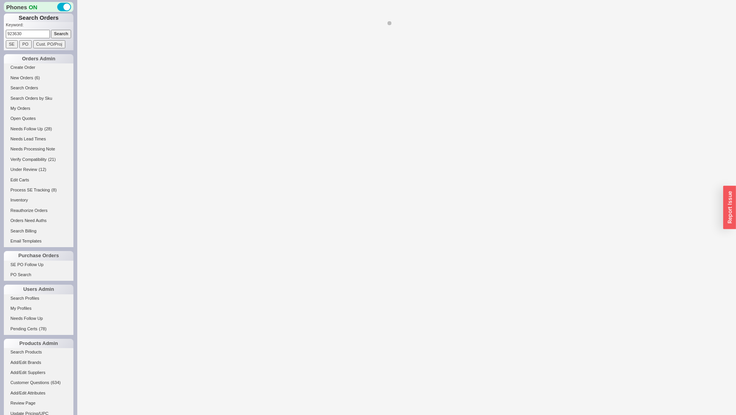
select select "*"
select select "LOW"
select select "3"
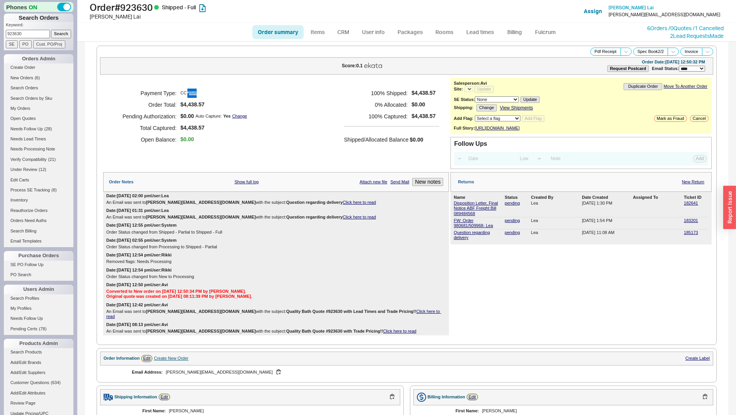
select select "*"
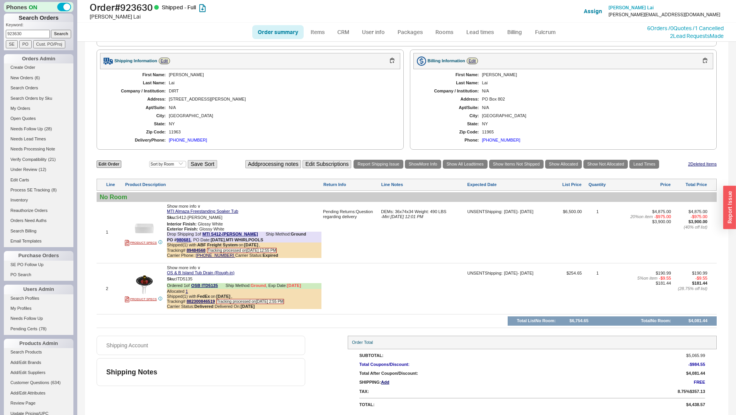
click at [312, 88] on div "First Name: Lucas Last Name: Lai Company / Institution: DIRT Address: 57 Howard…" at bounding box center [250, 107] width 300 height 77
copy link "89484568"
drag, startPoint x: 207, startPoint y: 249, endPoint x: 187, endPoint y: 249, distance: 20.1
click at [187, 249] on div "Tracking# 89484568 Tracking processed on 06/26/2025 12:55 PM" at bounding box center [244, 250] width 155 height 5
copy link "980681"
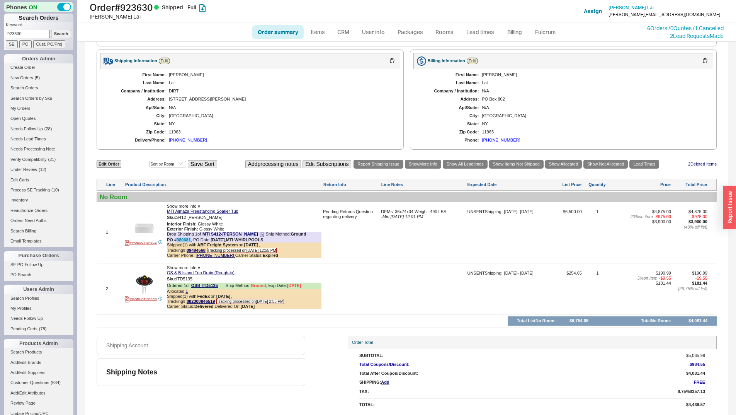
drag, startPoint x: 191, startPoint y: 239, endPoint x: 177, endPoint y: 240, distance: 14.3
click at [177, 240] on div "PO # 980681 , PO Date: 6/19/25 , MTI WHIRLPOOLS" at bounding box center [215, 239] width 96 height 5
click at [303, 120] on div "First Name: Lucas Last Name: Lai Company / Institution: DIRT Address: 57 Howard…" at bounding box center [250, 107] width 300 height 77
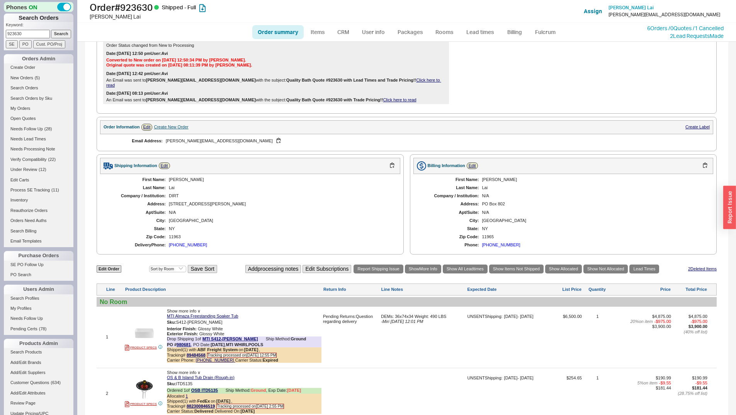
scroll to position [0, 0]
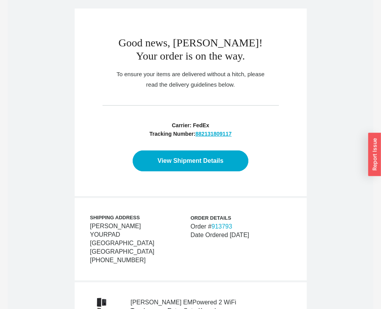
scroll to position [193, 0]
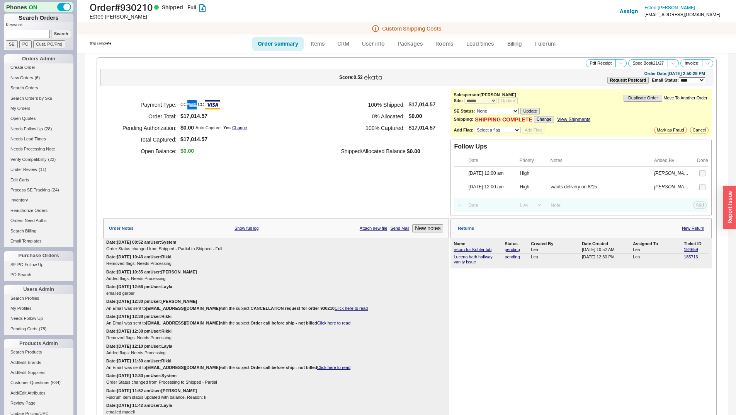
select select "*"
select select "LOW"
select select "3"
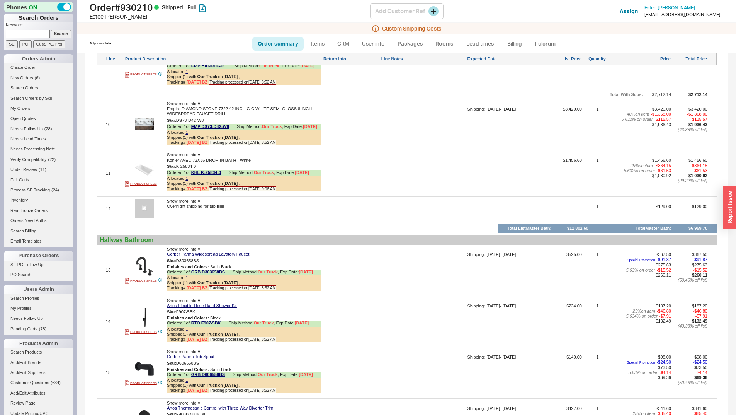
scroll to position [1337, 0]
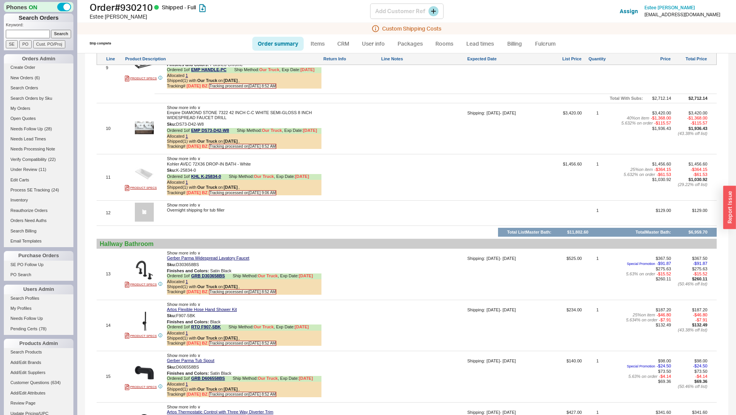
click at [108, 6] on h1 "Order # 930210 Shipped - Full" at bounding box center [230, 7] width 281 height 11
copy h1 "Order # 930210"
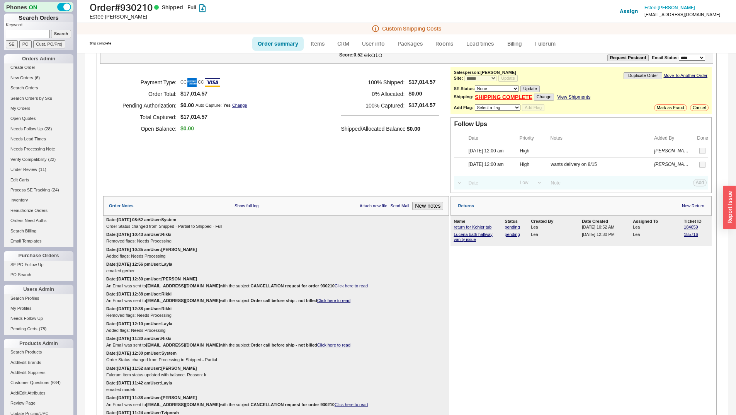
scroll to position [1723, 0]
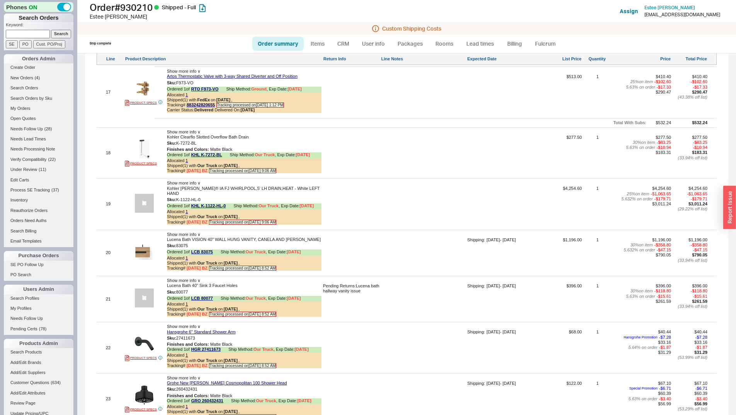
click at [28, 31] on input at bounding box center [28, 34] width 44 height 8
paste input "927781"
type input "927781"
click at [51, 32] on input "Search" at bounding box center [61, 34] width 20 height 8
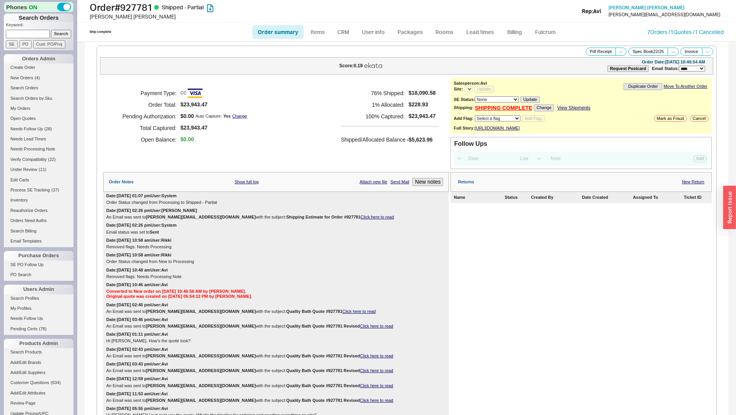
select select "LOW"
select select "3"
select select "*"
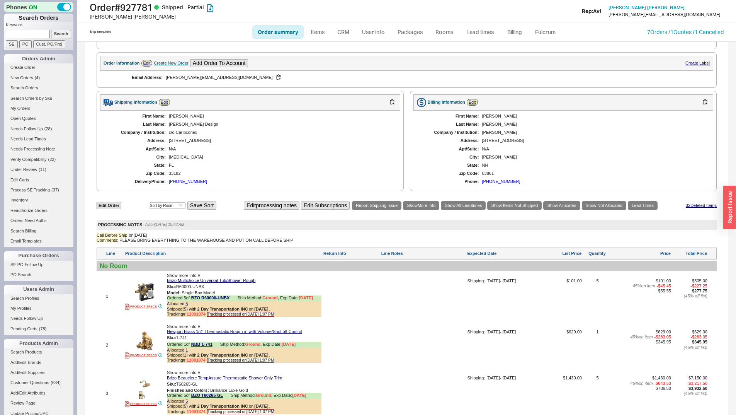
scroll to position [387, 0]
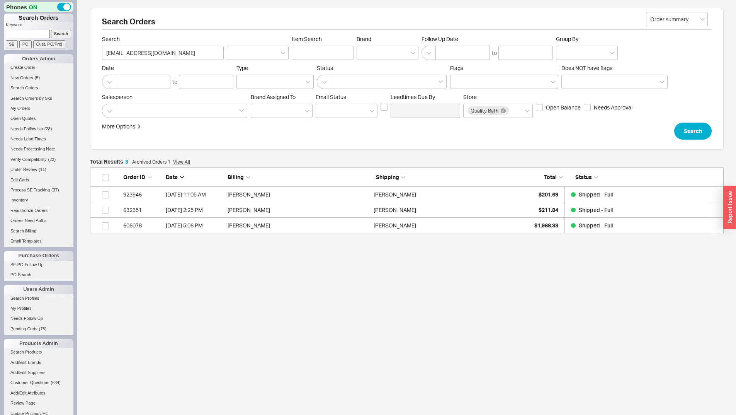
scroll to position [60, 628]
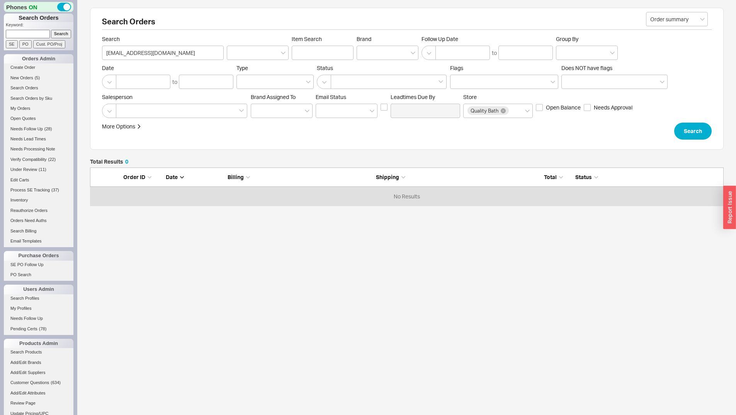
paste input "927781"
drag, startPoint x: 17, startPoint y: 35, endPoint x: 43, endPoint y: 32, distance: 25.3
click at [17, 35] on input "927781" at bounding box center [28, 34] width 44 height 8
type input "927781"
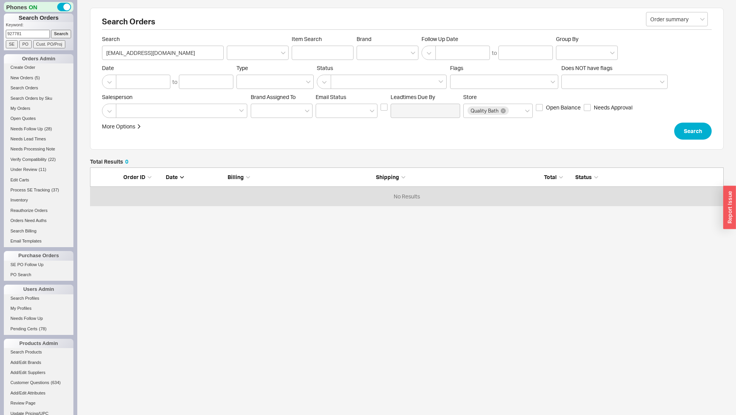
click at [57, 33] on input "Search" at bounding box center [61, 34] width 20 height 8
type input "927781"
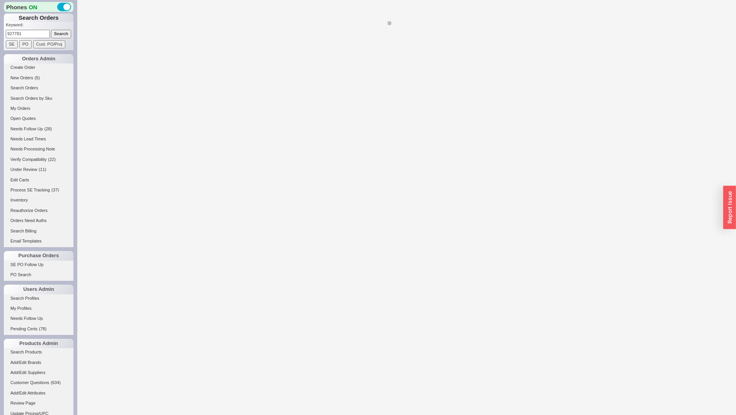
select select "*"
select select "LOW"
select select "3"
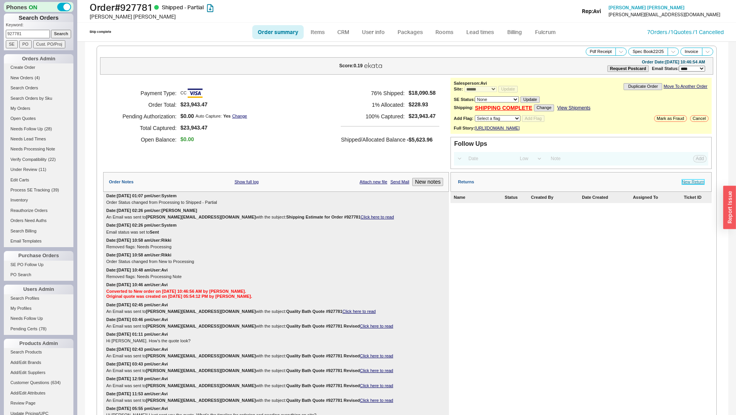
click at [684, 184] on link "New Return" at bounding box center [693, 181] width 22 height 5
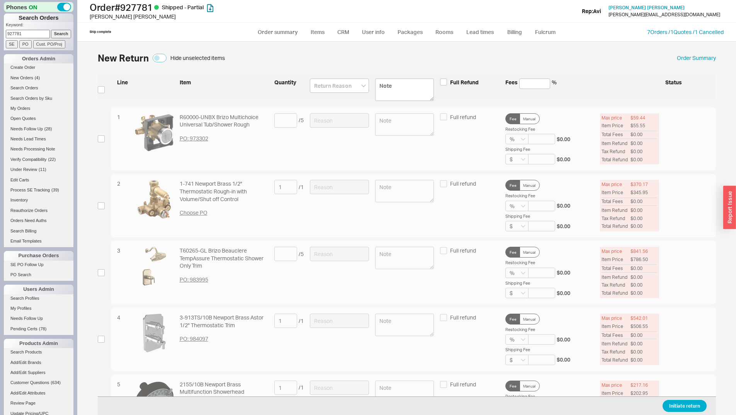
click at [682, 412] on div "Initiate return" at bounding box center [407, 405] width 619 height 19
click at [678, 411] on button "Initiate return" at bounding box center [685, 406] width 44 height 12
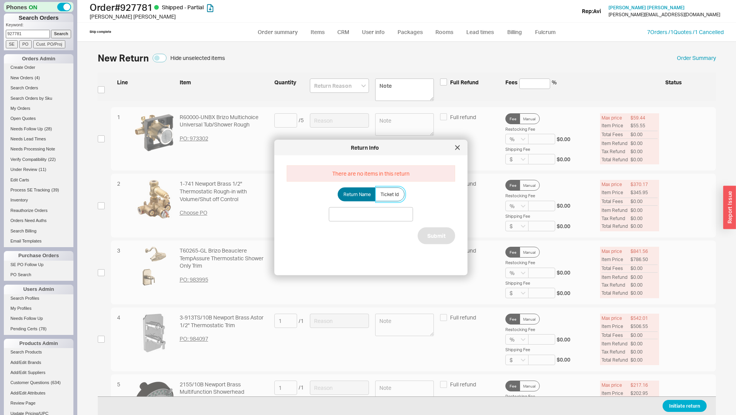
click at [377, 194] on label "Ticket Id" at bounding box center [390, 194] width 29 height 14
click at [0, 0] on input "Ticket Id" at bounding box center [0, 0] width 0 height 0
paste input "185742"
drag, startPoint x: 356, startPoint y: 216, endPoint x: 387, endPoint y: 219, distance: 31.0
click at [356, 216] on input at bounding box center [371, 214] width 84 height 14
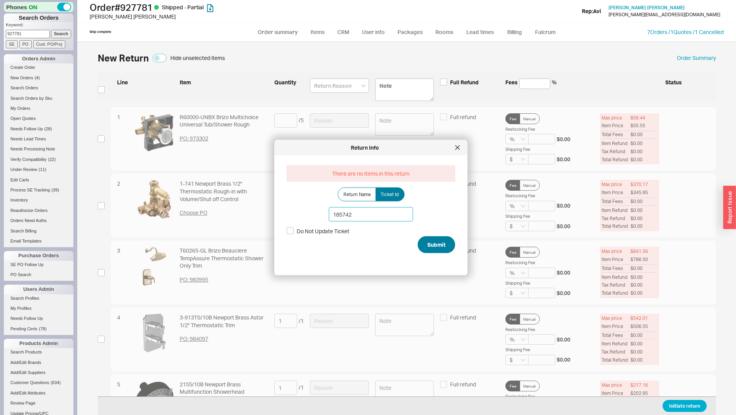
type input "185742"
drag, startPoint x: 431, startPoint y: 245, endPoint x: 432, endPoint y: 251, distance: 5.8
click at [431, 246] on button "Submit" at bounding box center [436, 244] width 37 height 17
select select "*"
select select "LOW"
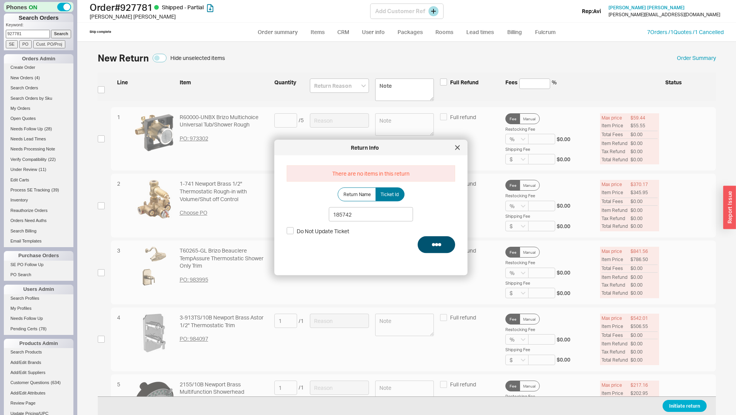
select select "3"
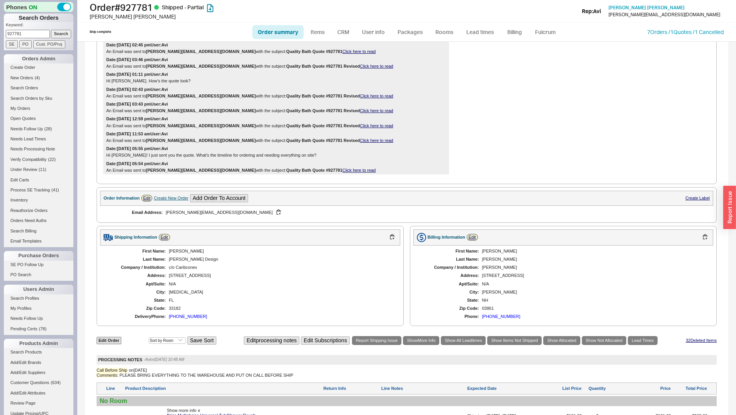
scroll to position [464, 0]
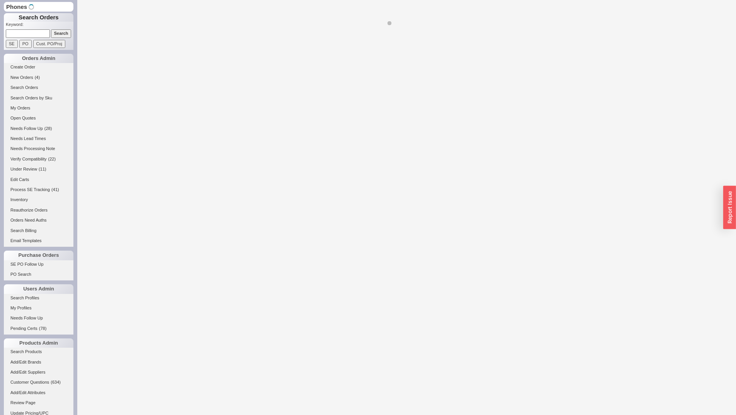
select select "LOW"
select select "3"
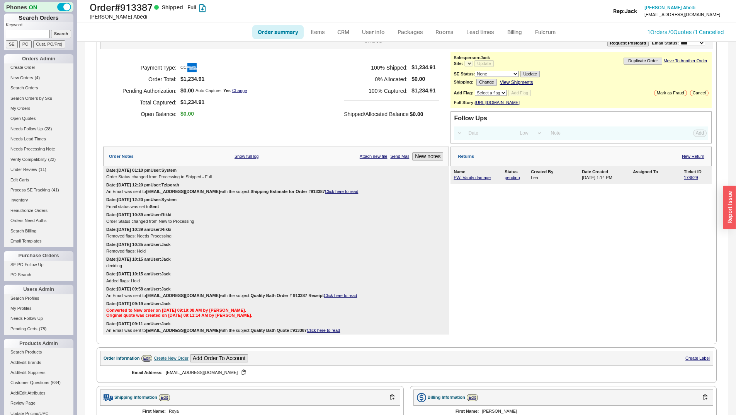
select select "*"
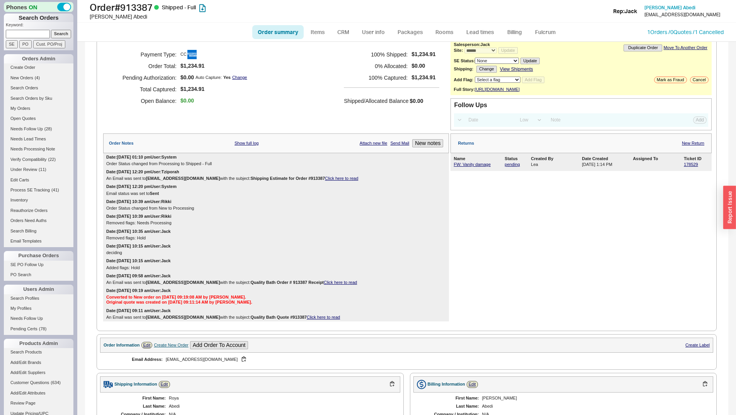
scroll to position [116, 0]
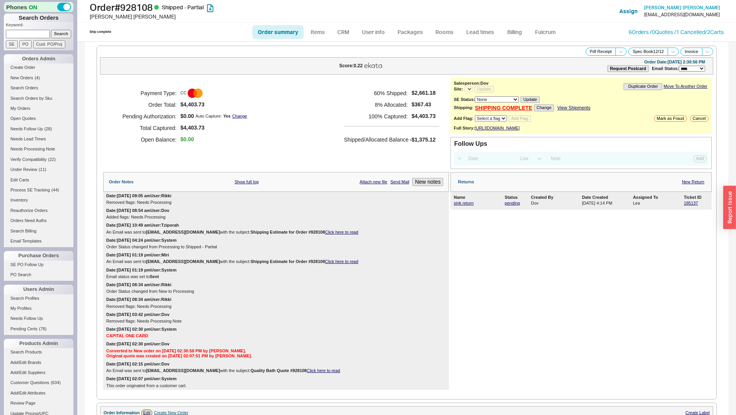
select select "LOW"
select select "3"
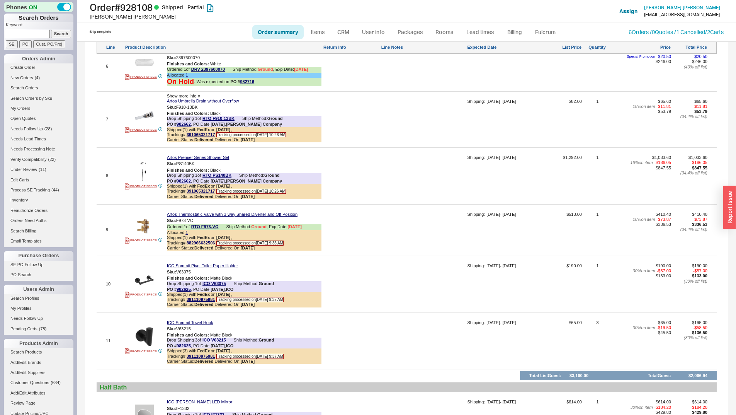
select select "*"
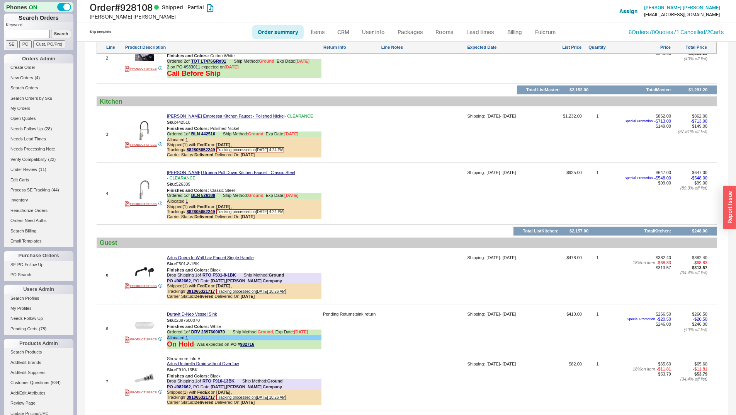
scroll to position [625, 0]
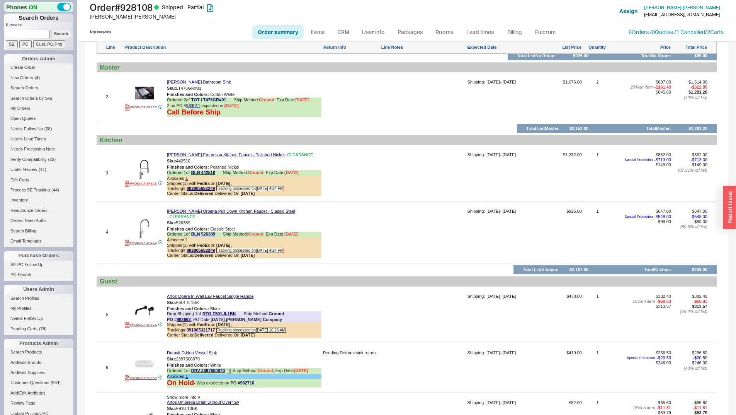
click at [228, 369] on icon at bounding box center [229, 371] width 5 height 5
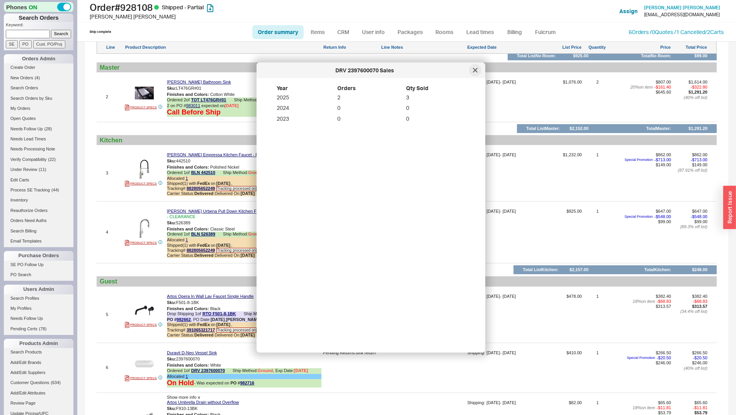
click at [474, 71] on icon at bounding box center [475, 70] width 5 height 5
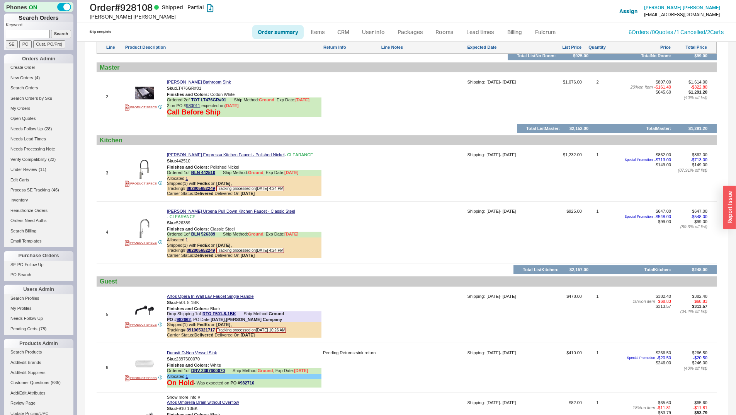
click at [19, 31] on input at bounding box center [28, 34] width 44 height 8
click at [21, 34] on input at bounding box center [28, 34] width 44 height 8
paste input "927781"
type input "927781"
click at [56, 35] on input "Search" at bounding box center [61, 34] width 20 height 8
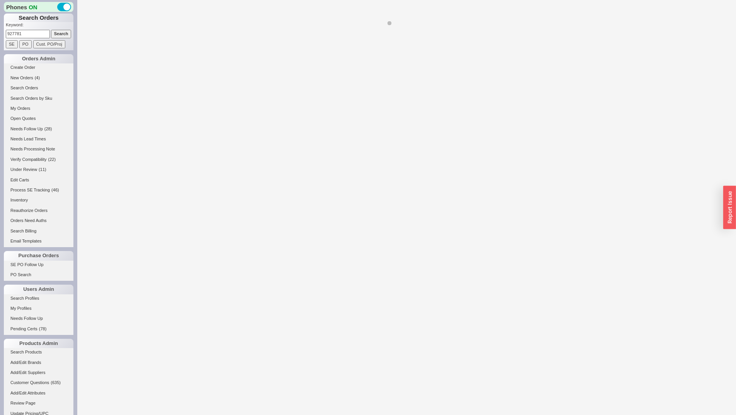
select select "*"
select select "LOW"
select select "3"
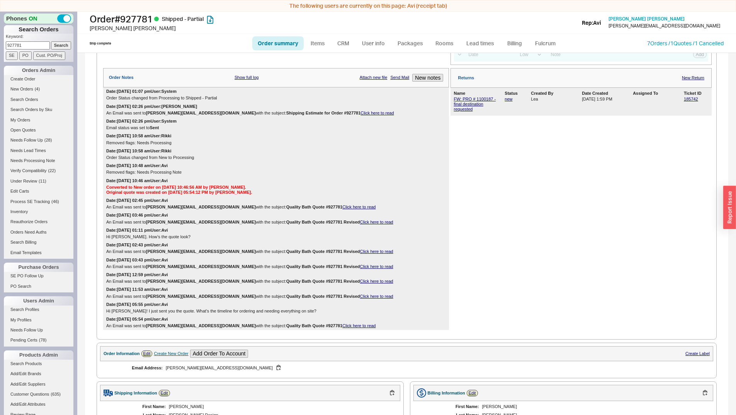
scroll to position [348, 0]
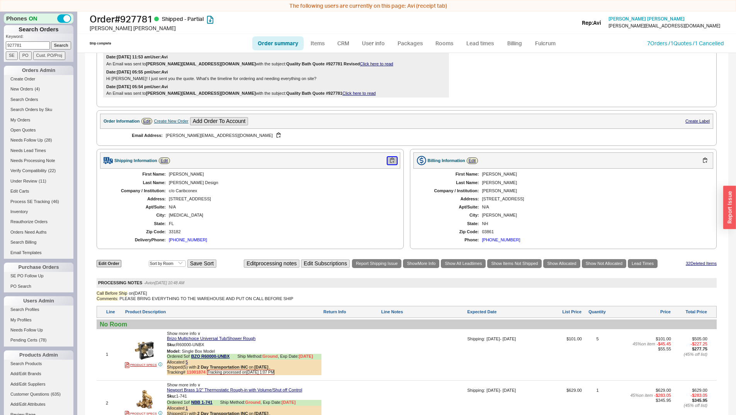
click at [392, 164] on button "button" at bounding box center [392, 160] width 9 height 7
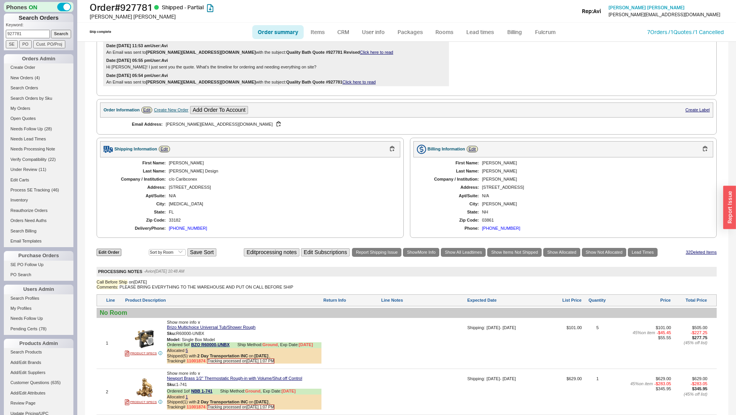
click at [18, 31] on input "927781" at bounding box center [28, 34] width 44 height 8
paste input "6429"
type input "926429"
drag, startPoint x: 51, startPoint y: 32, endPoint x: 85, endPoint y: 31, distance: 33.7
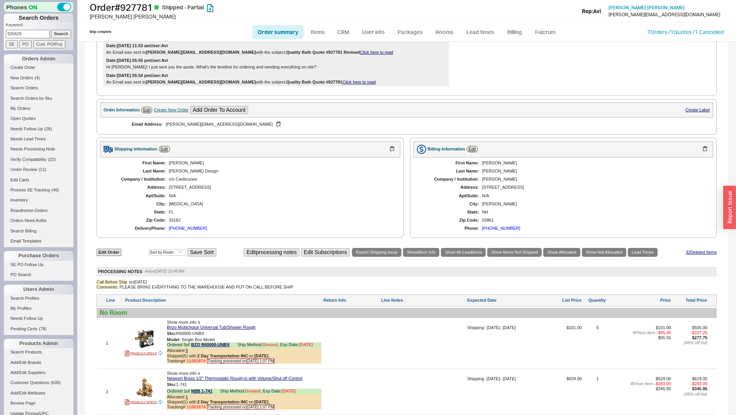
click at [52, 33] on input "Search" at bounding box center [61, 34] width 20 height 8
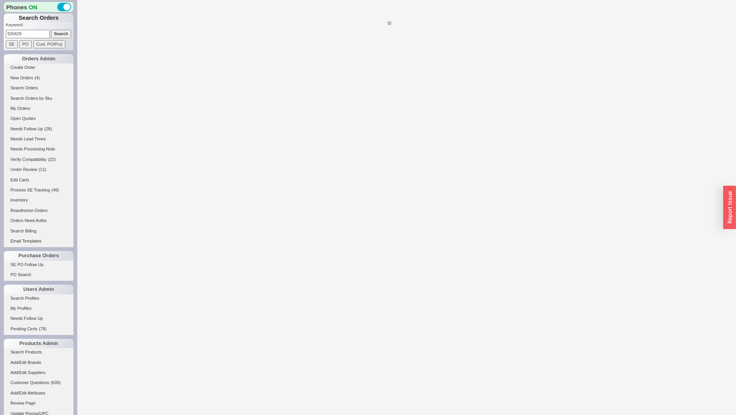
select select "*"
select select "LOW"
select select "3"
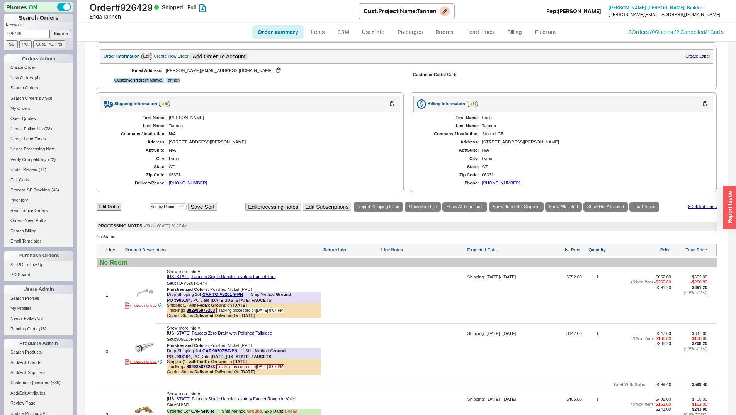
drag, startPoint x: 354, startPoint y: 80, endPoint x: 337, endPoint y: 2, distance: 79.5
click at [338, 20] on div "**********" at bounding box center [406, 207] width 659 height 415
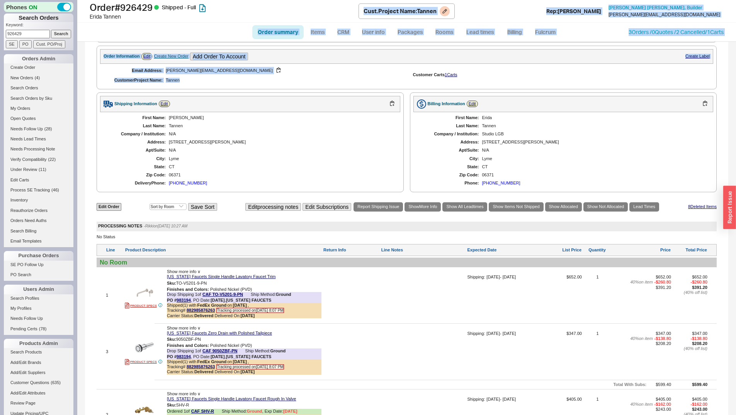
scroll to position [377, 0]
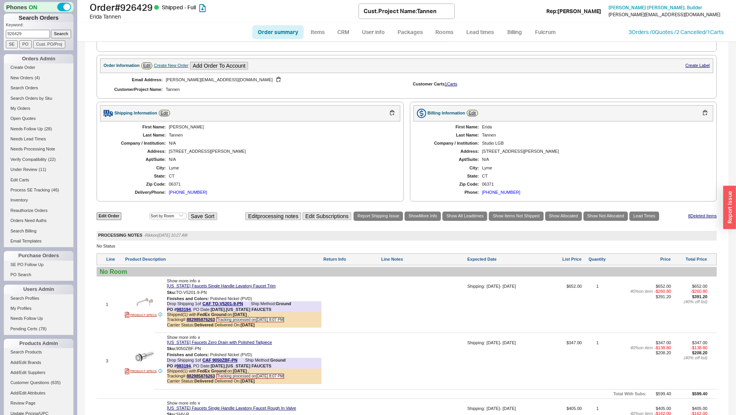
click at [364, 121] on div "Shipping Information Edit" at bounding box center [250, 113] width 300 height 16
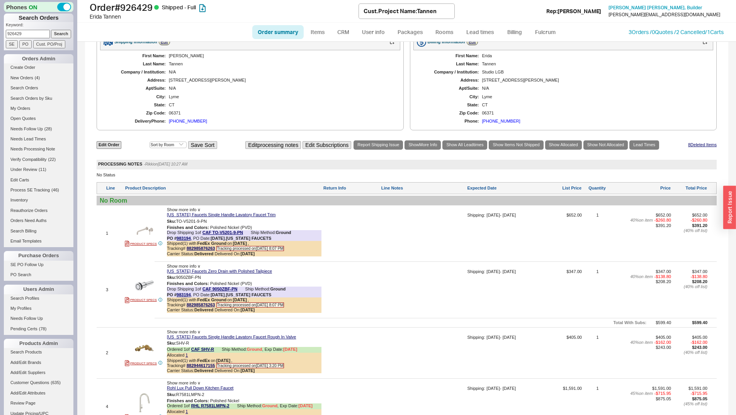
scroll to position [455, 0]
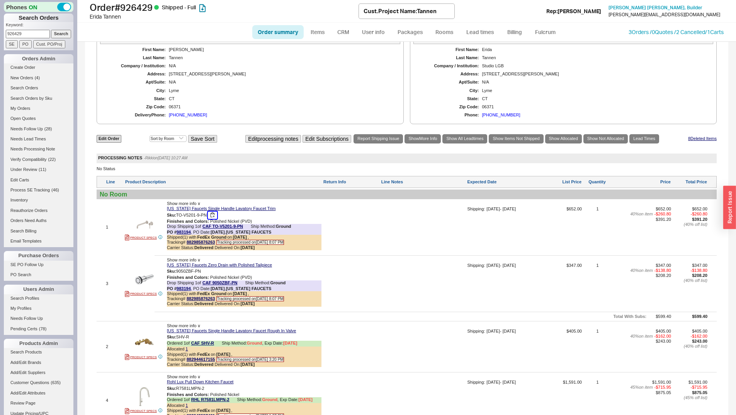
click at [213, 219] on button "button" at bounding box center [212, 214] width 9 height 7
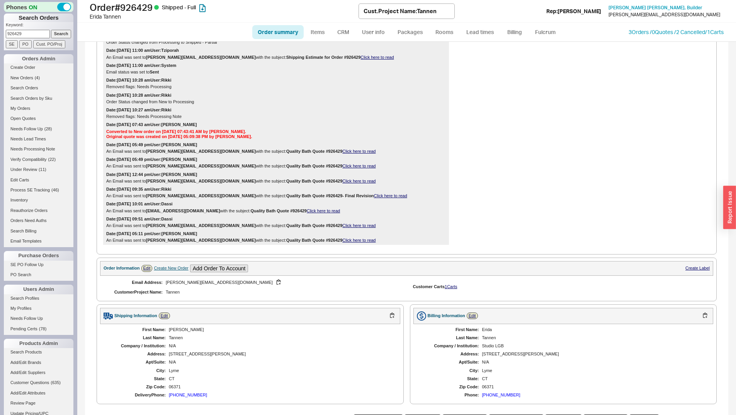
scroll to position [0, 0]
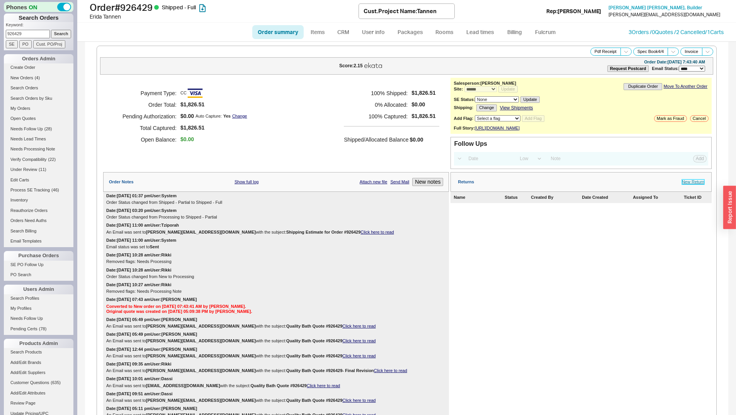
click at [697, 184] on link "New Return" at bounding box center [693, 181] width 22 height 5
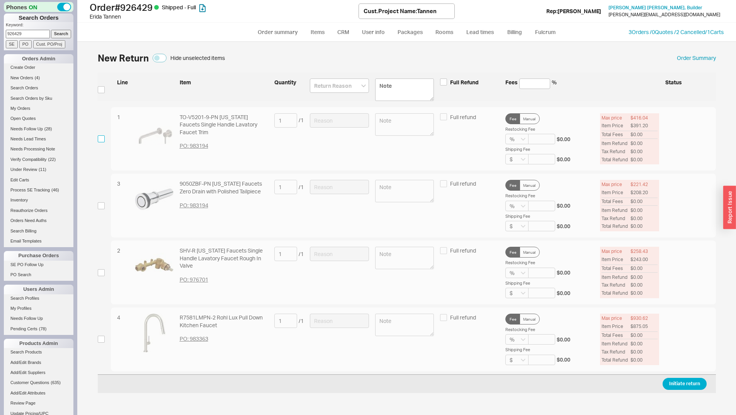
drag, startPoint x: 100, startPoint y: 139, endPoint x: 142, endPoint y: 140, distance: 42.1
click at [100, 140] on input "checkbox" at bounding box center [101, 138] width 7 height 7
checkbox input "true"
click at [358, 135] on div at bounding box center [339, 138] width 59 height 51
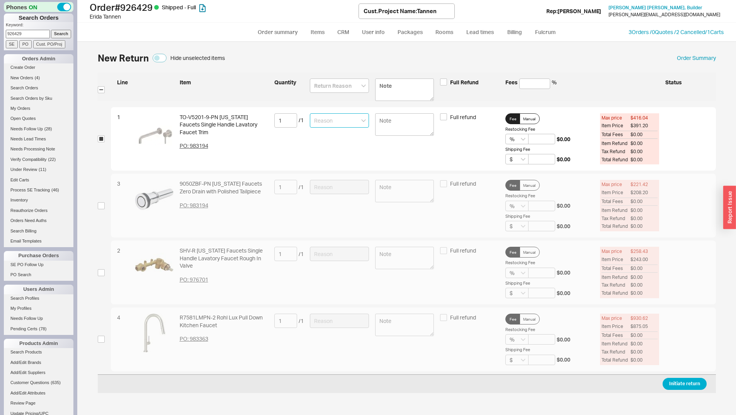
click at [346, 115] on input at bounding box center [339, 120] width 59 height 14
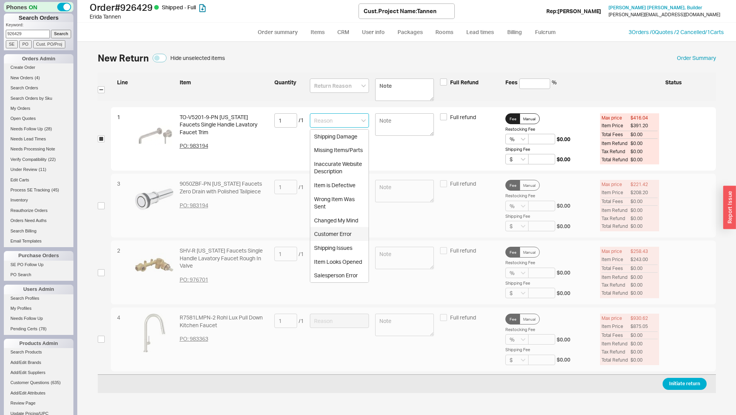
click at [342, 237] on div "Customer Error" at bounding box center [339, 234] width 58 height 14
type input "Customer Error"
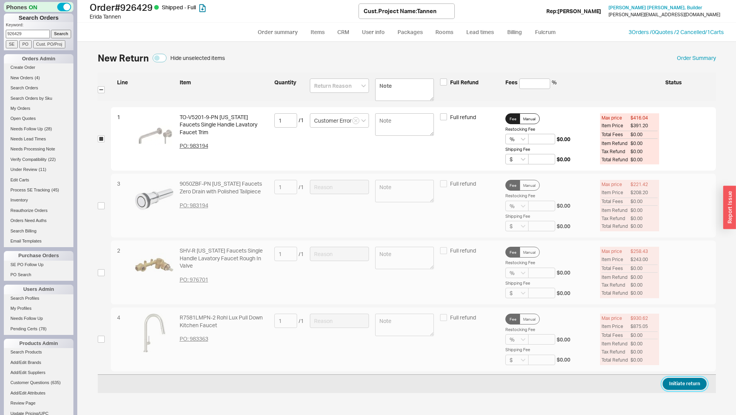
click at [689, 382] on button "Initiate return" at bounding box center [685, 384] width 44 height 12
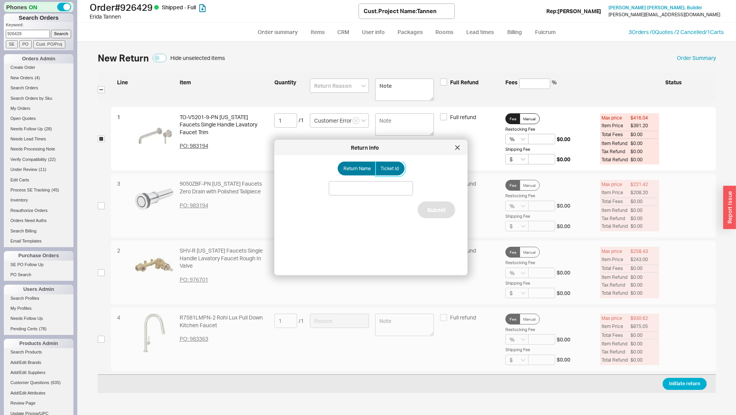
click at [387, 165] on label "Ticket Id" at bounding box center [390, 169] width 29 height 14
click at [0, 0] on input "Ticket Id" at bounding box center [0, 0] width 0 height 0
paste input "185739"
click at [399, 182] on input "185739" at bounding box center [371, 188] width 84 height 14
type input "185739"
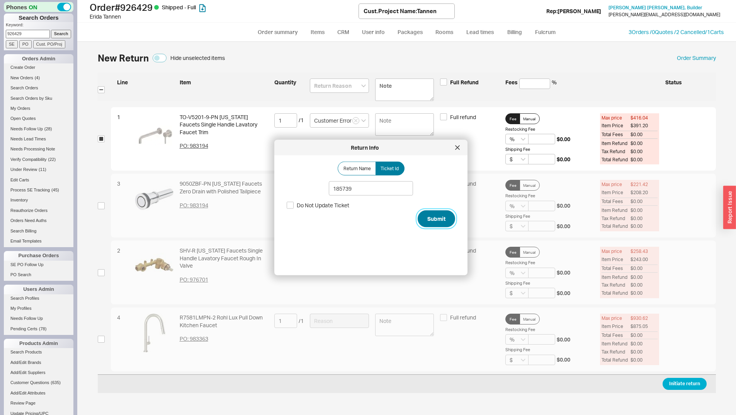
click at [436, 220] on button "Submit" at bounding box center [436, 218] width 37 height 17
select select "*"
select select "LOW"
select select "3"
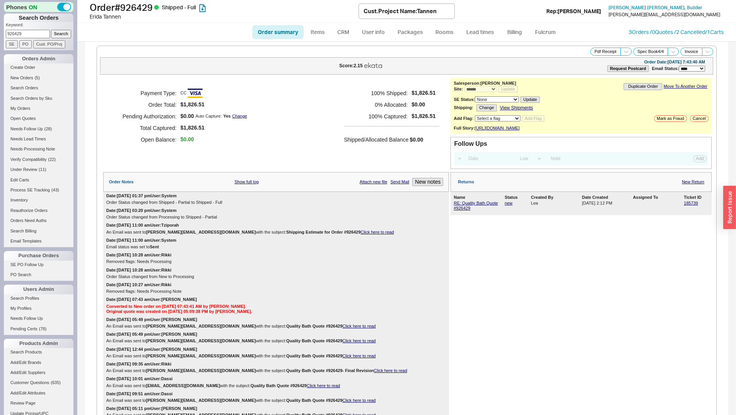
click at [28, 37] on input "926429" at bounding box center [28, 34] width 44 height 8
paste input "31953"
type input "931953"
click at [51, 33] on input "Search" at bounding box center [61, 34] width 20 height 8
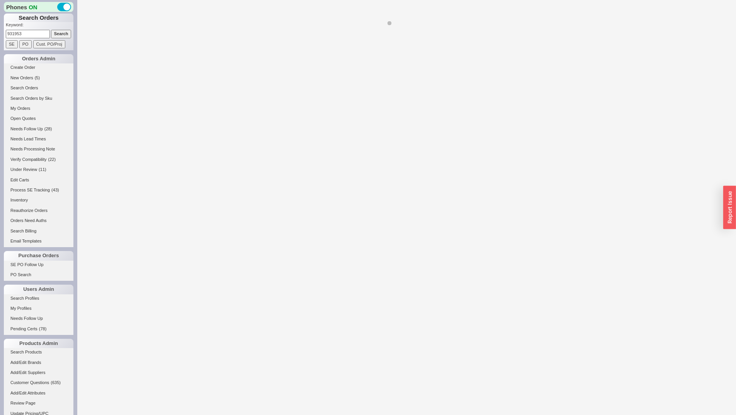
select select "*"
select select "LOW"
select select "3"
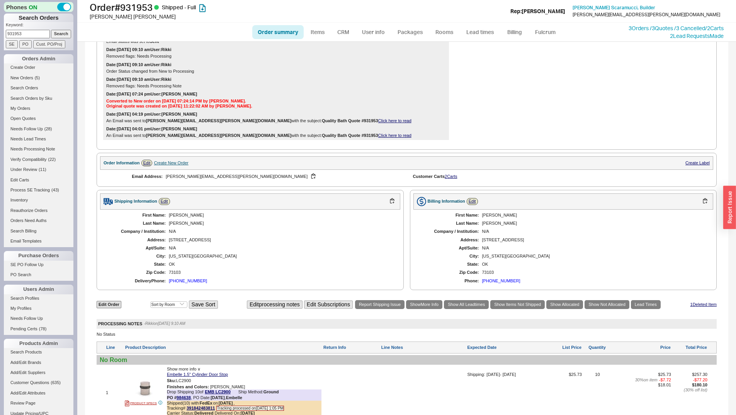
scroll to position [411, 0]
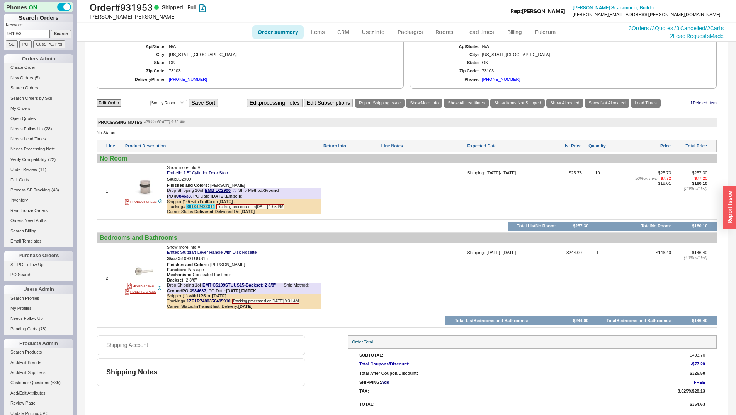
click at [211, 206] on link "391842483811" at bounding box center [201, 206] width 28 height 5
click at [208, 300] on link "1ZE1R7480356495910" at bounding box center [209, 300] width 44 height 5
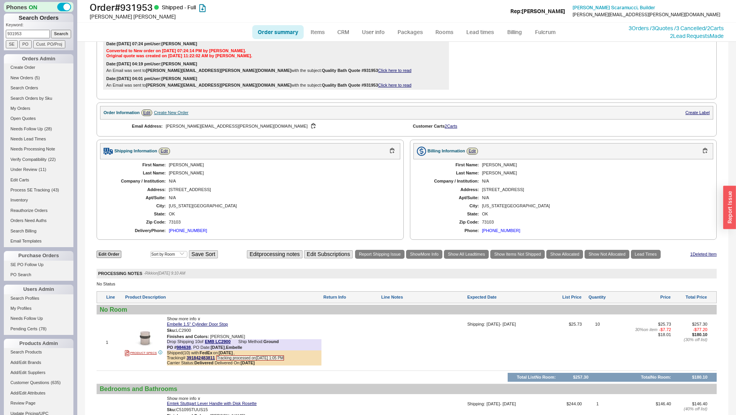
scroll to position [0, 0]
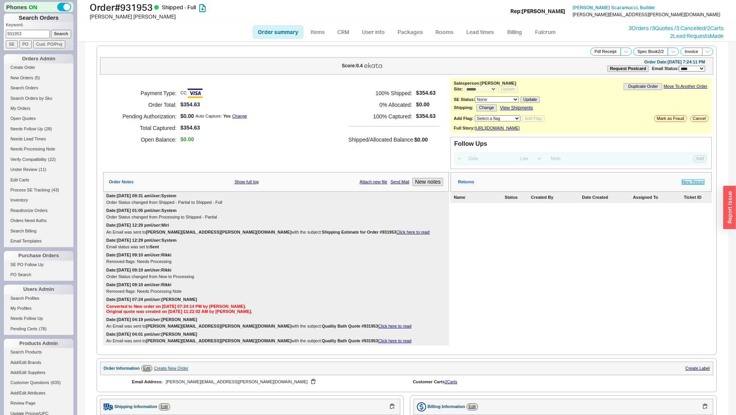
click at [690, 184] on link "New Return" at bounding box center [693, 181] width 22 height 5
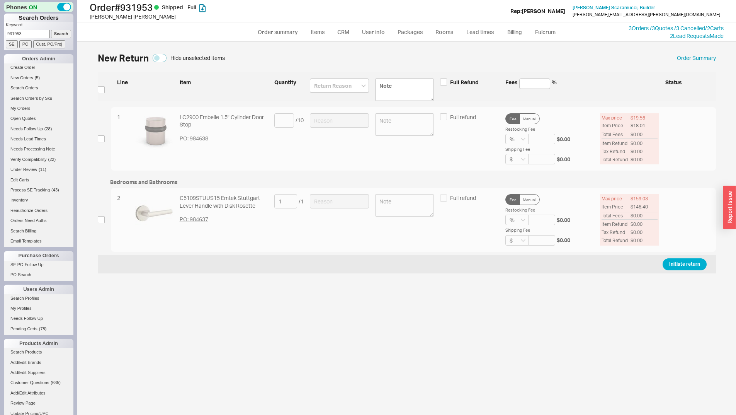
click at [103, 233] on div "2 C5109STUUS15 Emtek Stuttgart Lever Handle with Disk Rosette PO: 984637 1 / 1 …" at bounding box center [407, 220] width 619 height 64
click at [102, 220] on input "checkbox" at bounding box center [101, 219] width 7 height 7
checkbox input "true"
click at [345, 201] on input at bounding box center [339, 201] width 59 height 14
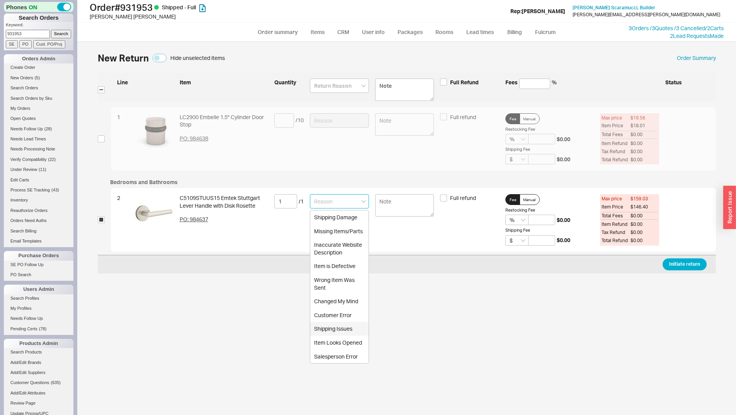
click at [337, 324] on div "Shipping Issues" at bounding box center [339, 329] width 58 height 14
type input "Shipping Issues"
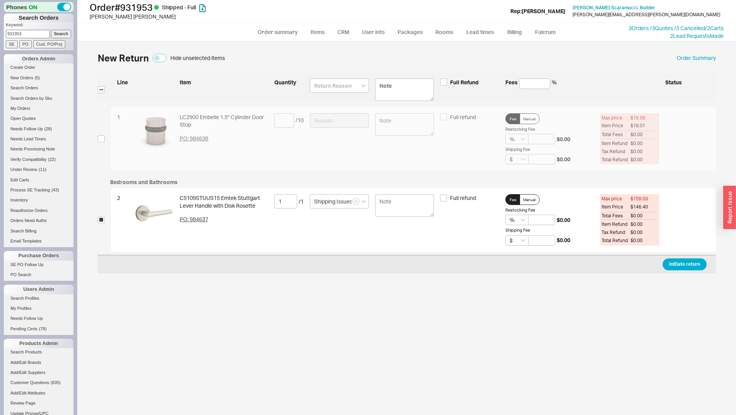
click at [694, 270] on div "Initiate return" at bounding box center [407, 264] width 619 height 19
click at [690, 273] on div "Initiate return" at bounding box center [407, 264] width 619 height 19
click at [687, 269] on div "Initiate return" at bounding box center [407, 264] width 619 height 19
click at [669, 269] on button "Initiate return" at bounding box center [685, 264] width 44 height 12
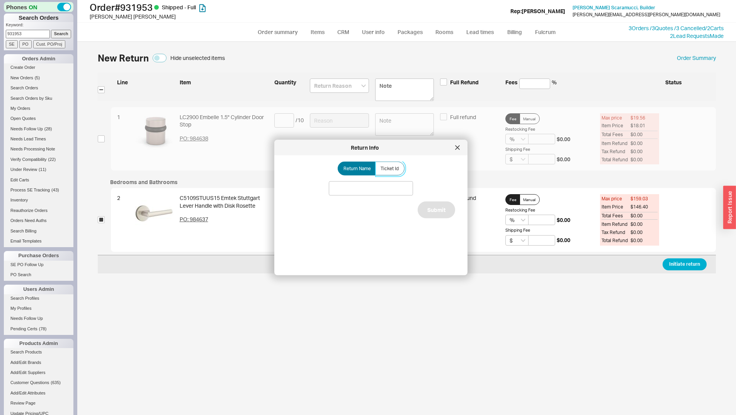
click at [377, 168] on label "Ticket Id" at bounding box center [390, 169] width 29 height 14
click at [0, 0] on input "Ticket Id" at bounding box center [0, 0] width 0 height 0
paste input "185748"
click at [396, 184] on input "185748" at bounding box center [371, 188] width 84 height 14
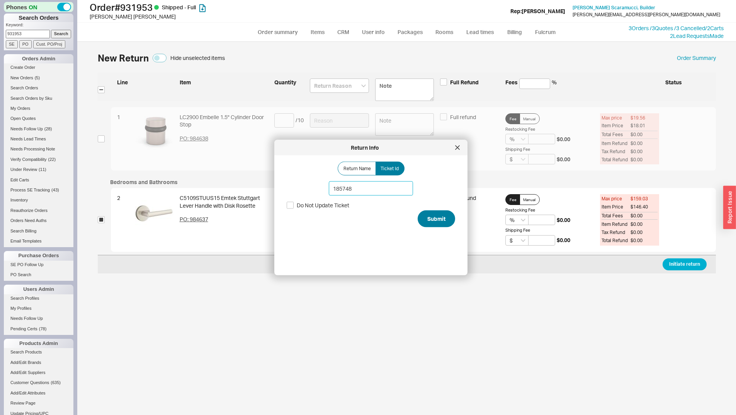
type input "185748"
drag, startPoint x: 447, startPoint y: 220, endPoint x: 438, endPoint y: 227, distance: 11.1
click at [447, 221] on button "Submit" at bounding box center [436, 218] width 37 height 17
select select "*"
select select "LOW"
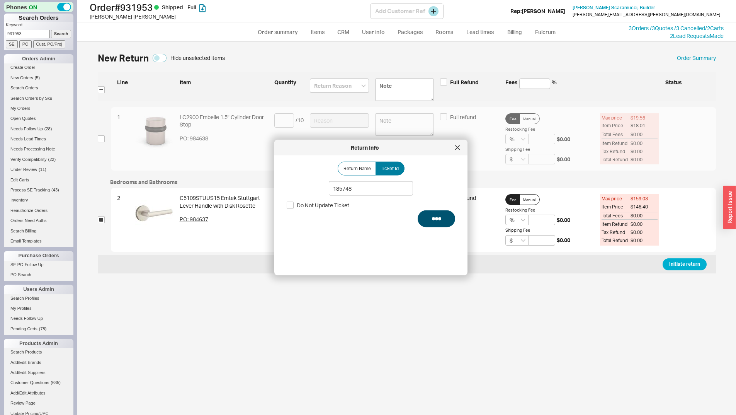
select select "3"
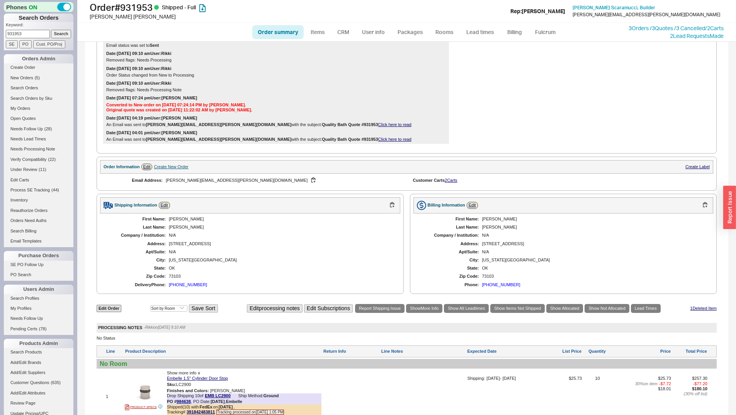
scroll to position [411, 0]
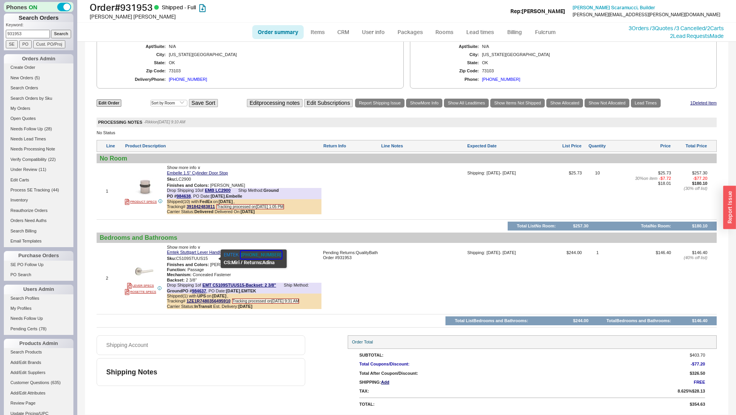
click at [245, 257] on button "800-356-2741" at bounding box center [261, 255] width 41 height 8
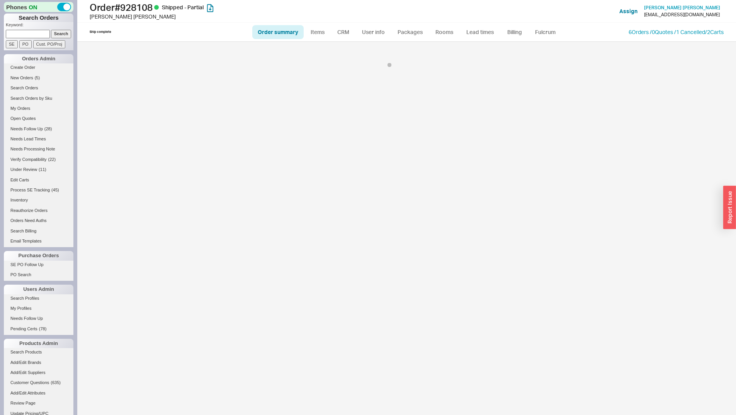
select select "LOW"
select select "3"
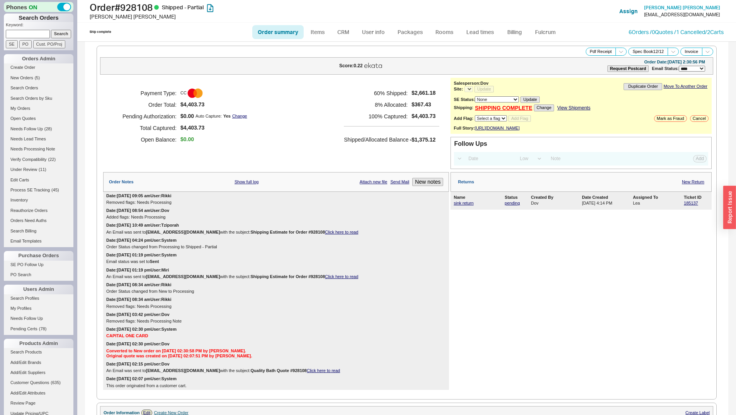
select select "*"
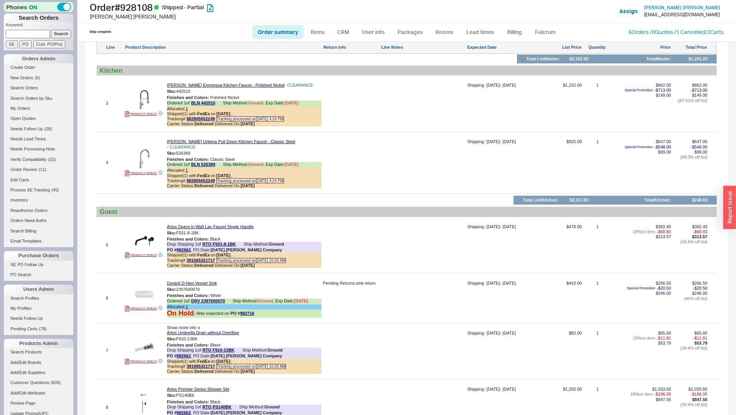
scroll to position [773, 0]
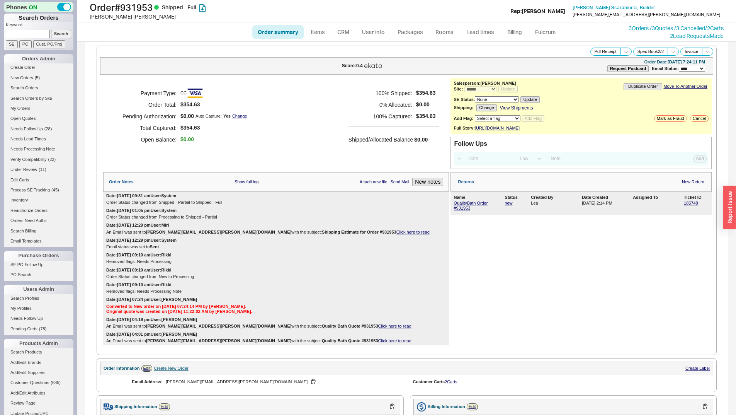
select select "*"
select select "LOW"
select select "3"
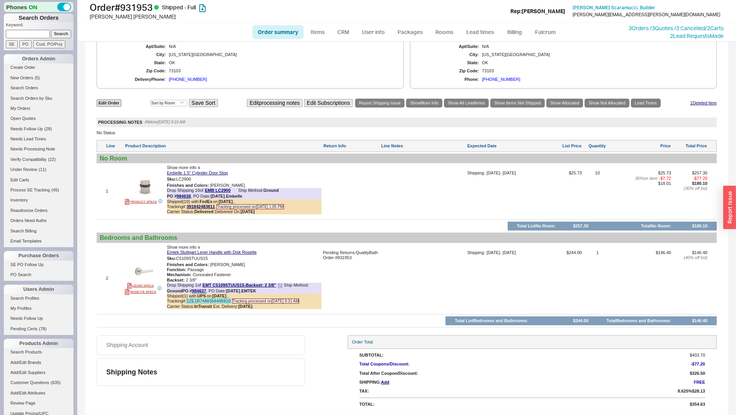
click at [214, 299] on link "1ZE1R7480356495910" at bounding box center [209, 300] width 44 height 5
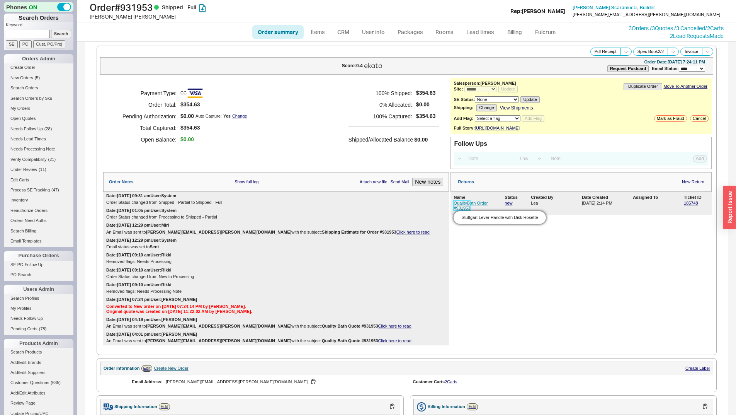
click at [466, 210] on link "QualityBath Order #931953" at bounding box center [471, 206] width 34 height 10
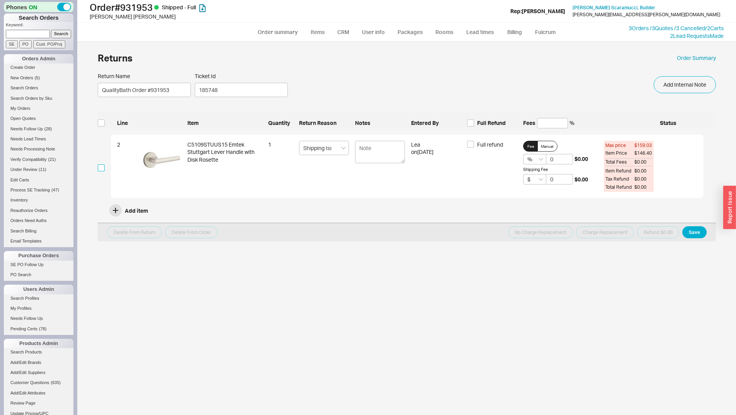
click at [104, 166] on input "checkbox" at bounding box center [101, 167] width 7 height 7
checkbox input "true"
click at [533, 230] on button "No Charge Replacement" at bounding box center [540, 232] width 65 height 12
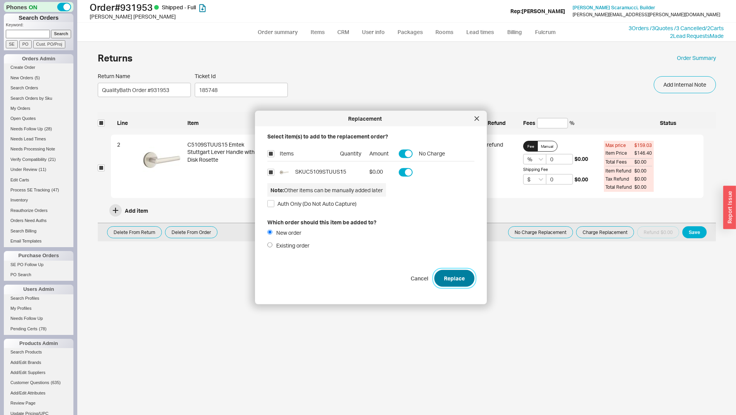
drag, startPoint x: 454, startPoint y: 280, endPoint x: 491, endPoint y: 271, distance: 38.0
click at [455, 280] on button "Replace" at bounding box center [455, 277] width 40 height 17
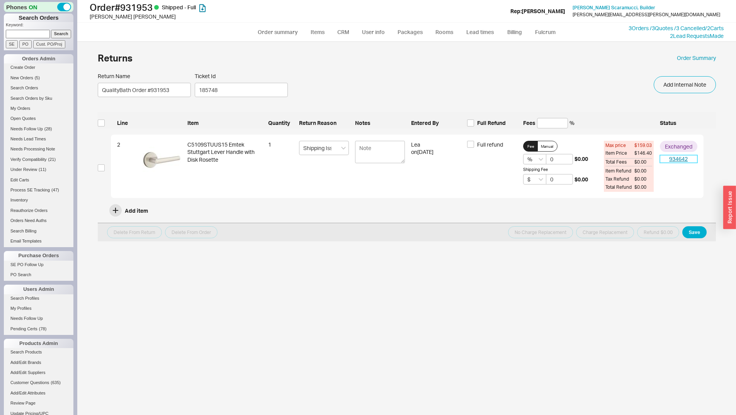
click at [683, 162] on link "934642" at bounding box center [678, 159] width 37 height 8
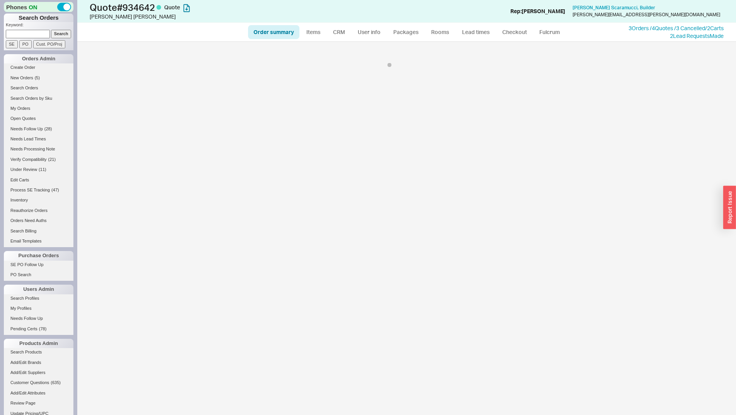
select select "*"
select select "LOW"
select select "3"
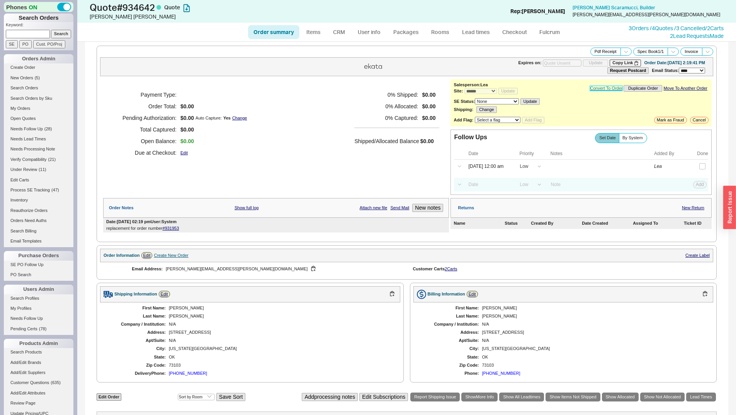
click at [608, 90] on link "Convert To Order" at bounding box center [606, 88] width 32 height 5
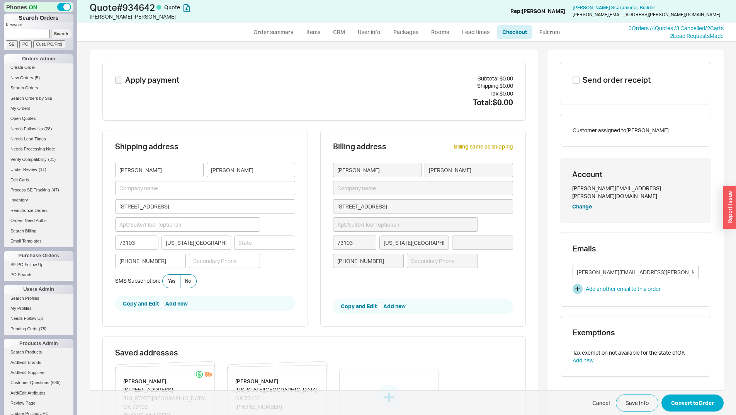
type input "Oklahoma"
drag, startPoint x: 595, startPoint y: 65, endPoint x: 597, endPoint y: 71, distance: 6.3
click at [596, 65] on div "Send order receipt" at bounding box center [636, 83] width 152 height 43
click at [597, 71] on div "Send order receipt" at bounding box center [636, 83] width 152 height 43
click at [598, 73] on div "Send order receipt" at bounding box center [636, 83] width 152 height 43
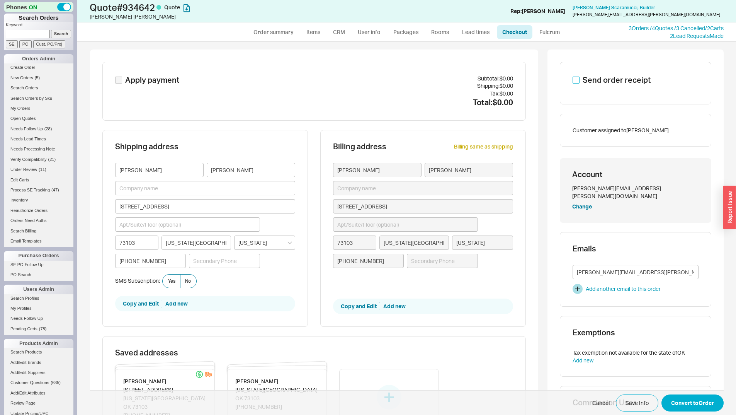
click at [574, 81] on input "Send order receipt" at bounding box center [576, 80] width 7 height 7
checkbox input "true"
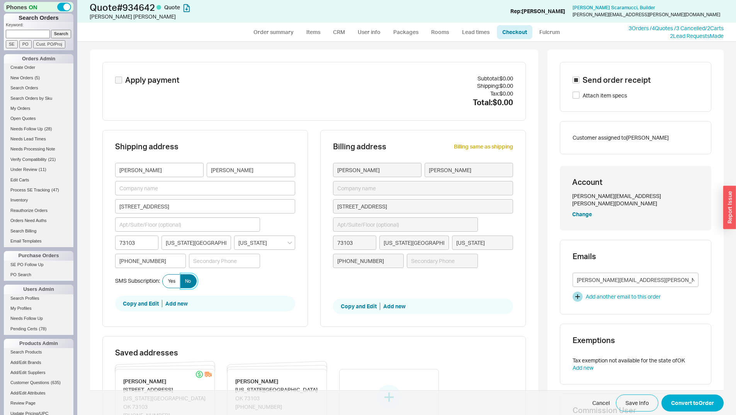
click at [185, 281] on span "No" at bounding box center [188, 281] width 6 height 6
click at [0, 0] on input "No" at bounding box center [0, 0] width 0 height 0
click at [713, 406] on button "Convert to Order" at bounding box center [693, 402] width 62 height 17
select select "*"
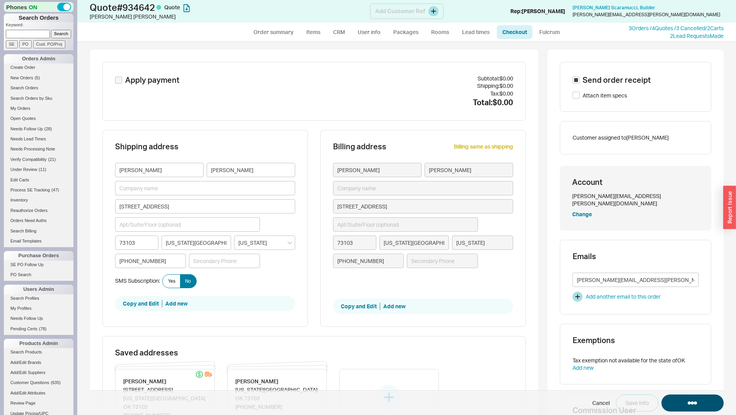
select select "LOW"
select select "3"
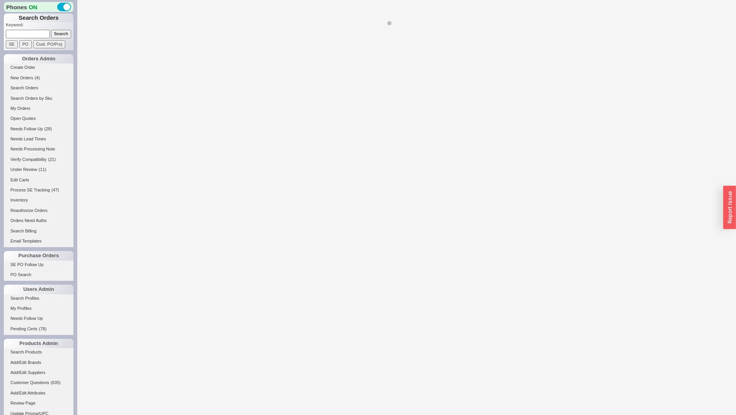
select select "LOW"
select select "3"
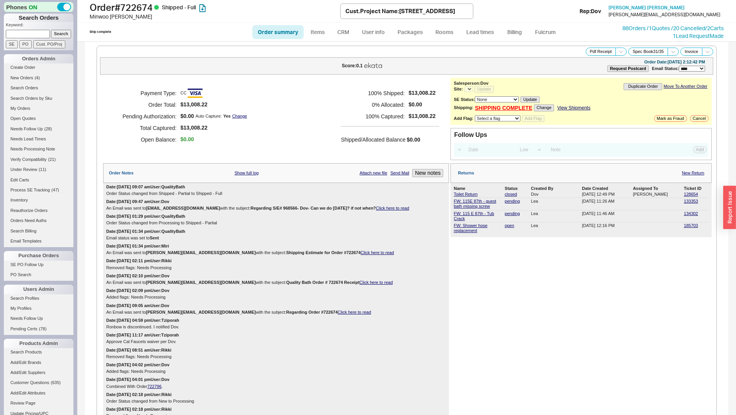
select select "*"
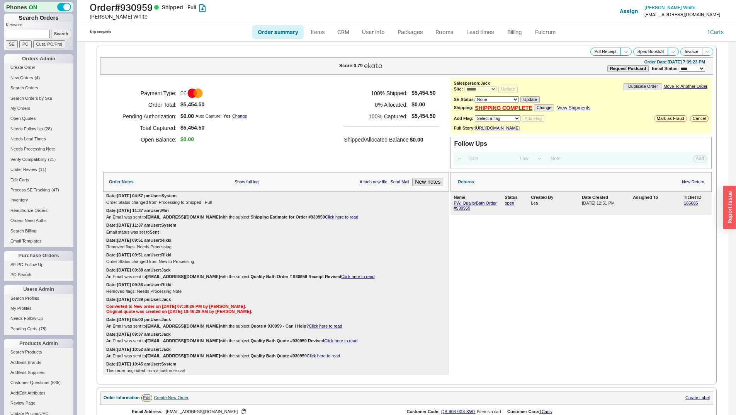
select select "*"
select select "LOW"
select select "3"
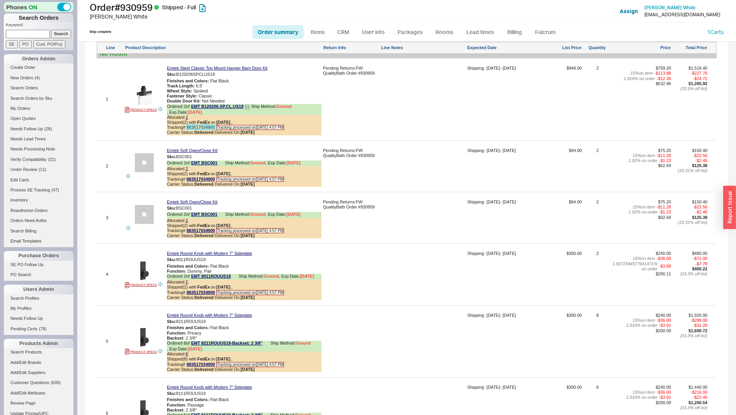
click at [204, 130] on link "883517034900" at bounding box center [201, 127] width 28 height 5
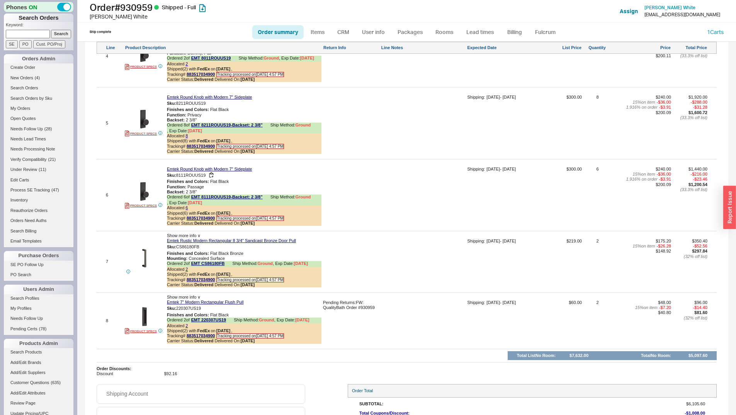
scroll to position [773, 0]
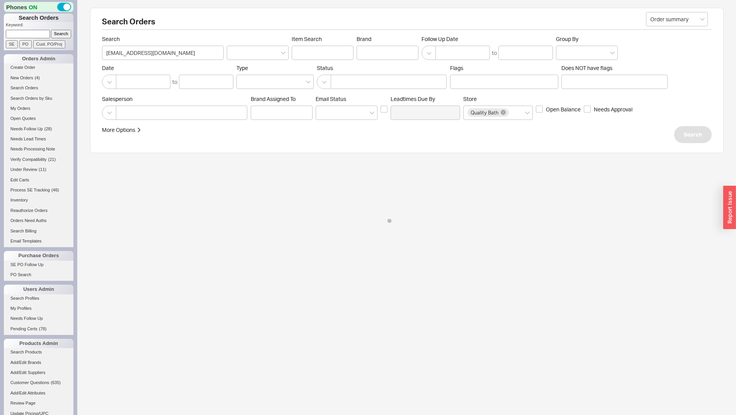
click at [375, 46] on div at bounding box center [388, 53] width 62 height 14
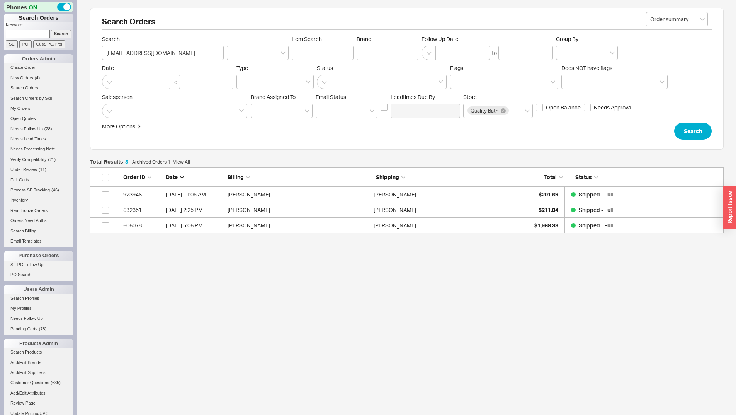
scroll to position [60, 628]
click at [380, 49] on div at bounding box center [388, 53] width 62 height 14
click at [366, 49] on input "Brand" at bounding box center [363, 52] width 5 height 9
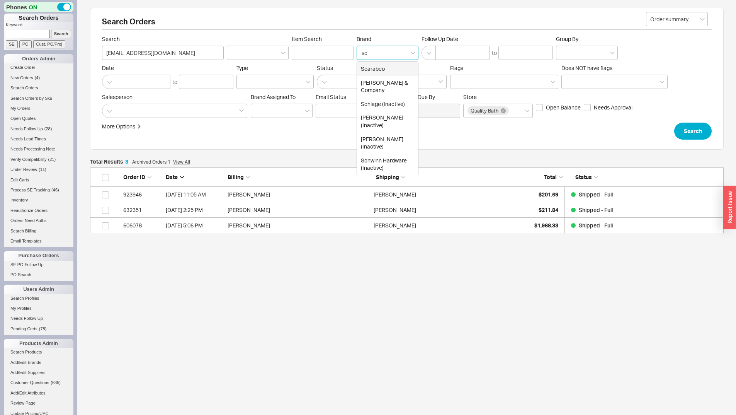
type input "sc"
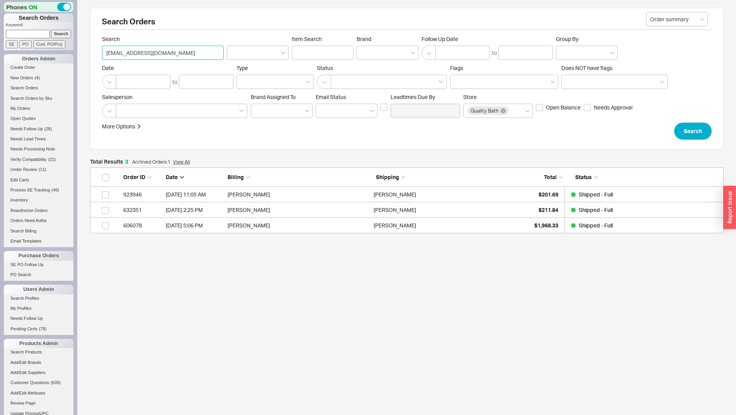
click at [130, 52] on input "mrl1@comcast.net" at bounding box center [163, 53] width 122 height 14
paste input "Michael Lozano"
type input "Michael Lozano"
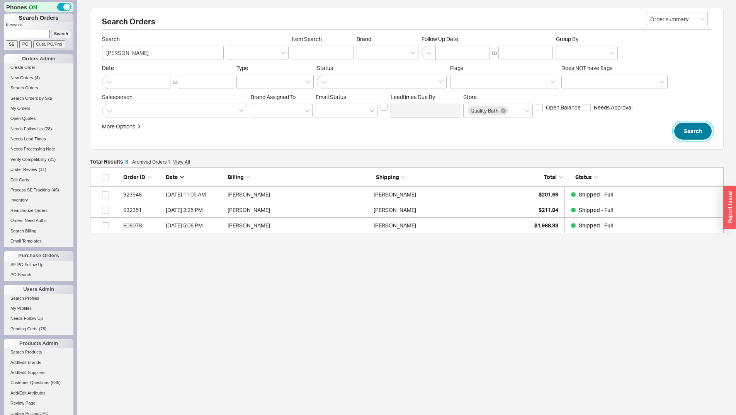
click at [704, 134] on button "Search" at bounding box center [693, 131] width 37 height 17
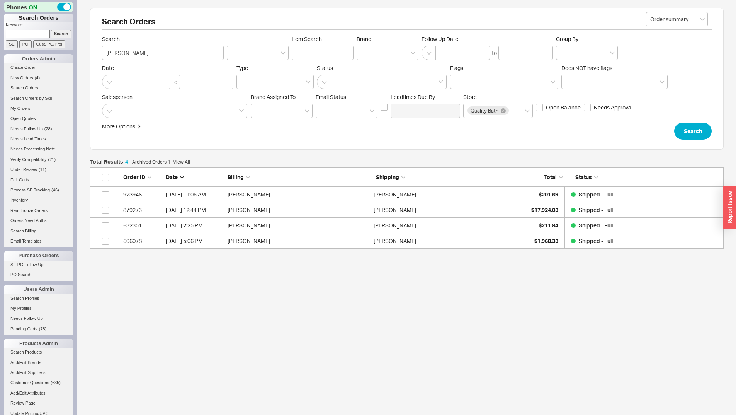
scroll to position [75, 628]
click at [372, 55] on div at bounding box center [388, 53] width 62 height 14
click at [366, 55] on input "Brand" at bounding box center [363, 52] width 5 height 9
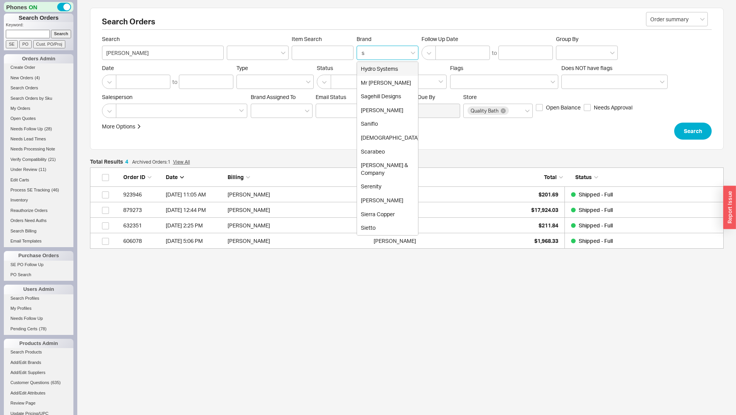
type input "sc"
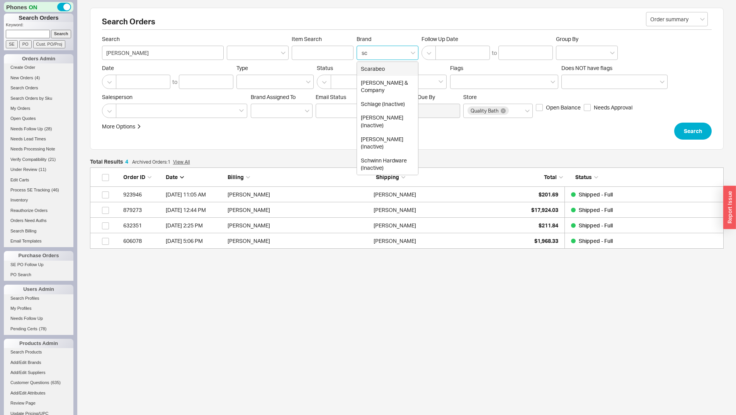
click at [390, 66] on div "Scarabeo" at bounding box center [387, 69] width 61 height 14
type input "Brand"
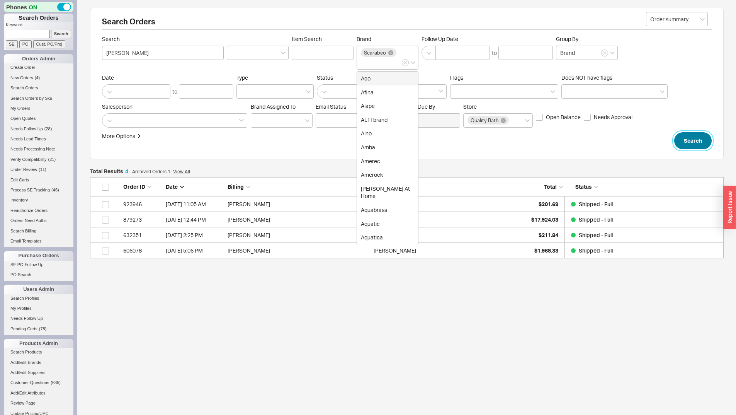
click at [700, 142] on button "Search" at bounding box center [693, 140] width 37 height 17
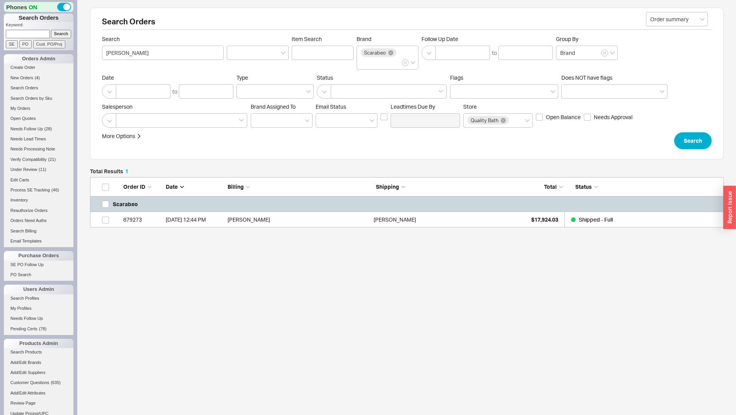
scroll to position [44, 628]
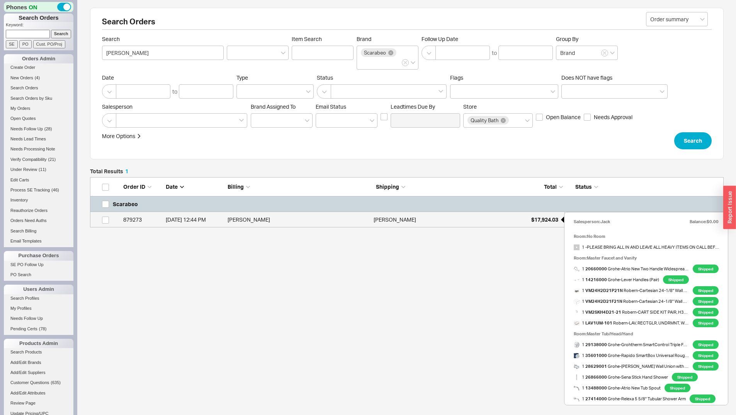
click at [536, 226] on div "$17,924.03" at bounding box center [539, 219] width 39 height 15
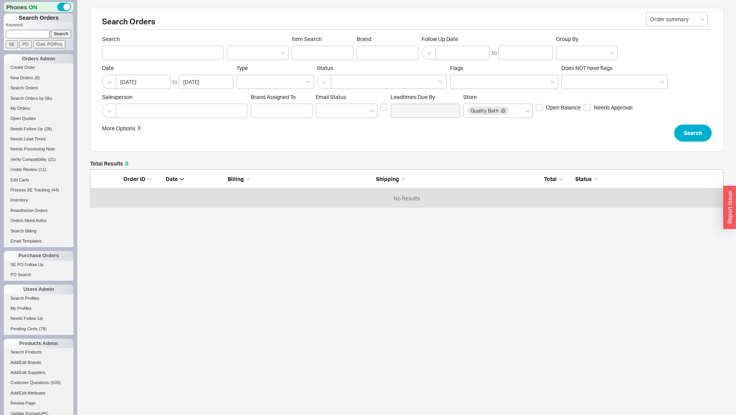
scroll to position [32, 628]
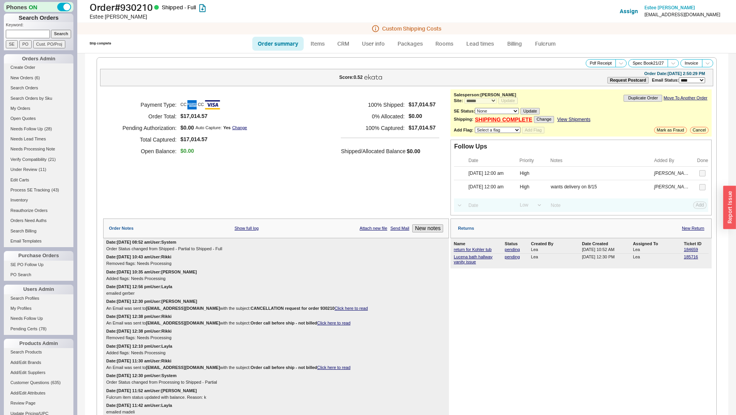
select select "*"
select select "LOW"
select select "3"
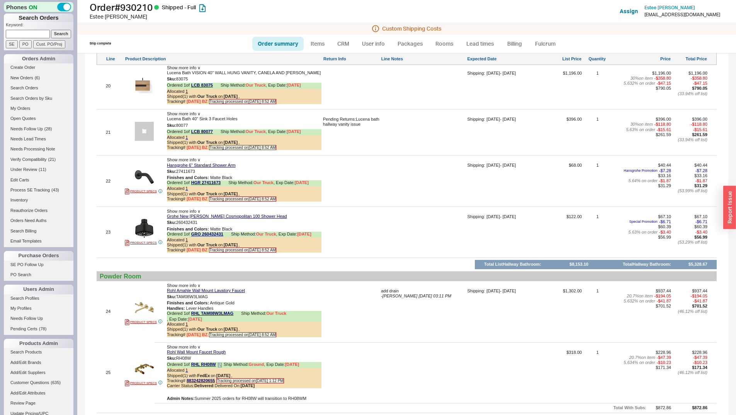
scroll to position [2088, 0]
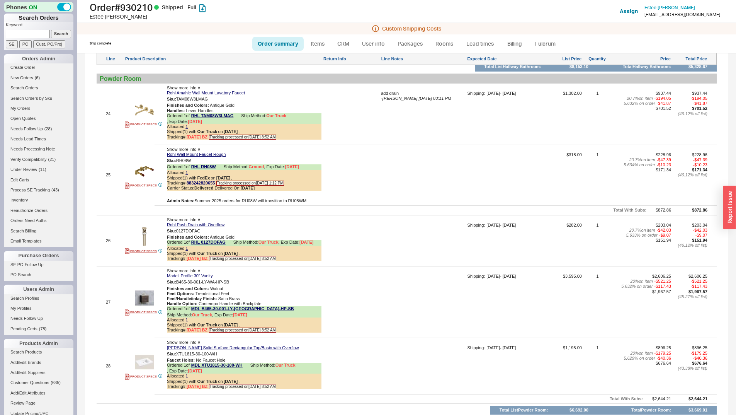
click at [394, 183] on div at bounding box center [423, 177] width 85 height 51
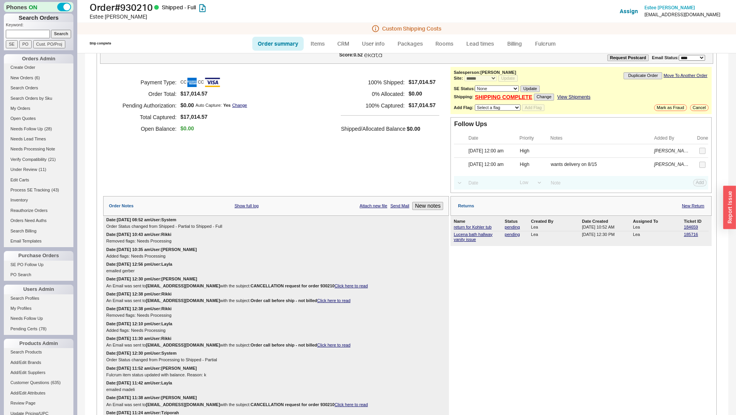
scroll to position [1723, 0]
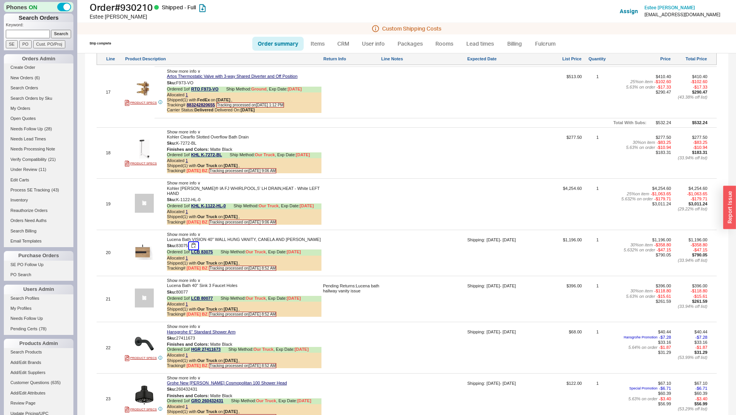
click at [197, 242] on button "button" at bounding box center [193, 245] width 9 height 7
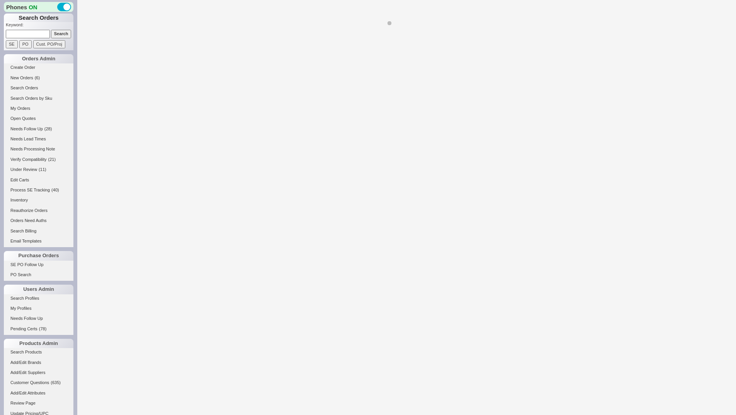
select select "*"
select select "LOW"
select select "3"
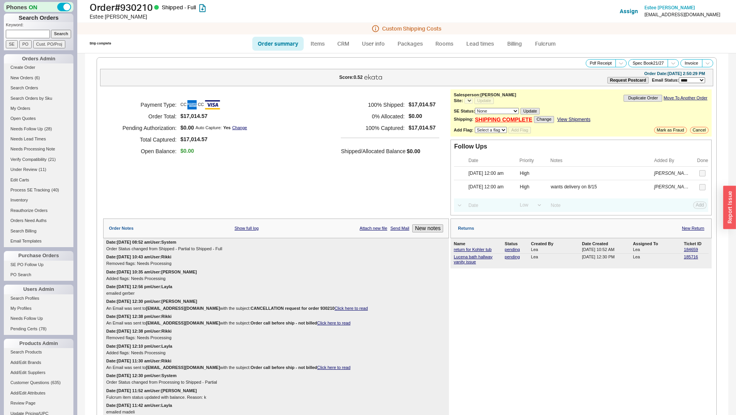
select select "*"
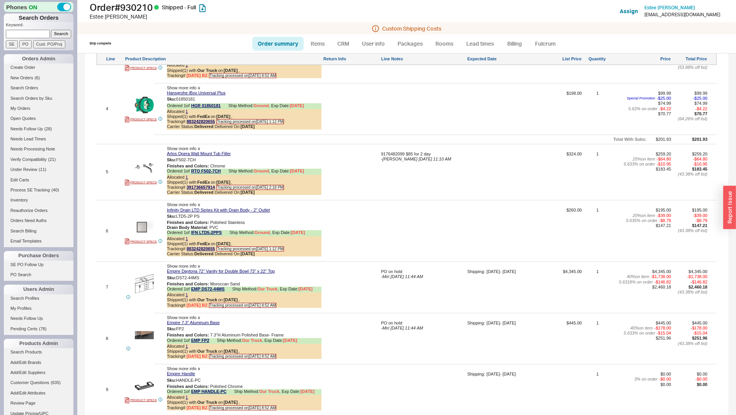
scroll to position [1082, 0]
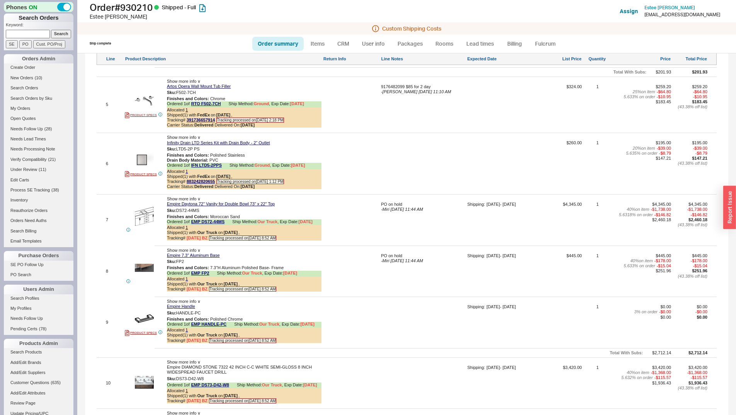
click at [22, 32] on input at bounding box center [28, 34] width 44 height 8
paste input "Michael Lozano"
type input "Michael Lozano"
drag, startPoint x: 48, startPoint y: 35, endPoint x: 52, endPoint y: 39, distance: 6.0
click at [51, 35] on input "Search" at bounding box center [61, 34] width 20 height 8
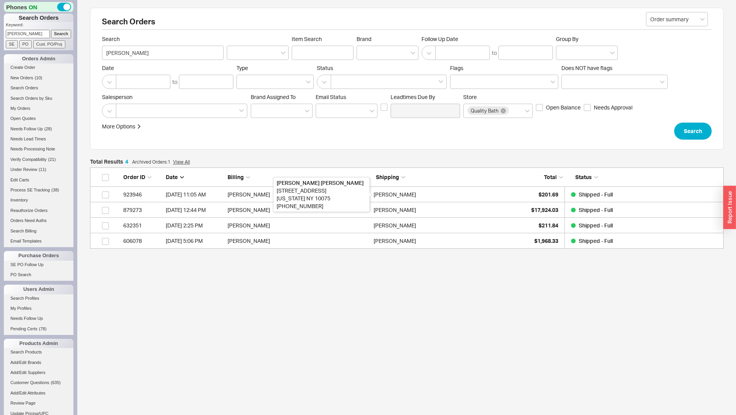
scroll to position [75, 628]
click at [369, 55] on div at bounding box center [388, 53] width 62 height 14
click at [366, 55] on input "Brand" at bounding box center [363, 52] width 5 height 9
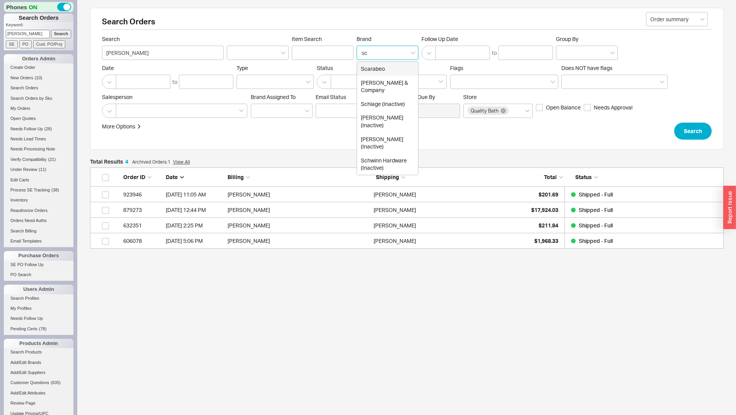
type input "sca"
click at [381, 72] on div "Scarabeo" at bounding box center [387, 69] width 61 height 14
type input "Brand"
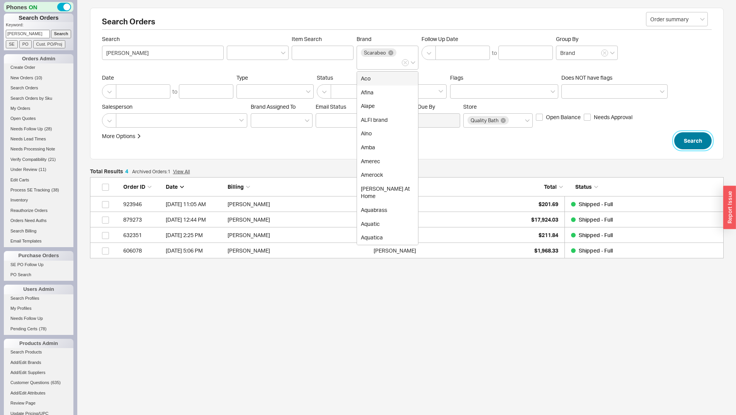
click at [696, 135] on button "Search" at bounding box center [693, 140] width 37 height 17
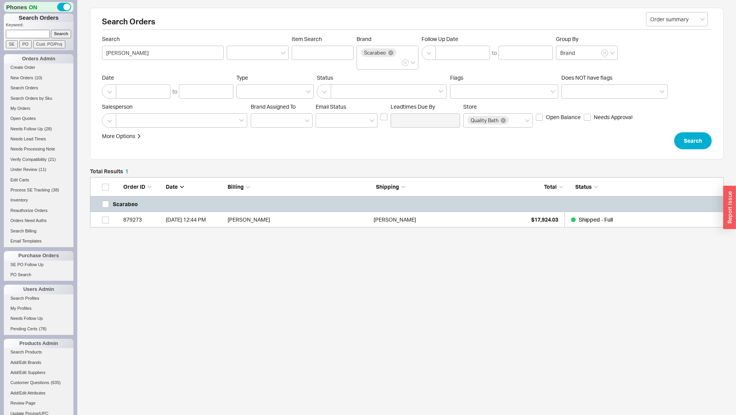
scroll to position [44, 628]
click at [459, 220] on div "[PERSON_NAME]" at bounding box center [445, 219] width 142 height 15
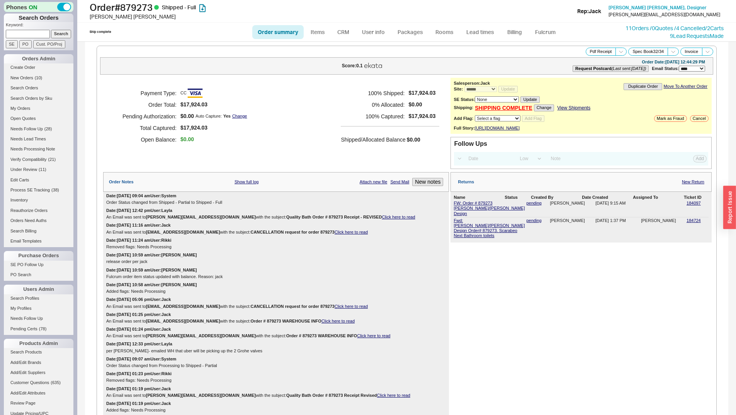
select select "*"
select select "LOW"
select select "3"
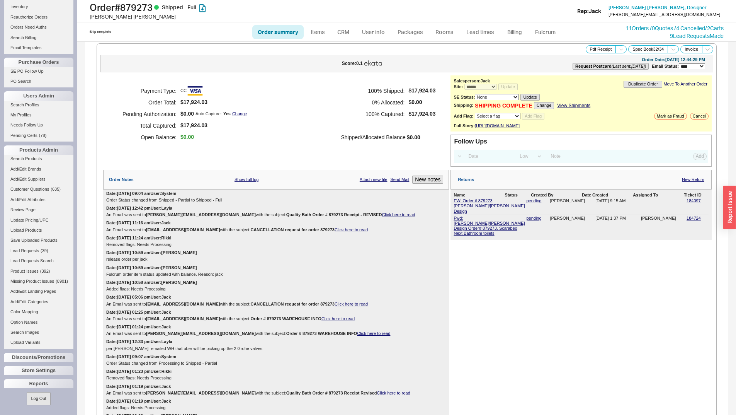
scroll to position [1735, 0]
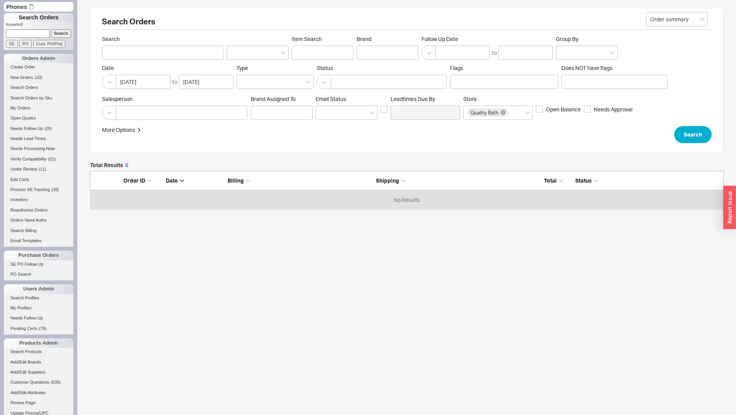
scroll to position [32, 628]
click at [44, 31] on input at bounding box center [28, 33] width 44 height 8
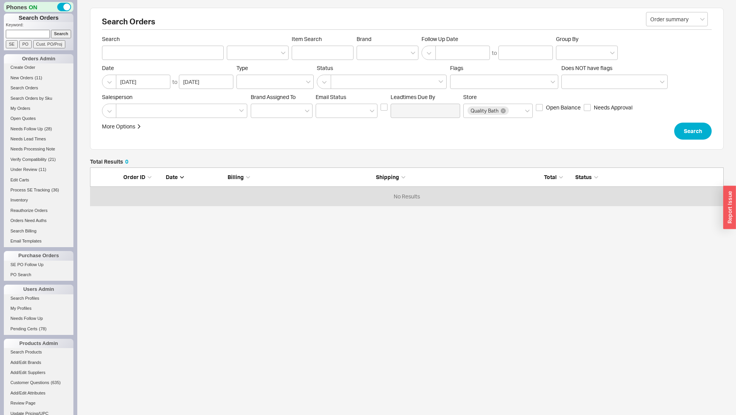
paste input "[PERSON_NAME]"
click at [63, 29] on p "Keyword:" at bounding box center [40, 26] width 68 height 8
click at [26, 33] on input "[PERSON_NAME]" at bounding box center [28, 34] width 44 height 8
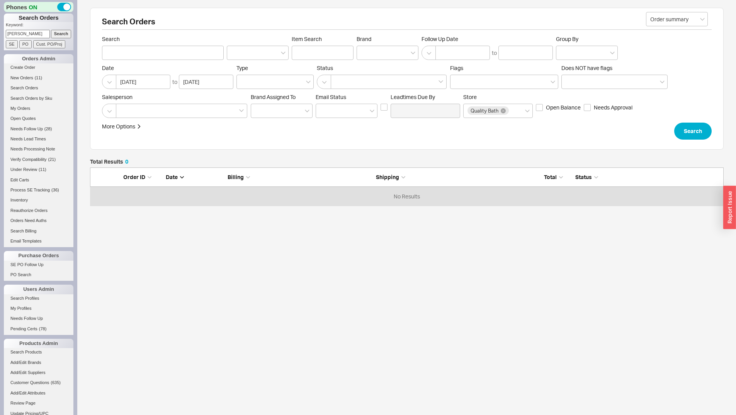
paste input "927781"
type input "927781"
drag, startPoint x: 53, startPoint y: 31, endPoint x: 66, endPoint y: 33, distance: 13.7
click at [53, 31] on input "Search" at bounding box center [61, 34] width 20 height 8
type input "927781"
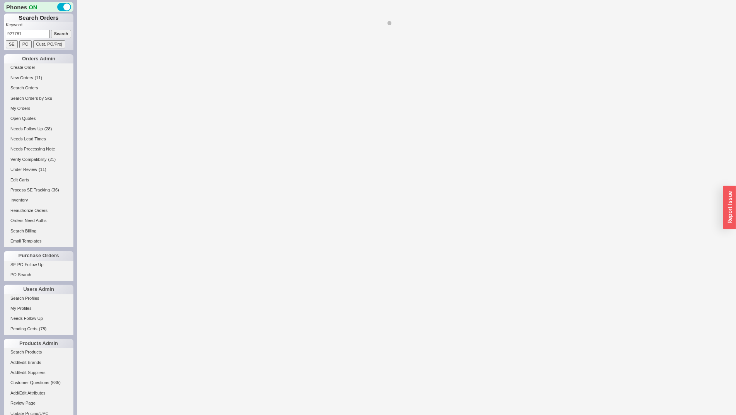
select select "LOW"
select select "3"
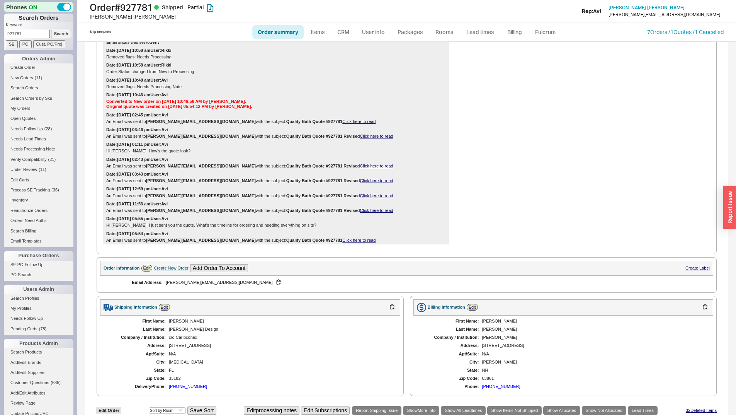
scroll to position [271, 0]
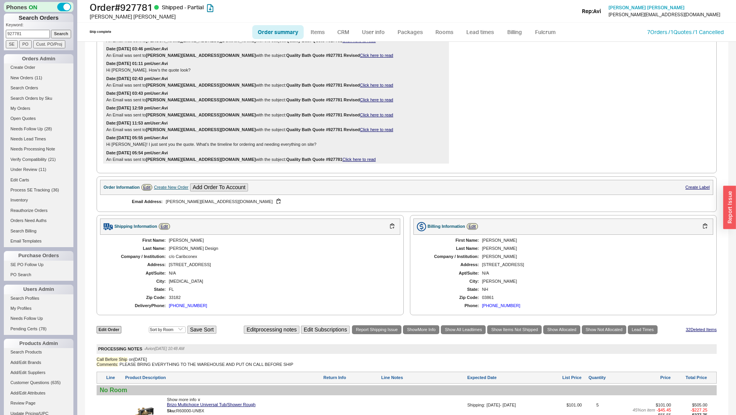
select select "*"
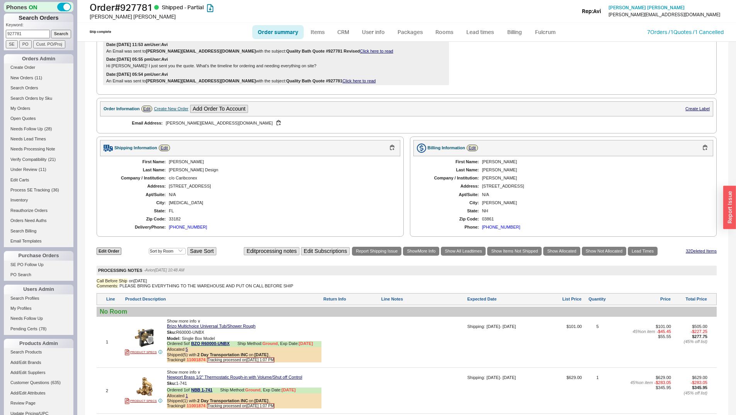
scroll to position [387, 0]
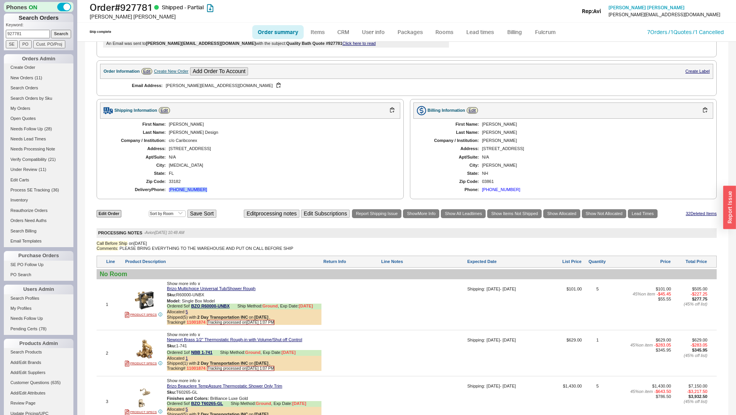
drag, startPoint x: 205, startPoint y: 195, endPoint x: 170, endPoint y: 198, distance: 34.9
click at [170, 196] on div "First Name: [PERSON_NAME] Last Name: [PERSON_NAME] Design Company / Institution…" at bounding box center [250, 157] width 300 height 77
click at [219, 184] on div "33182" at bounding box center [281, 181] width 224 height 5
drag, startPoint x: 208, startPoint y: 196, endPoint x: 169, endPoint y: 199, distance: 39.1
click at [169, 196] on div "First Name: [PERSON_NAME] Last Name: [PERSON_NAME] Design Company / Institution…" at bounding box center [250, 157] width 300 height 77
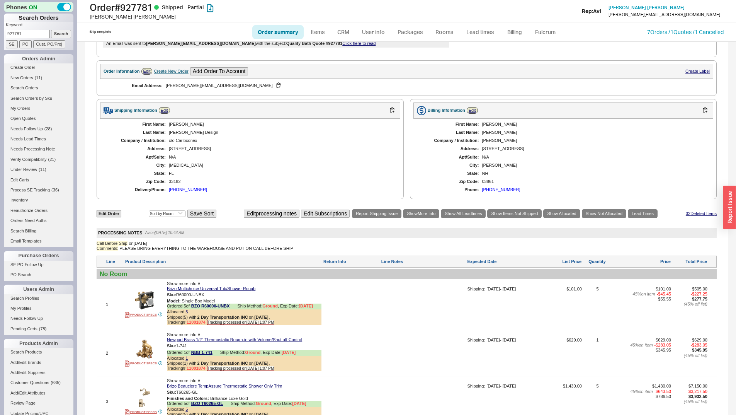
drag, startPoint x: 253, startPoint y: 184, endPoint x: 245, endPoint y: 181, distance: 8.7
click at [254, 184] on div "33182" at bounding box center [281, 181] width 224 height 5
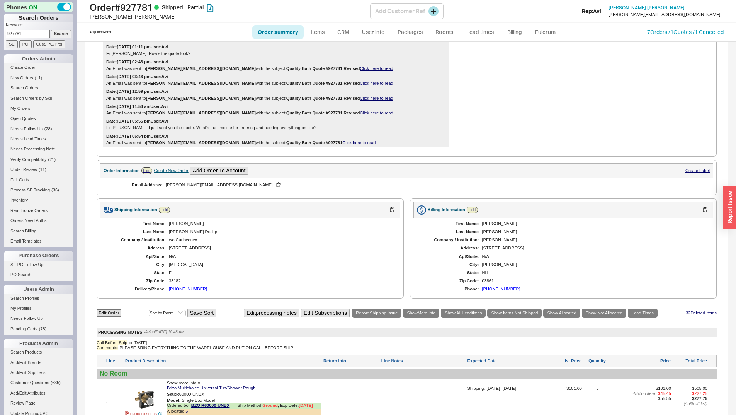
scroll to position [309, 0]
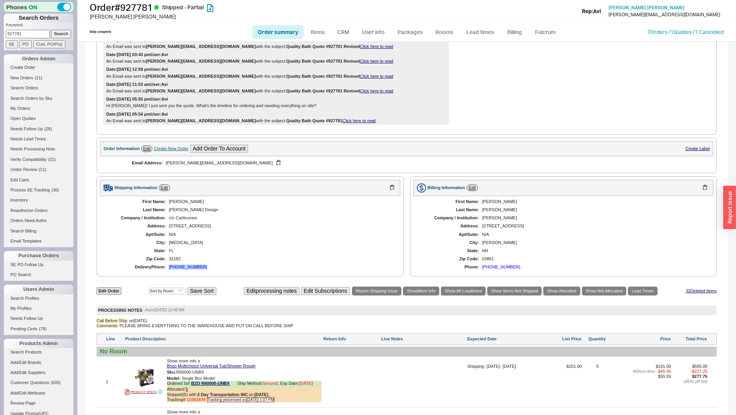
drag, startPoint x: 216, startPoint y: 274, endPoint x: 168, endPoint y: 276, distance: 47.6
click at [168, 273] on div "First Name: [PERSON_NAME] Last Name: [PERSON_NAME] Design Company / Institution…" at bounding box center [250, 234] width 300 height 77
copy div "[PHONE_NUMBER]"
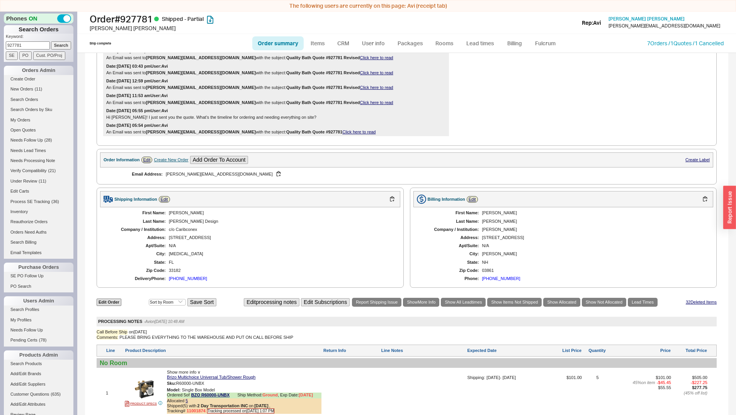
click at [342, 229] on div "First Name: [PERSON_NAME] Last Name: [PERSON_NAME] Design Company / Institution…" at bounding box center [250, 245] width 300 height 77
click at [322, 248] on div "N/A" at bounding box center [281, 245] width 224 height 5
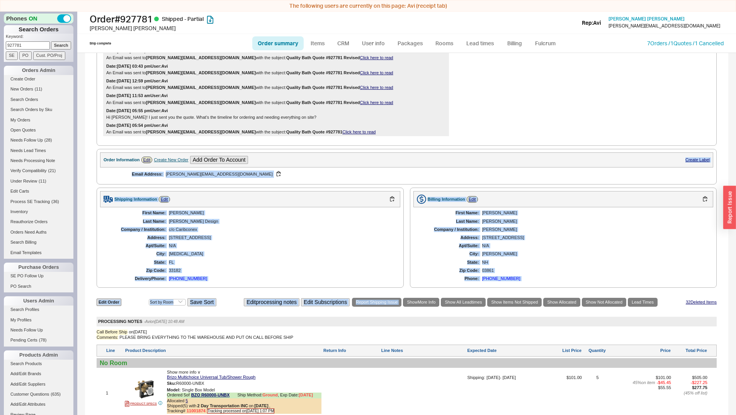
drag, startPoint x: 415, startPoint y: 160, endPoint x: 401, endPoint y: 304, distance: 144.9
click at [414, 262] on div "First Name: Heidi Last Name: Arnold Company / Institution: Lindsay Mauch Addres…" at bounding box center [564, 245] width 300 height 77
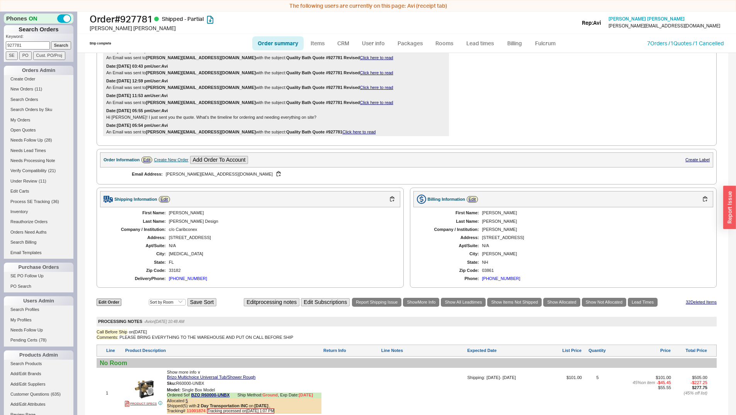
click at [418, 119] on div "Date: 07/11/2025 05:55 pm User: Avi Hi Lindsay! I just sent you the quote. What…" at bounding box center [276, 114] width 346 height 15
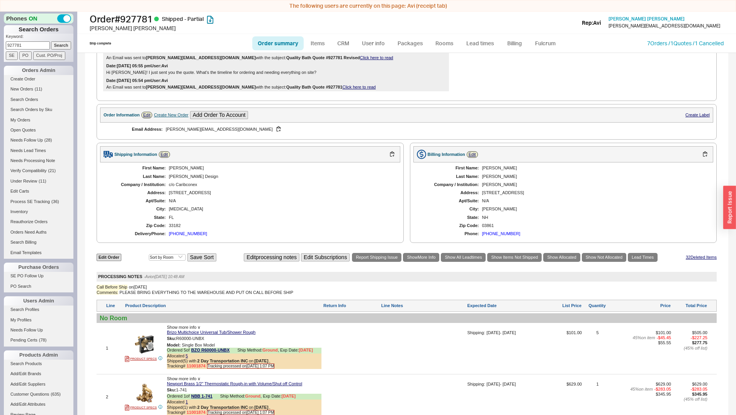
scroll to position [425, 0]
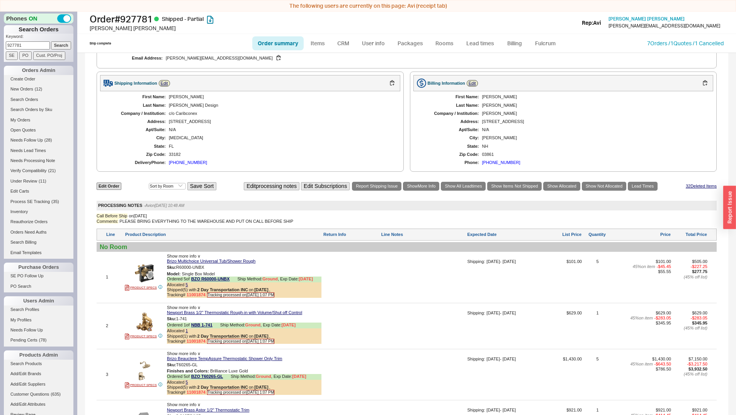
click at [245, 149] on div "FL" at bounding box center [281, 146] width 224 height 5
drag, startPoint x: 210, startPoint y: 170, endPoint x: 169, endPoint y: 166, distance: 40.4
click at [169, 166] on div "First Name: Heidi Last Name: Arnold Design Company / Institution: c/o Caribcone…" at bounding box center [250, 129] width 300 height 77
copy div "(340) 201-3501"
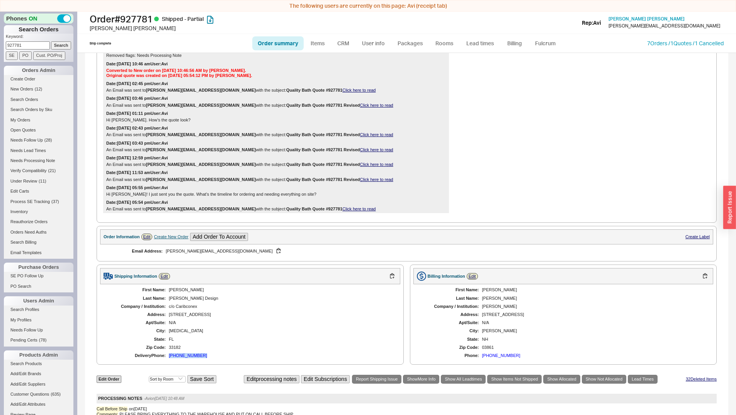
scroll to position [232, 0]
click at [670, 20] on span "Heidi Arnold" at bounding box center [647, 19] width 76 height 6
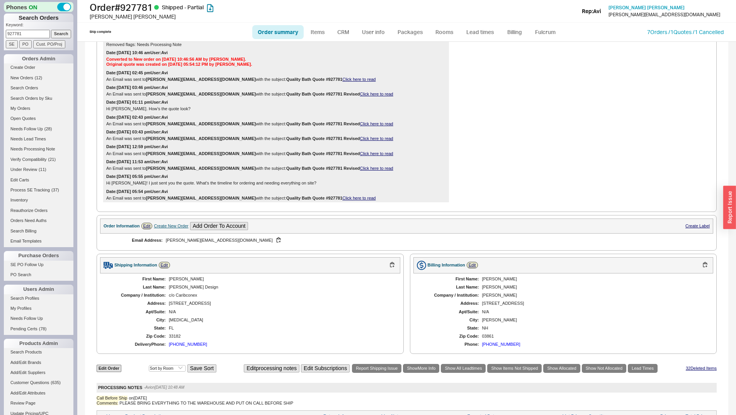
click at [622, 145] on div "Returns New Return Name Status Created By Date Created Assigned To Ticket ID FW…" at bounding box center [581, 71] width 261 height 262
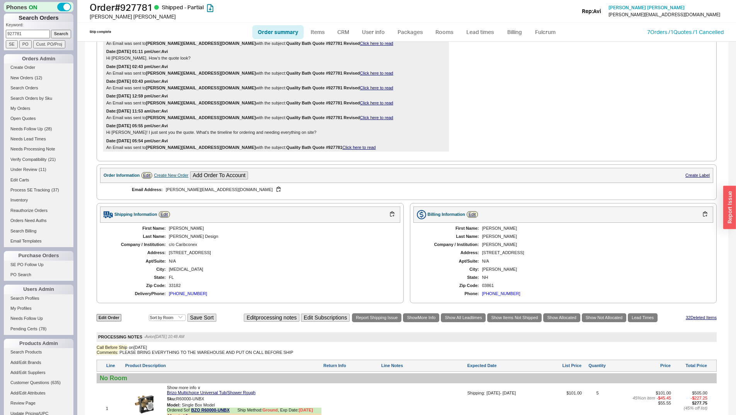
scroll to position [348, 0]
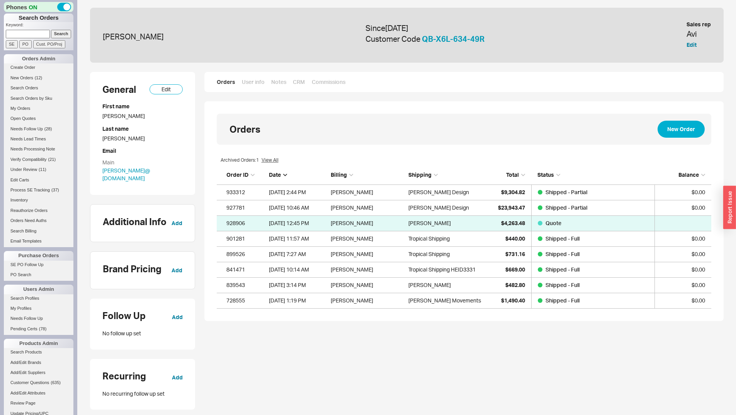
scroll to position [137, 489]
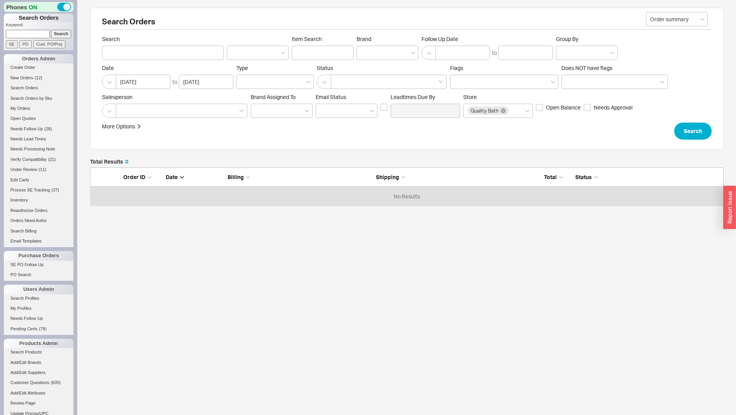
click at [24, 32] on input at bounding box center [28, 34] width 44 height 8
click at [130, 34] on div "Search Orders Order summary Search Item Search Brand Follow Up Date to Group By…" at bounding box center [407, 79] width 634 height 142
click at [19, 31] on input at bounding box center [28, 34] width 44 height 8
type input "1069492"
click at [51, 30] on input "Search" at bounding box center [61, 34] width 20 height 8
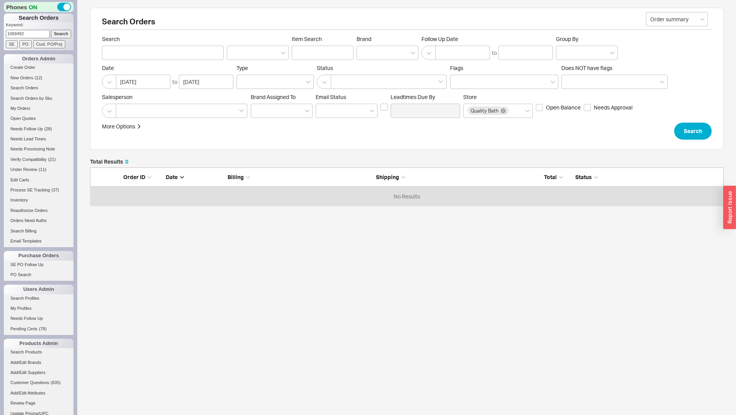
type input "1069492"
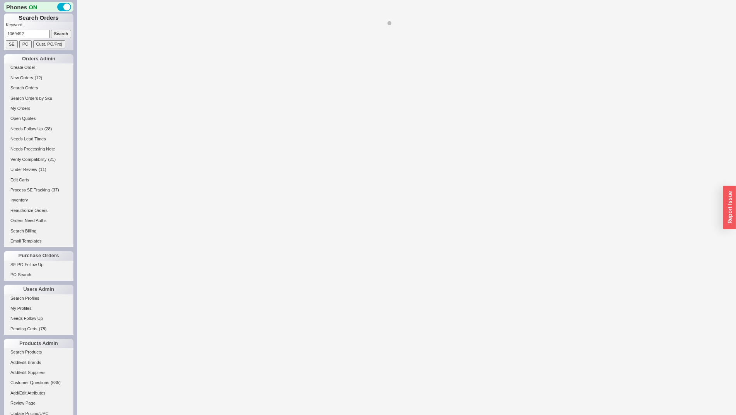
select select "*"
select select "LOW"
select select "3"
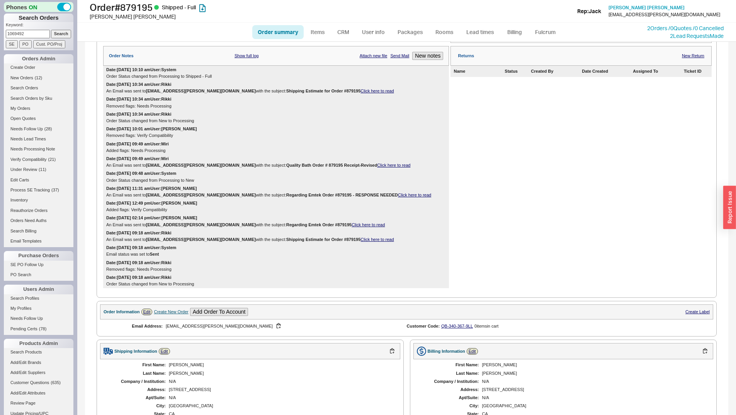
scroll to position [370, 0]
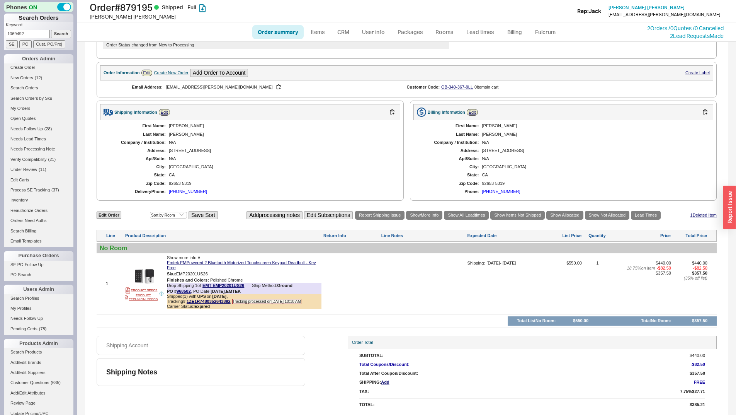
click at [30, 36] on input "1069492" at bounding box center [28, 34] width 44 height 8
click at [22, 36] on input at bounding box center [28, 34] width 44 height 8
click at [37, 30] on input at bounding box center [28, 34] width 44 height 8
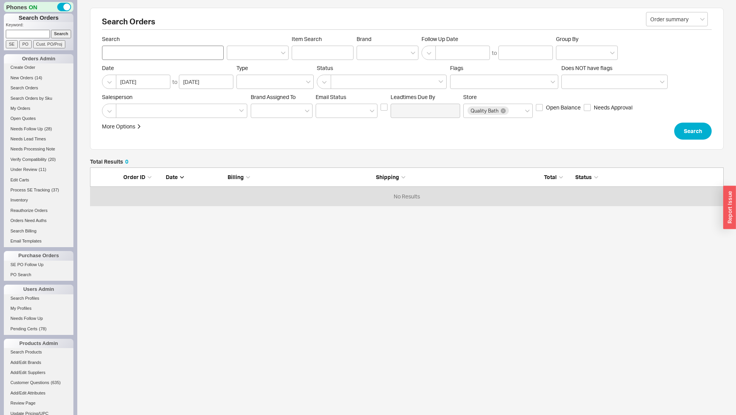
scroll to position [32, 628]
click at [144, 39] on span "Search" at bounding box center [163, 39] width 122 height 7
click at [144, 46] on input "Search" at bounding box center [163, 53] width 122 height 14
click at [162, 51] on input "Search" at bounding box center [163, 53] width 122 height 14
type input "christy darian"
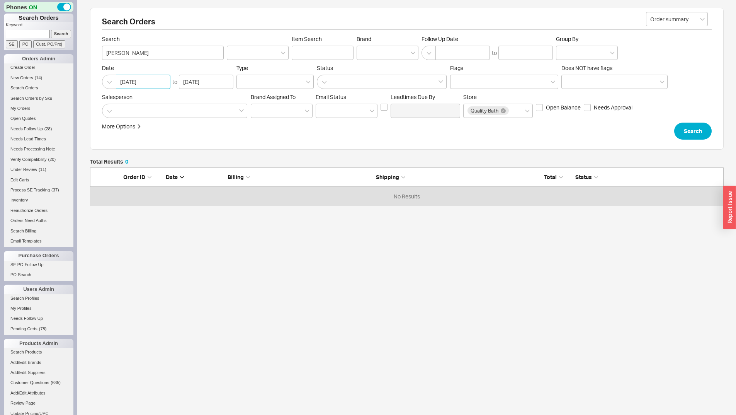
click at [165, 80] on input "[DATE]" at bounding box center [143, 82] width 55 height 14
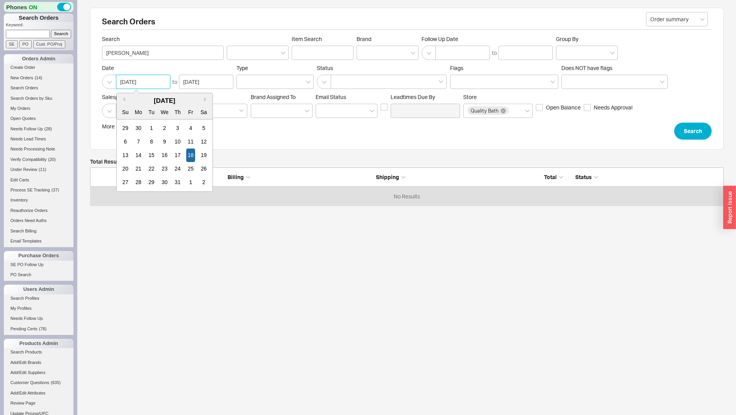
click at [165, 86] on input "[DATE]" at bounding box center [143, 82] width 55 height 14
click at [152, 82] on input "[DATE]" at bounding box center [143, 82] width 55 height 14
click at [152, 81] on input "07/18/2025" at bounding box center [143, 82] width 55 height 14
click at [680, 127] on button "Search" at bounding box center [693, 131] width 37 height 17
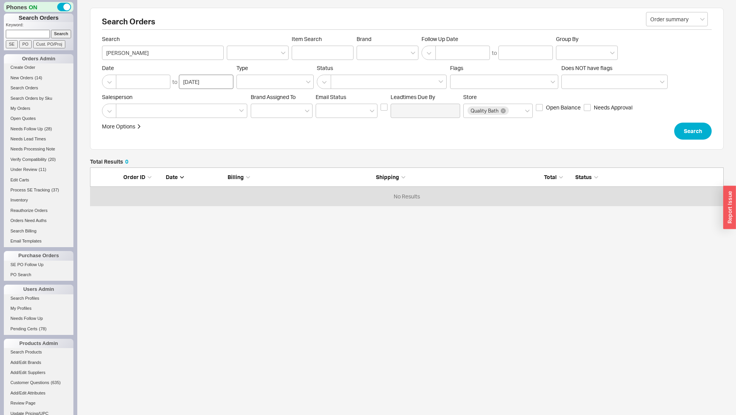
scroll to position [32, 628]
click at [25, 33] on input at bounding box center [28, 34] width 44 height 8
type input "4802126694"
click at [51, 30] on input "Search" at bounding box center [61, 34] width 20 height 8
type input "4802126694"
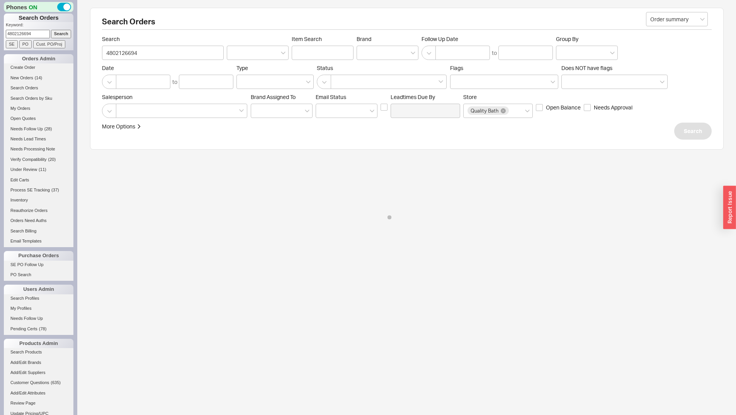
select select "LOW"
select select "3"
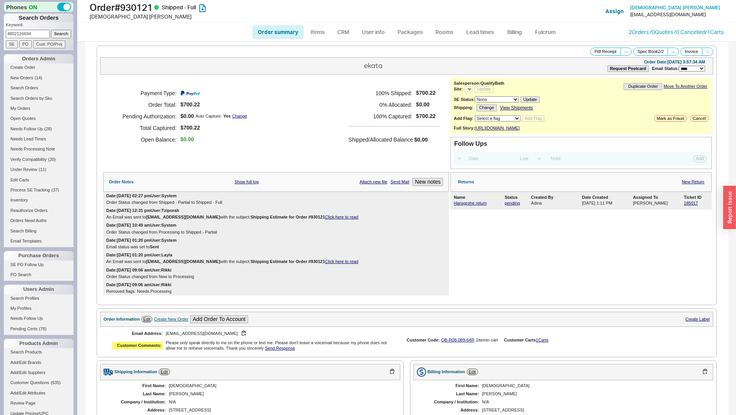
select select "*"
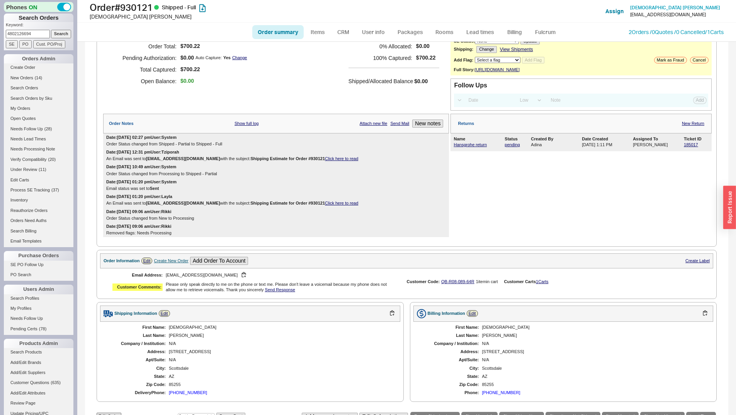
scroll to position [322, 0]
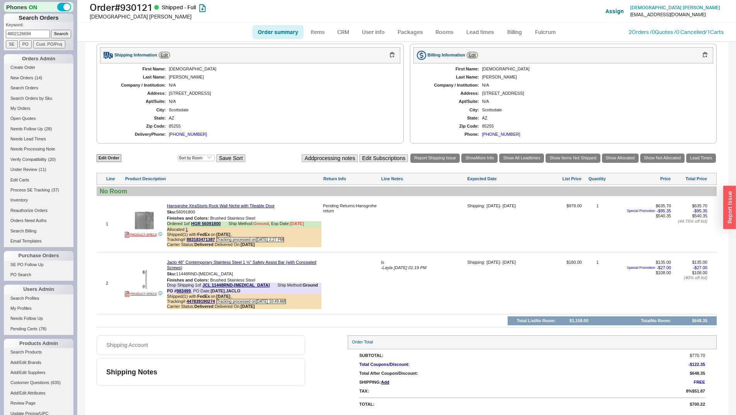
click at [283, 94] on div "10916 E Winchcomb Dr." at bounding box center [281, 93] width 224 height 5
click at [143, 276] on img at bounding box center [144, 279] width 19 height 19
click at [234, 271] on button "button" at bounding box center [238, 273] width 9 height 7
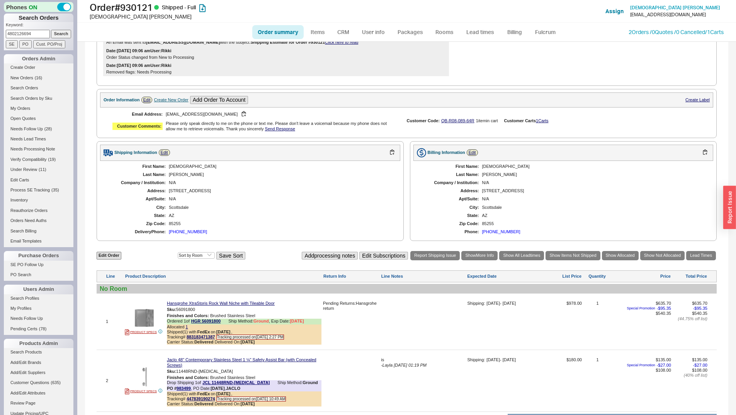
scroll to position [12, 0]
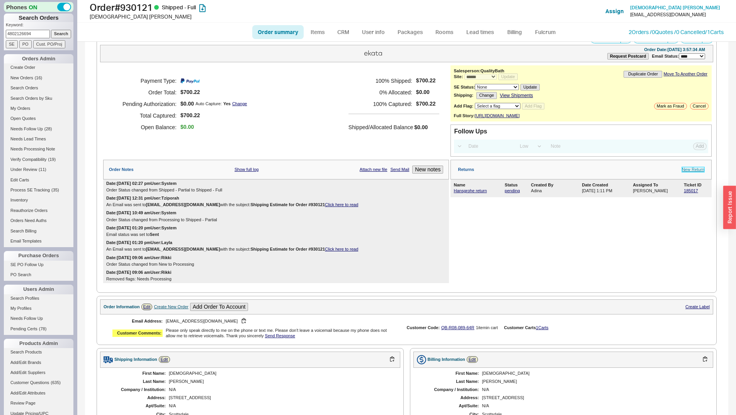
click at [689, 172] on link "New Return" at bounding box center [693, 169] width 22 height 5
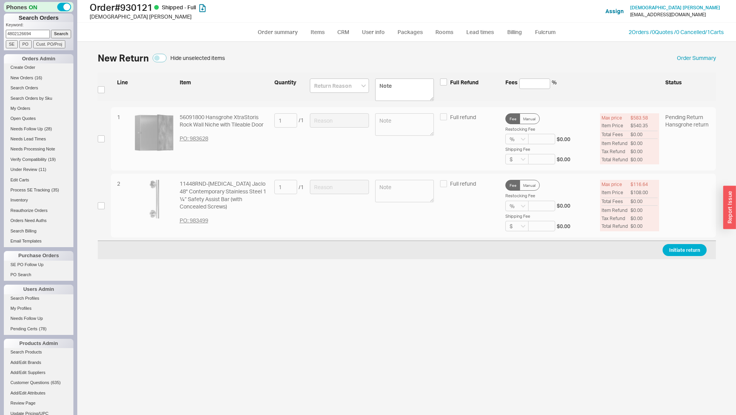
click at [105, 203] on div "2 11448RND-BSS Jaclo 48" Contemporary Stainless Steel 1 ¼” Safety Assist Bar (w…" at bounding box center [407, 206] width 619 height 64
click at [99, 204] on input "checkbox" at bounding box center [101, 205] width 7 height 7
checkbox input "true"
click at [337, 184] on input at bounding box center [339, 187] width 59 height 14
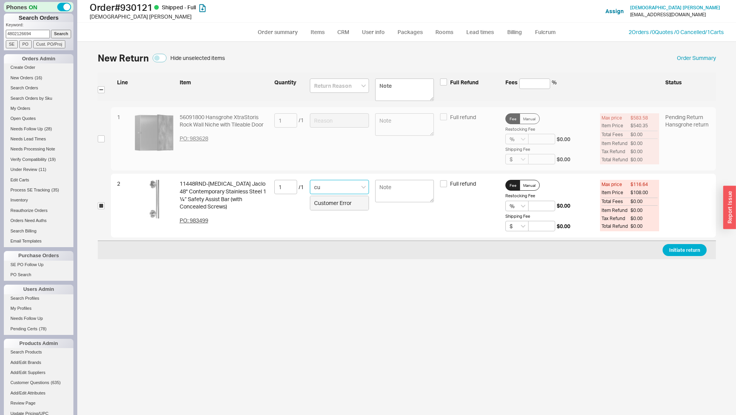
click at [349, 203] on div "Customer Error" at bounding box center [339, 203] width 58 height 14
type input "Customer Error"
click at [695, 251] on button "Initiate return" at bounding box center [685, 250] width 44 height 12
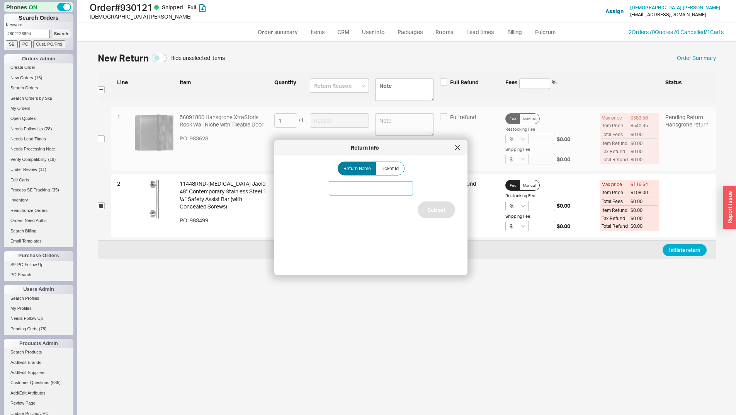
click at [387, 192] on input at bounding box center [371, 188] width 84 height 14
type input "Jaclo grab gar"
click at [430, 214] on button "Submit" at bounding box center [436, 209] width 37 height 17
select select "*"
select select "LOW"
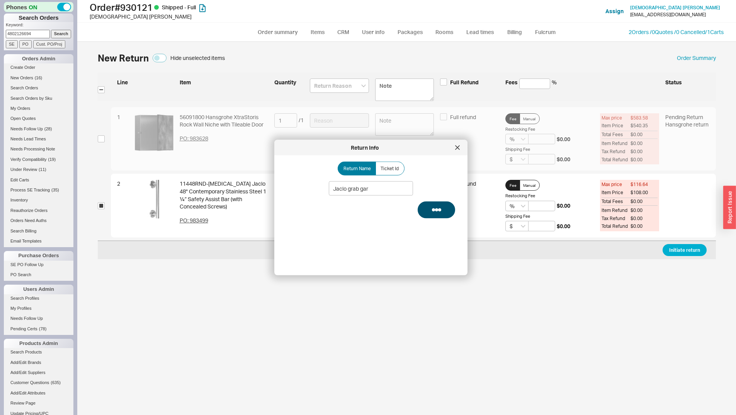
select select "3"
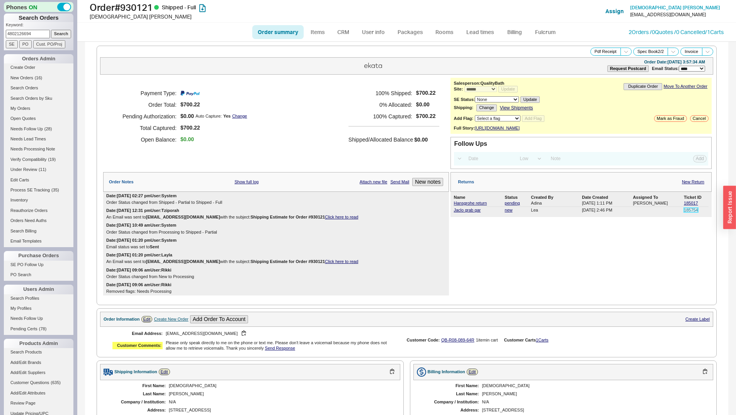
click at [687, 212] on link "185754" at bounding box center [691, 210] width 14 height 5
click at [466, 212] on link "Jaclo grab gar" at bounding box center [467, 210] width 27 height 5
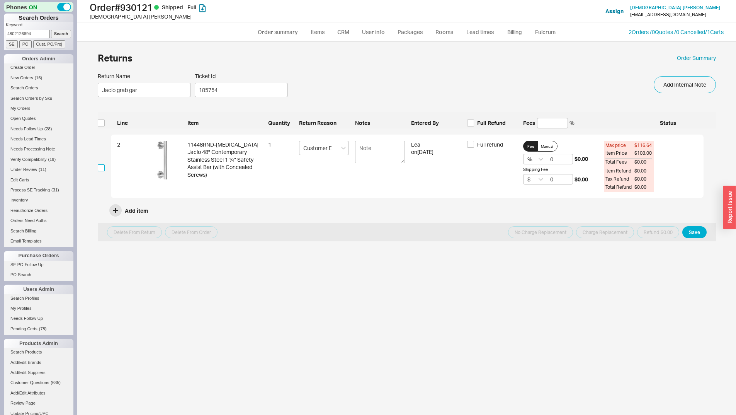
click at [99, 167] on input "checkbox" at bounding box center [101, 167] width 7 height 7
checkbox input "true"
click at [566, 52] on div "Returns Order Summary" at bounding box center [407, 57] width 619 height 17
click at [341, 315] on div "Returns Order Summary Return Name Jaclo grab gar Ticket Id 185754 Add Internal …" at bounding box center [407, 231] width 634 height 365
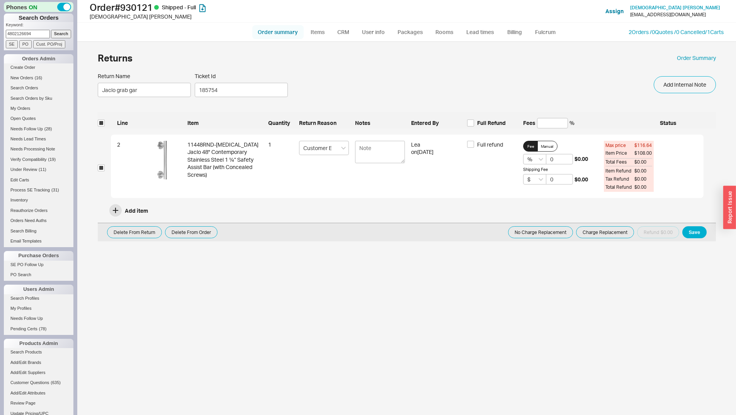
click at [273, 33] on link "Order summary" at bounding box center [277, 32] width 51 height 14
select select "*"
select select "LOW"
select select "3"
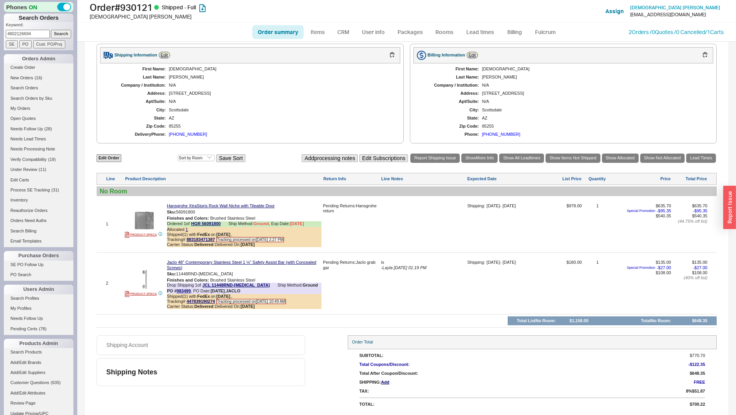
scroll to position [206, 0]
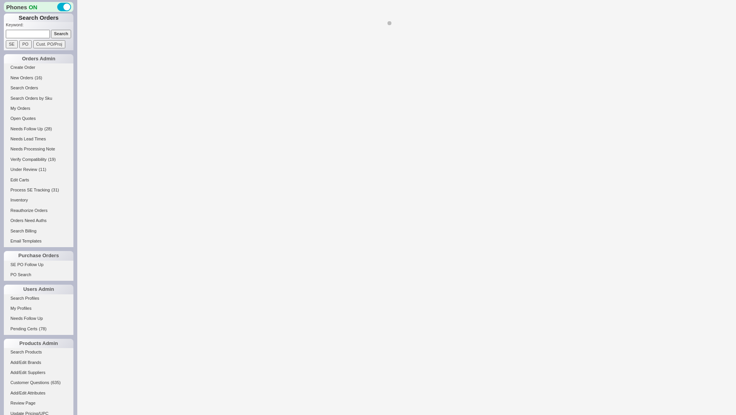
select select "*"
select select "LOW"
select select "3"
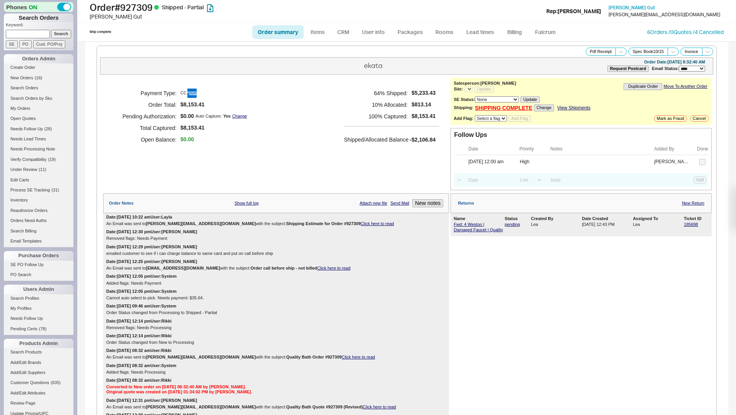
select select "*"
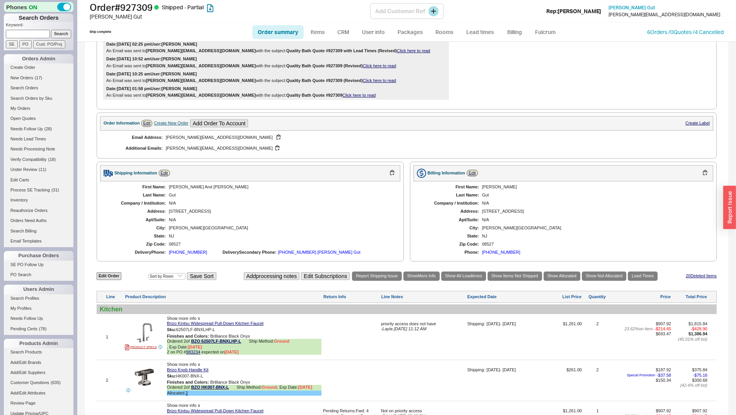
scroll to position [281, 0]
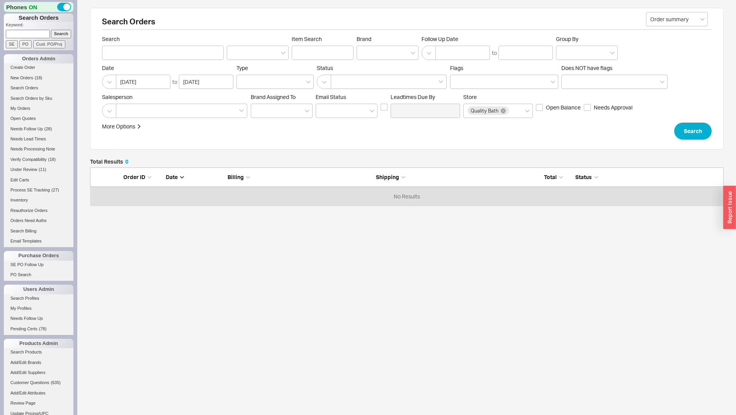
scroll to position [32, 628]
click at [63, 31] on input "Search" at bounding box center [61, 34] width 20 height 8
click at [117, 48] on input "Search" at bounding box center [163, 53] width 122 height 14
type input "brix"
click button "Search" at bounding box center [693, 131] width 37 height 17
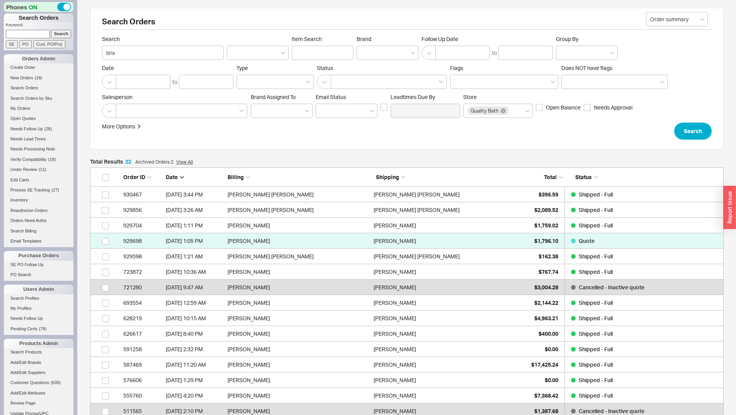
scroll to position [354, 628]
click at [387, 52] on div at bounding box center [388, 53] width 62 height 14
click at [366, 52] on input "Brand" at bounding box center [363, 52] width 5 height 9
type input "toto"
type input "Brand"
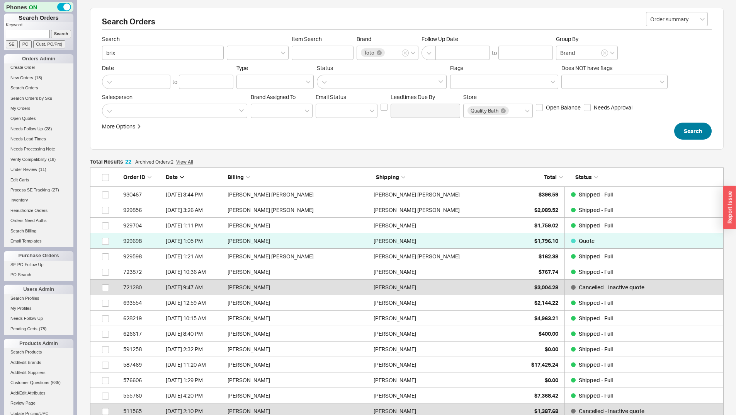
drag, startPoint x: 702, startPoint y: 116, endPoint x: 695, endPoint y: 126, distance: 12.9
click at [702, 116] on div "Salesperson Brand Assigned To Em ​ ail Status Leadtimes Due By Store Quality Ba…" at bounding box center [407, 106] width 610 height 24
click at [695, 127] on button "Search" at bounding box center [693, 131] width 37 height 17
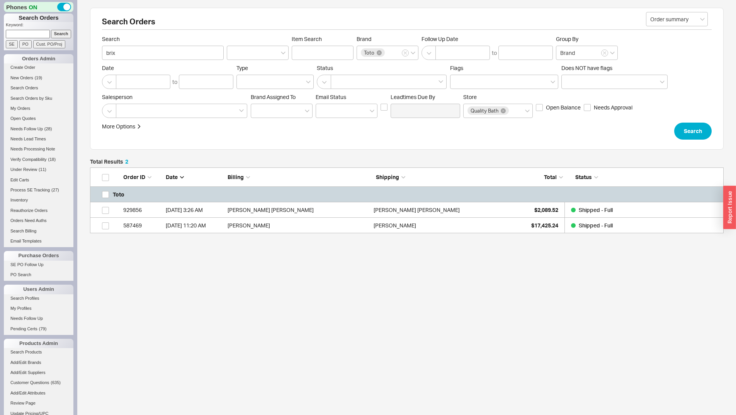
scroll to position [60, 628]
click at [537, 213] on span "$2,089.52" at bounding box center [547, 209] width 24 height 7
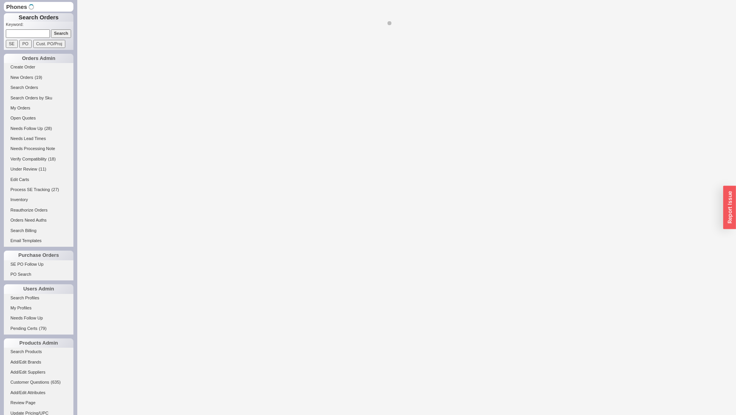
select select "LOW"
select select "3"
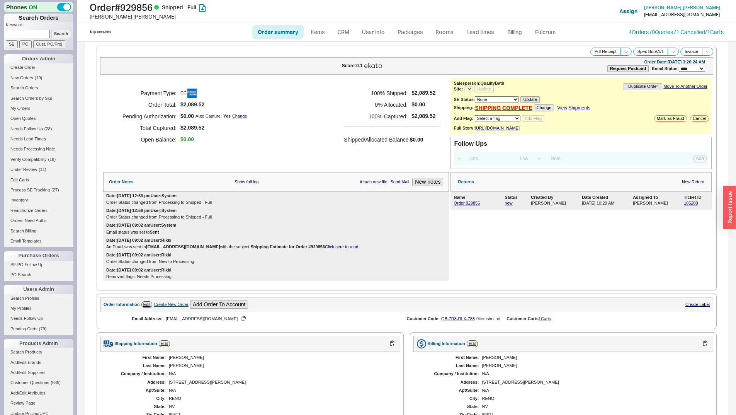
select select "*"
click at [692, 205] on link "185208" at bounding box center [691, 203] width 14 height 5
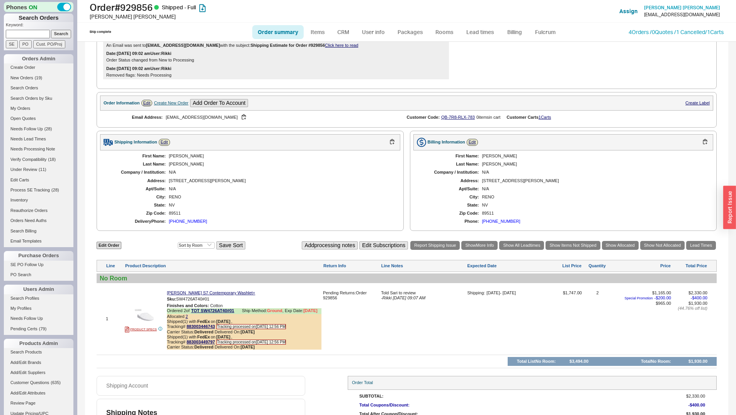
scroll to position [247, 0]
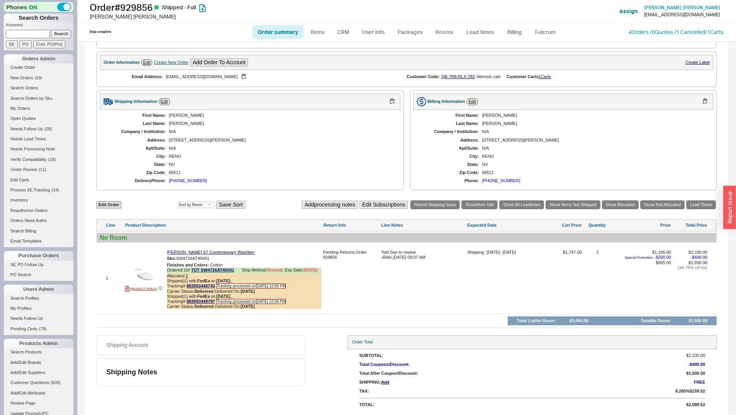
click at [14, 33] on input at bounding box center [28, 34] width 44 height 8
type input "[PERSON_NAME]"
click at [51, 30] on input "Search" at bounding box center [61, 34] width 20 height 8
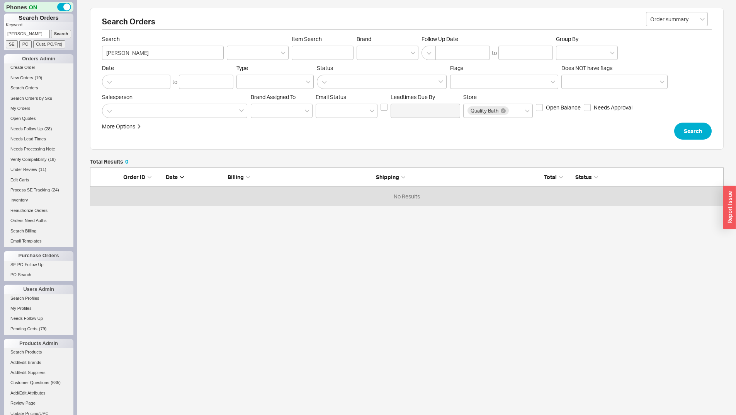
scroll to position [32, 628]
click at [141, 56] on input "[PERSON_NAME]" at bounding box center [163, 53] width 122 height 14
click at [13, 32] on input "[PERSON_NAME]" at bounding box center [28, 34] width 44 height 8
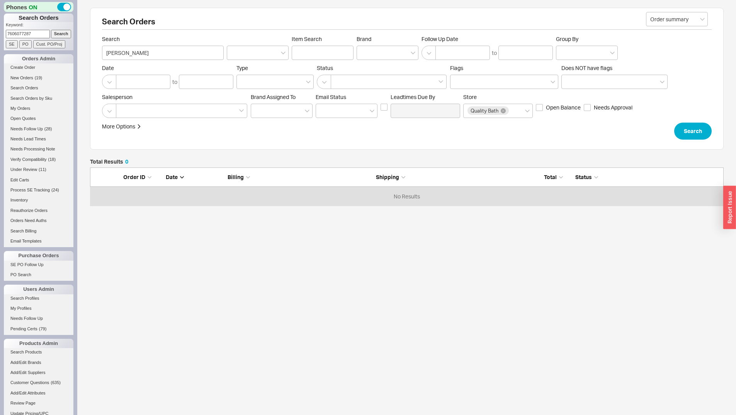
type input "7606077287"
click at [51, 30] on input "Search" at bounding box center [61, 34] width 20 height 8
type input "7606077287"
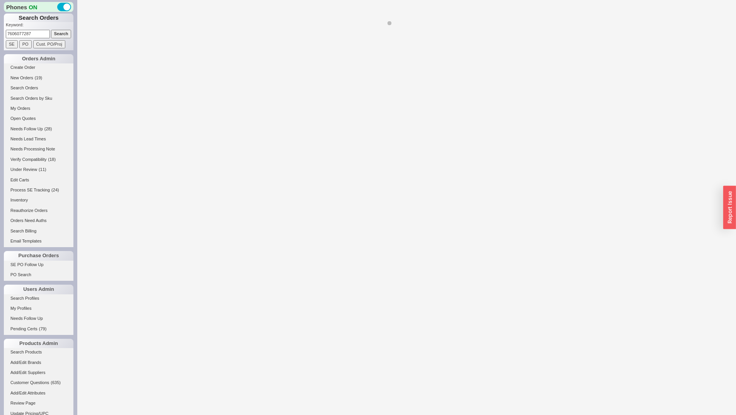
select select "*"
select select "LOW"
select select "3"
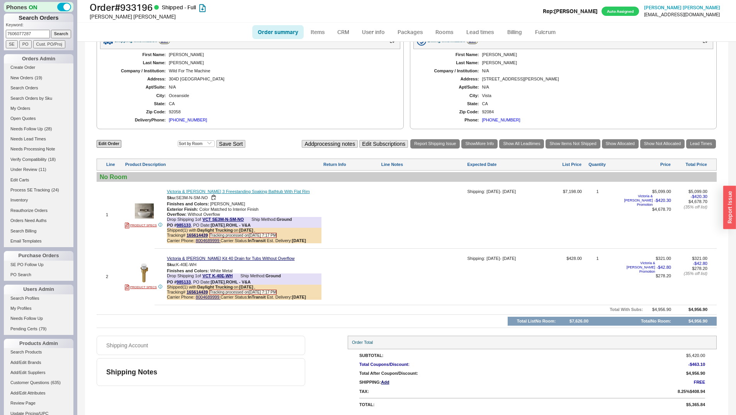
scroll to position [337, 0]
click at [289, 78] on div "304D [GEOGRAPHIC_DATA]" at bounding box center [281, 79] width 224 height 5
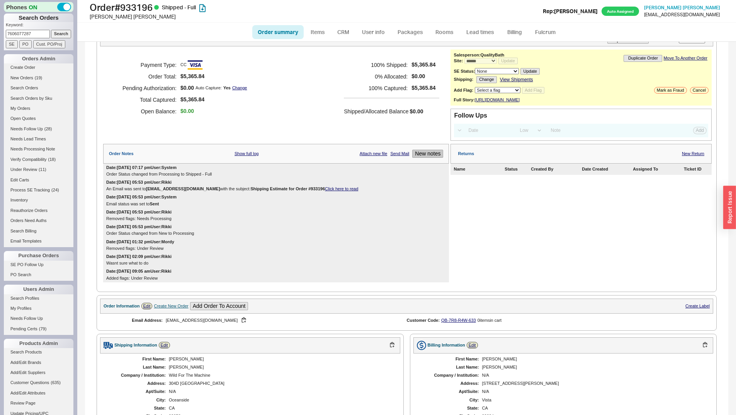
click at [433, 158] on button "New notes" at bounding box center [427, 154] width 31 height 8
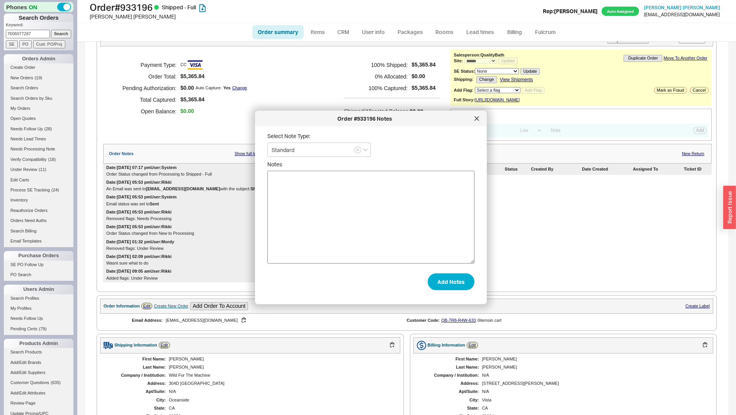
click at [355, 225] on textarea "Notes" at bounding box center [371, 217] width 207 height 93
type textarea "cust called saying that she does not have the drain told her to fully unbox the…"
click at [452, 288] on button "Add Notes" at bounding box center [451, 281] width 47 height 17
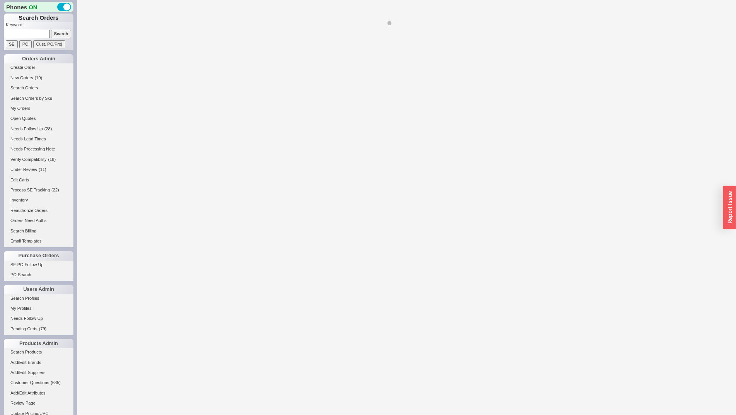
select select "LOW"
select select "3"
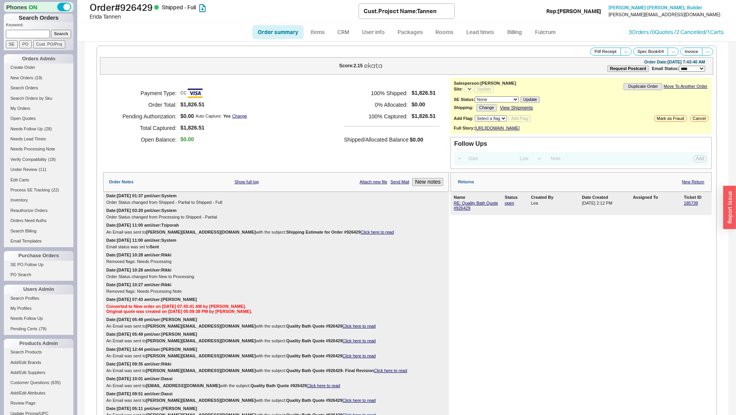
select select "*"
